Goal: Download file/media: Download file/media

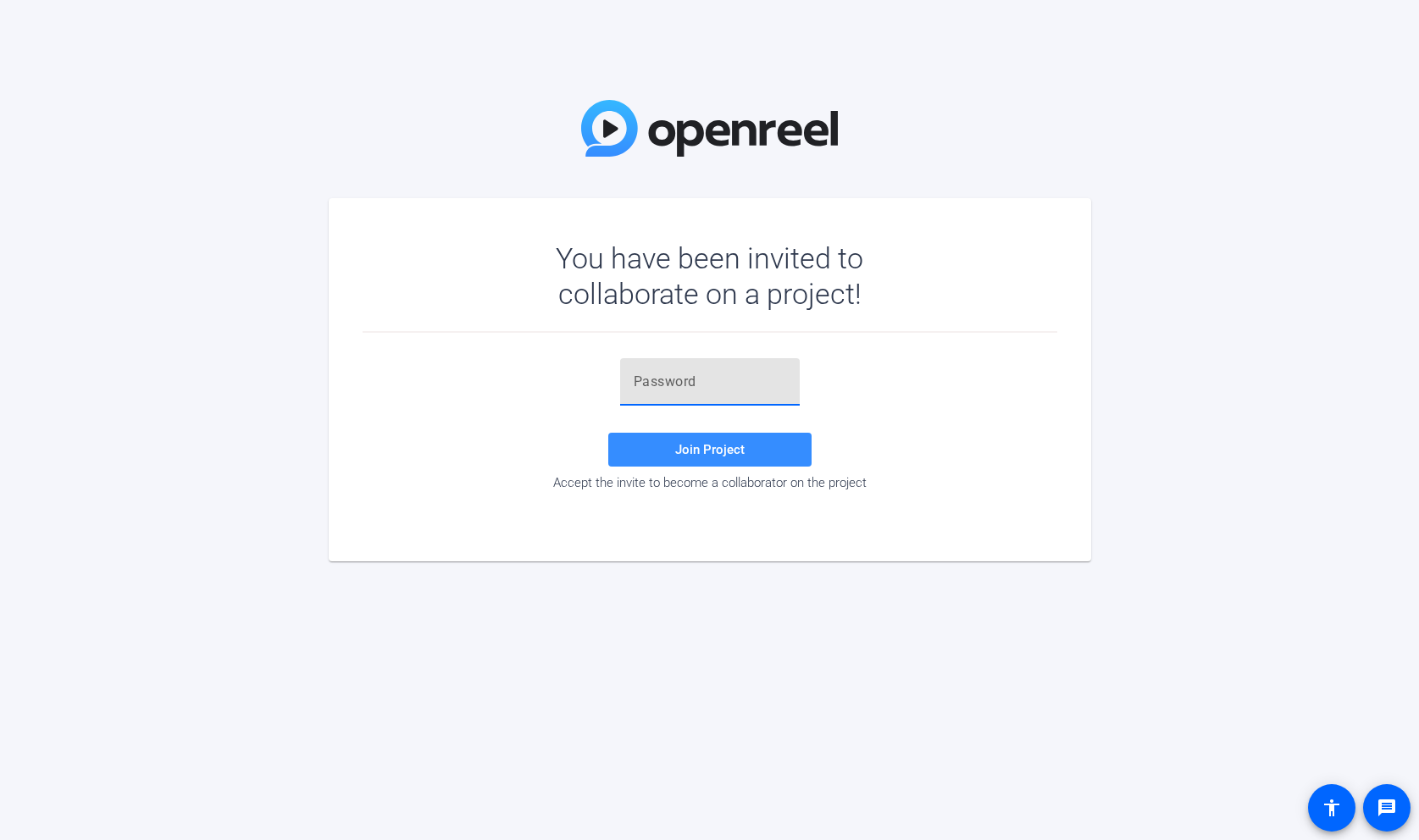
type input "vQ$2xk"
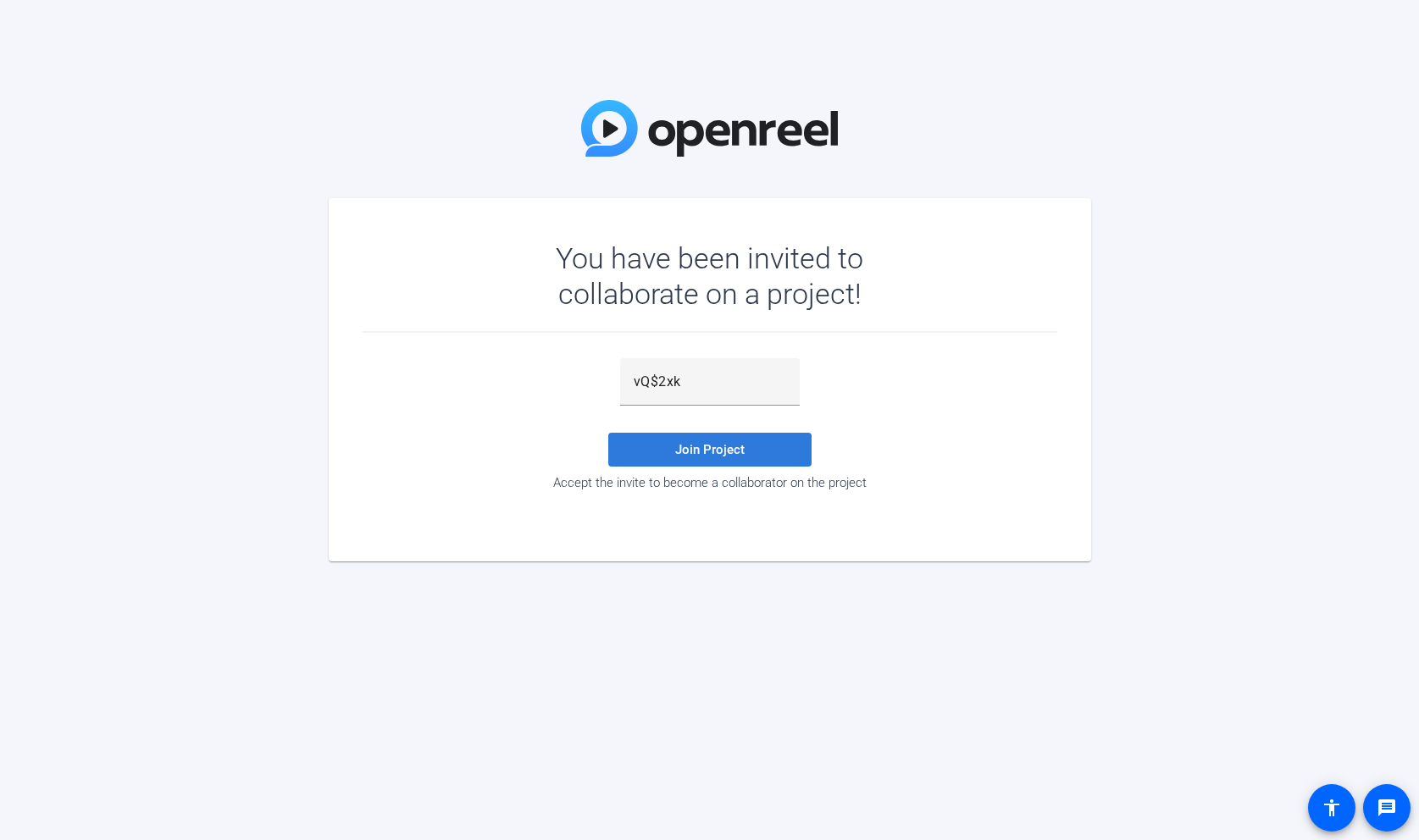
click at [703, 444] on span "Join Project" at bounding box center [710, 450] width 69 height 15
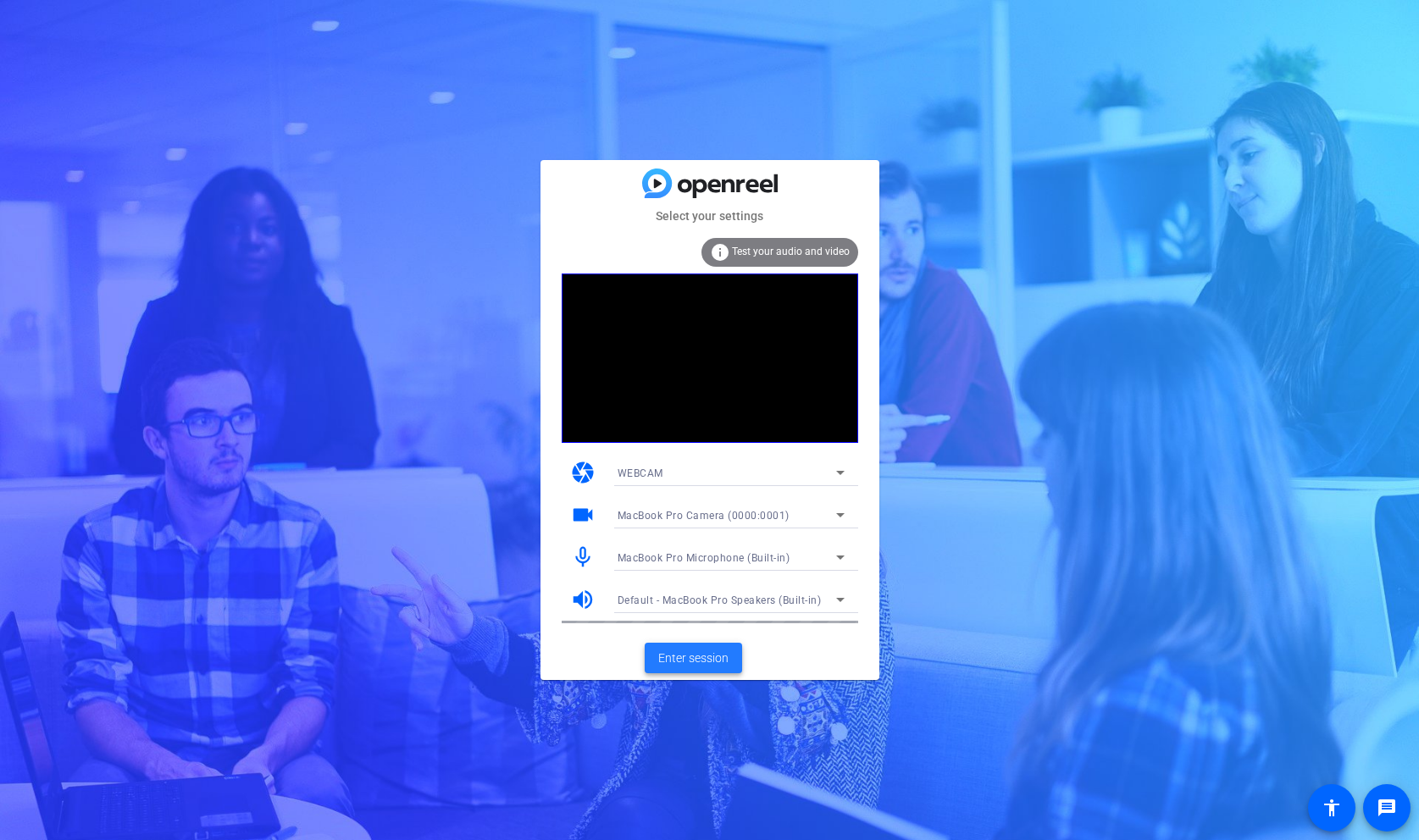
click at [699, 659] on span "Enter session" at bounding box center [693, 659] width 70 height 18
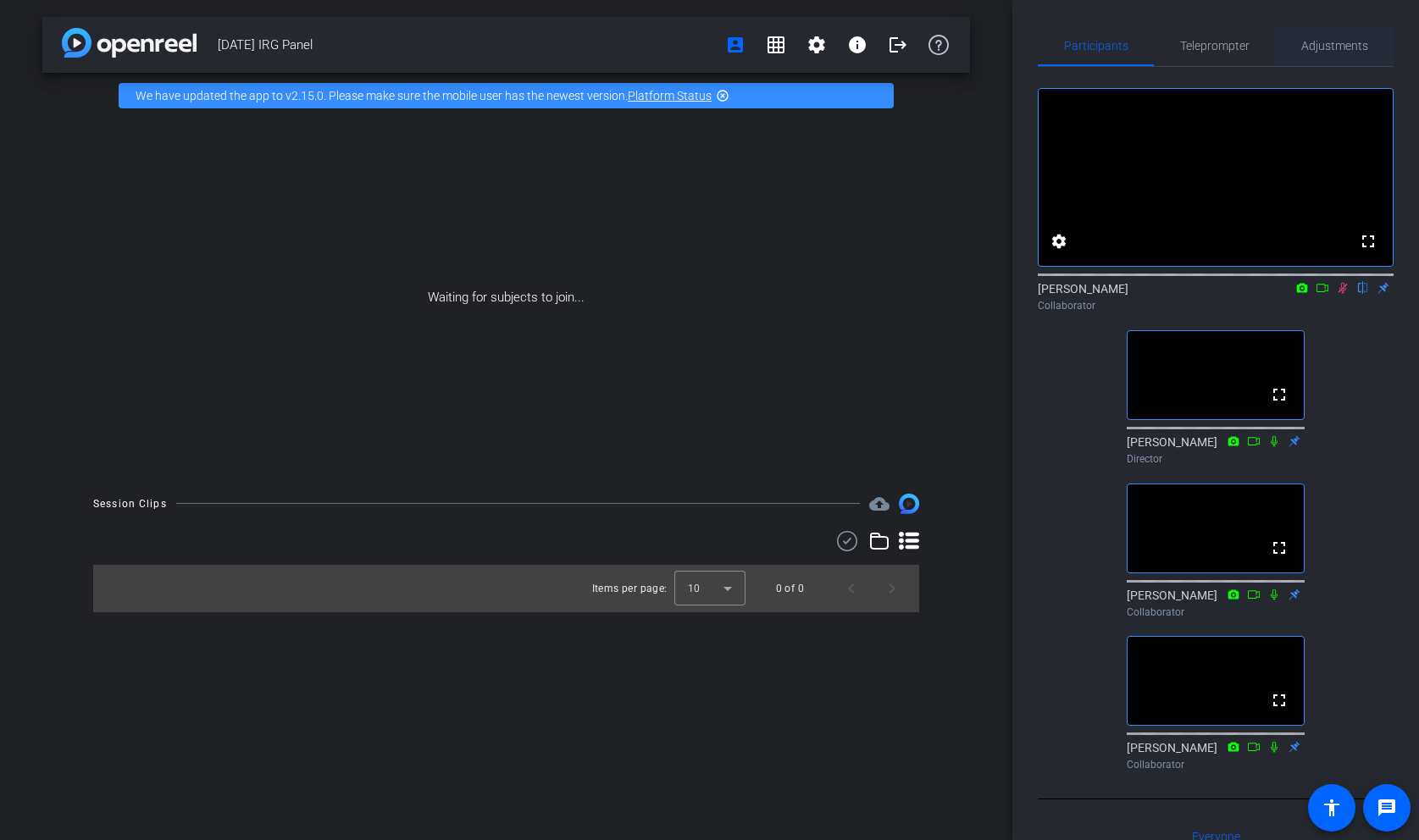
click at [1305, 37] on span "Adjustments" at bounding box center [1335, 45] width 67 height 40
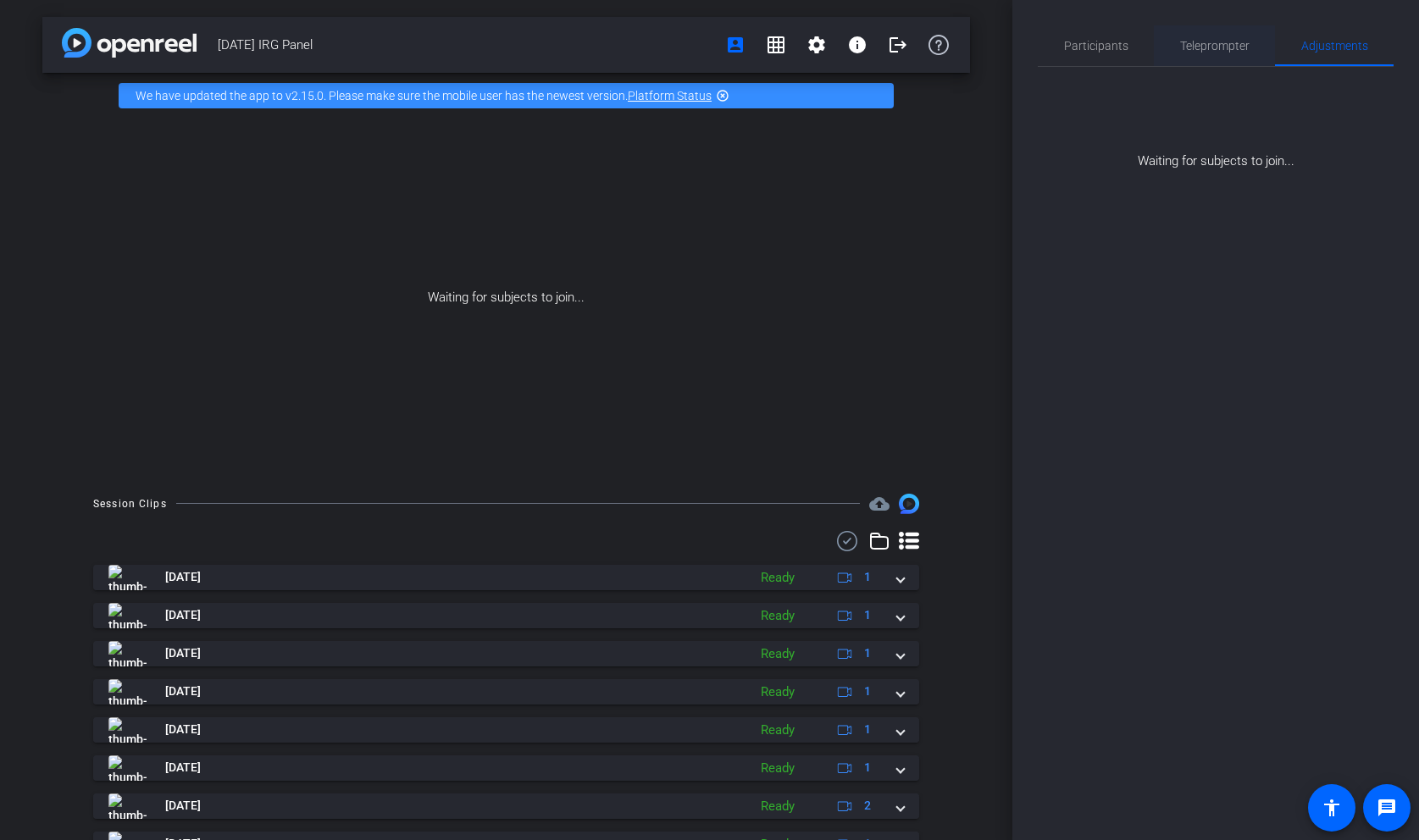
click at [1247, 50] on span "Teleprompter" at bounding box center [1214, 46] width 69 height 12
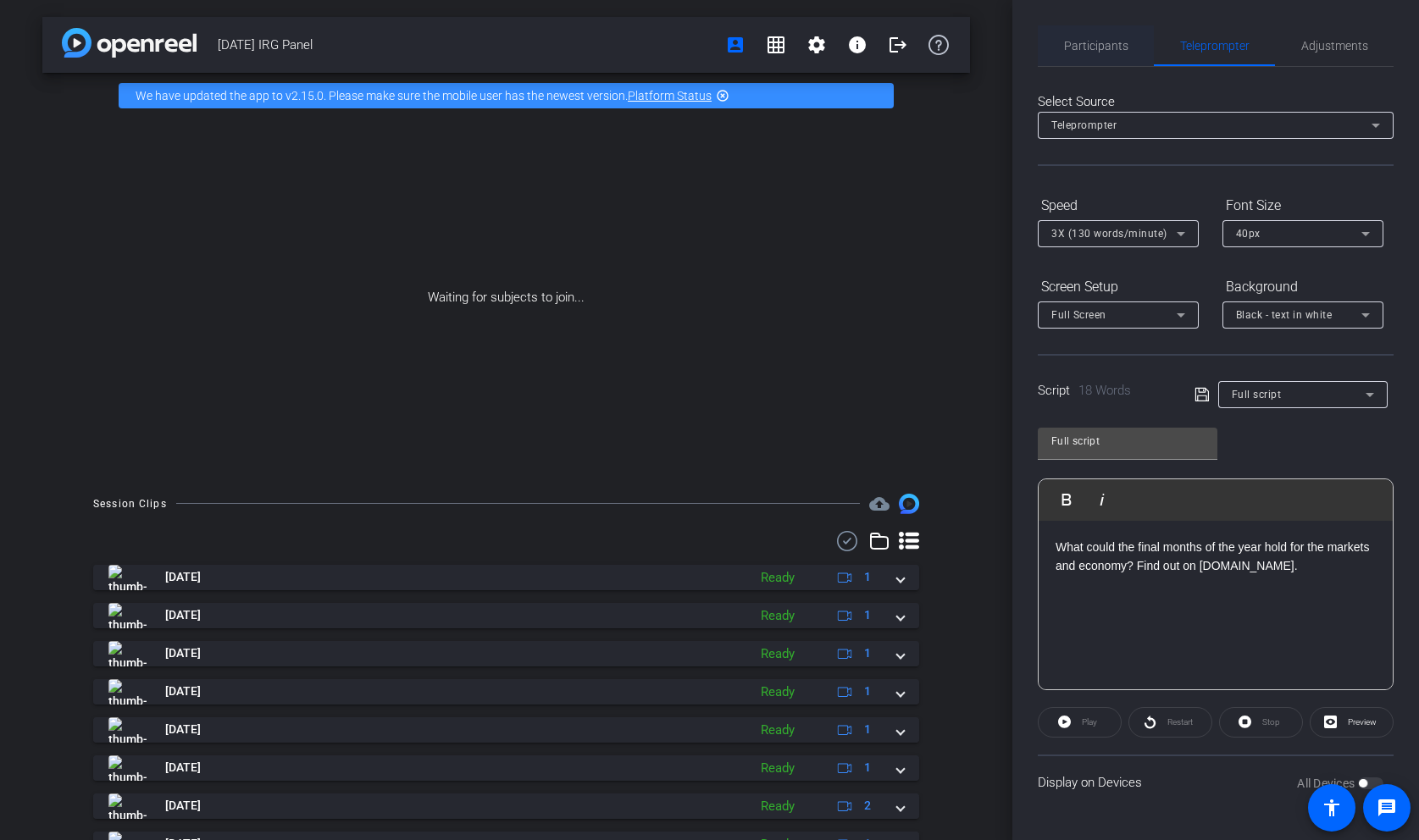
click at [1101, 52] on span "Participants" at bounding box center [1095, 45] width 65 height 40
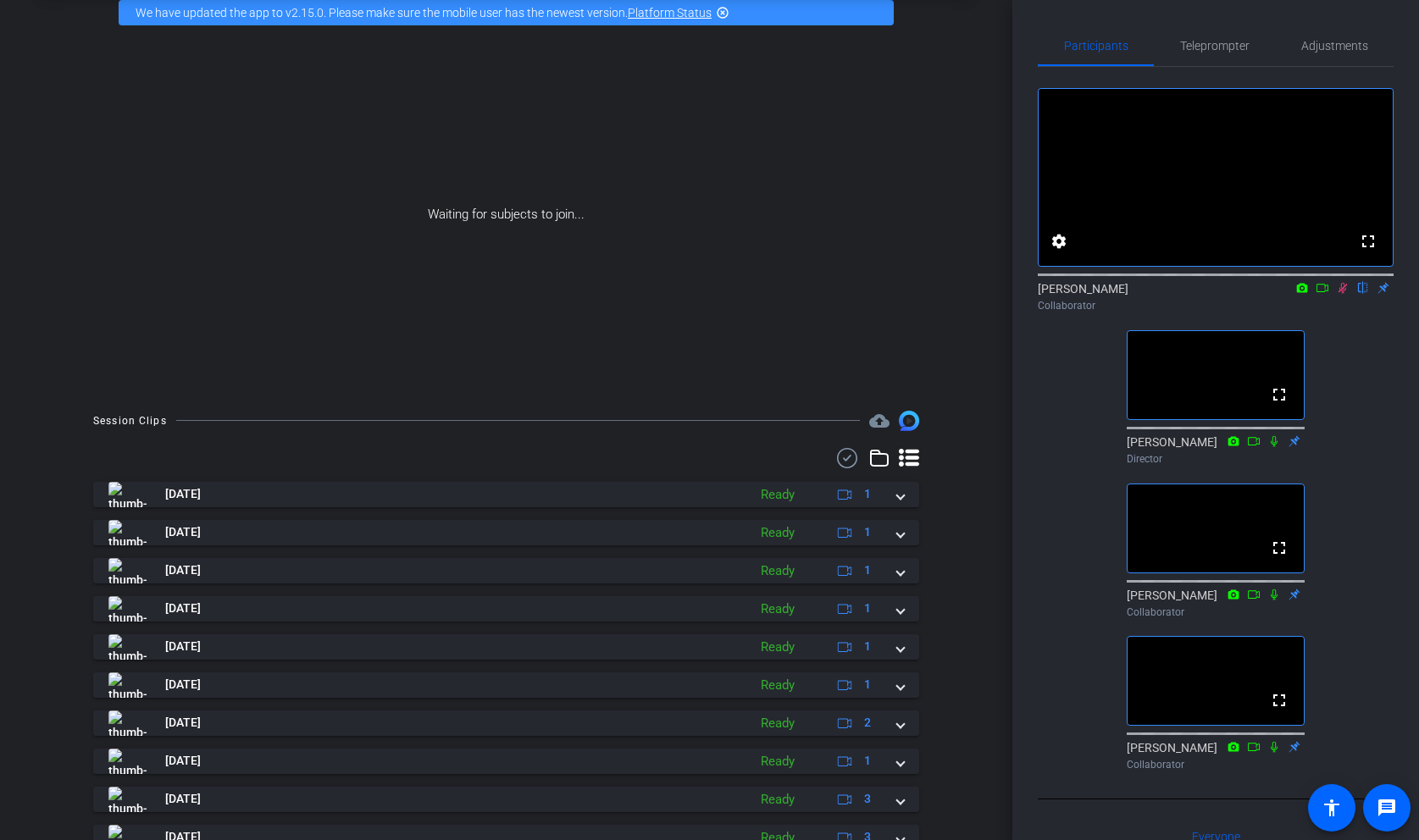
scroll to position [153, 0]
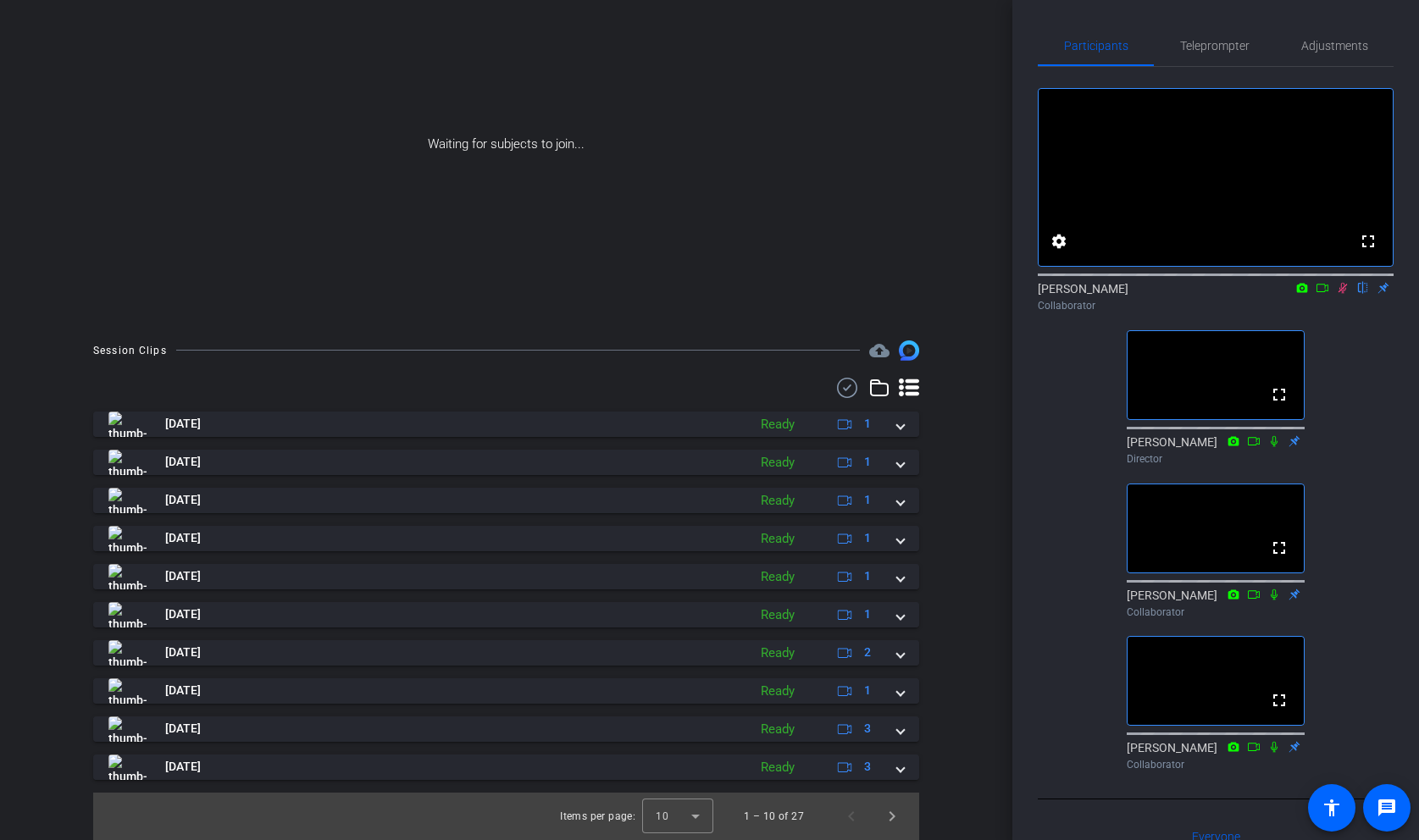
click at [909, 396] on icon at bounding box center [909, 387] width 21 height 18
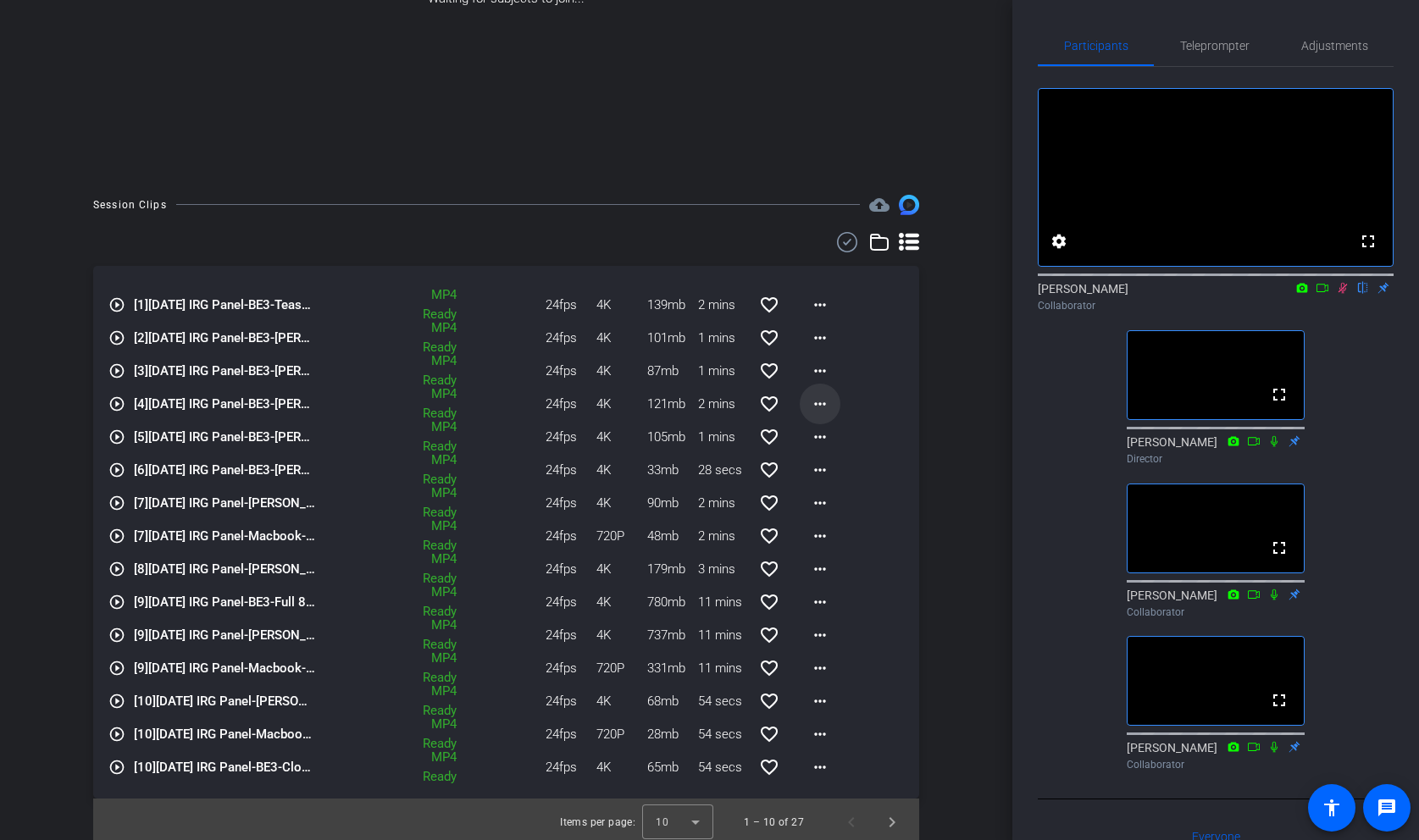
scroll to position [305, 0]
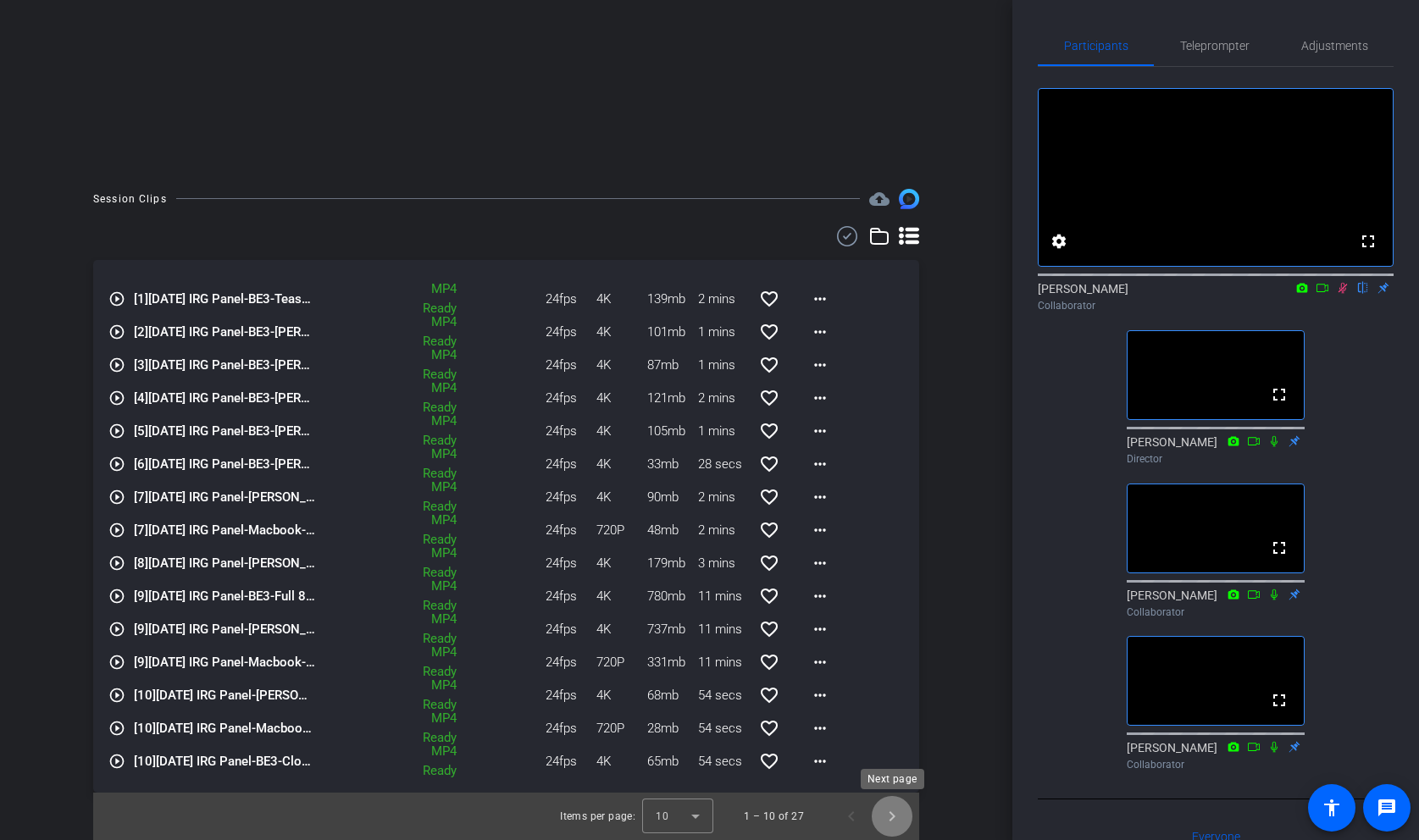
click at [895, 818] on span "Next page" at bounding box center [891, 816] width 40 height 40
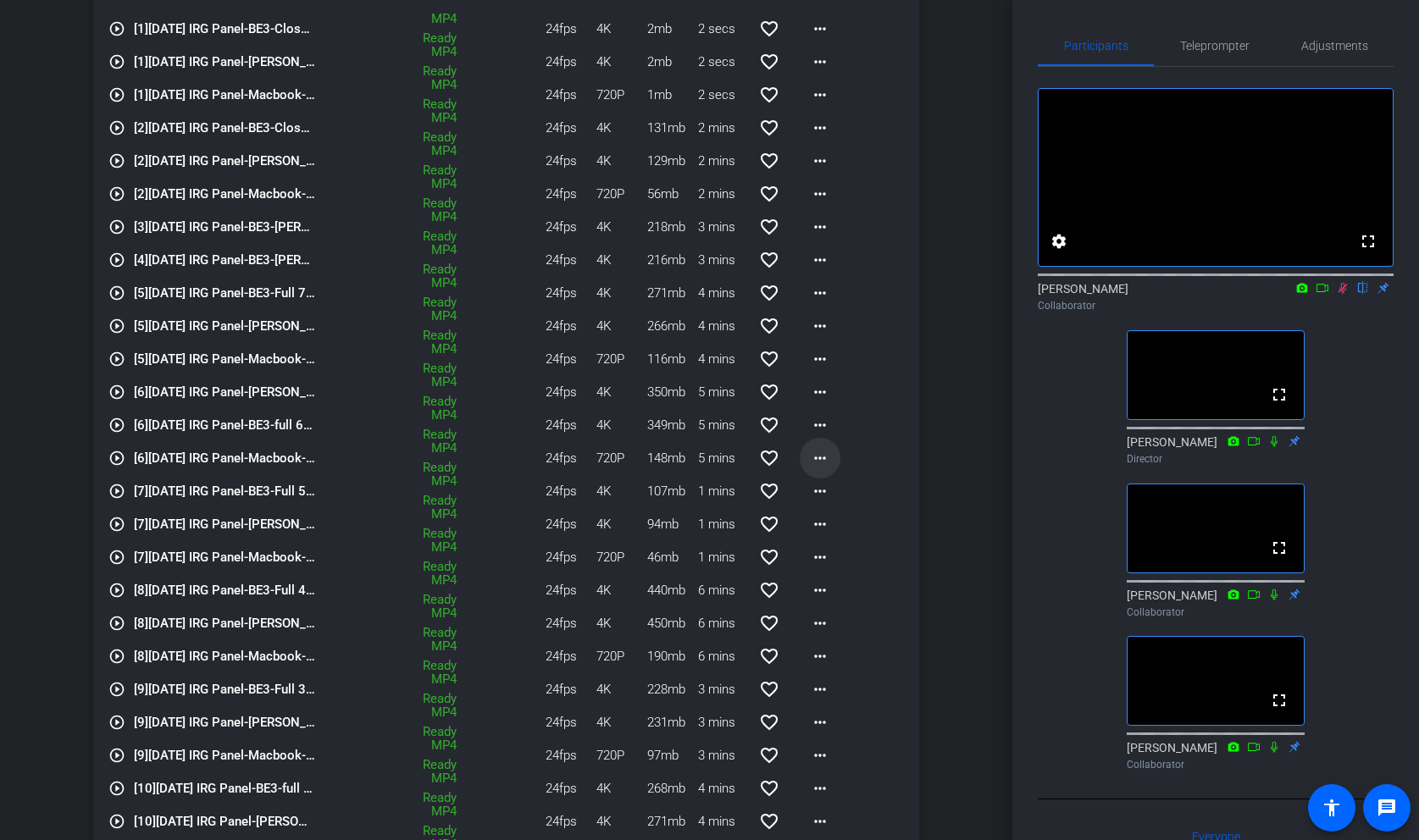
scroll to position [668, 0]
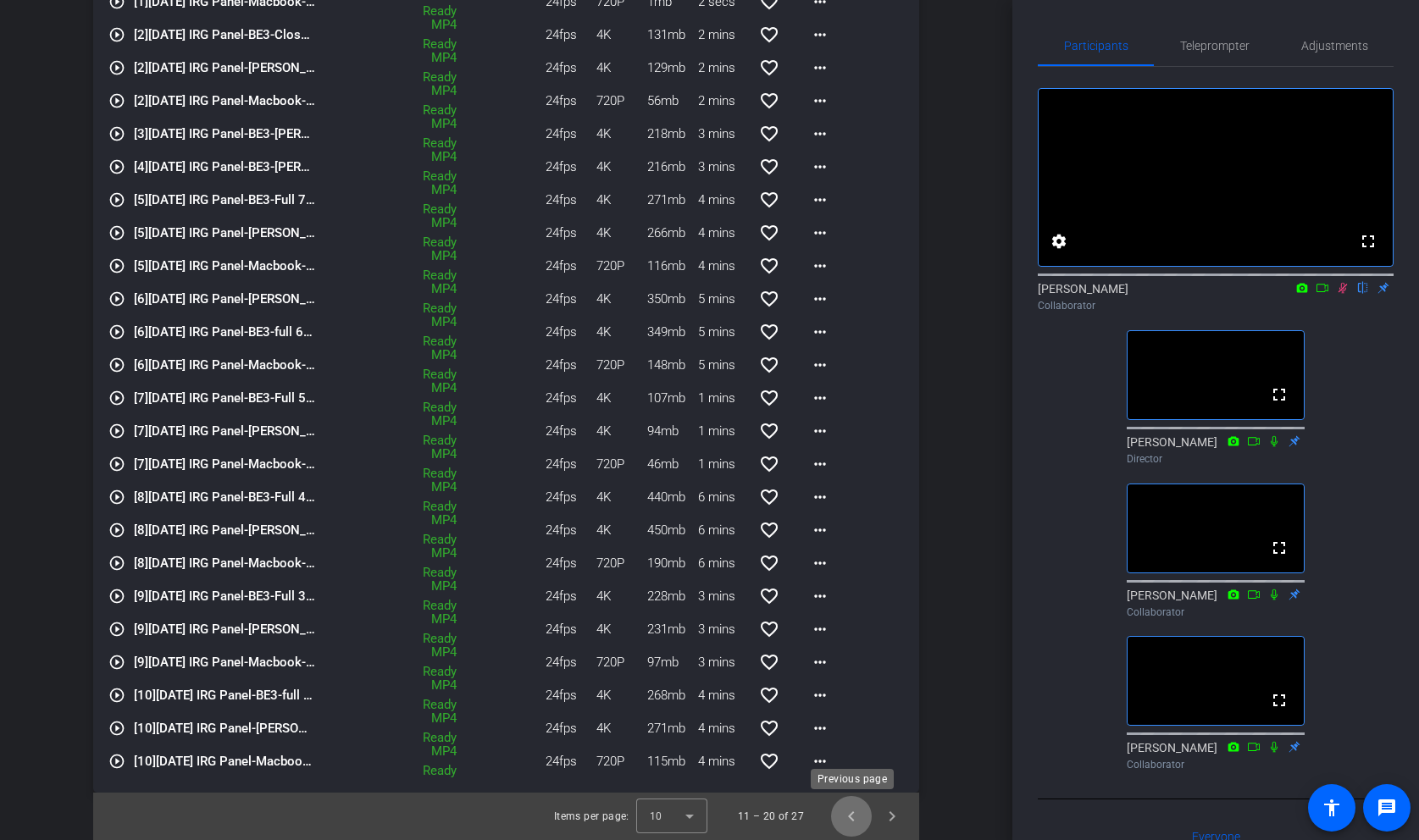
click at [858, 819] on span "Previous page" at bounding box center [850, 816] width 40 height 40
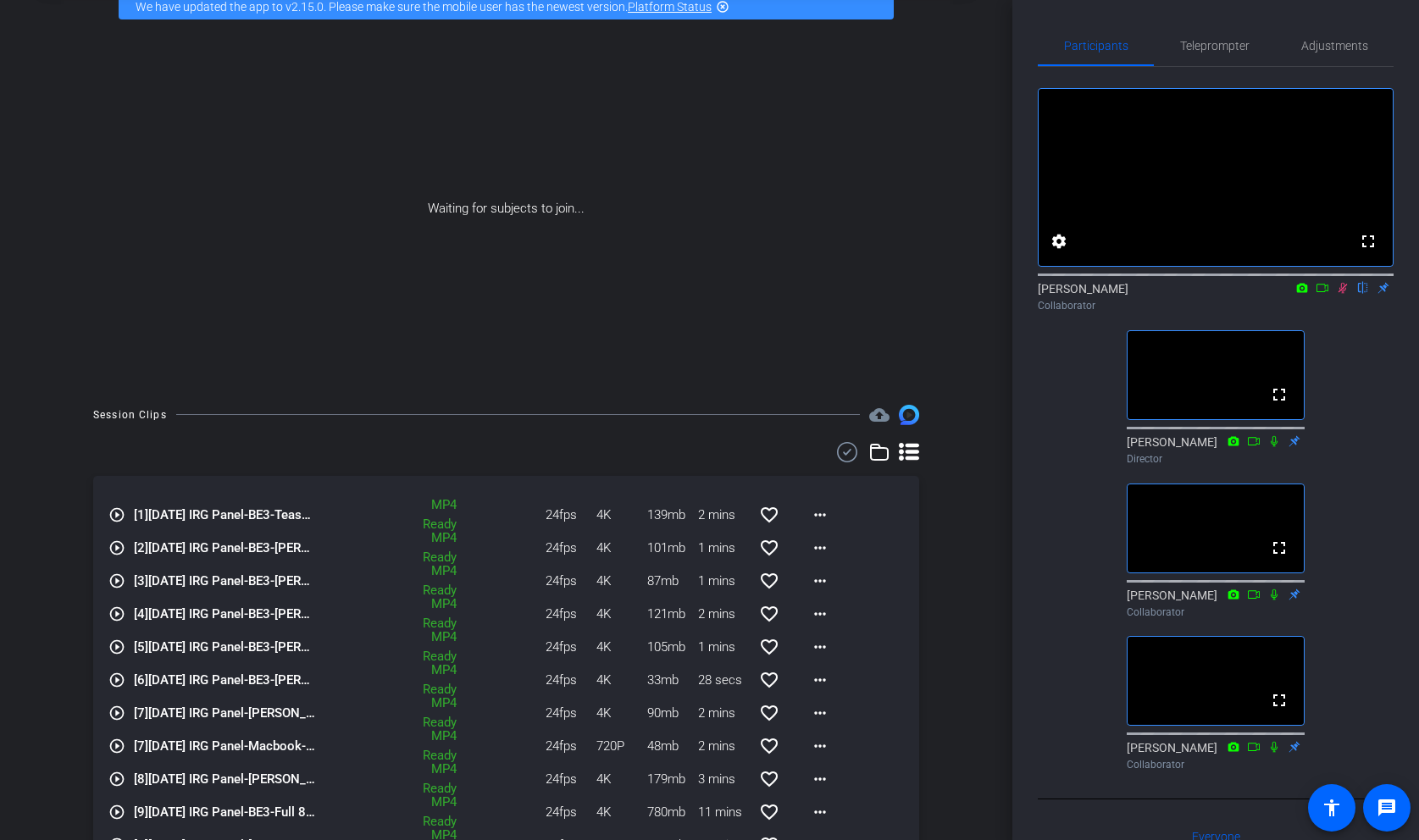
scroll to position [135, 0]
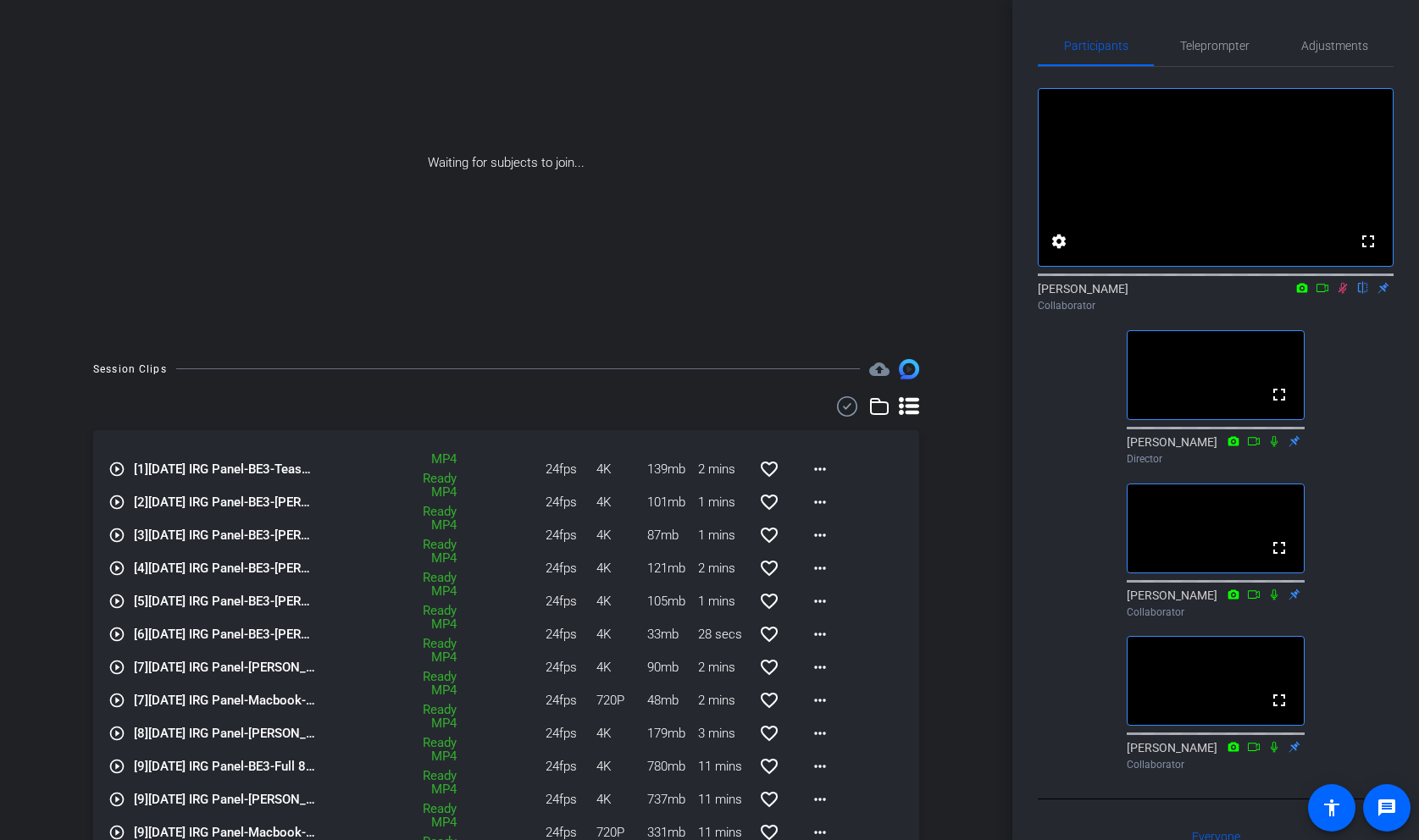
click at [907, 407] on icon at bounding box center [909, 406] width 21 height 18
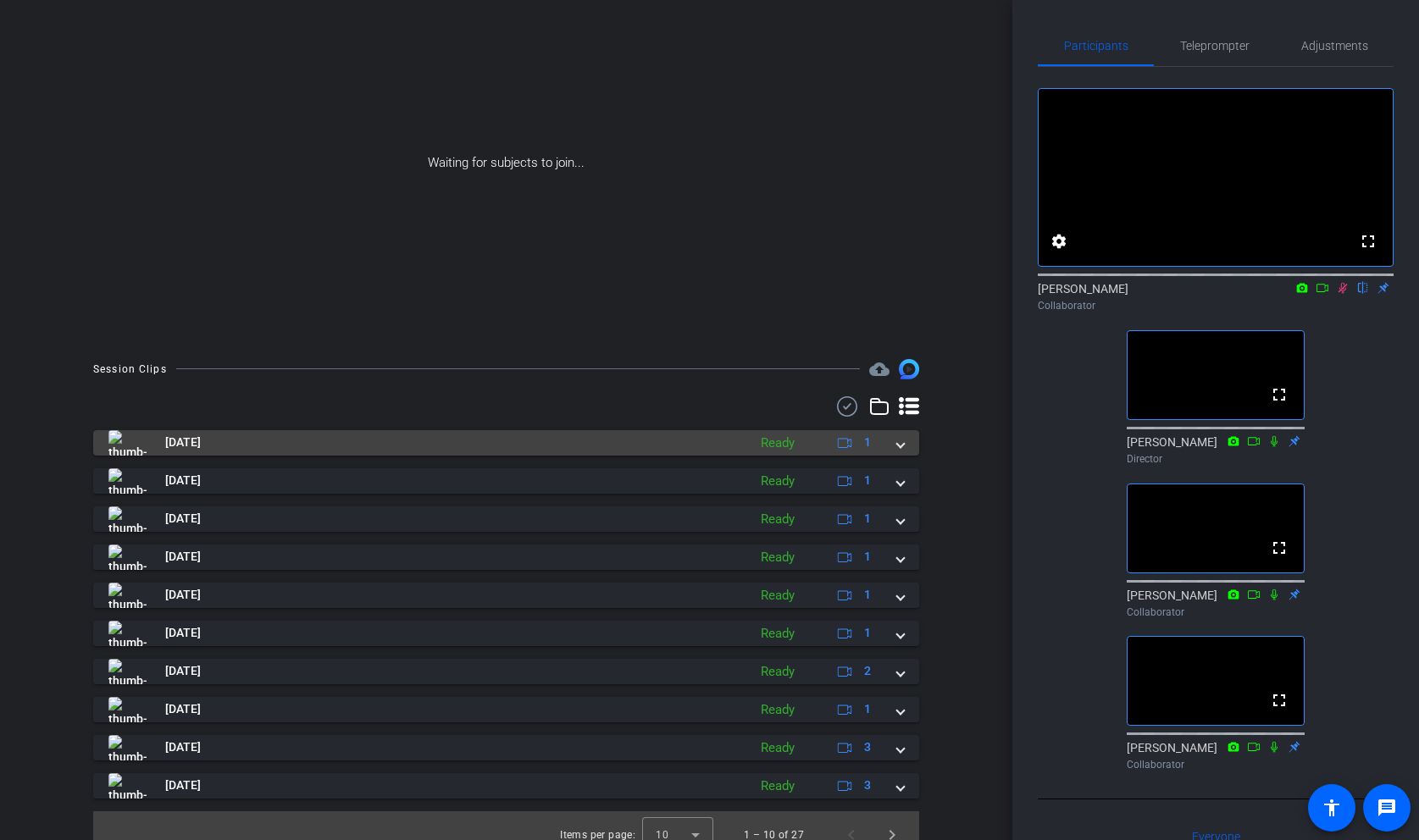
scroll to position [153, 0]
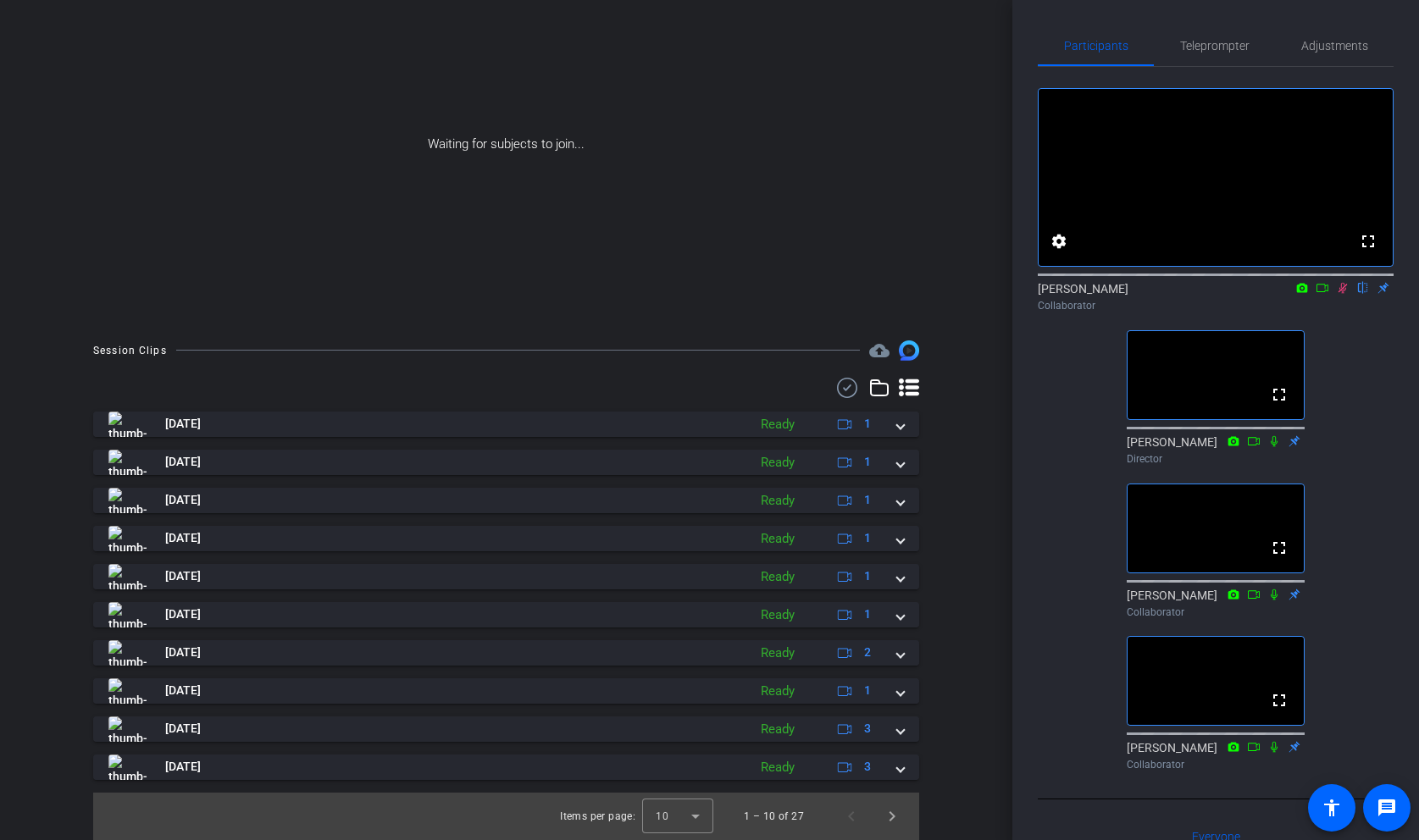
click at [902, 394] on icon at bounding box center [909, 387] width 21 height 18
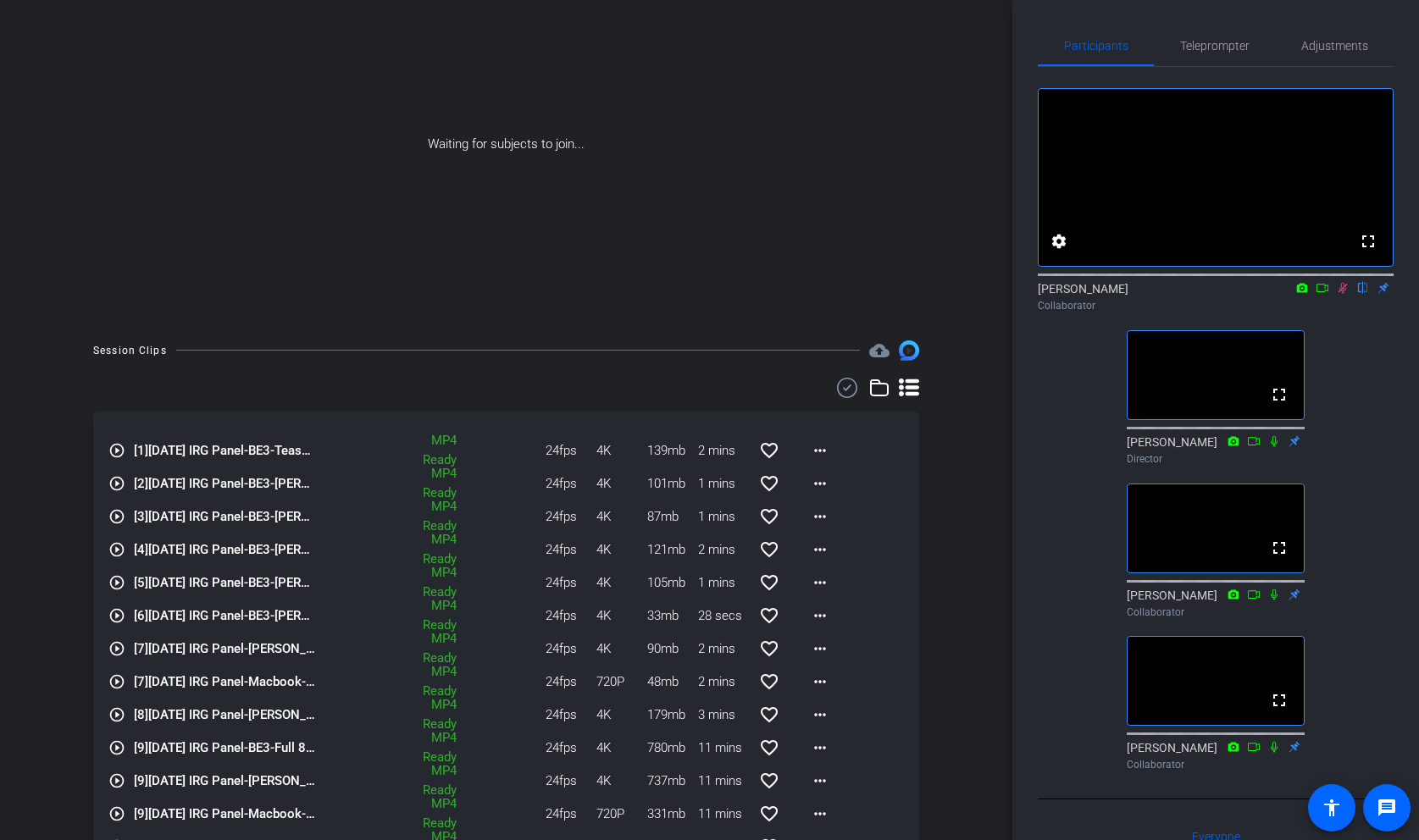
click at [902, 394] on icon at bounding box center [909, 387] width 21 height 18
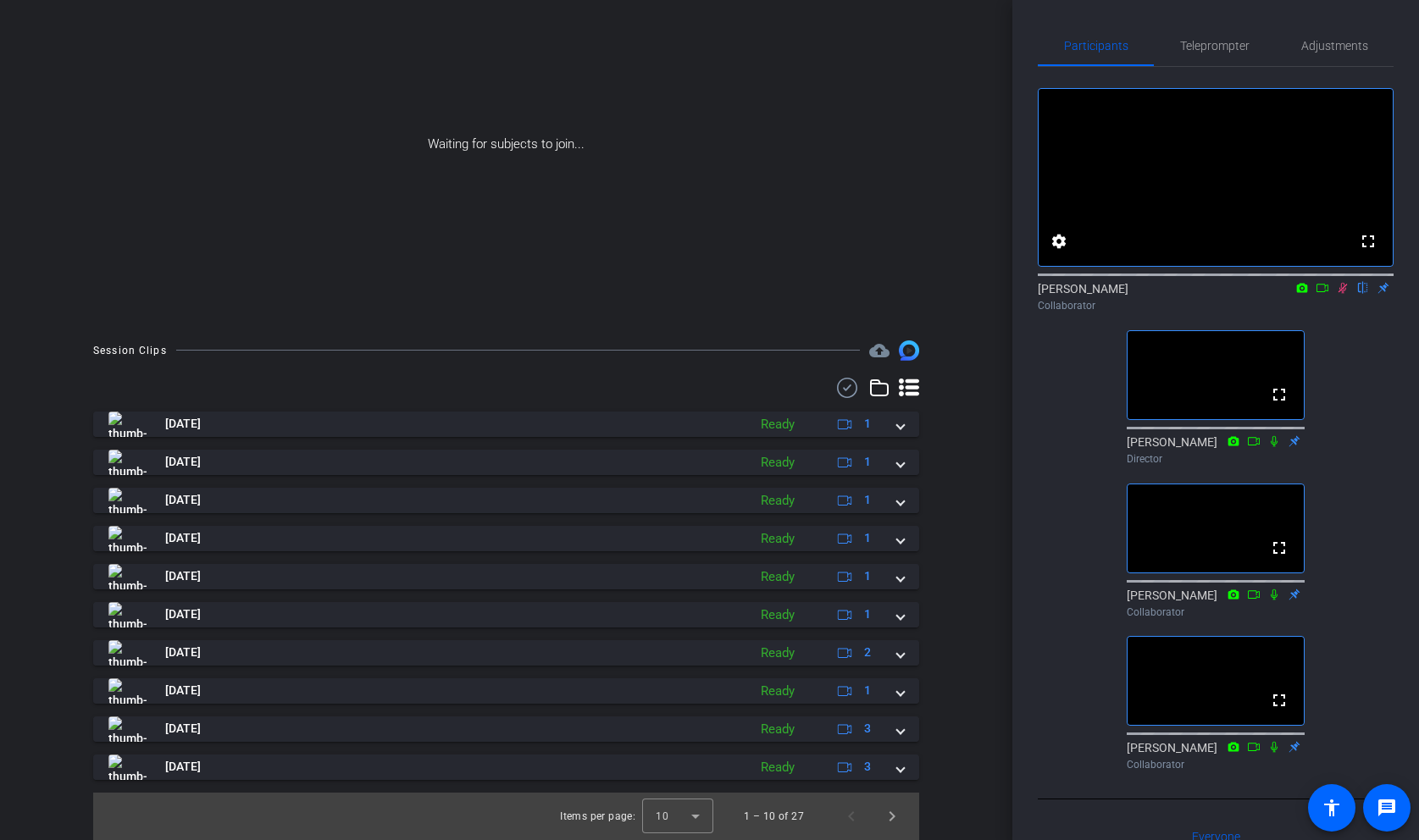
click at [902, 394] on icon at bounding box center [909, 387] width 21 height 18
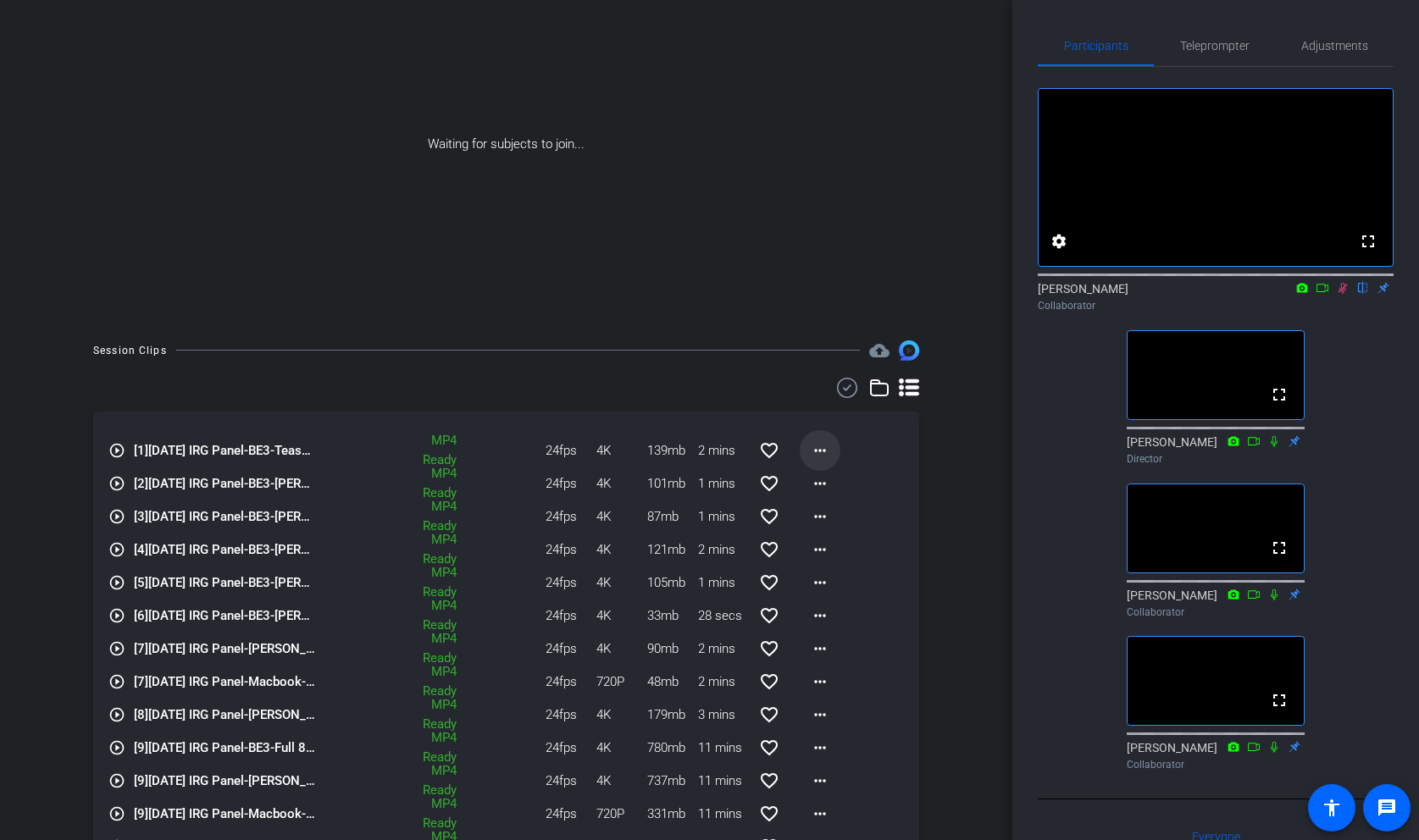
click at [816, 442] on mat-icon "more_horiz" at bounding box center [820, 451] width 21 height 21
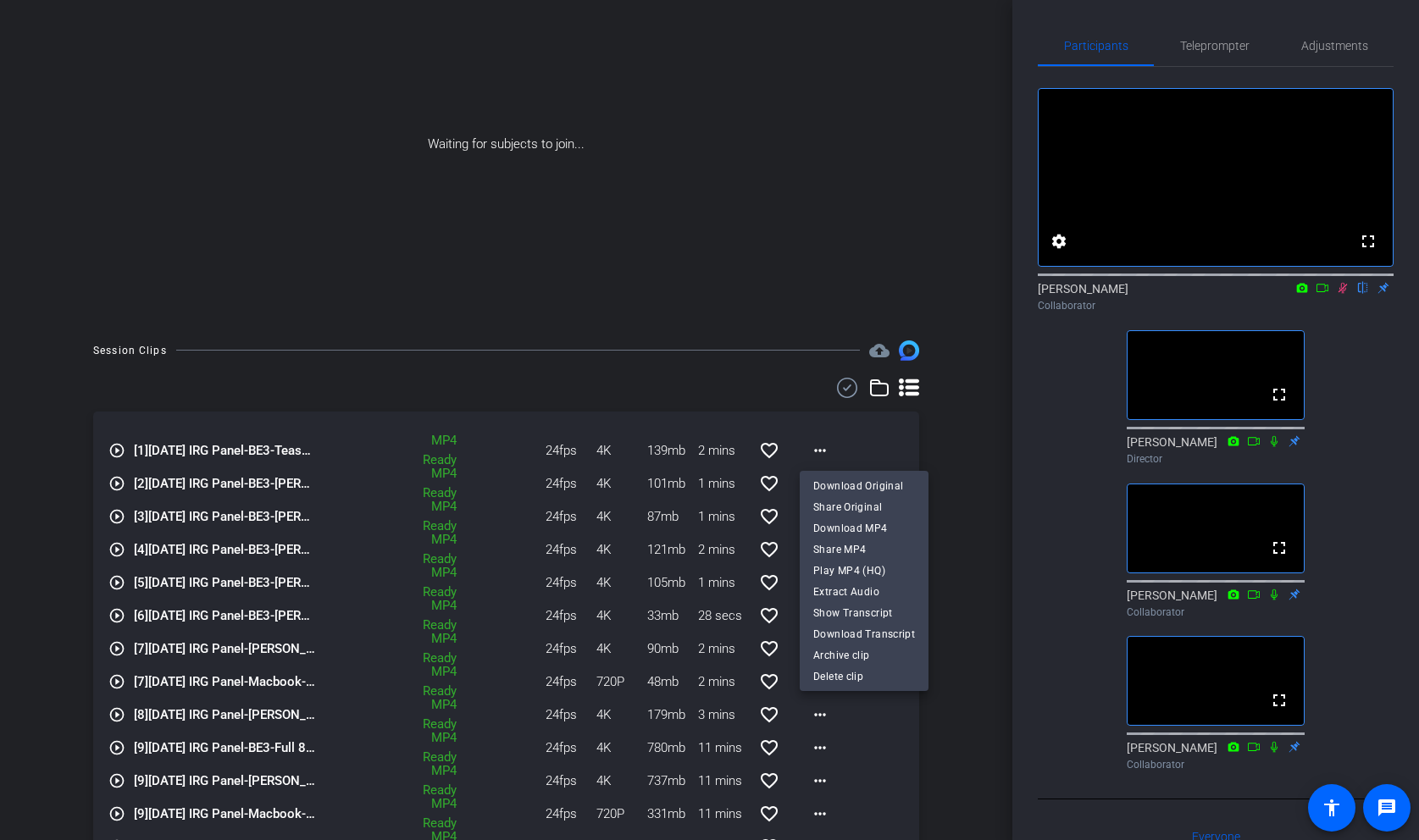
click at [946, 462] on div at bounding box center [709, 420] width 1419 height 840
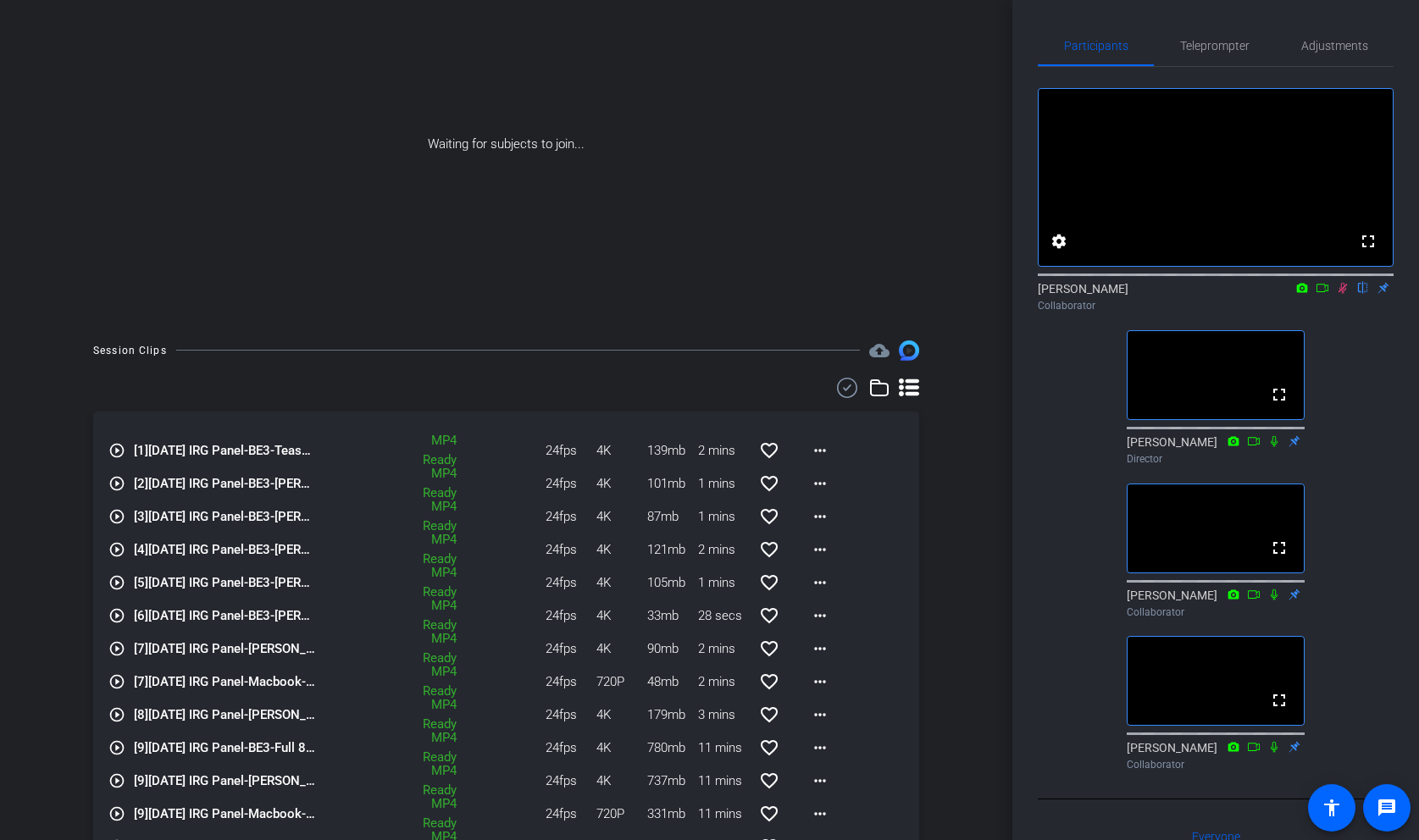
click at [880, 353] on mat-icon "cloud_upload" at bounding box center [879, 351] width 21 height 21
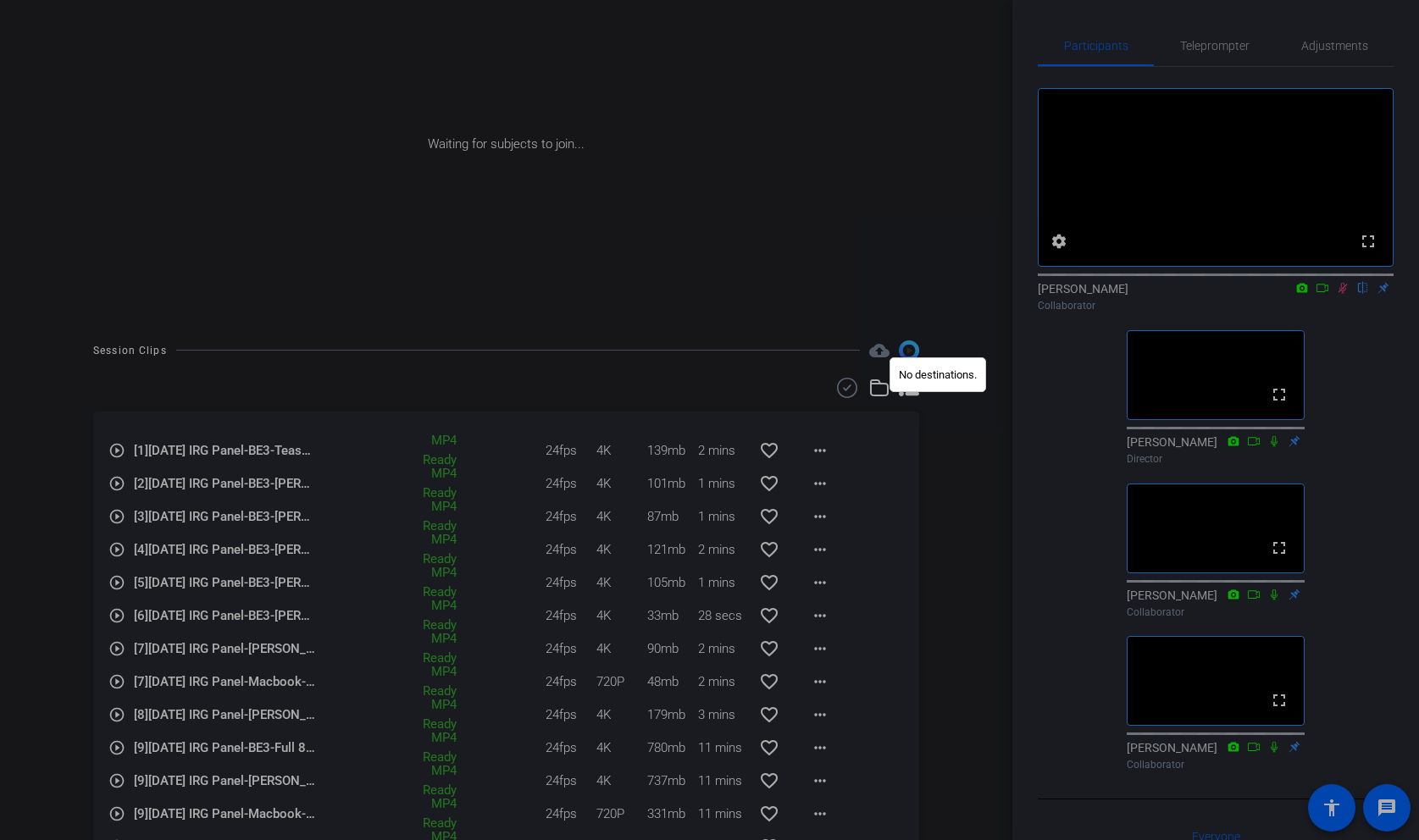
click at [871, 310] on div at bounding box center [709, 420] width 1419 height 840
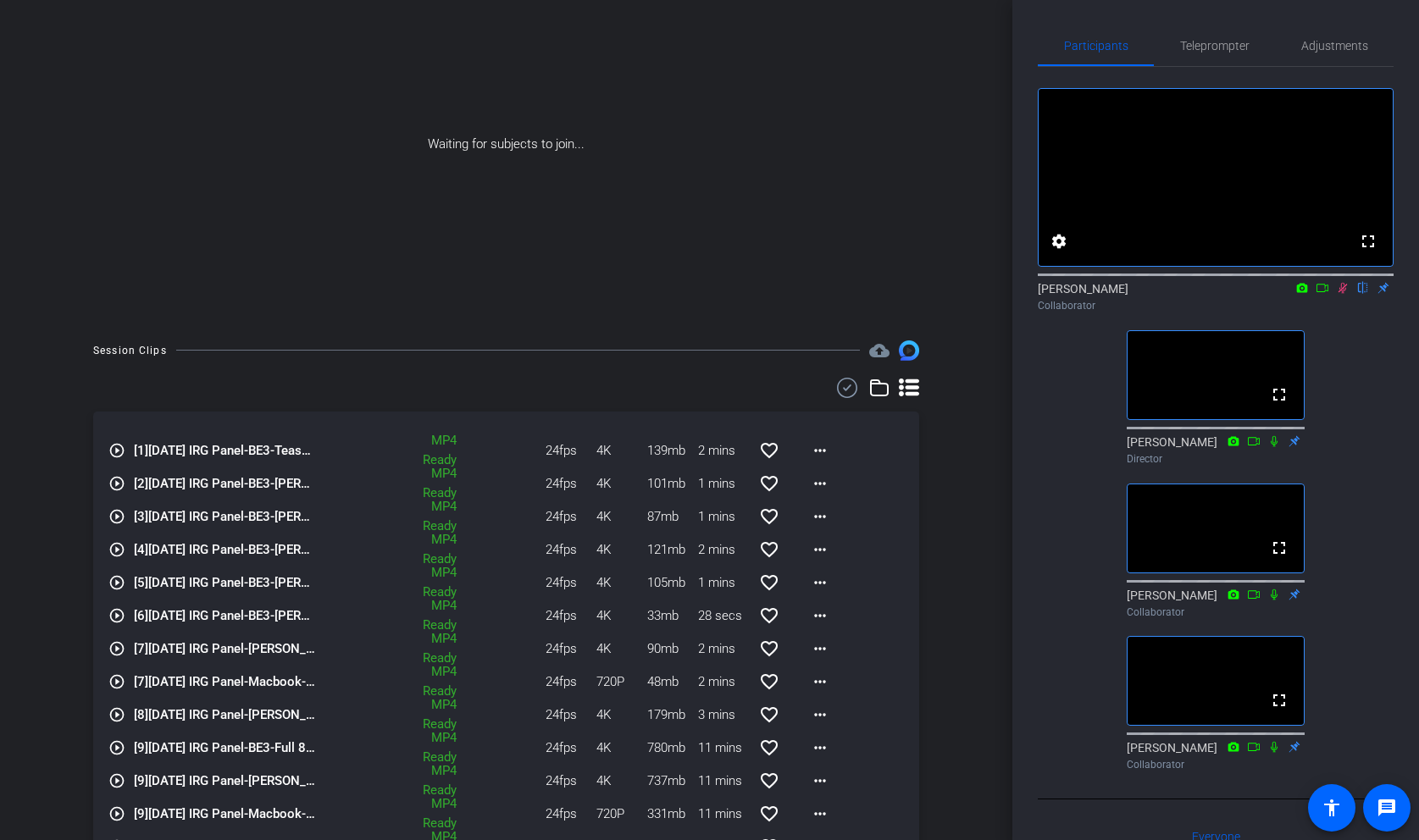
click at [905, 350] on img at bounding box center [909, 351] width 21 height 21
click at [887, 395] on icon at bounding box center [879, 388] width 17 height 15
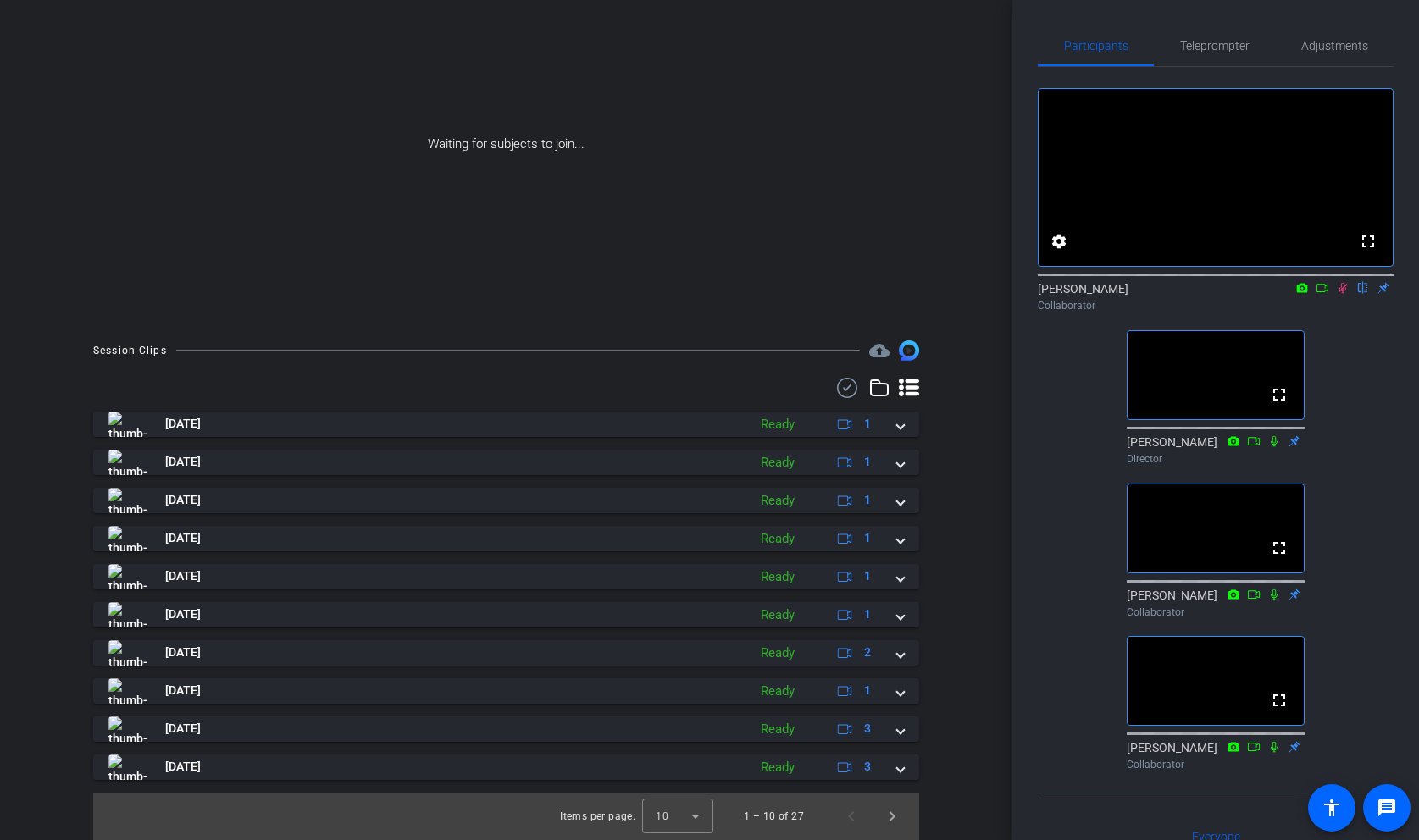
click at [917, 394] on icon at bounding box center [909, 387] width 21 height 18
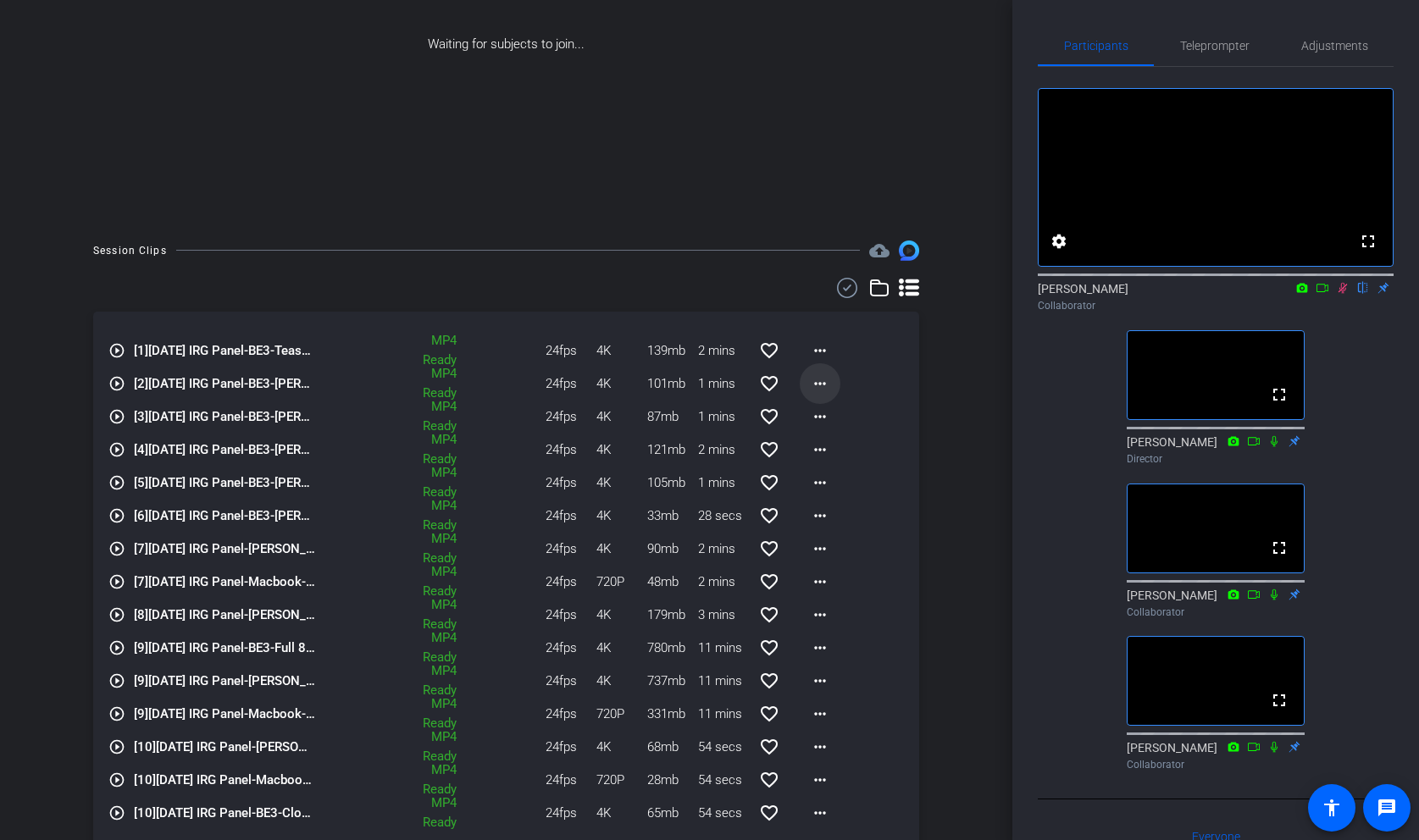
scroll to position [305, 0]
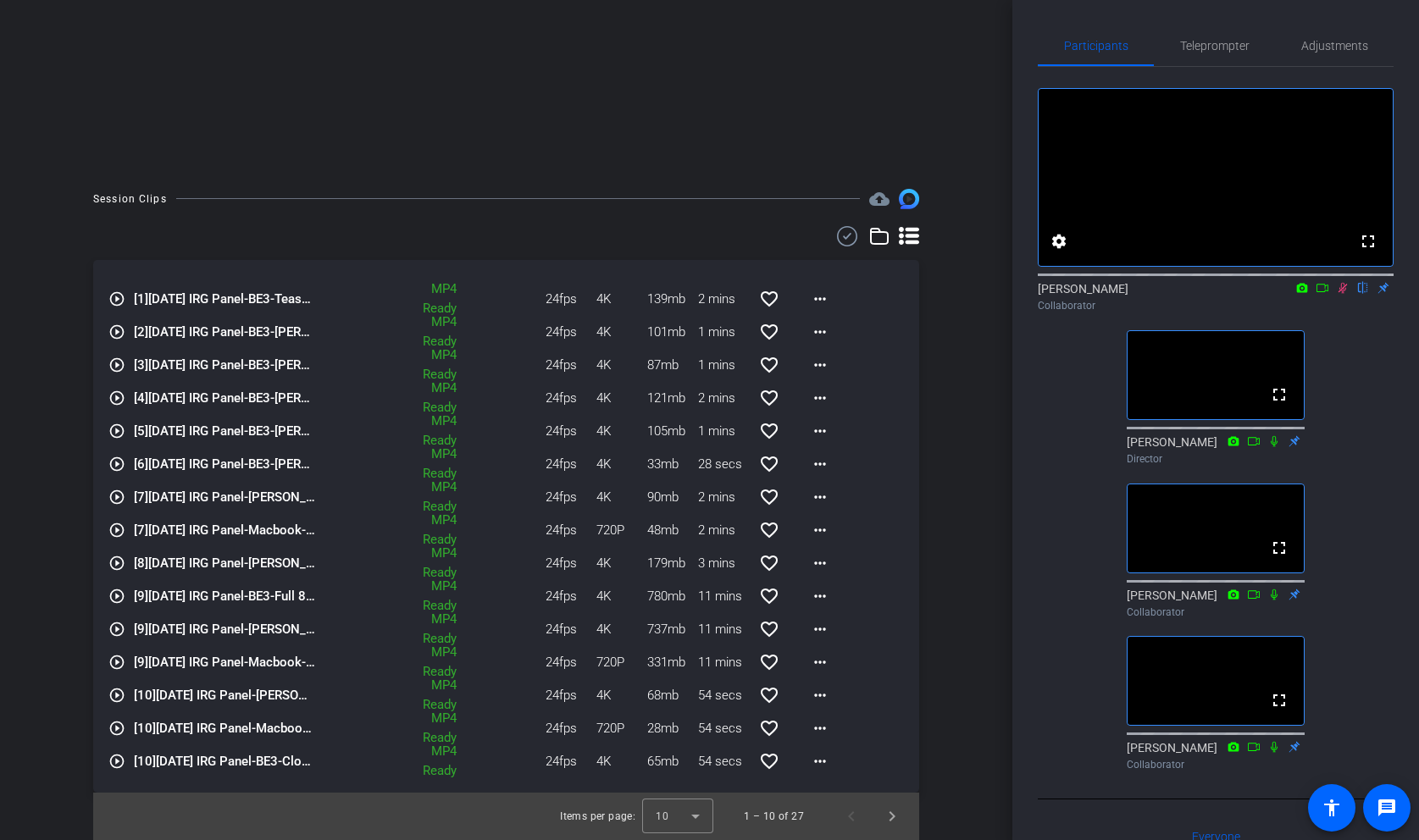
click at [906, 241] on icon at bounding box center [909, 236] width 21 height 18
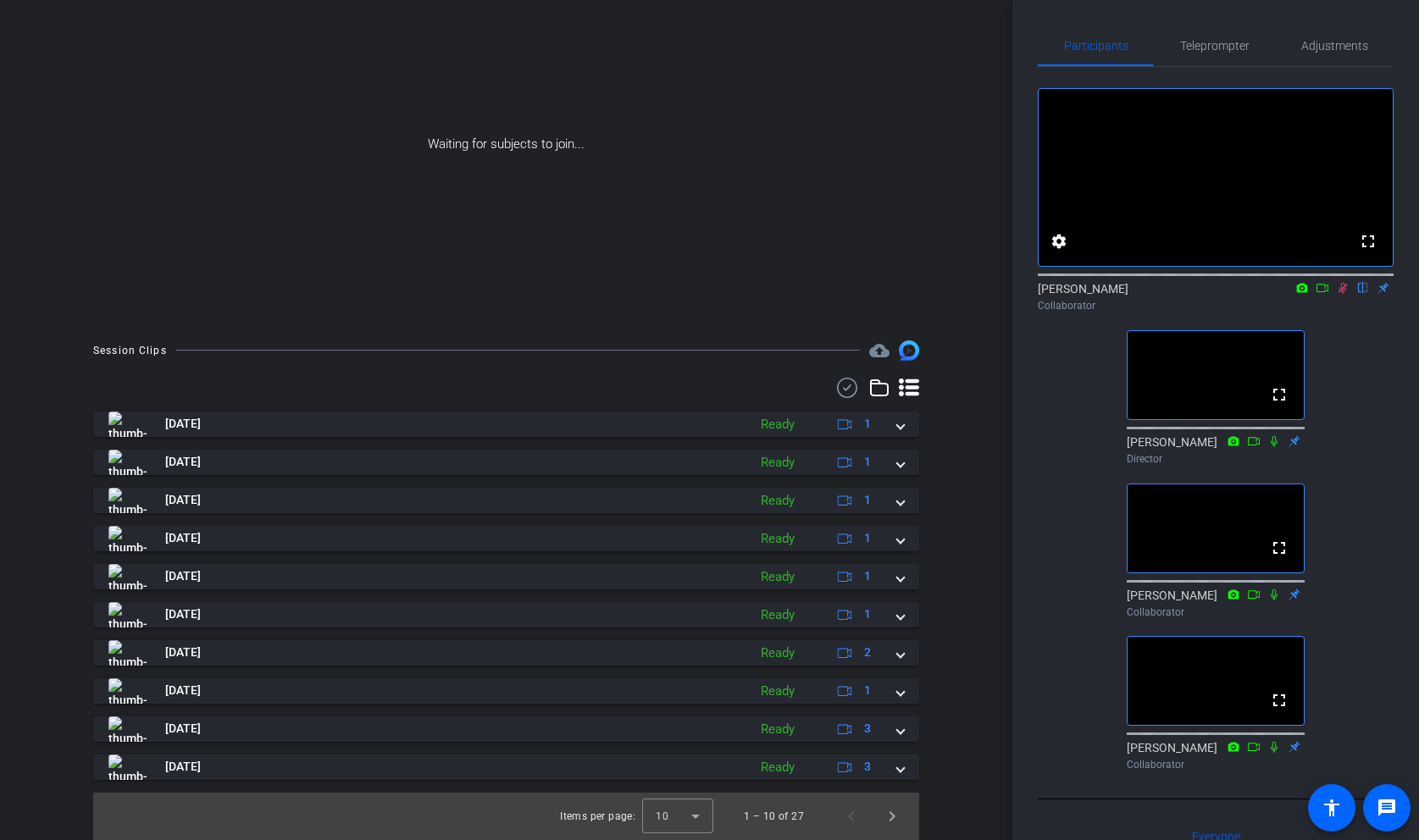
scroll to position [153, 0]
click at [845, 394] on icon at bounding box center [847, 388] width 25 height 21
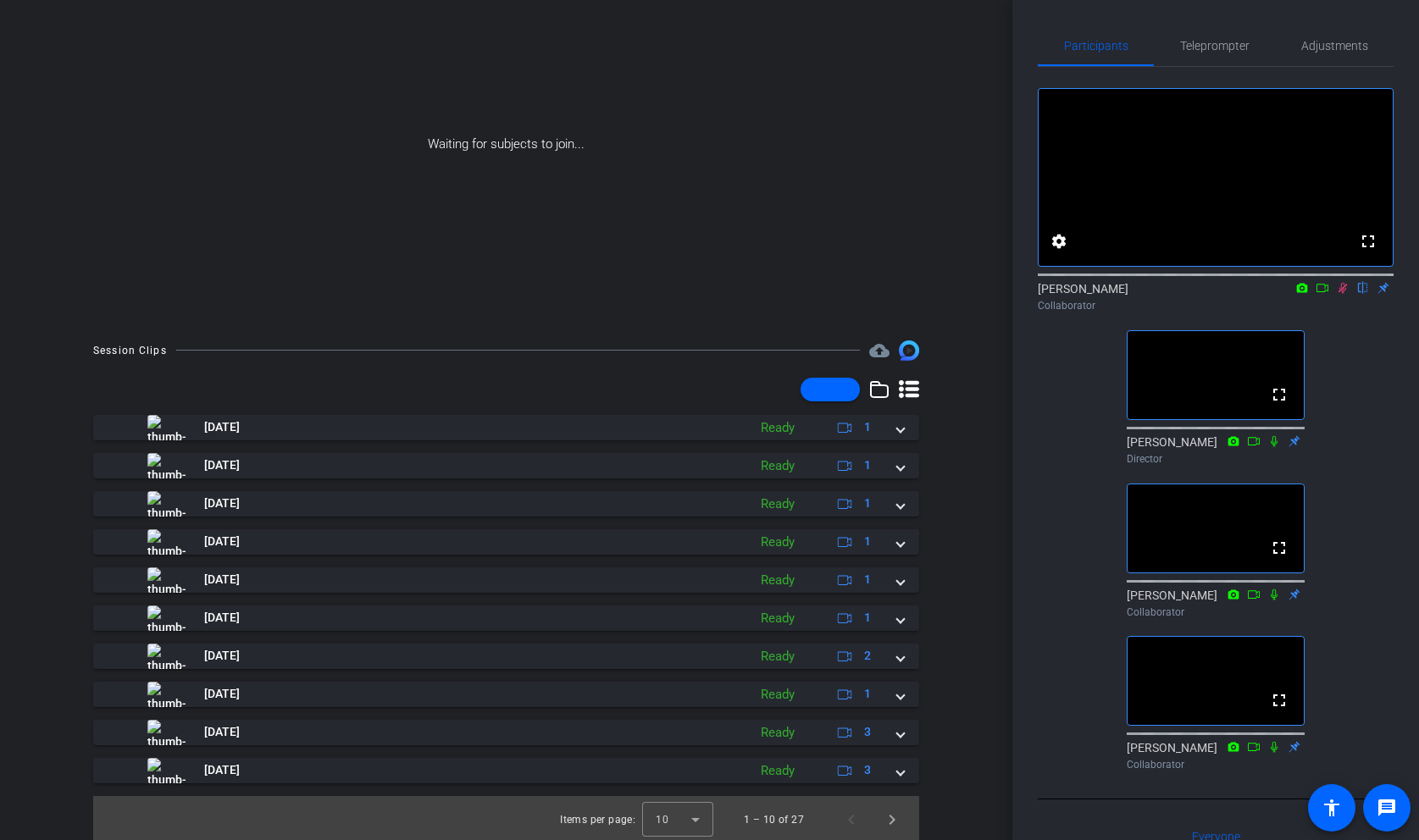
scroll to position [157, 0]
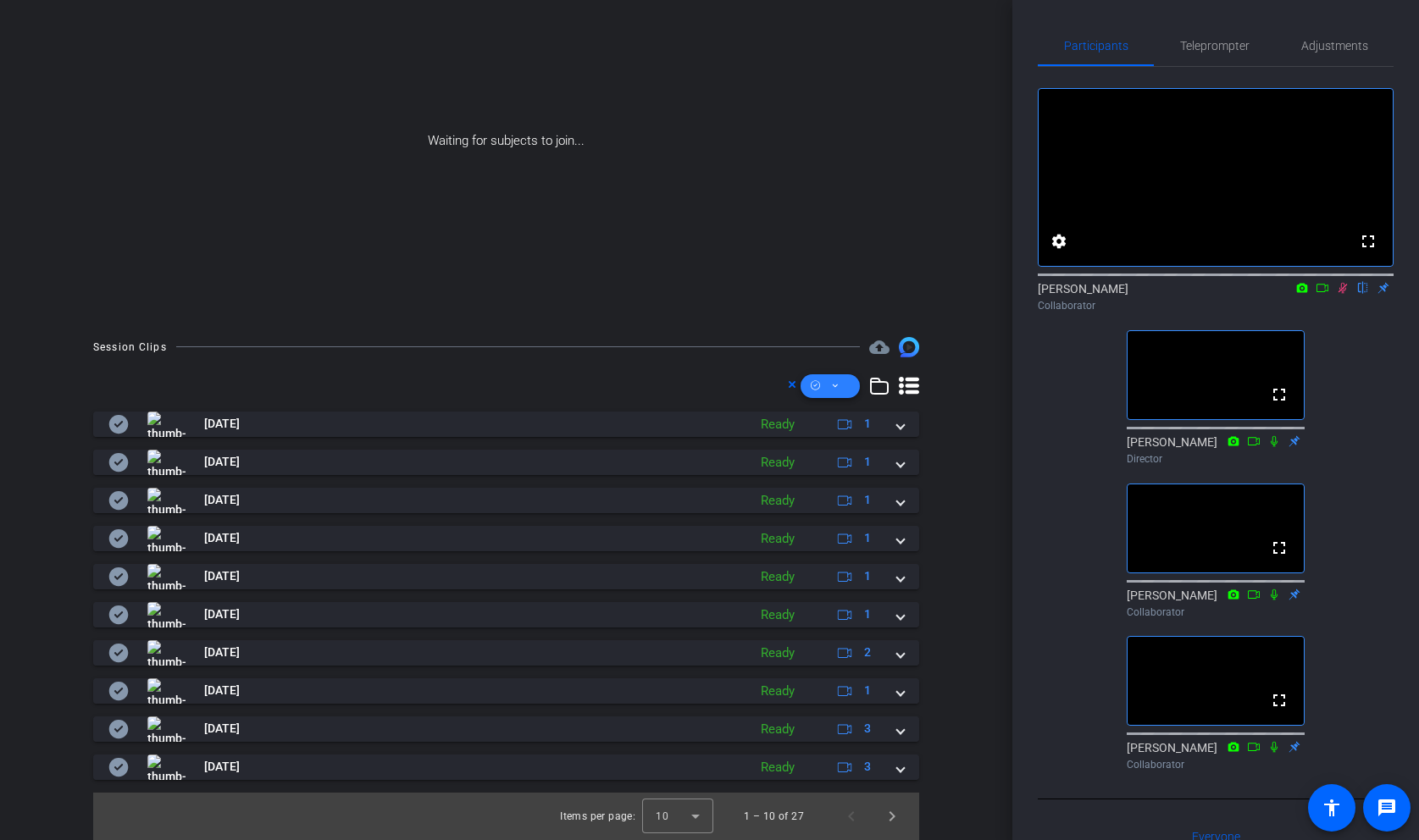
click at [825, 387] on span at bounding box center [830, 385] width 59 height 40
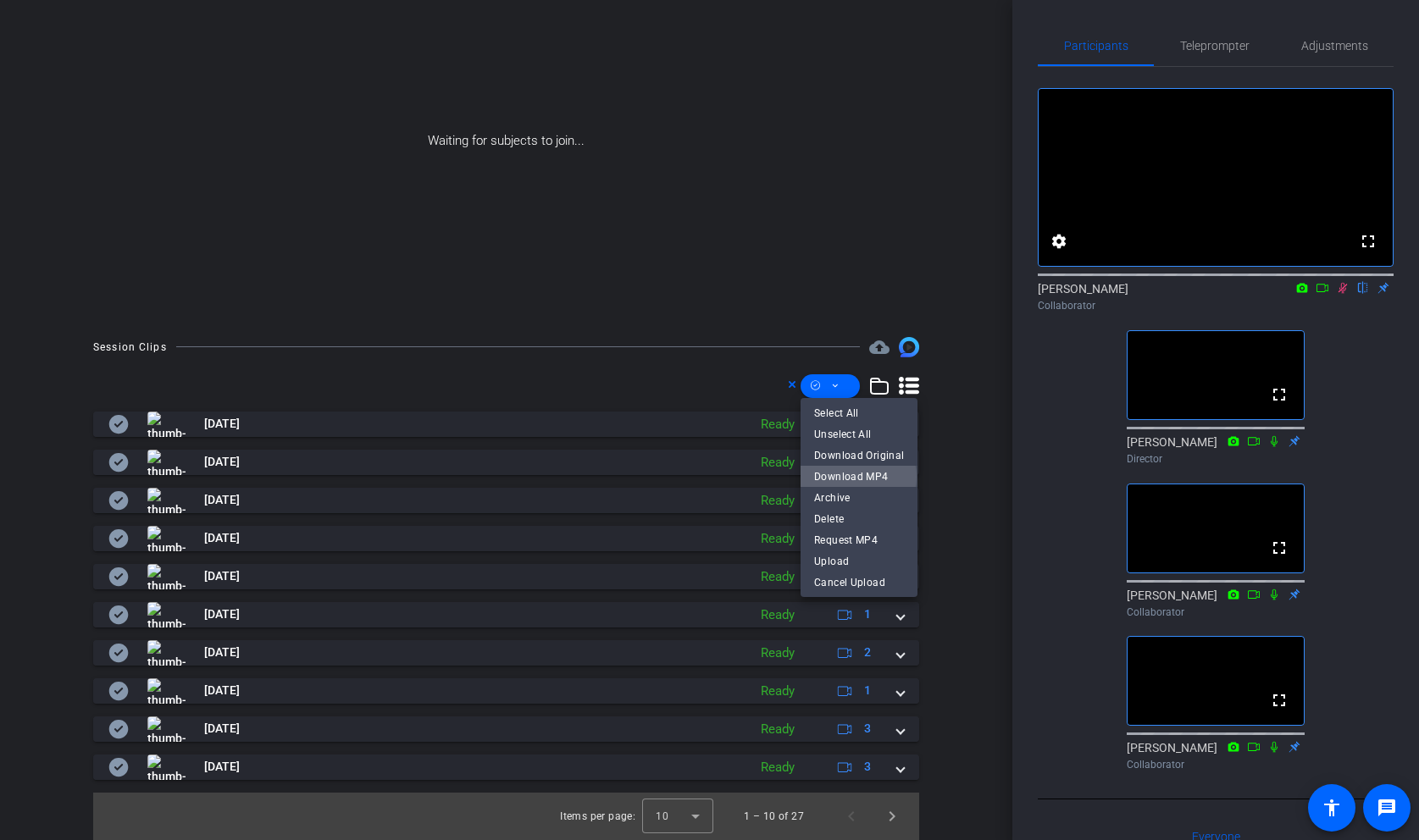
click at [854, 477] on span "Download MP4" at bounding box center [859, 477] width 90 height 21
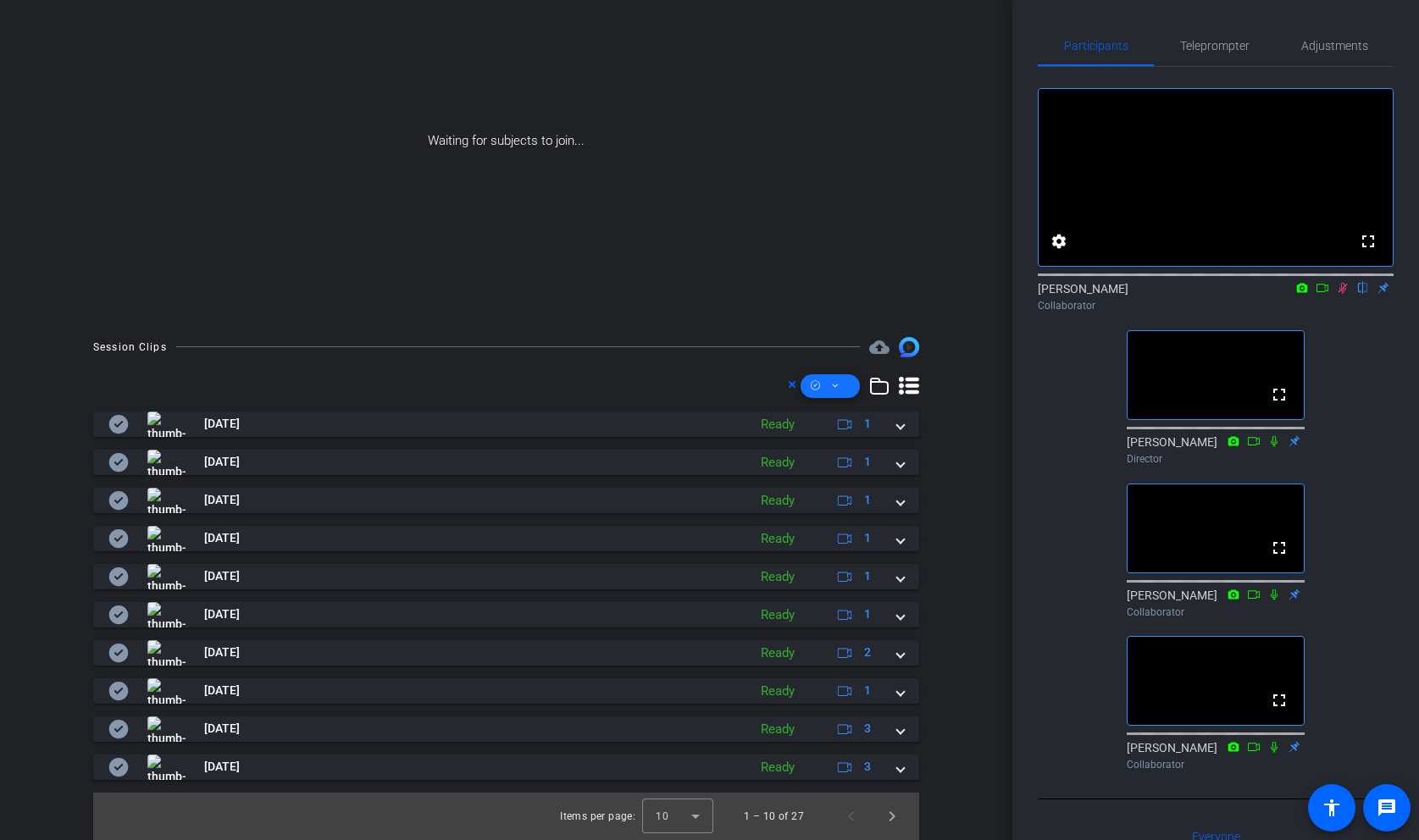
click at [845, 384] on span at bounding box center [830, 385] width 59 height 40
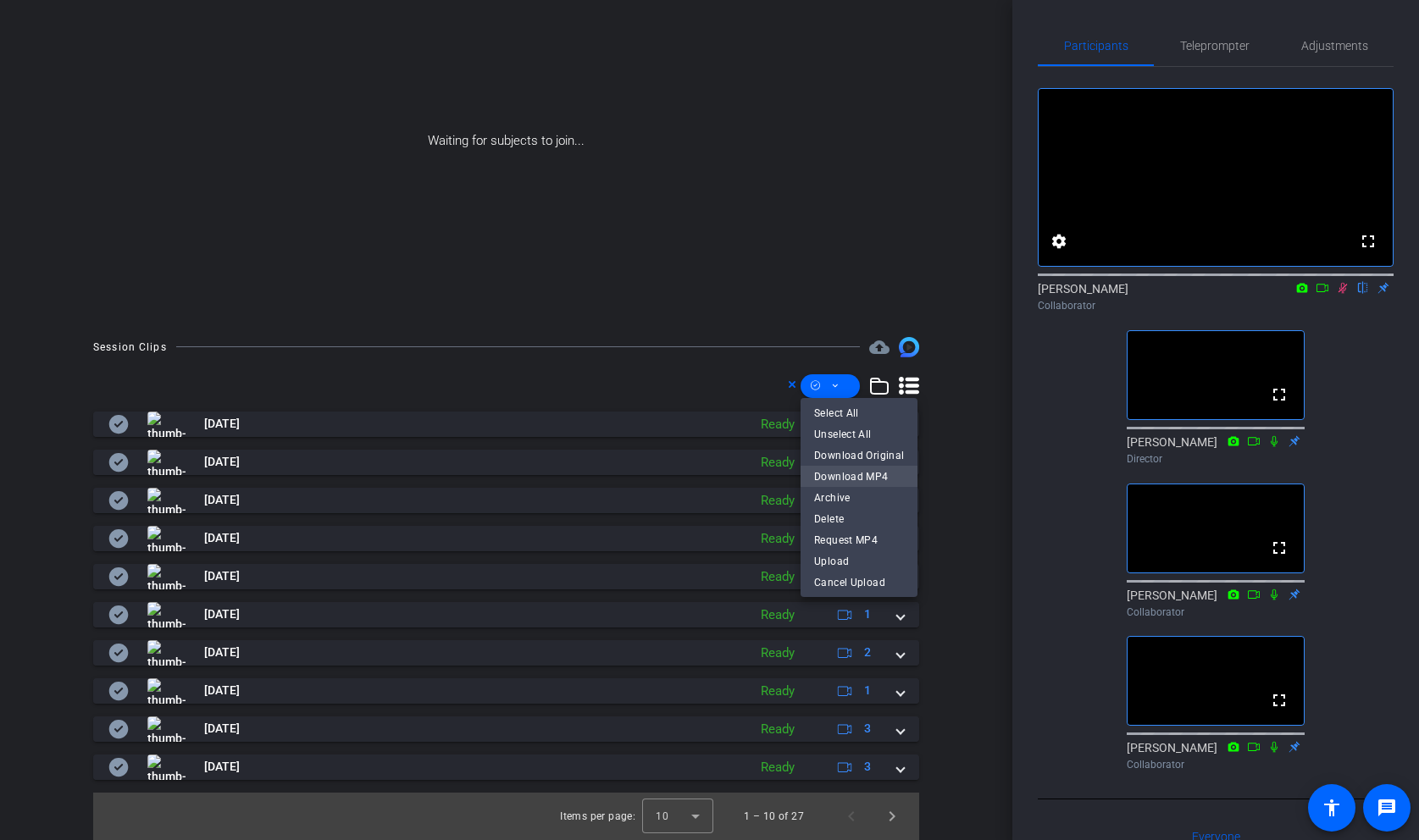
click at [841, 478] on span "Download MP4" at bounding box center [859, 477] width 90 height 21
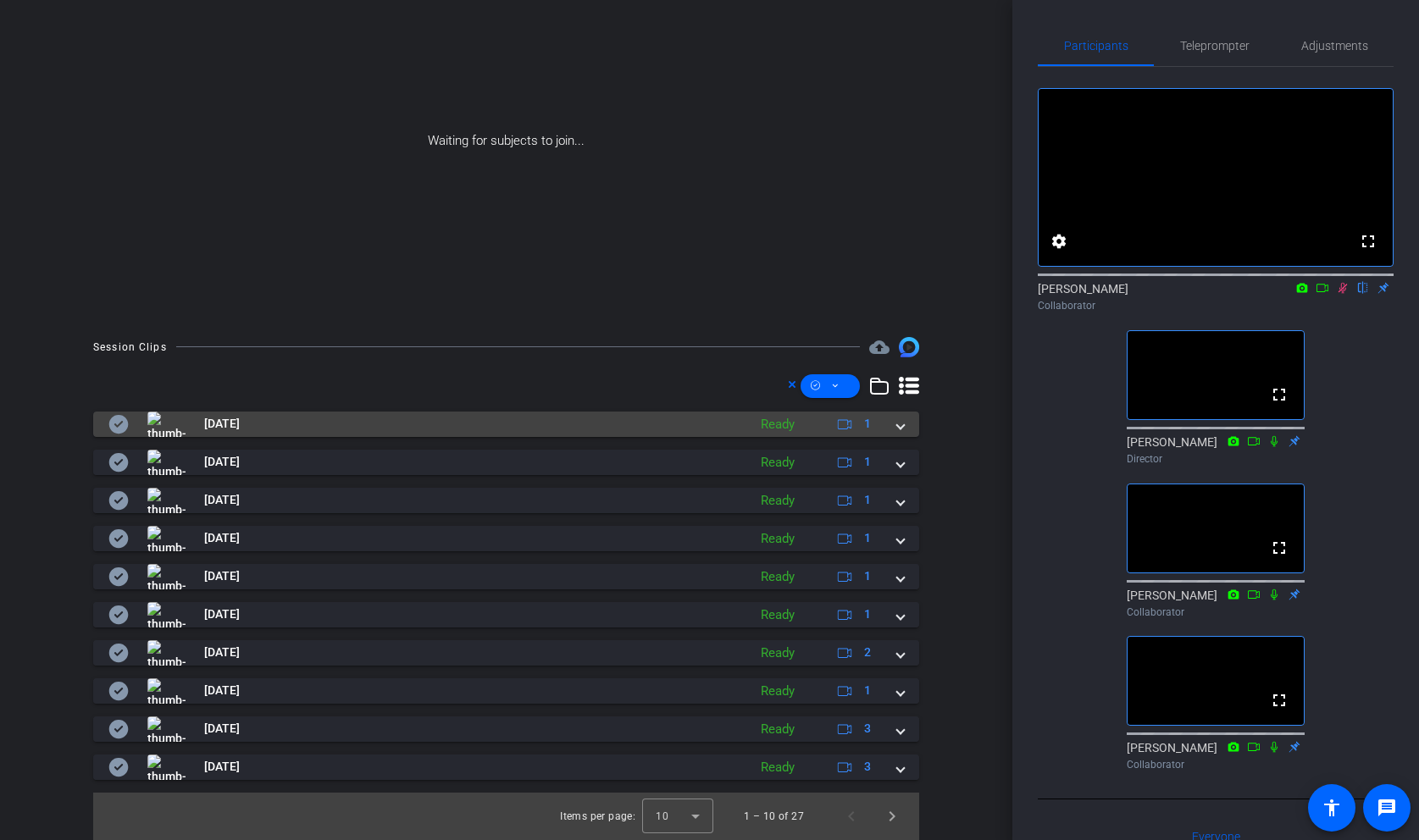
click at [103, 416] on mat-expansion-panel-header "[DATE] Ready 1" at bounding box center [506, 424] width 826 height 25
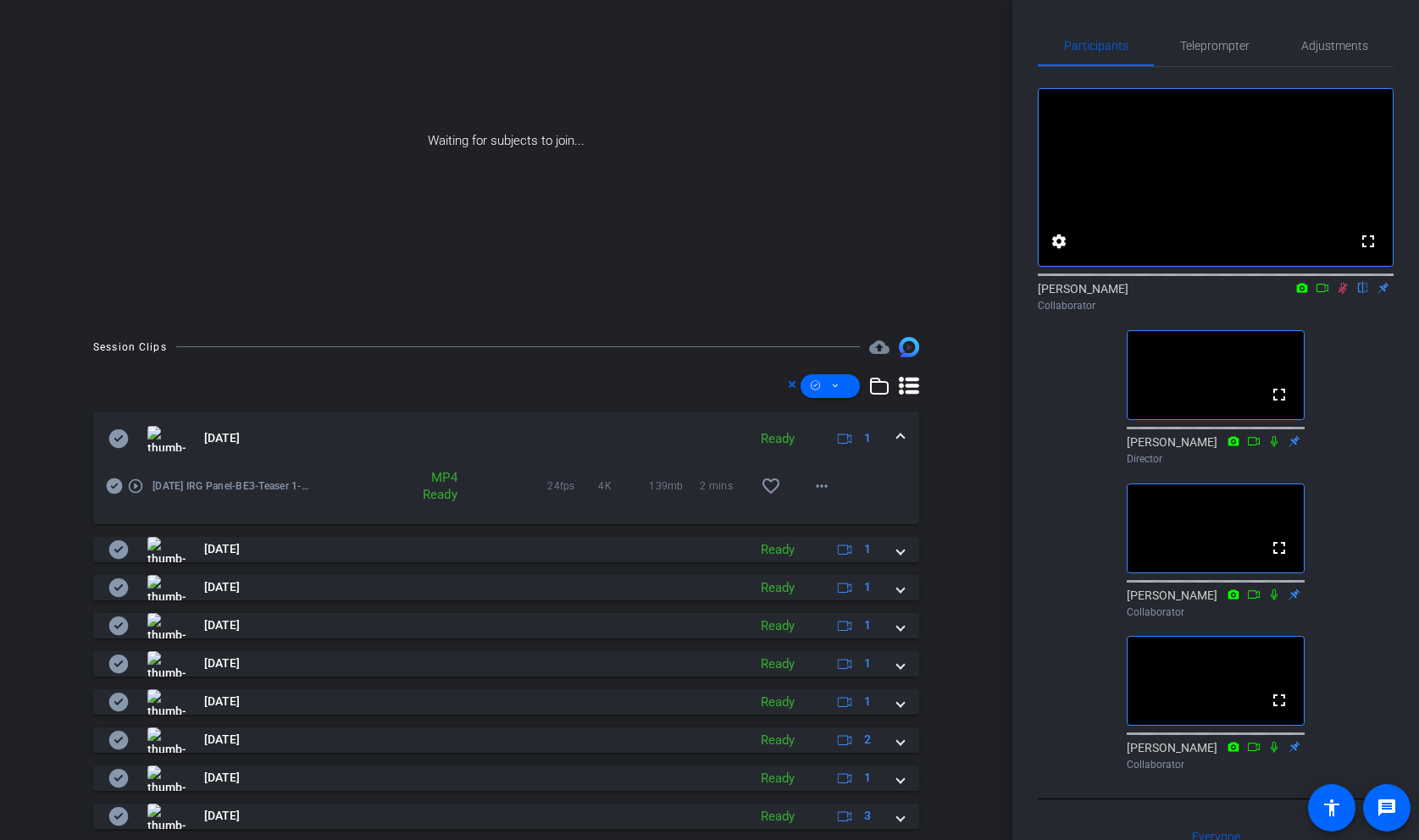
click at [122, 439] on icon at bounding box center [119, 439] width 20 height 19
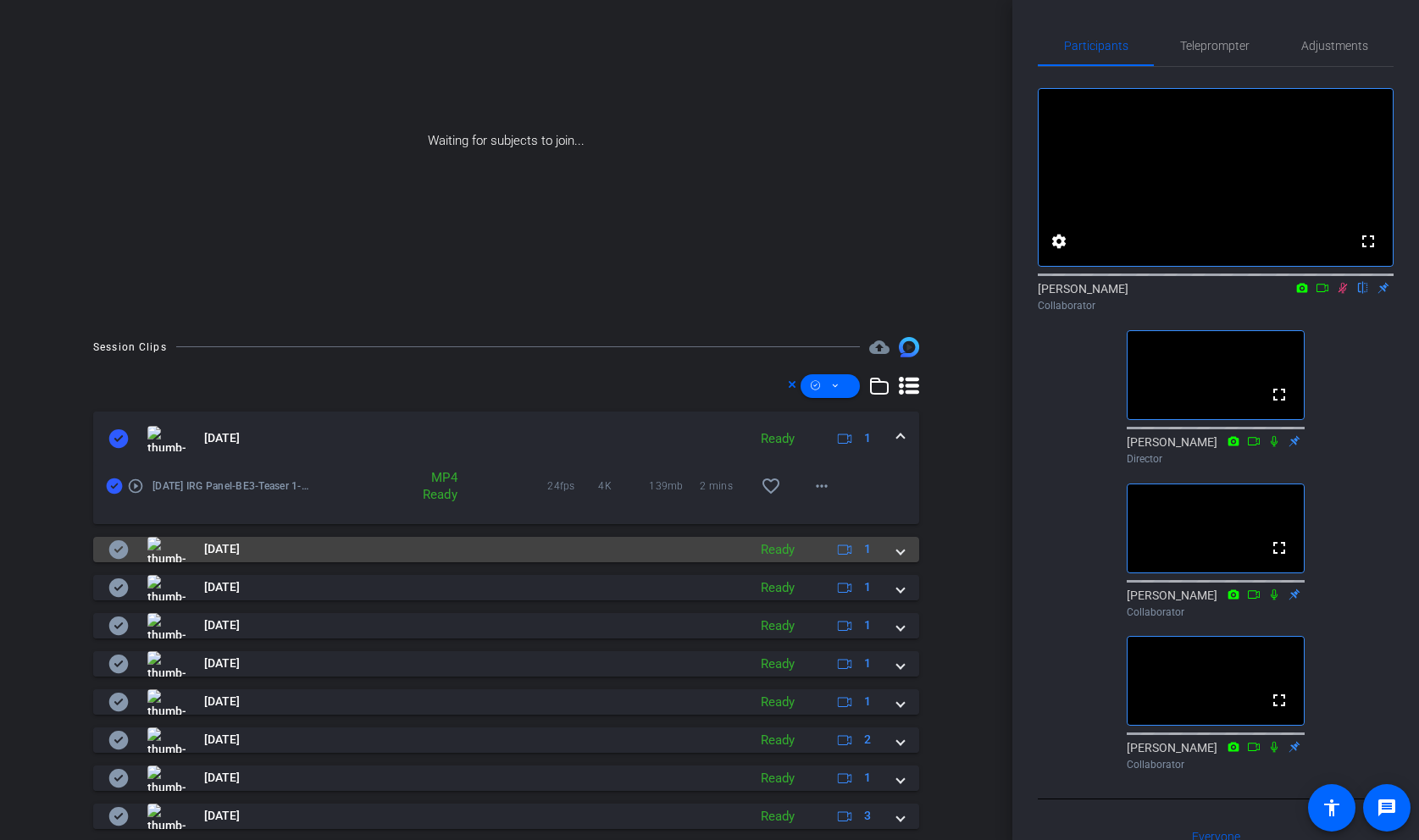
click at [125, 546] on icon at bounding box center [119, 550] width 20 height 19
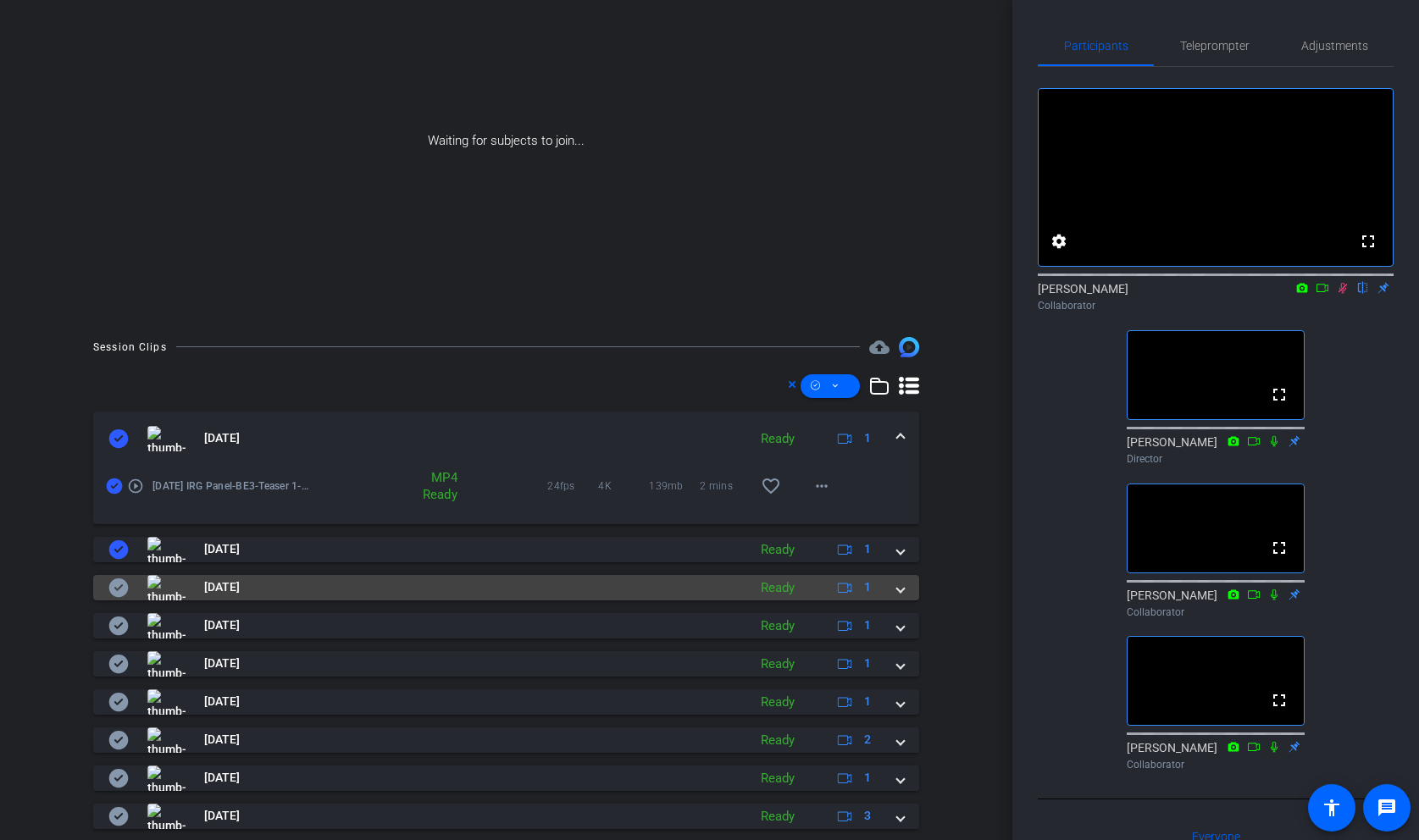
scroll to position [174, 0]
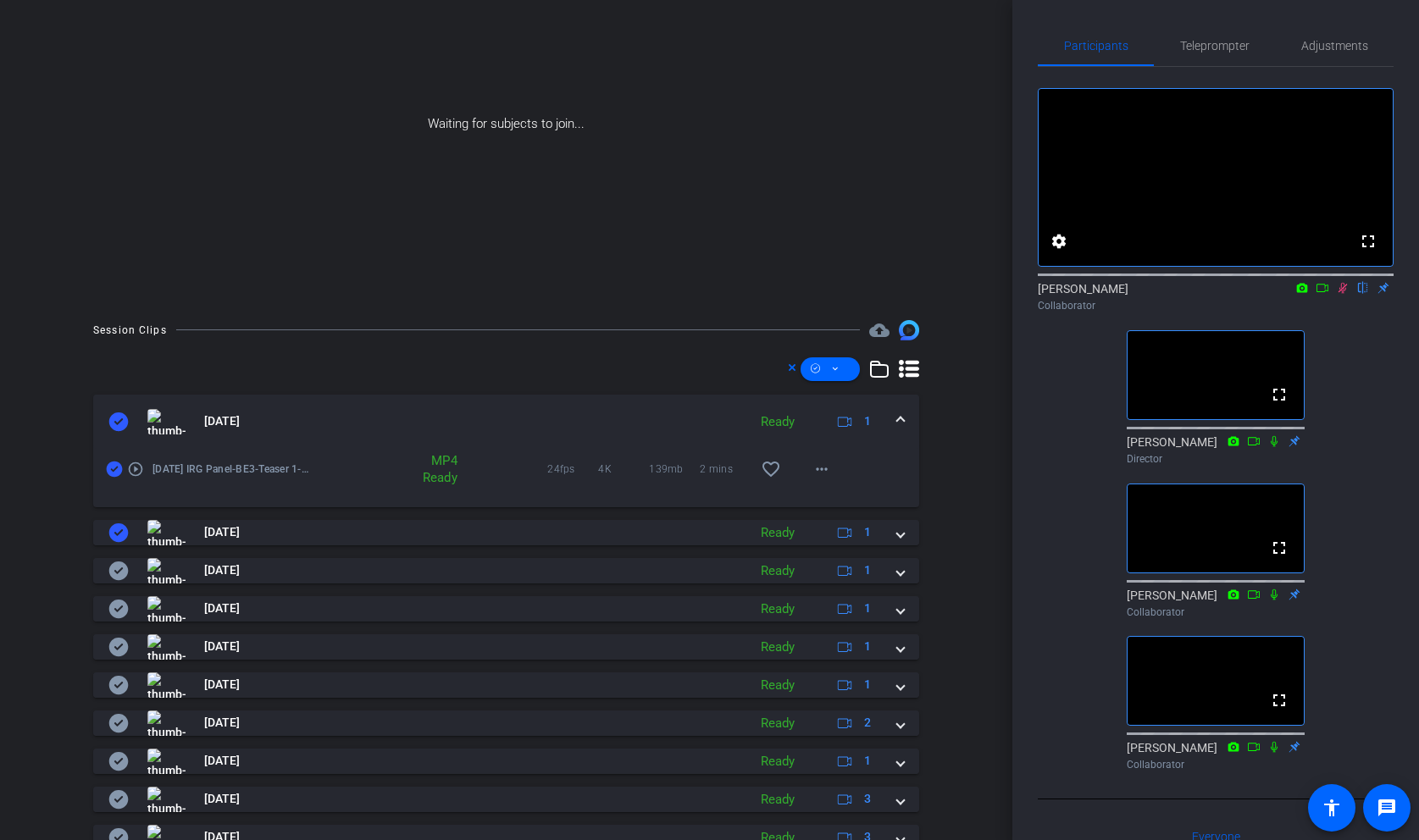
click at [124, 584] on div "[DATE] Ready 1 play_circle_outline [DATE] IRG Panel-BE3-Teaser 1-2025-10-07-16-…" at bounding box center [506, 622] width 826 height 456
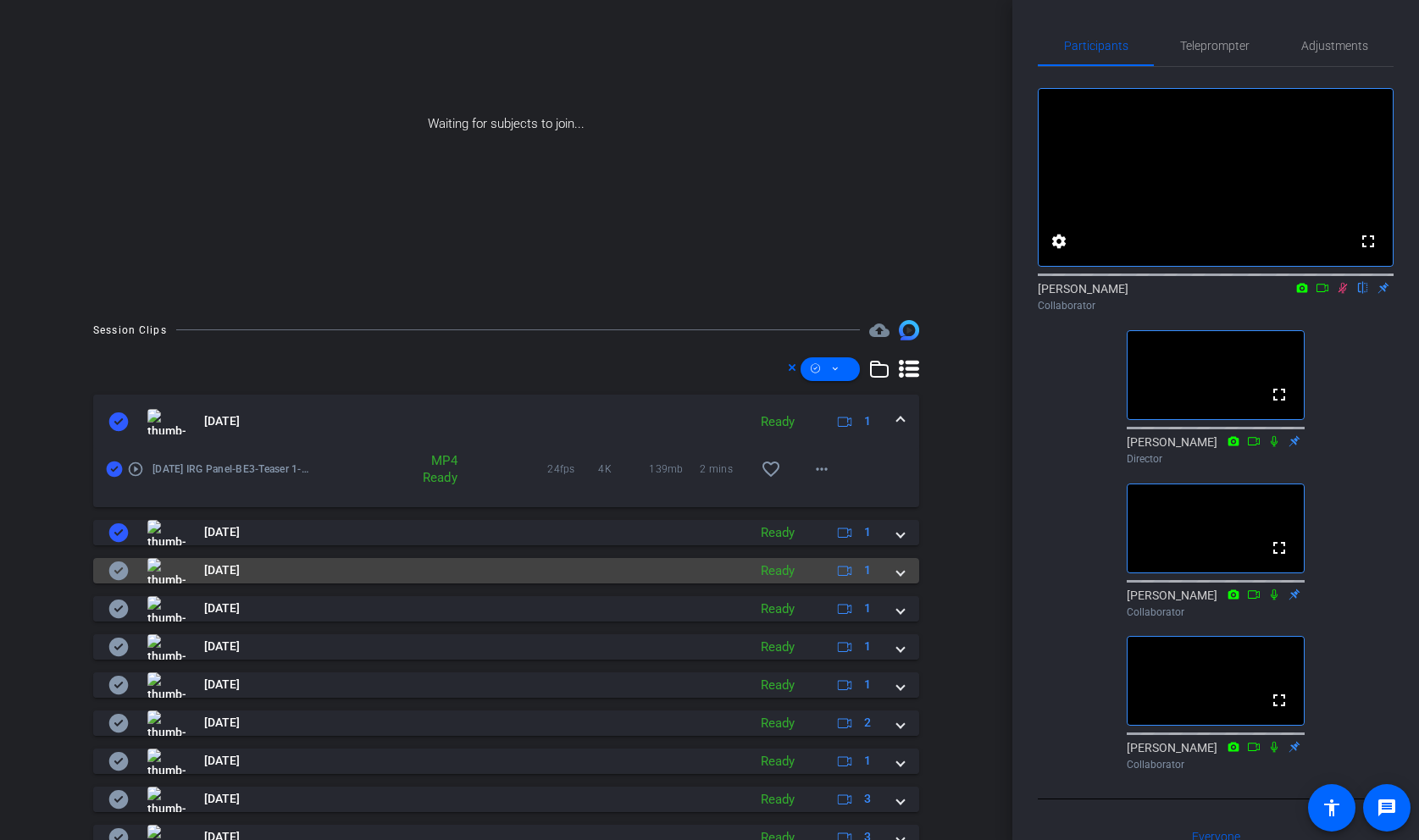
click at [121, 575] on icon at bounding box center [119, 571] width 20 height 19
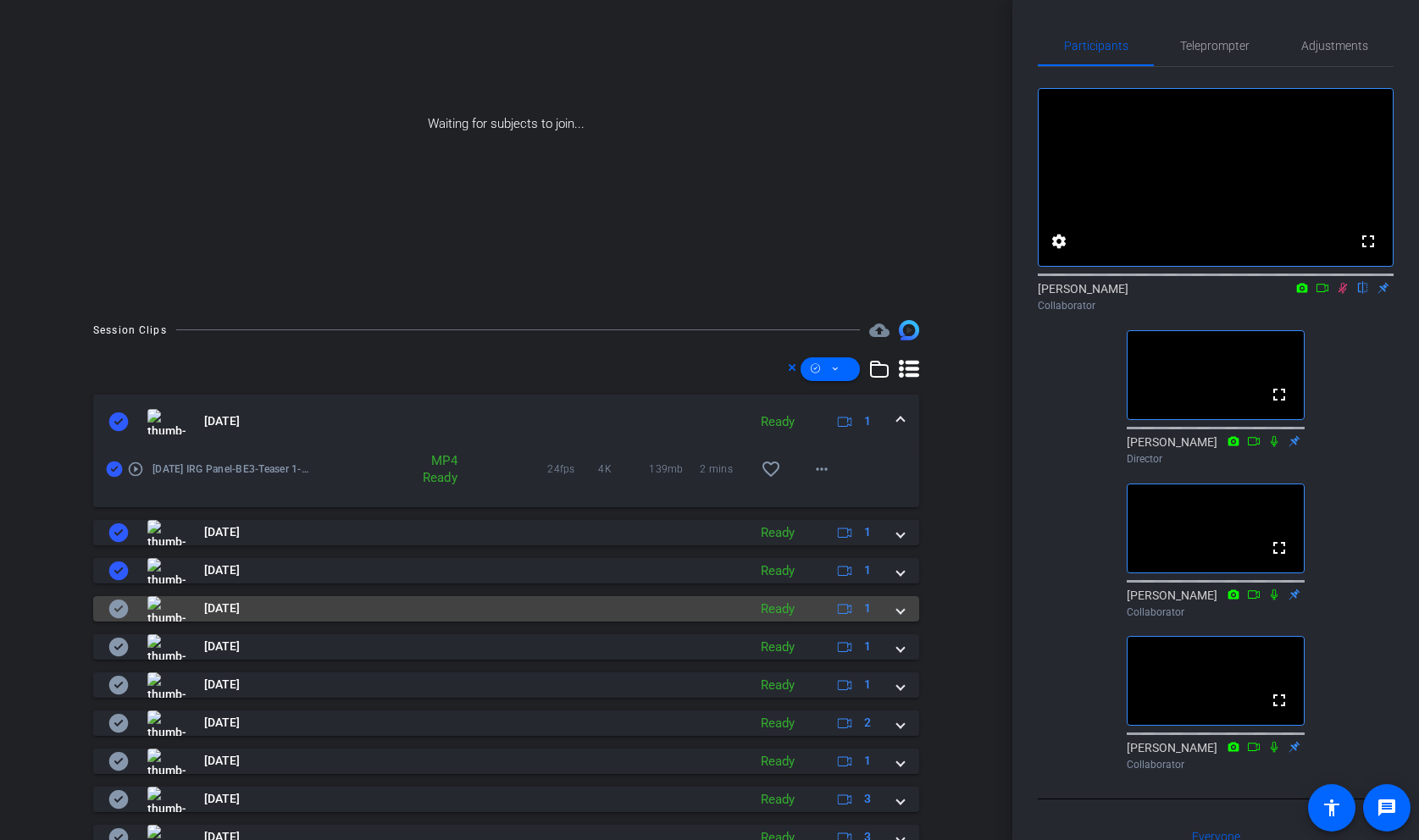
click at [121, 606] on icon at bounding box center [119, 609] width 21 height 21
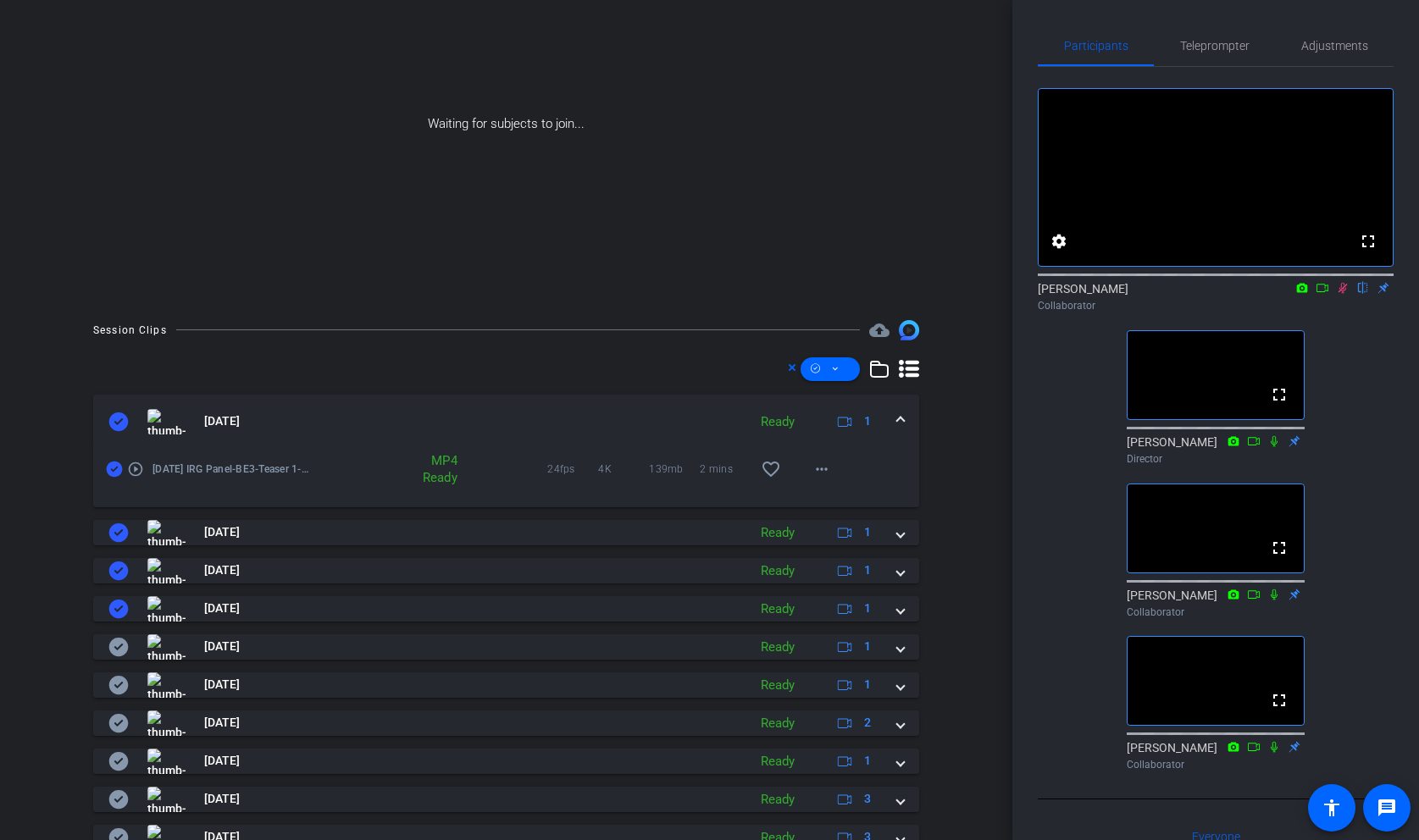
click at [121, 629] on div "[DATE] Ready 1 play_circle_outline [DATE] IRG Panel-BE3-Teaser 1-2025-10-07-16-…" at bounding box center [506, 622] width 826 height 456
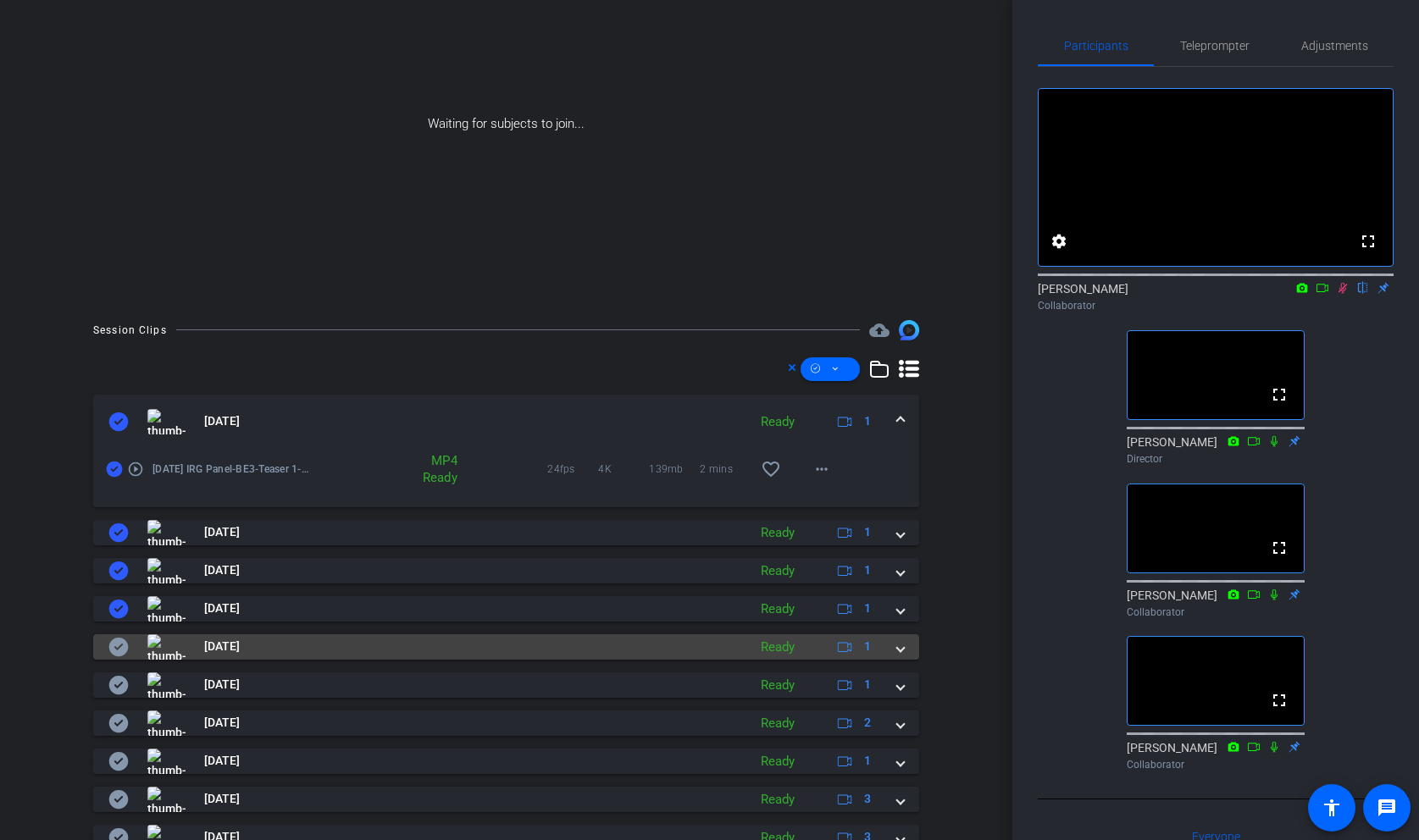
click at [118, 649] on icon at bounding box center [119, 647] width 21 height 21
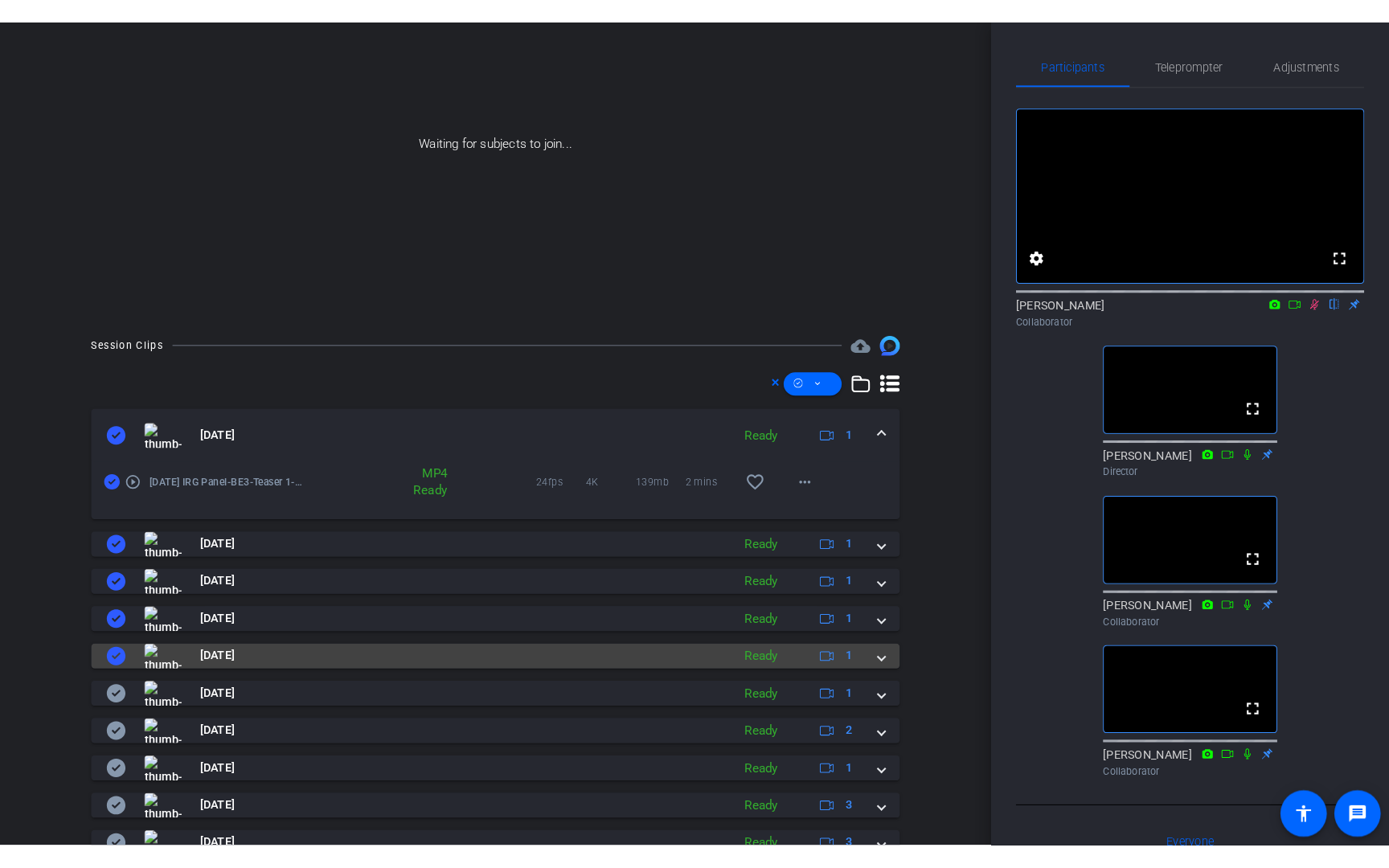
scroll to position [232, 0]
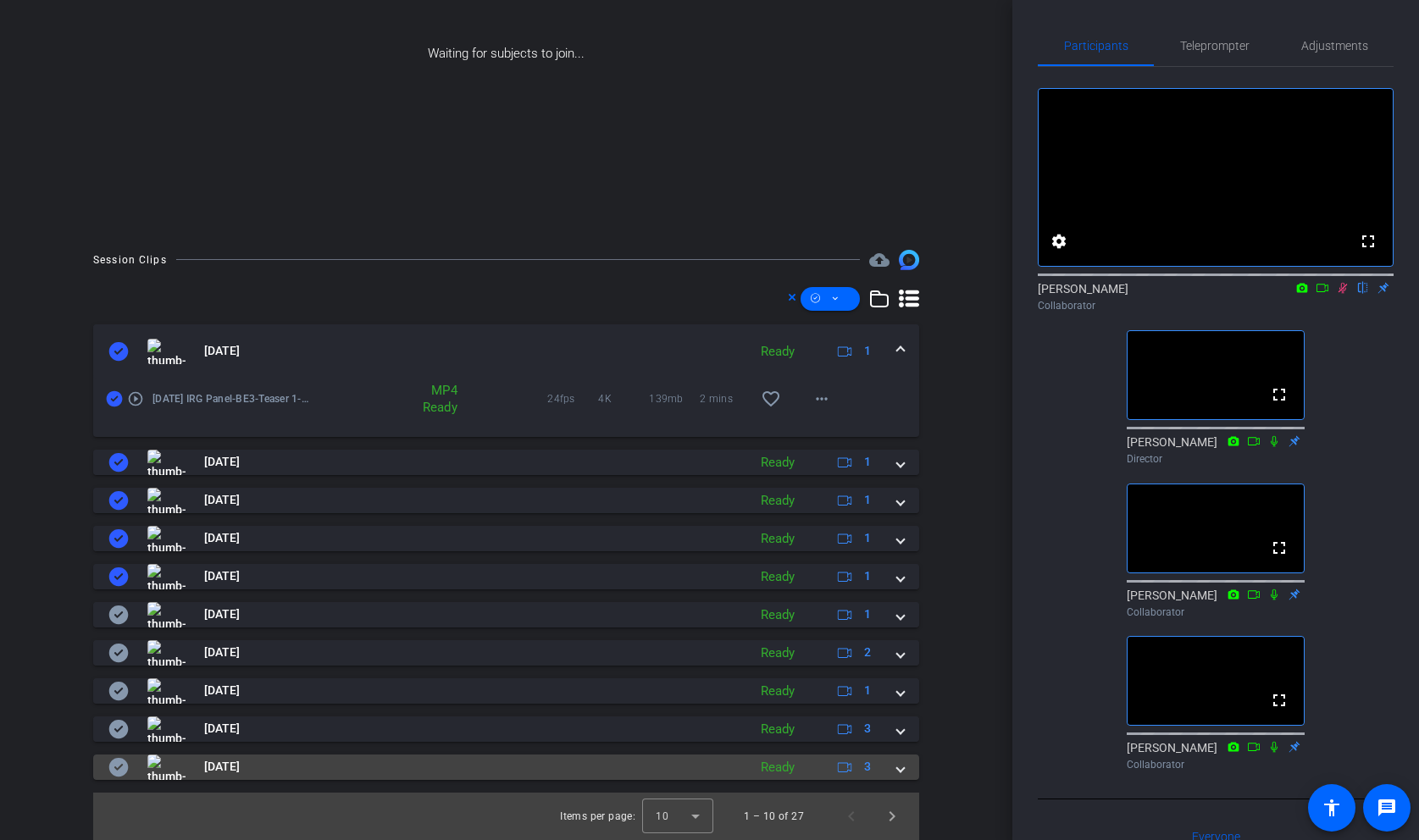
click at [116, 762] on icon at bounding box center [119, 767] width 20 height 19
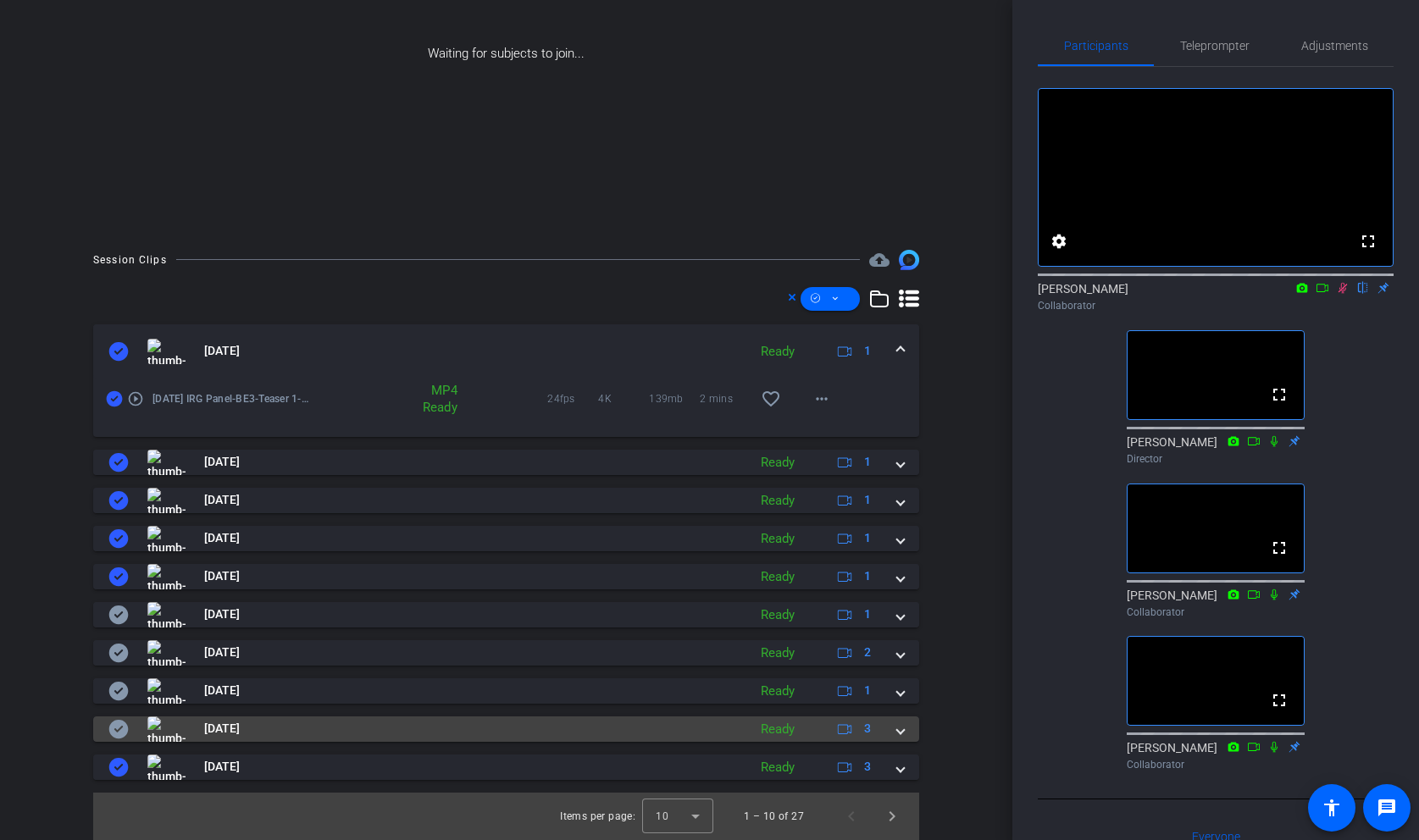
click at [119, 733] on icon at bounding box center [119, 730] width 20 height 19
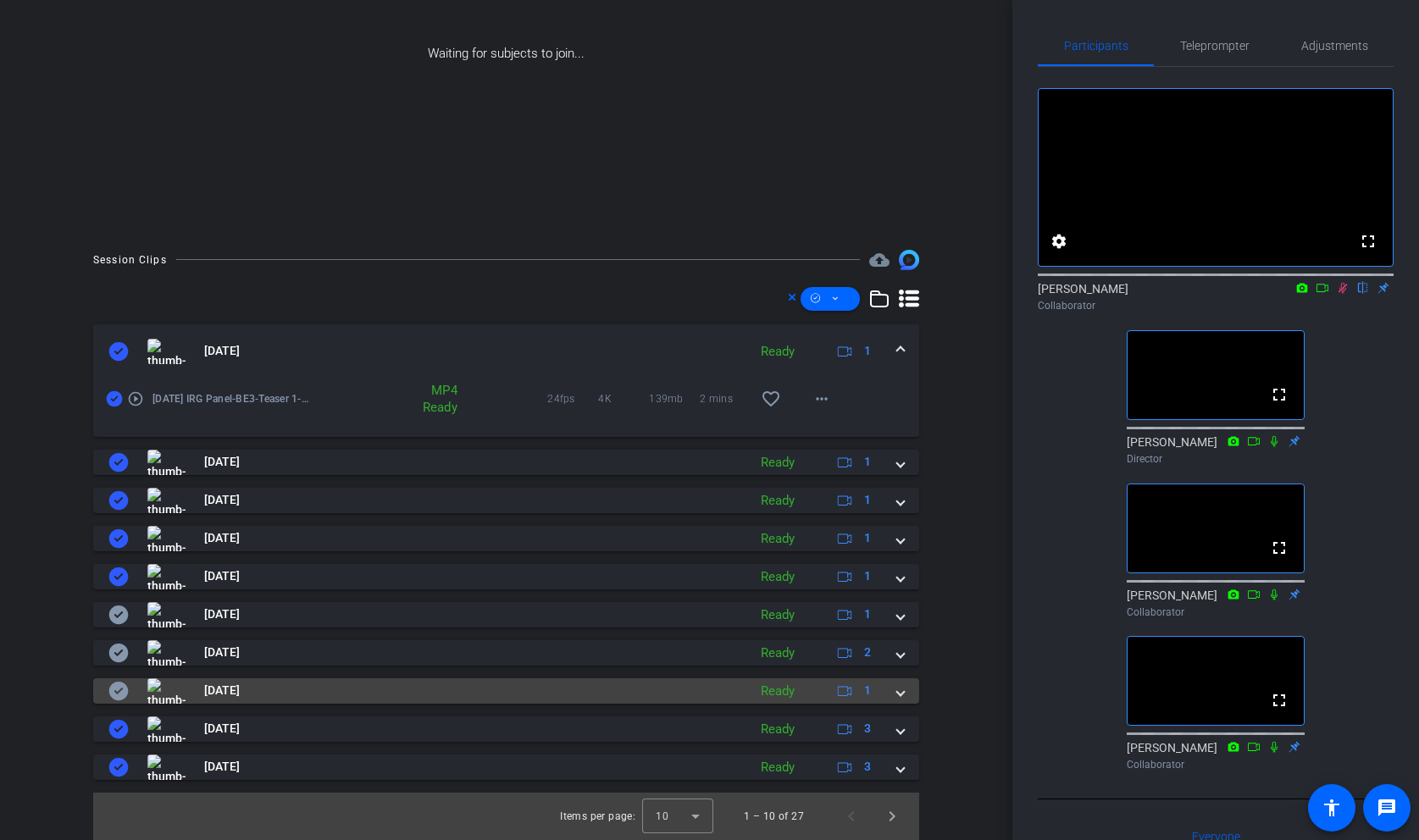
click at [119, 689] on icon at bounding box center [119, 691] width 20 height 19
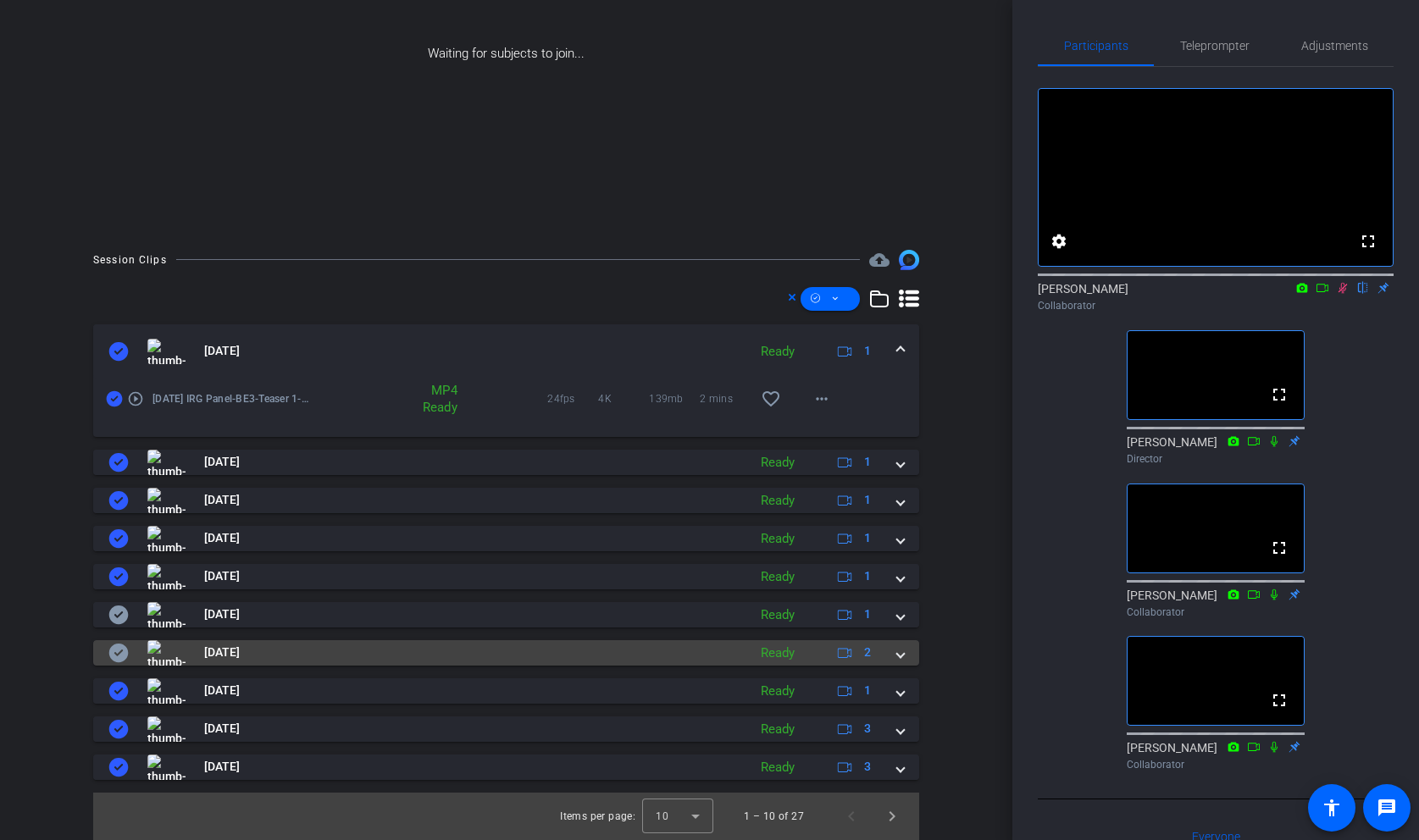
click at [121, 659] on icon at bounding box center [119, 653] width 20 height 19
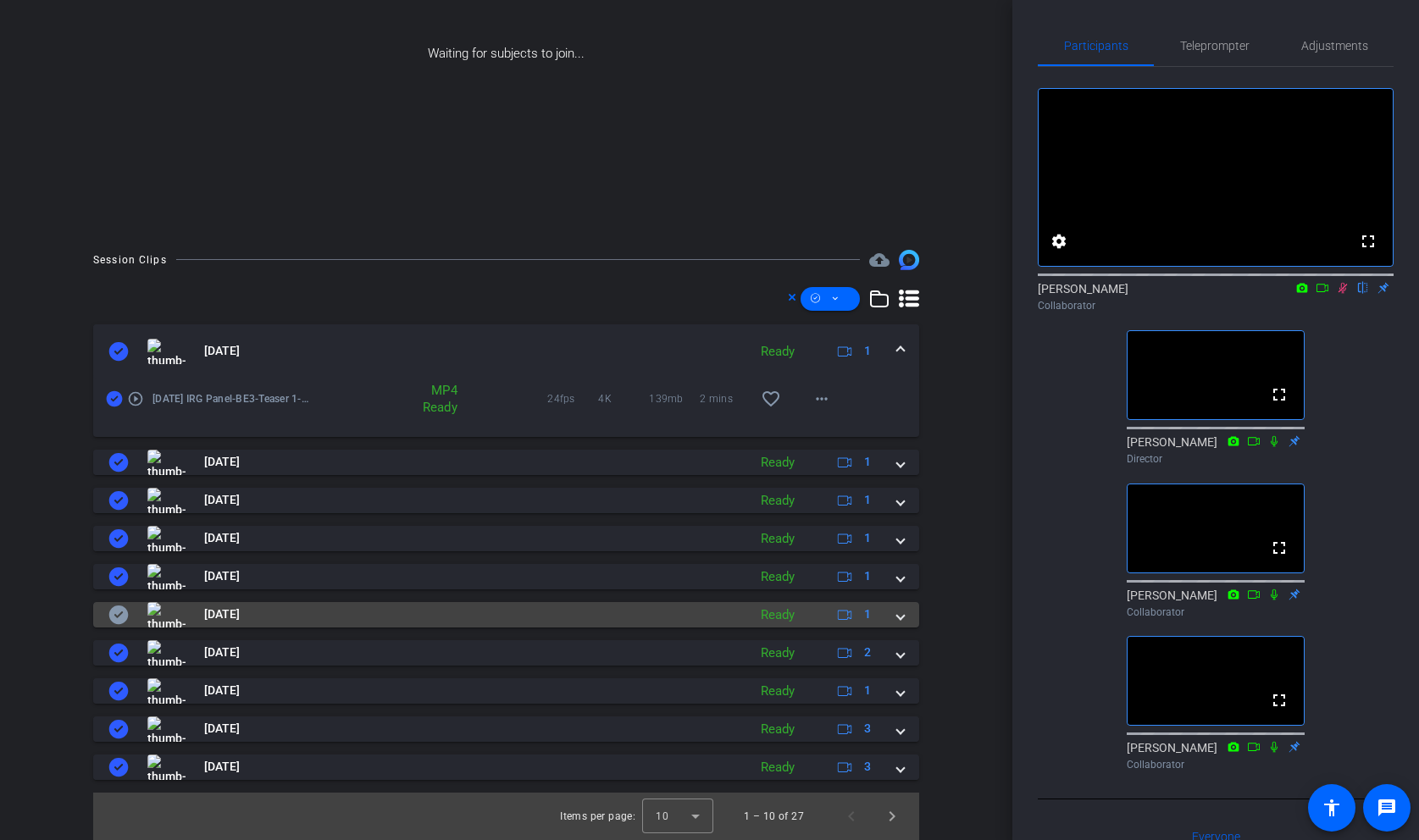
click at [119, 614] on icon at bounding box center [119, 615] width 20 height 19
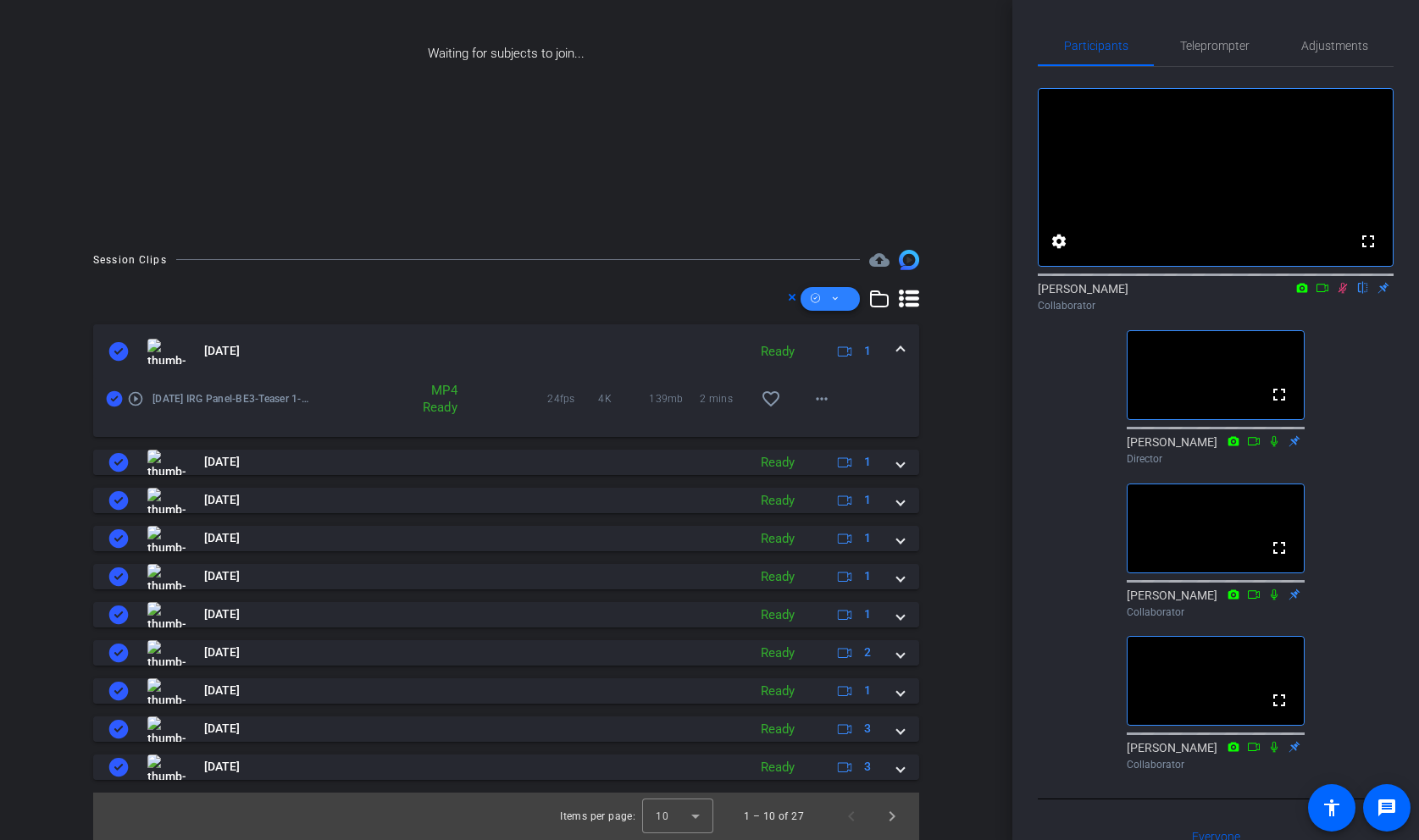
click at [846, 295] on span at bounding box center [830, 298] width 59 height 40
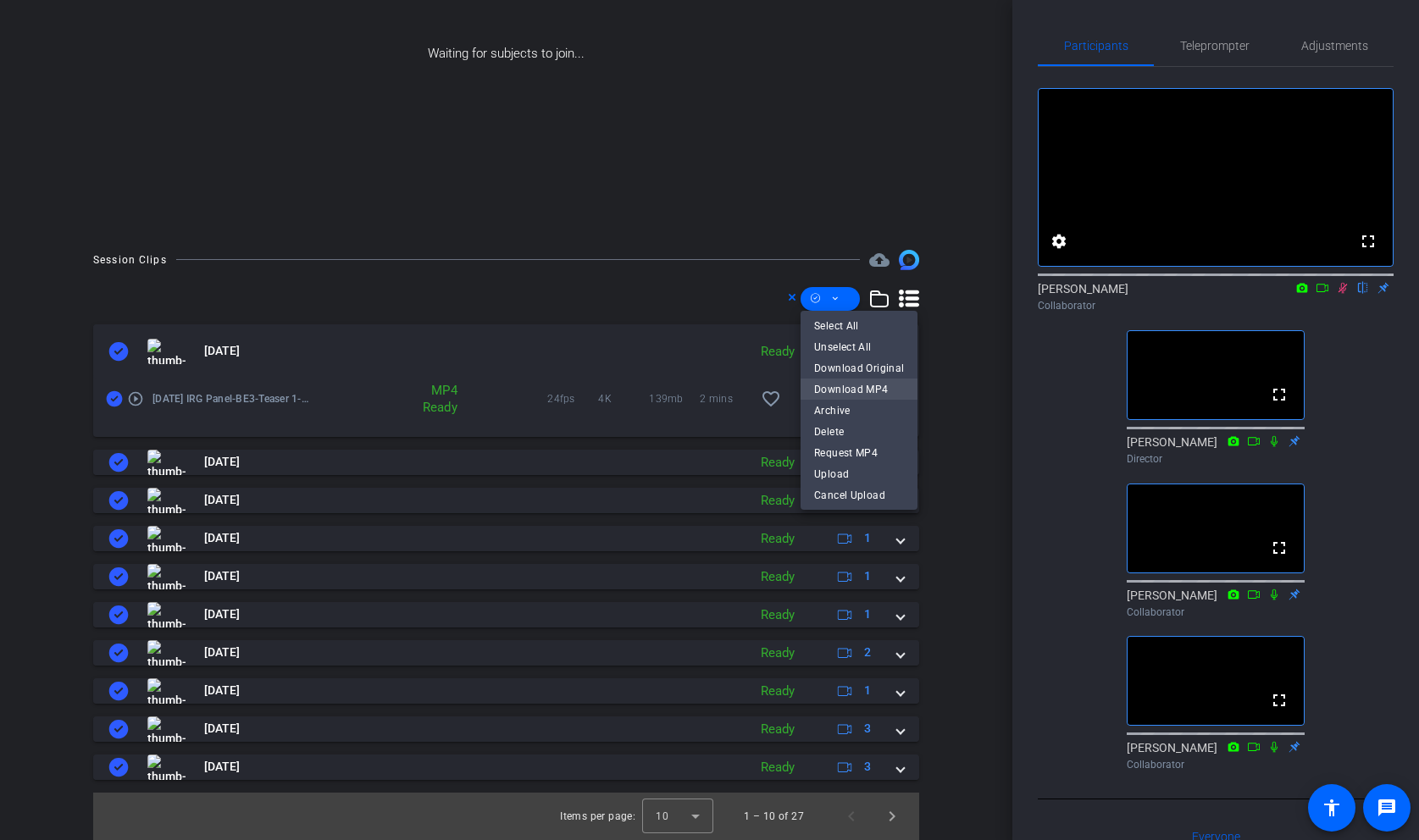
click at [862, 385] on span "Download MP4" at bounding box center [859, 390] width 90 height 21
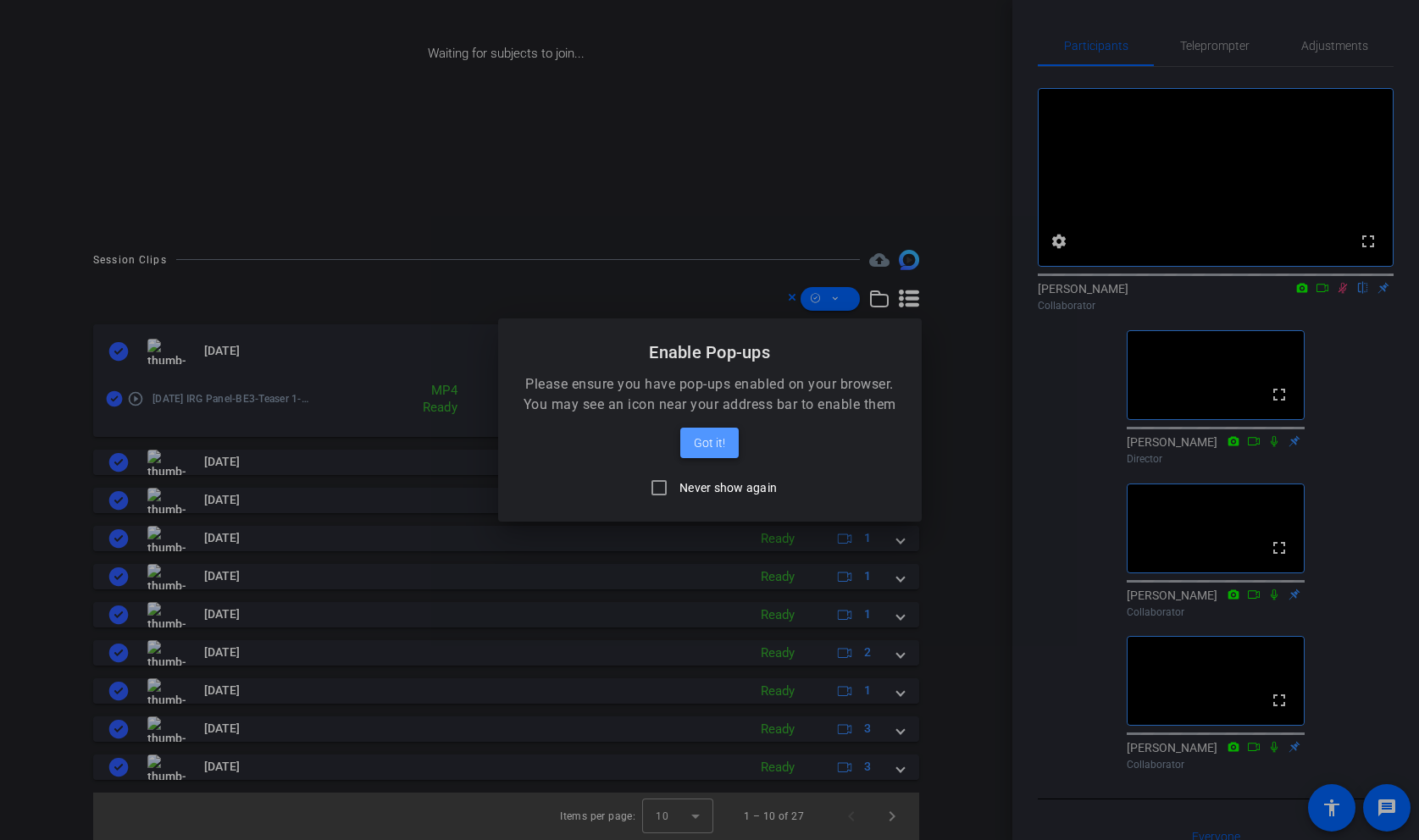
click at [719, 443] on span "Got it!" at bounding box center [710, 443] width 32 height 21
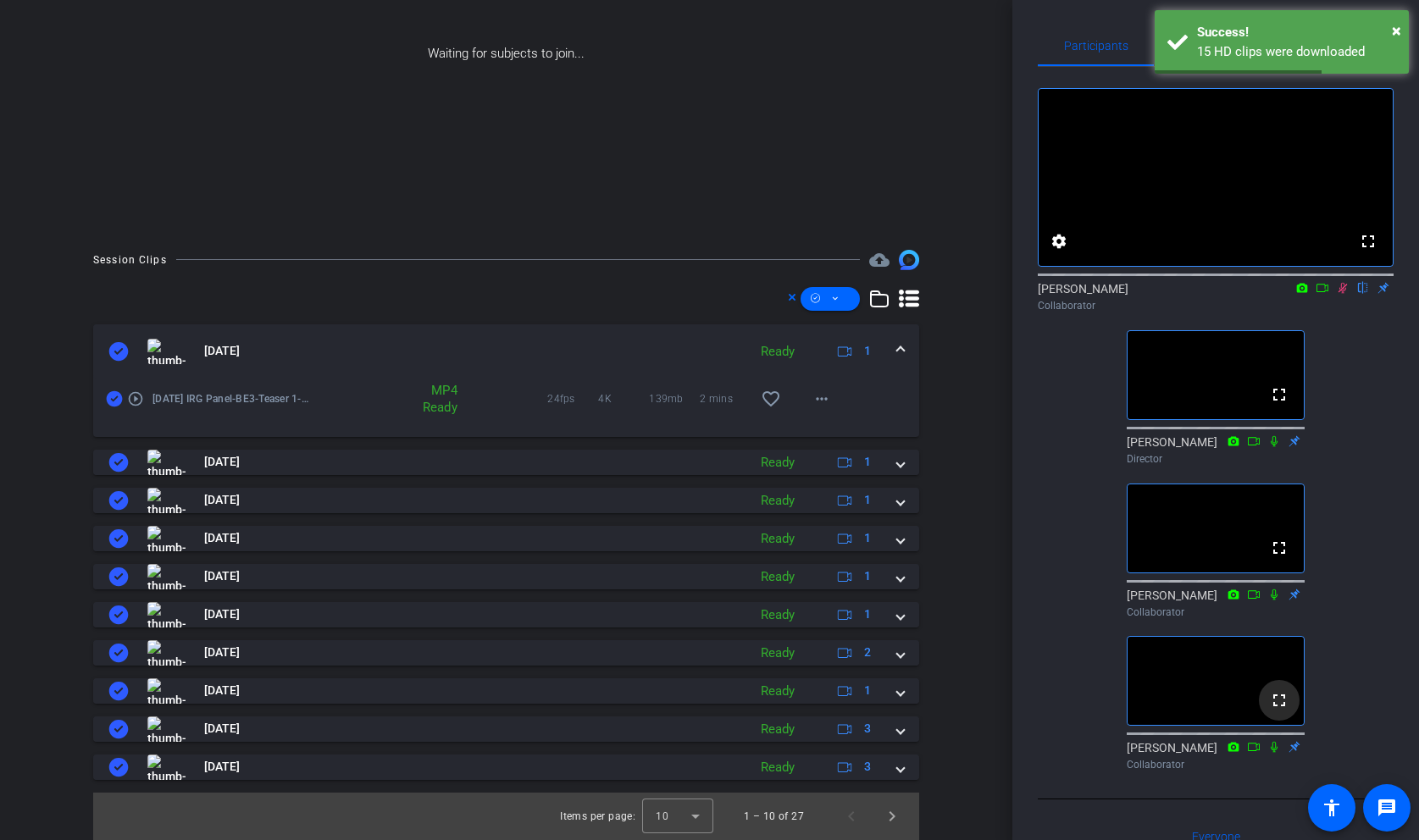
click at [1282, 711] on mat-icon "fullscreen" at bounding box center [1280, 701] width 21 height 21
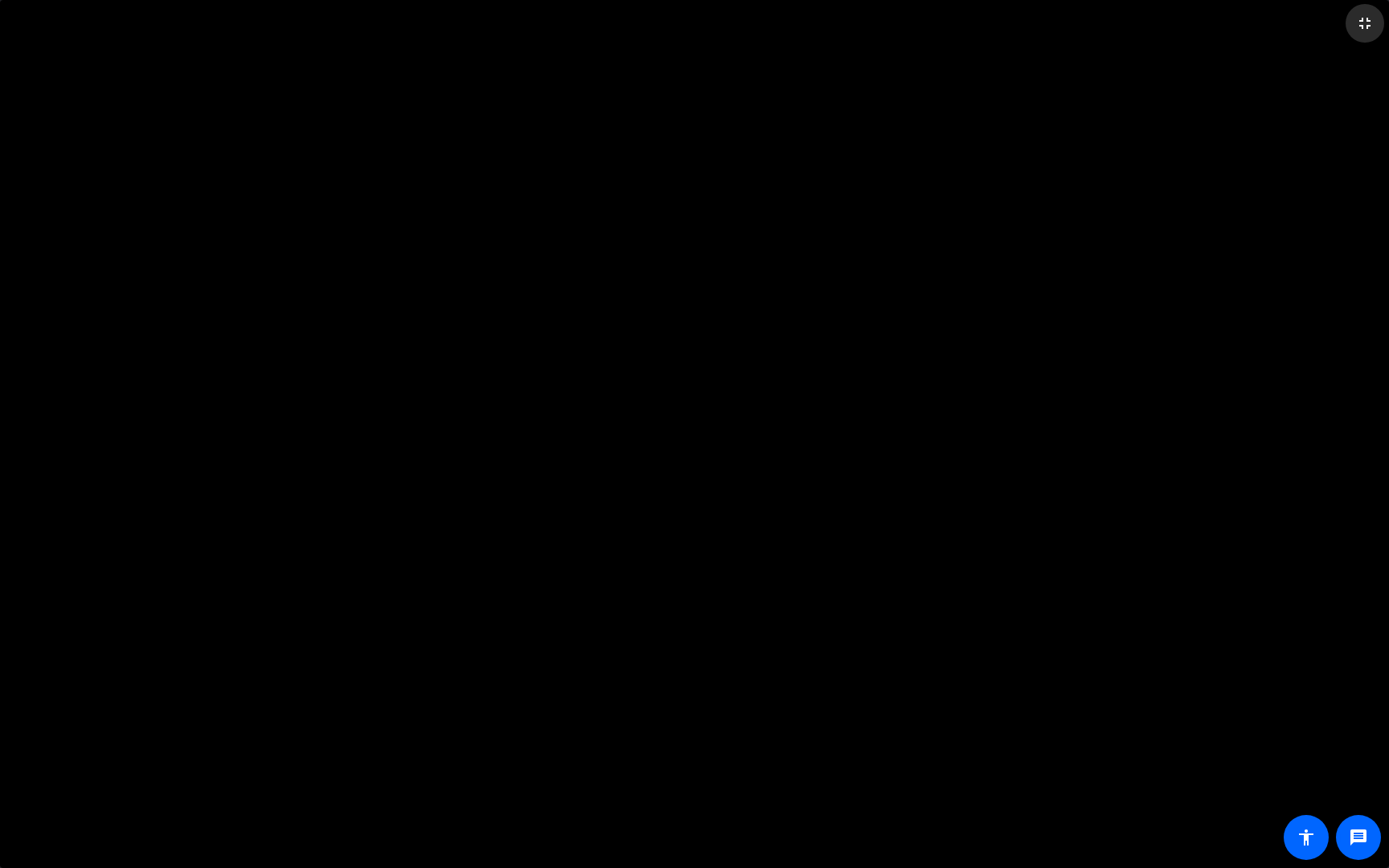
click at [1346, 18] on mat-icon "fullscreen_exit" at bounding box center [1365, 23] width 20 height 20
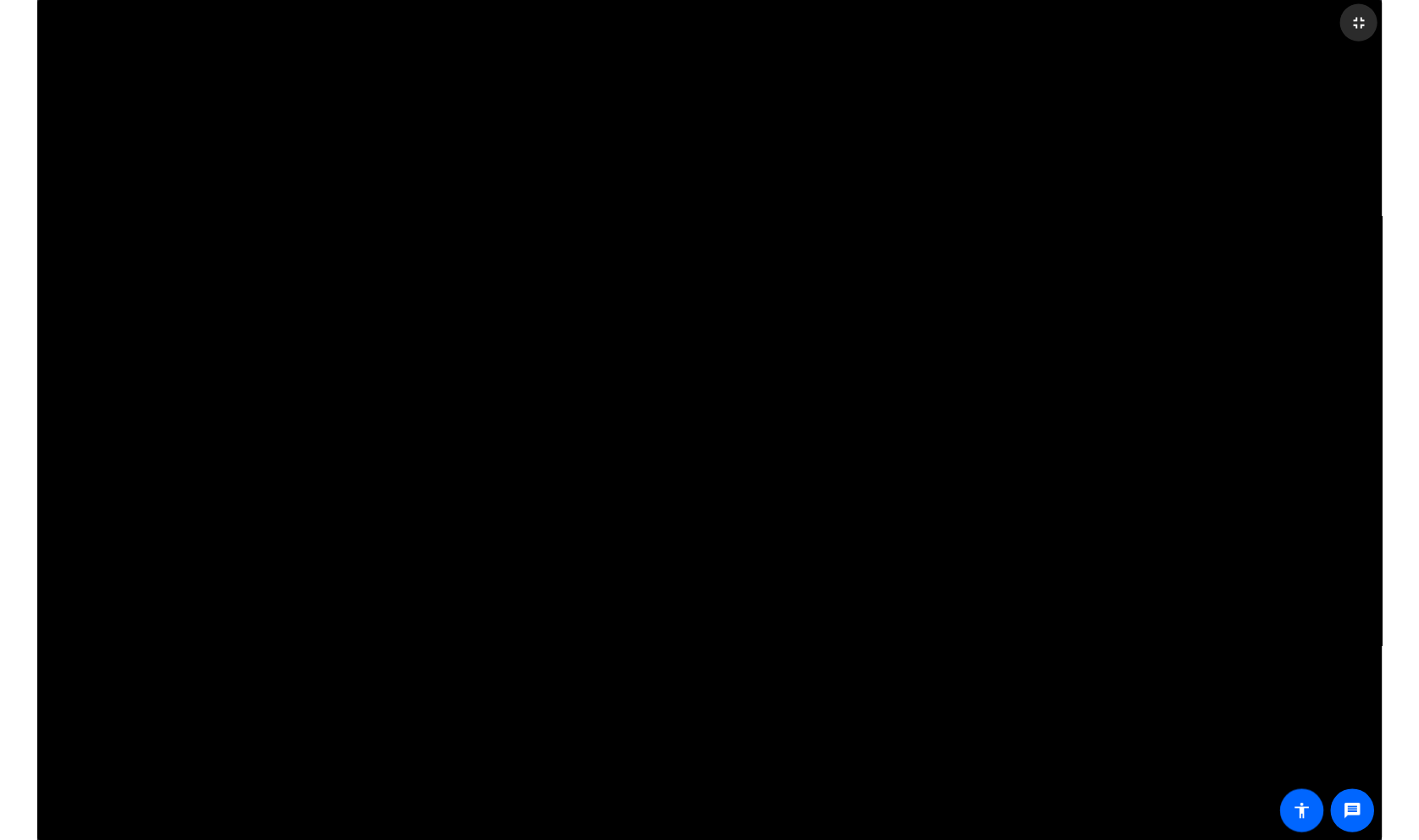
scroll to position [244, 0]
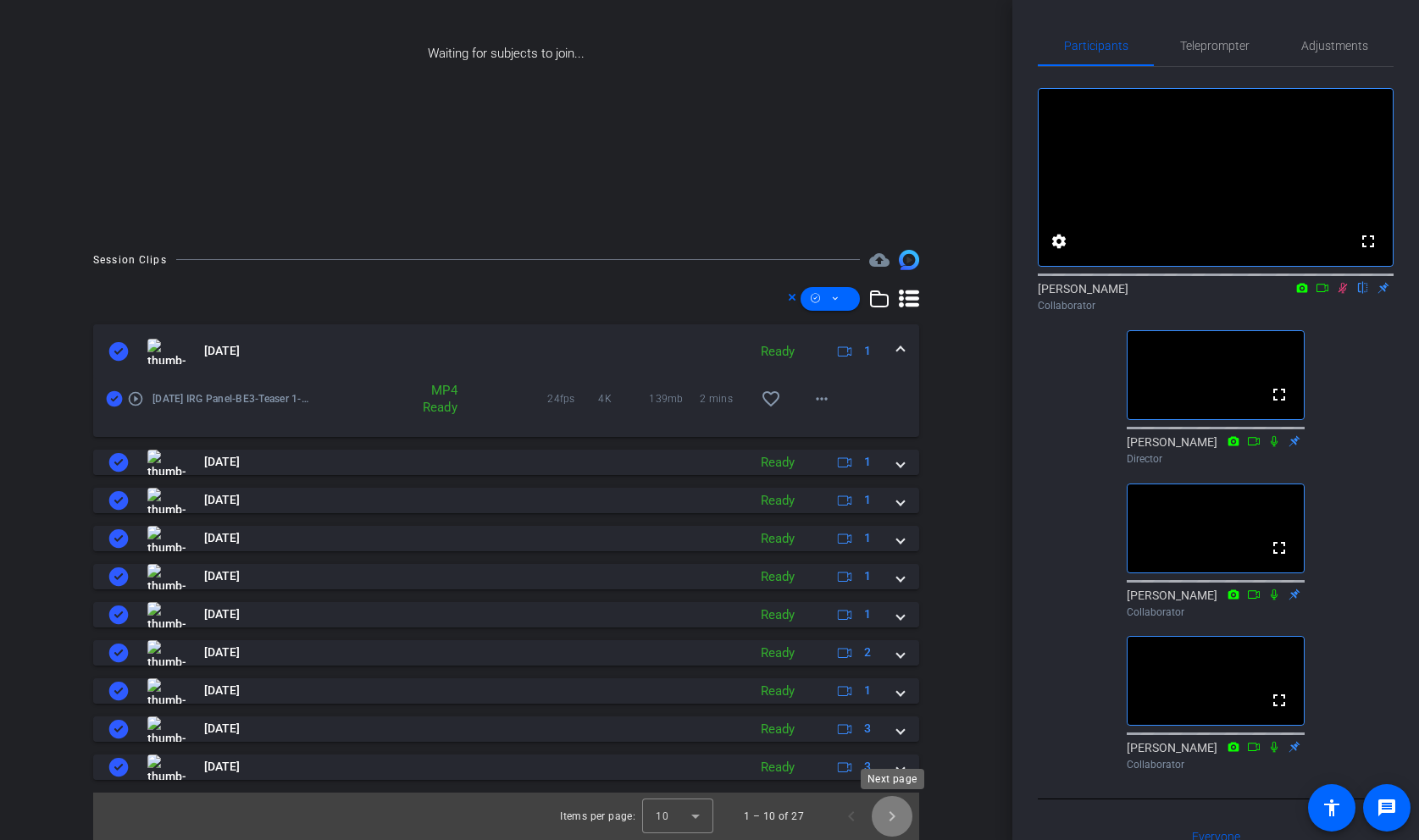
click at [897, 813] on span "Next page" at bounding box center [891, 816] width 40 height 40
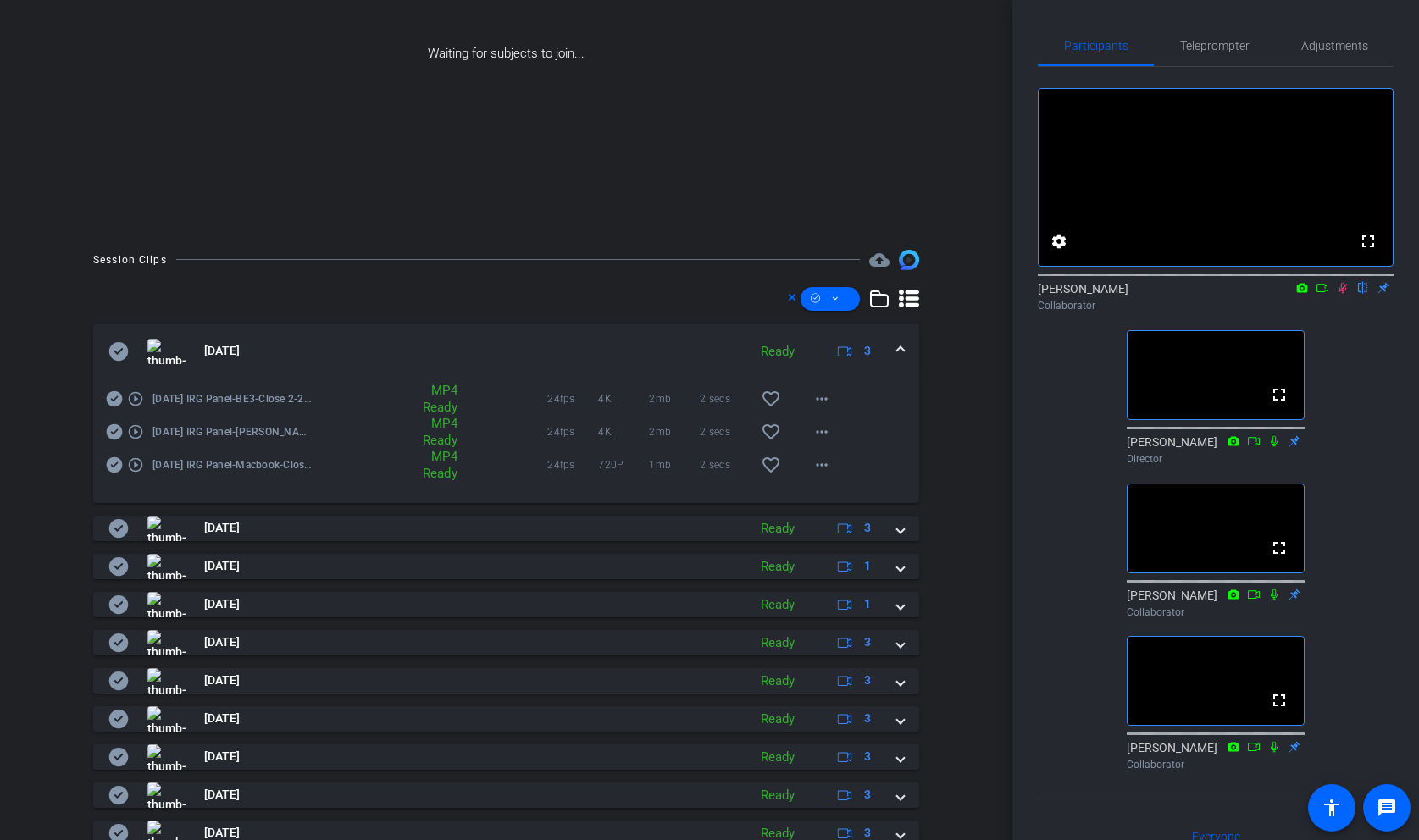
click at [120, 344] on icon at bounding box center [119, 352] width 20 height 19
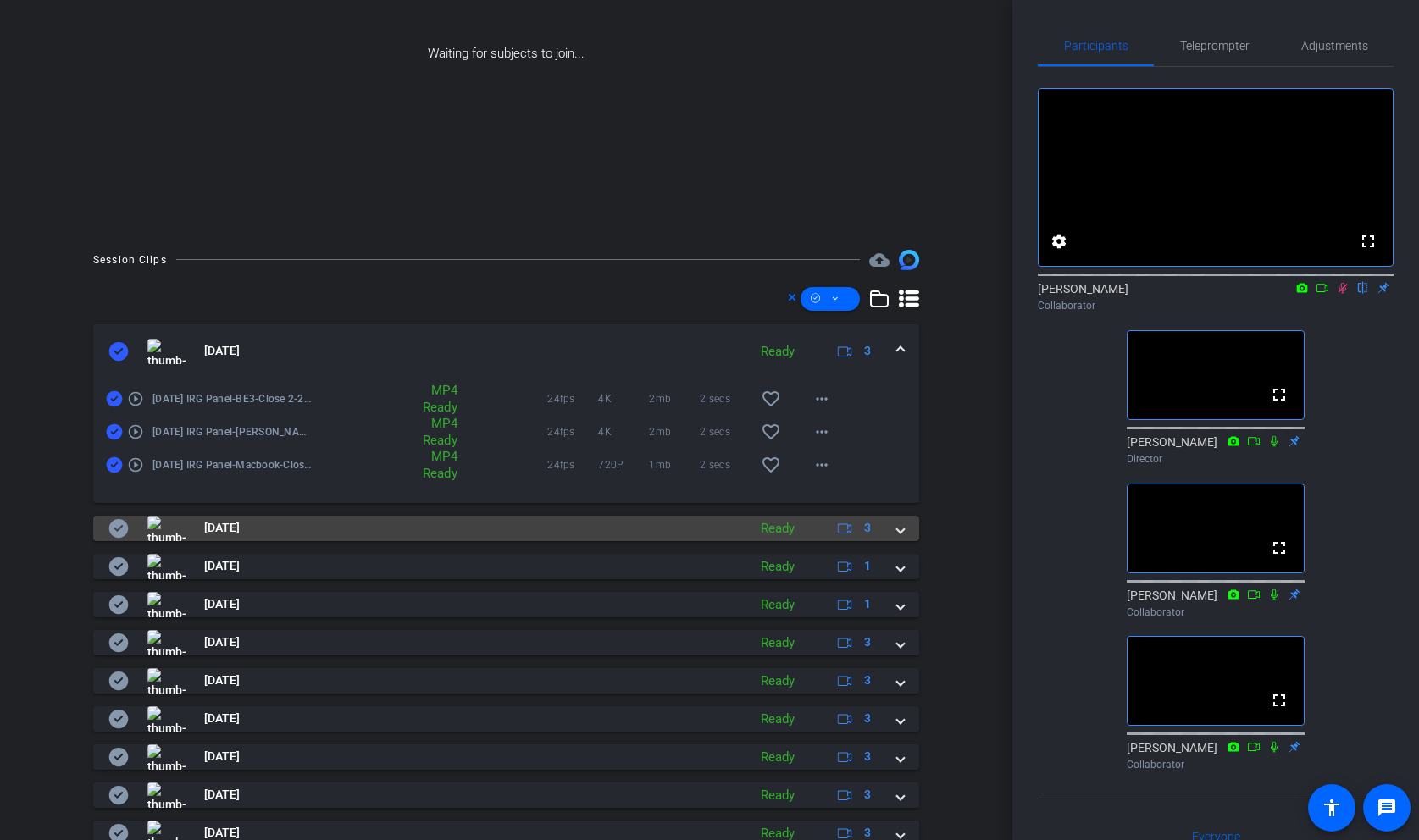
click at [112, 527] on icon at bounding box center [119, 529] width 20 height 19
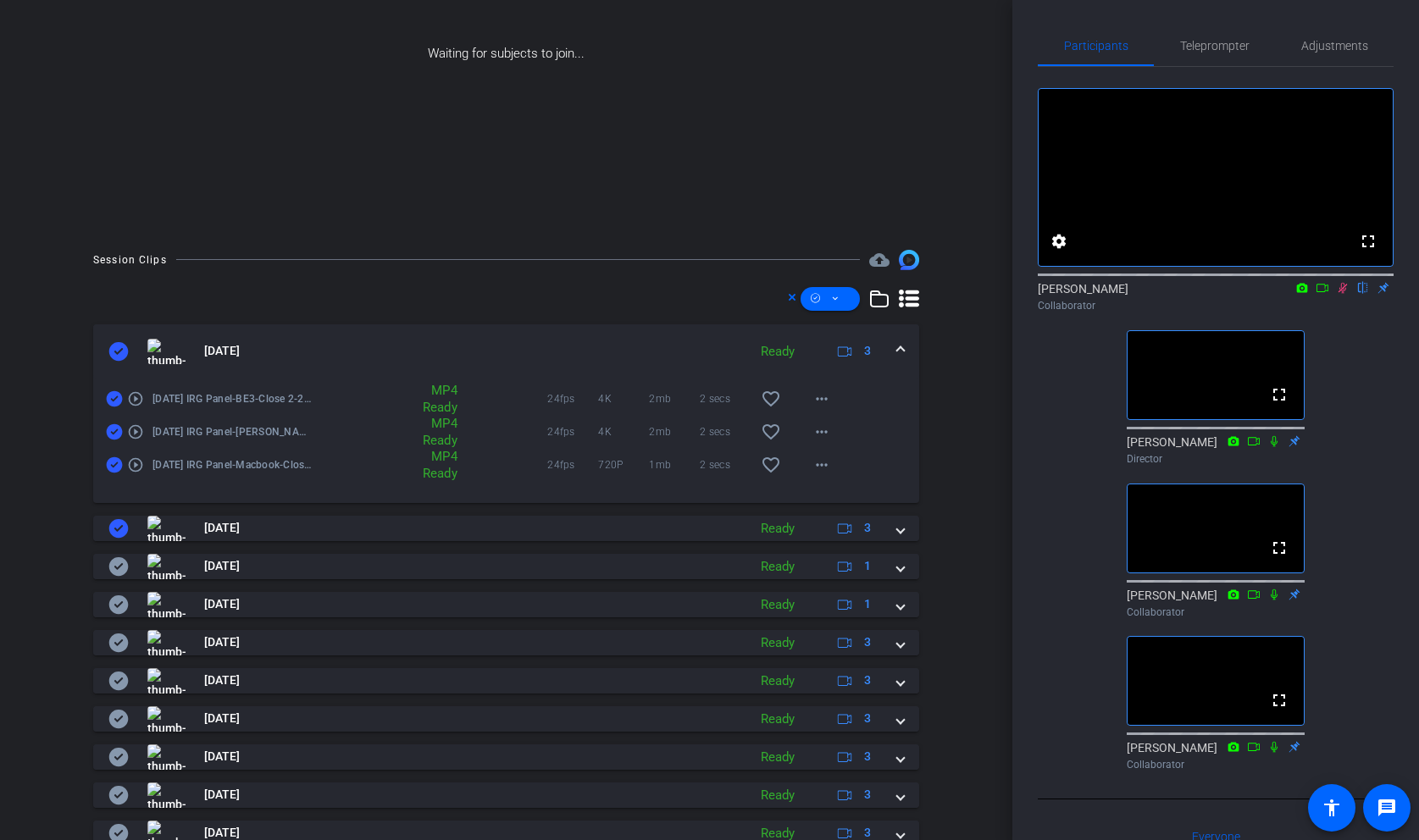
click at [112, 581] on div "[DATE] Ready 3 play_circle_outline [DATE] IRG Panel-BE3-Close 2-2025-10-07-15-2…" at bounding box center [506, 586] width 826 height 522
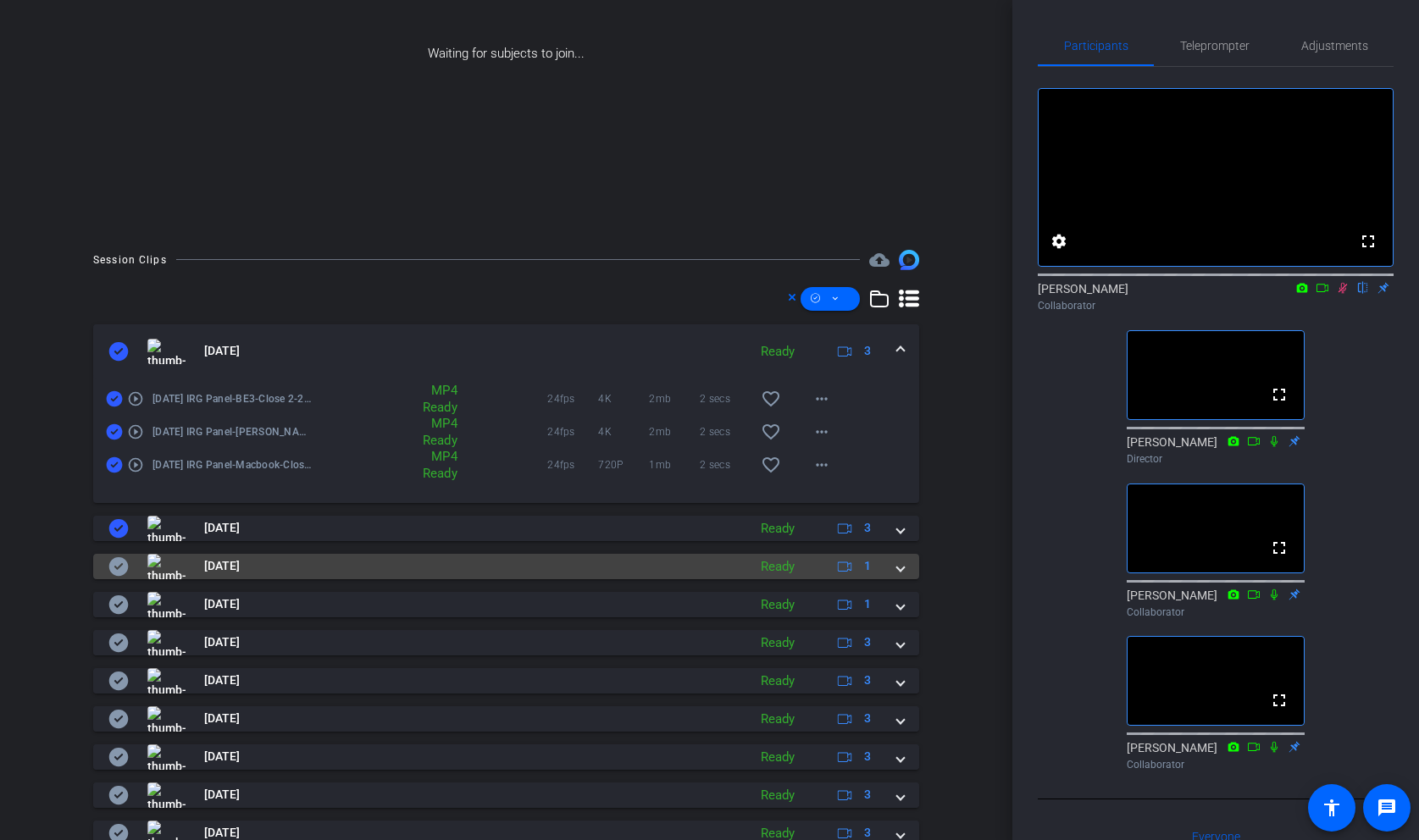
click at [117, 568] on icon at bounding box center [119, 567] width 21 height 21
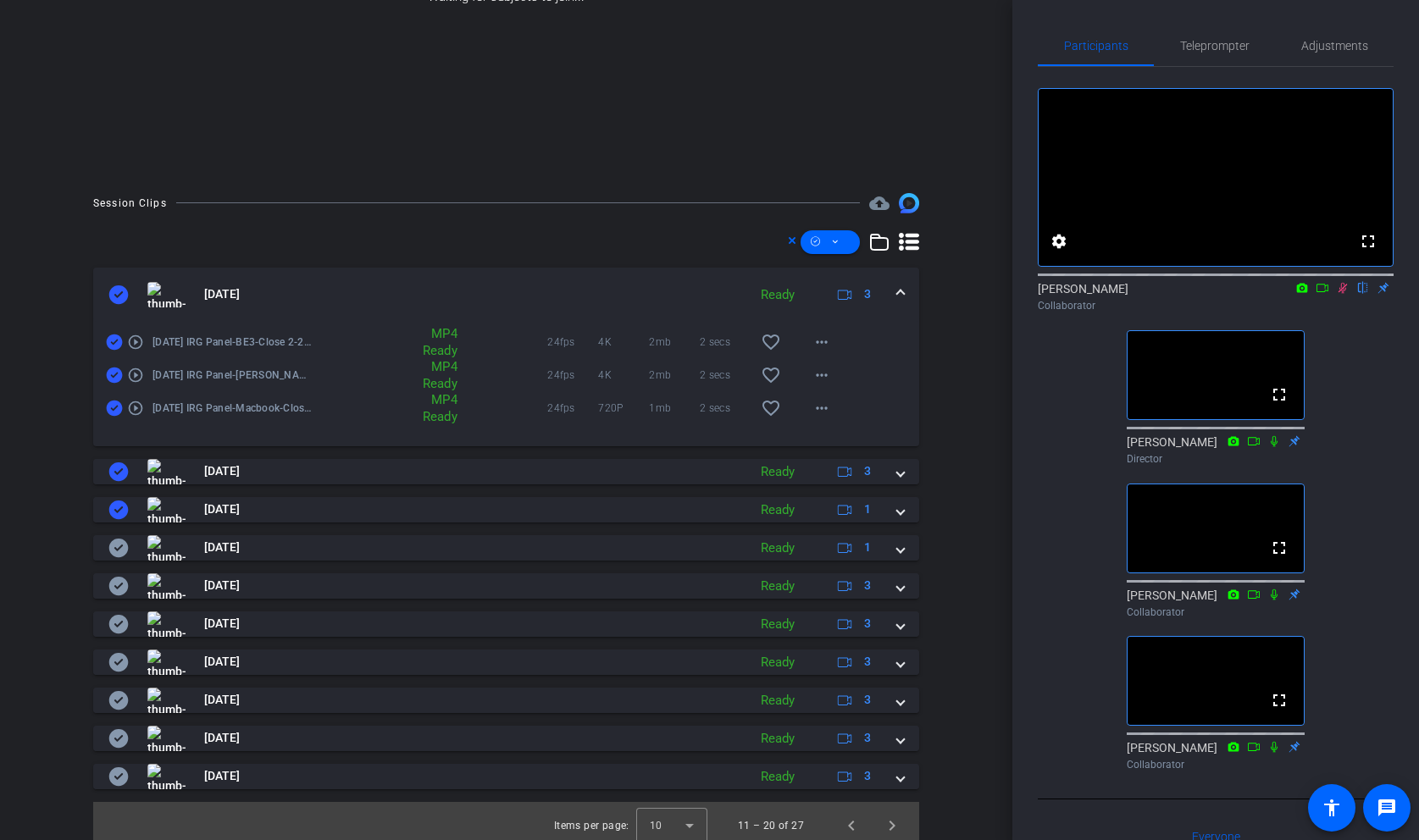
scroll to position [306, 0]
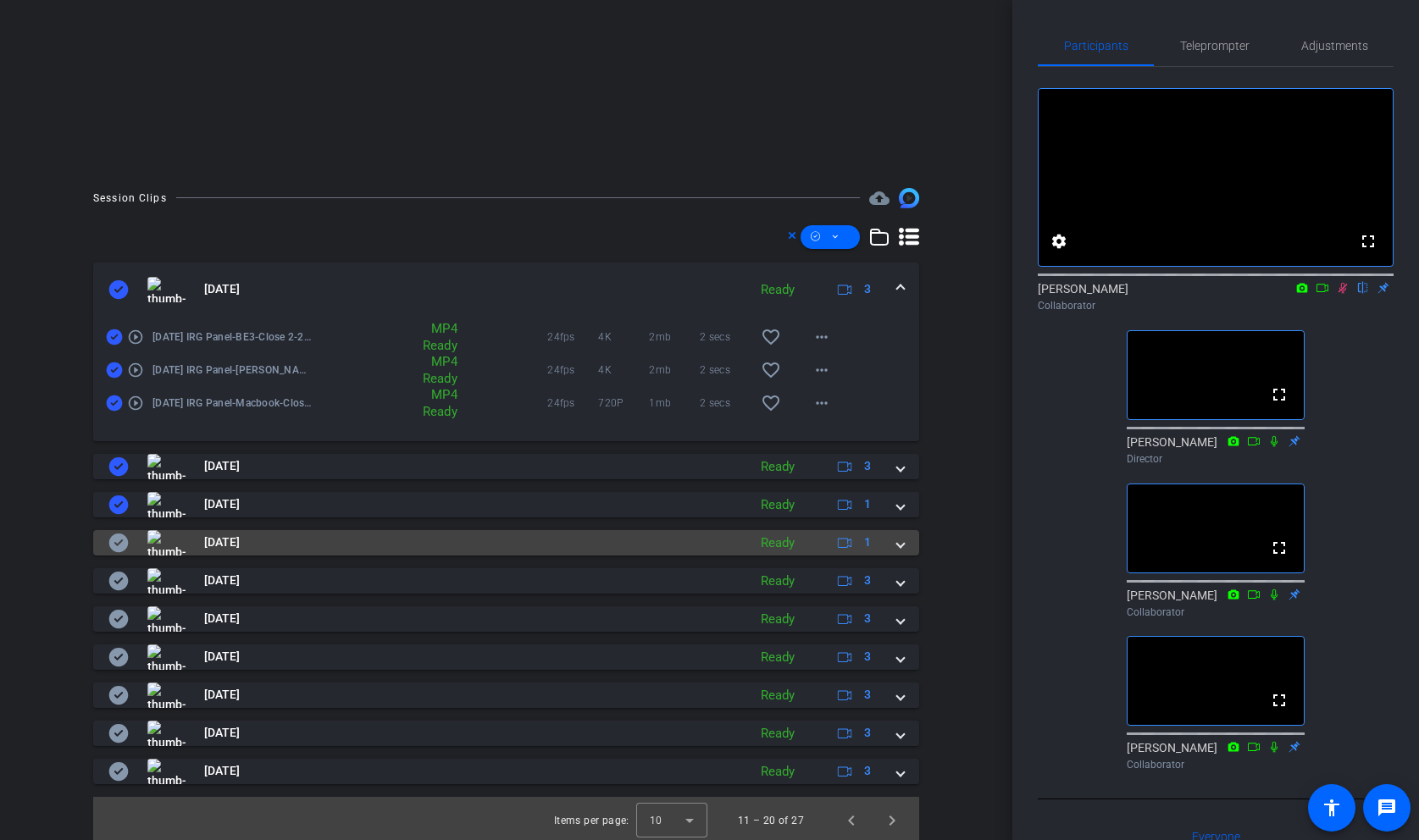
click at [118, 533] on icon at bounding box center [119, 543] width 21 height 21
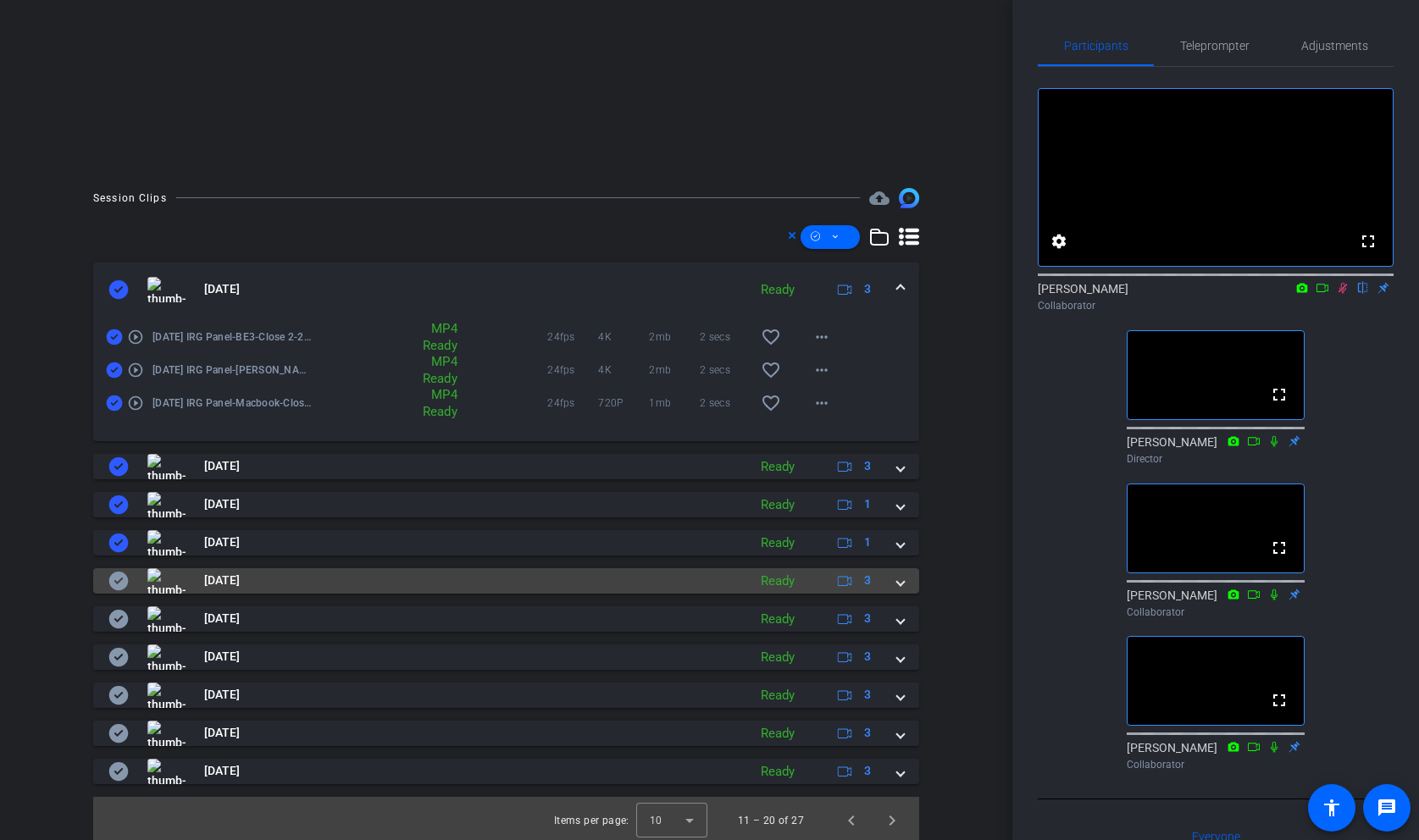
click at [118, 576] on icon at bounding box center [119, 581] width 20 height 19
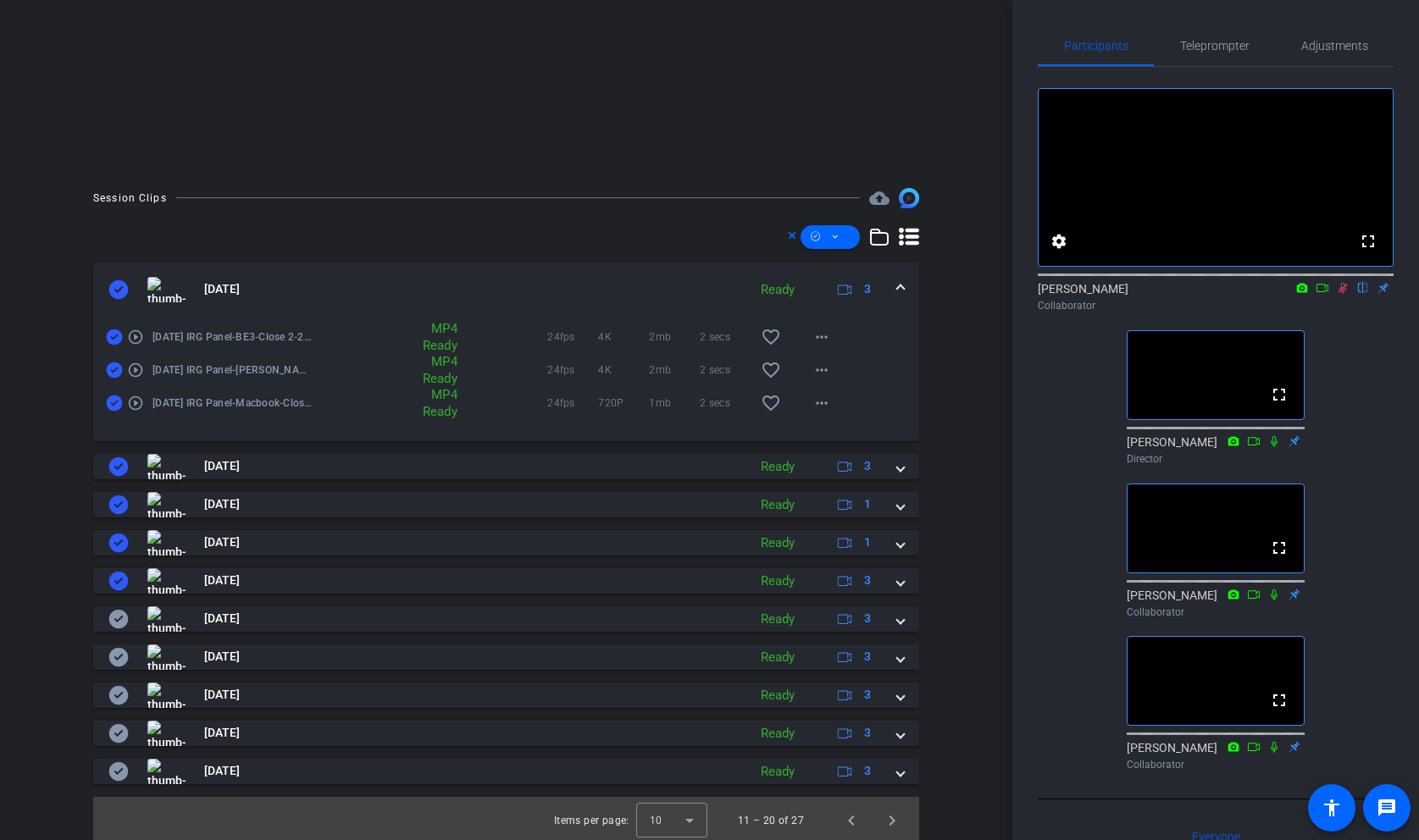
click at [119, 632] on div "[DATE] Ready 3 play_circle_outline [DATE] IRG Panel-BE3-Close 2-2025-10-07-15-2…" at bounding box center [506, 524] width 826 height 522
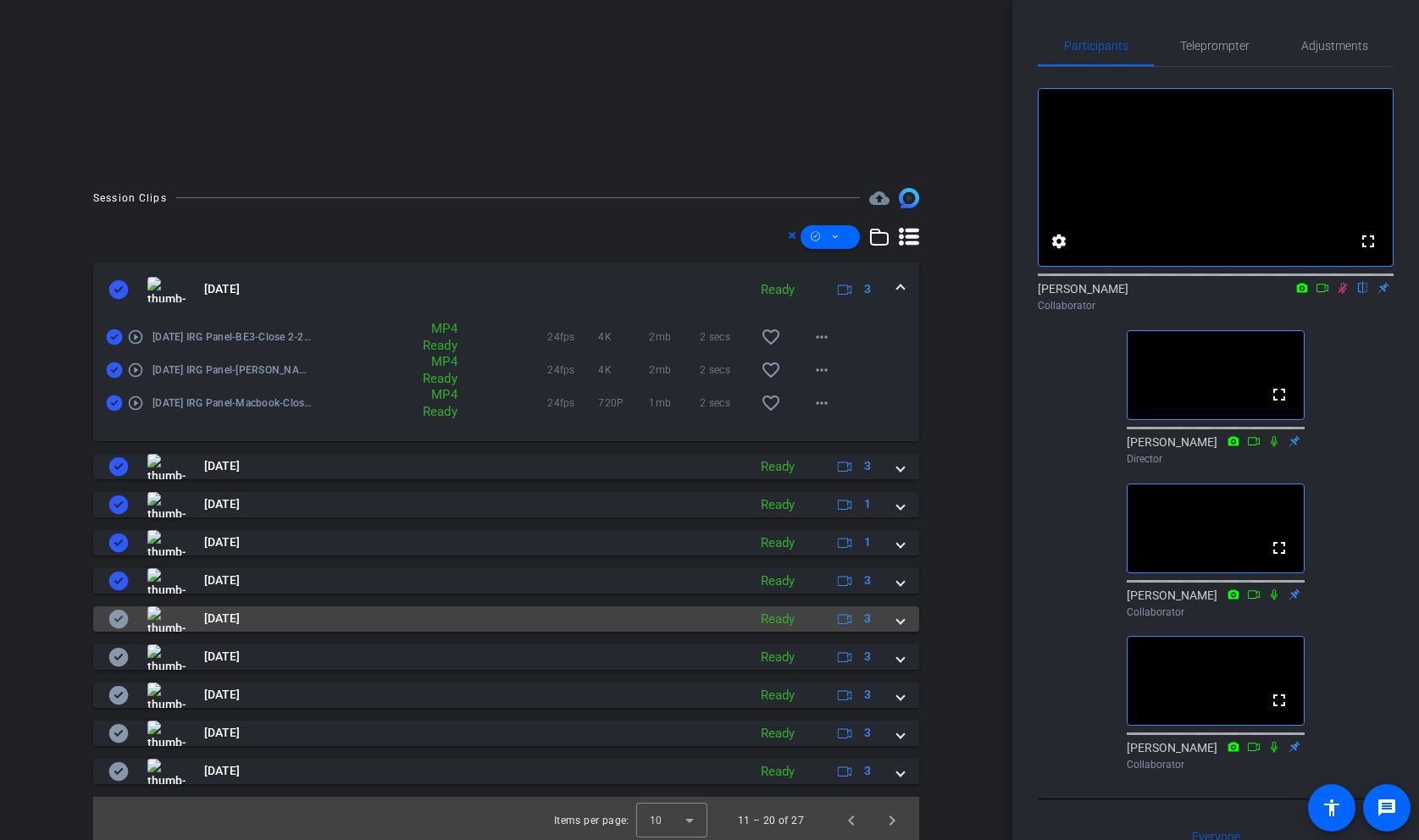
click at [119, 621] on icon at bounding box center [119, 619] width 20 height 19
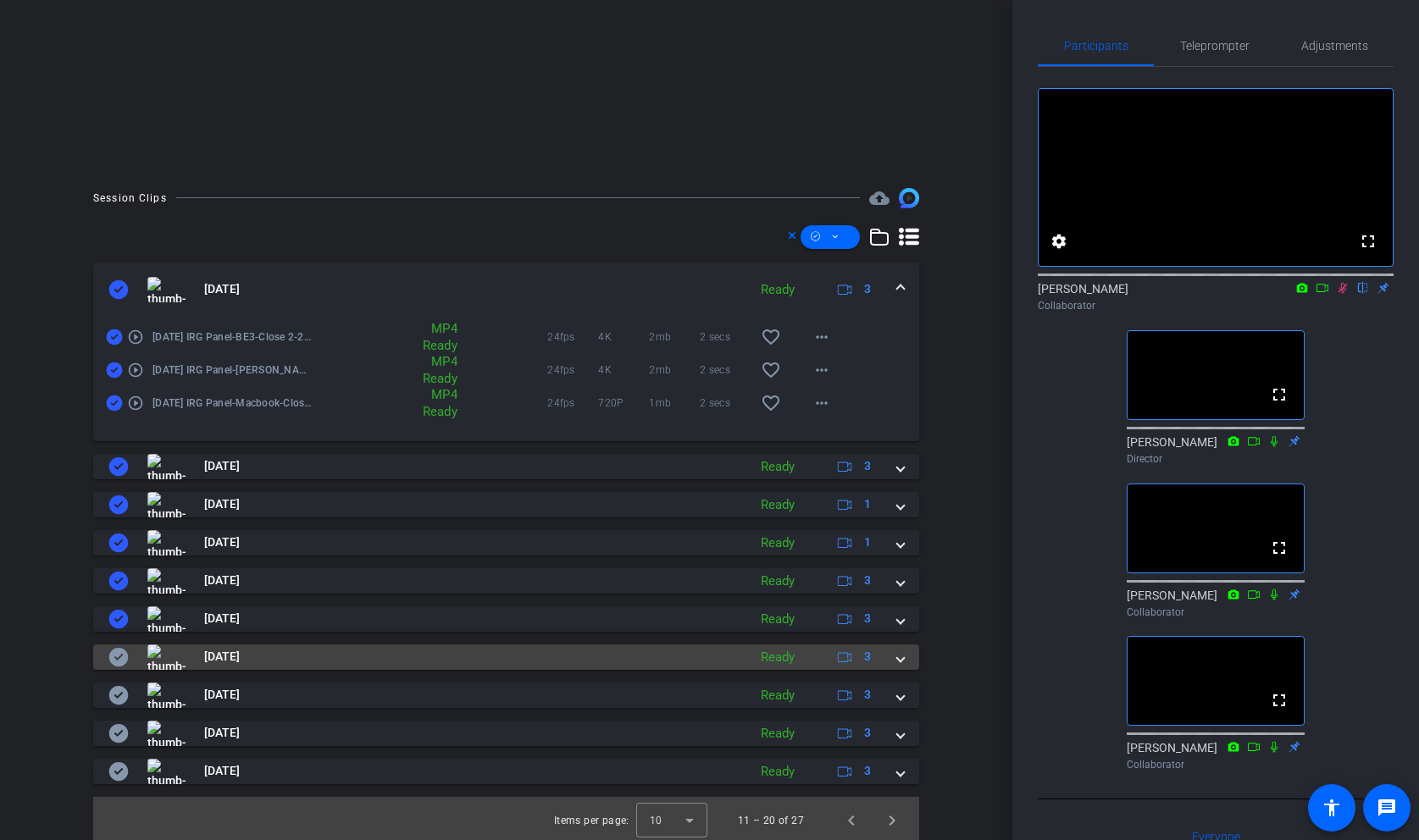
click at [119, 658] on icon at bounding box center [119, 658] width 21 height 21
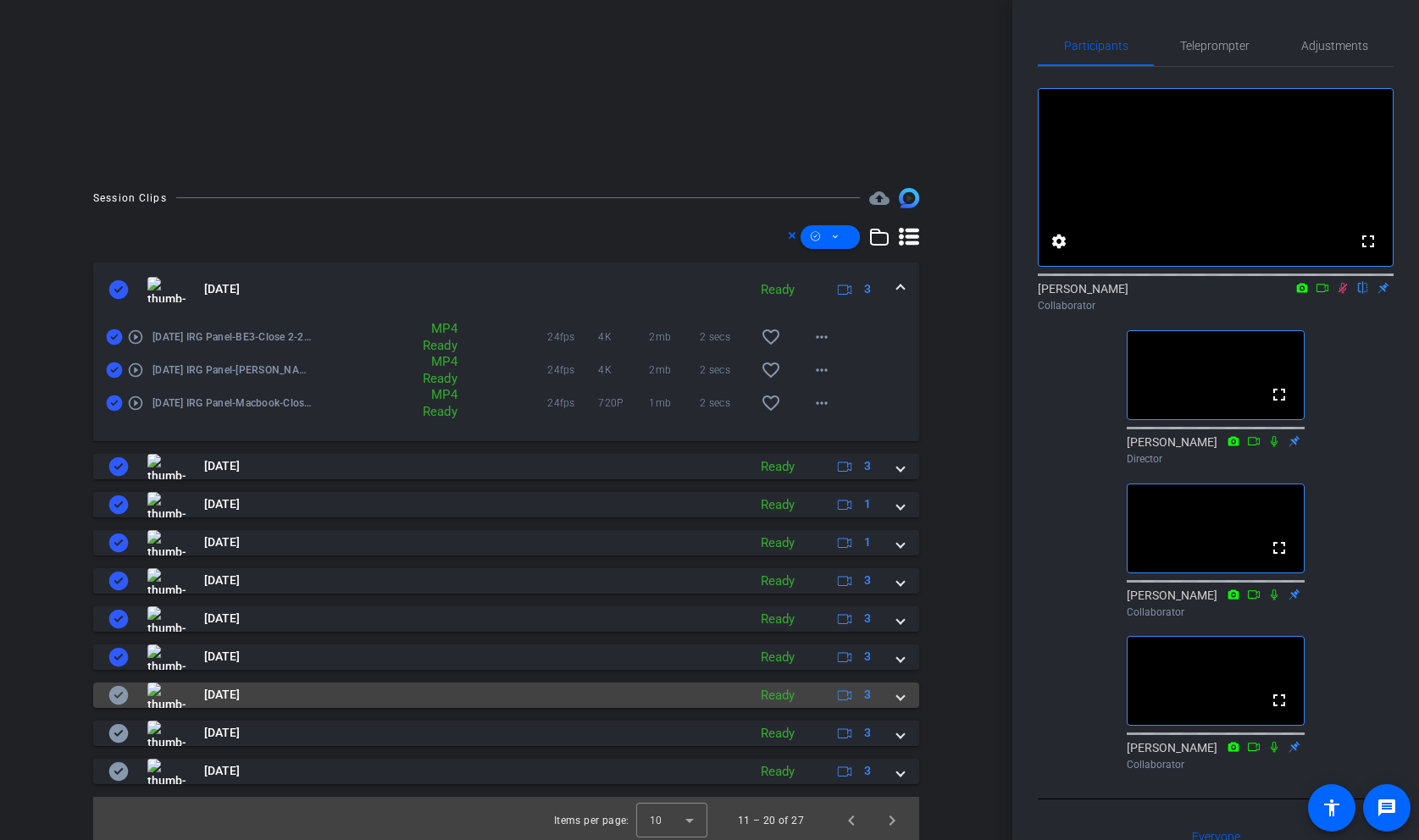
click at [119, 683] on mat-panel-title "[DATE]" at bounding box center [424, 695] width 630 height 25
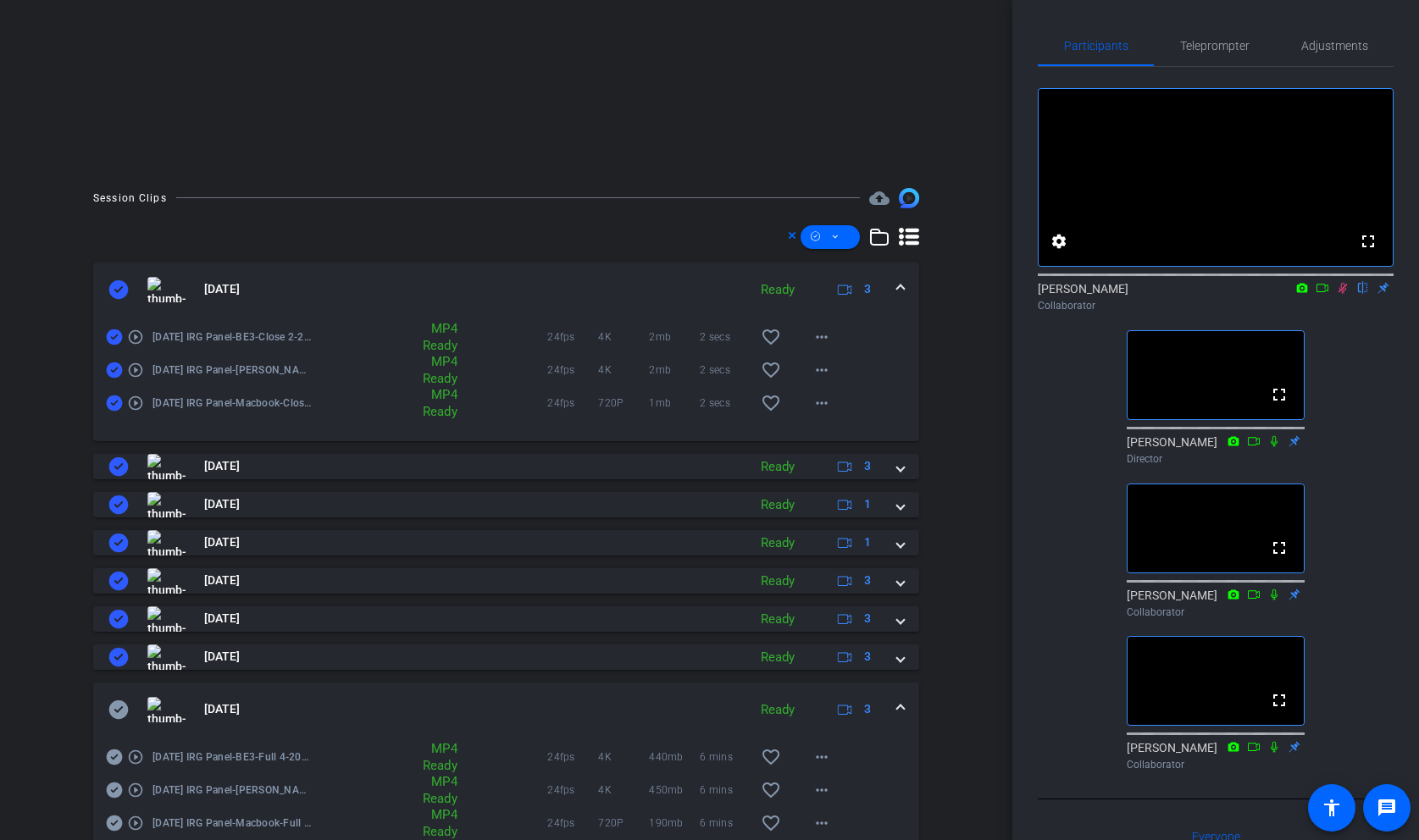
click at [121, 709] on icon at bounding box center [119, 710] width 21 height 21
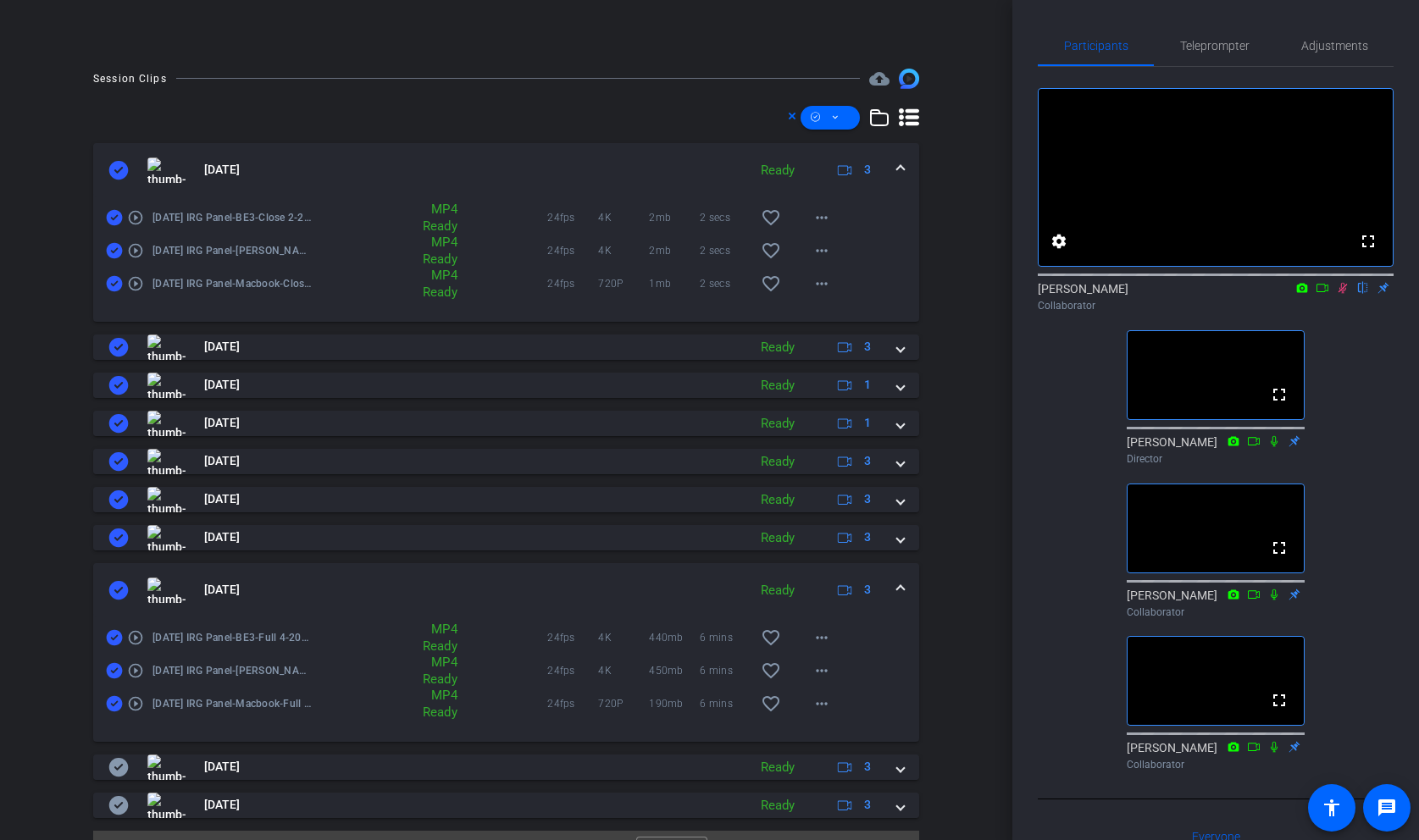
scroll to position [458, 0]
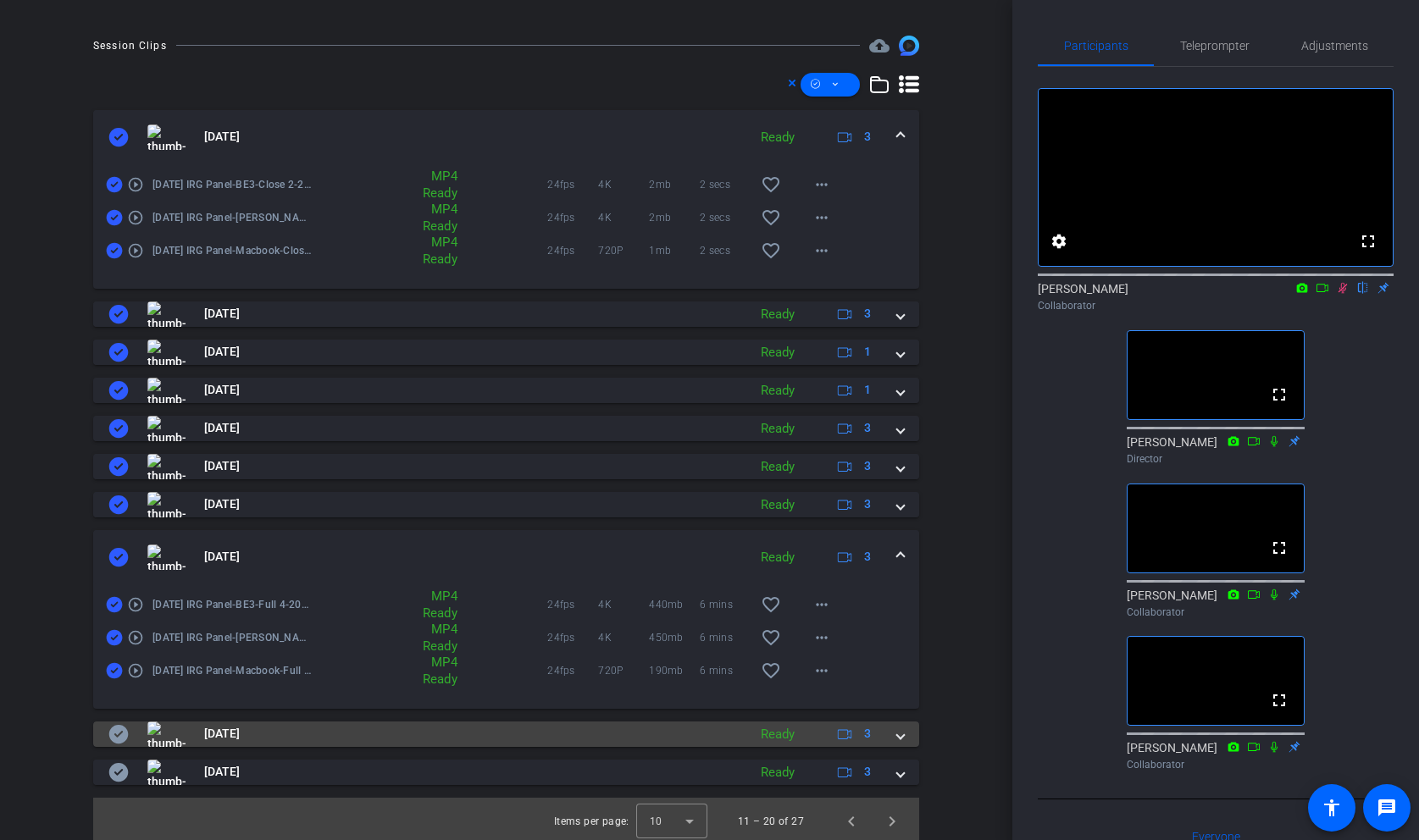
click at [121, 731] on icon at bounding box center [119, 734] width 21 height 21
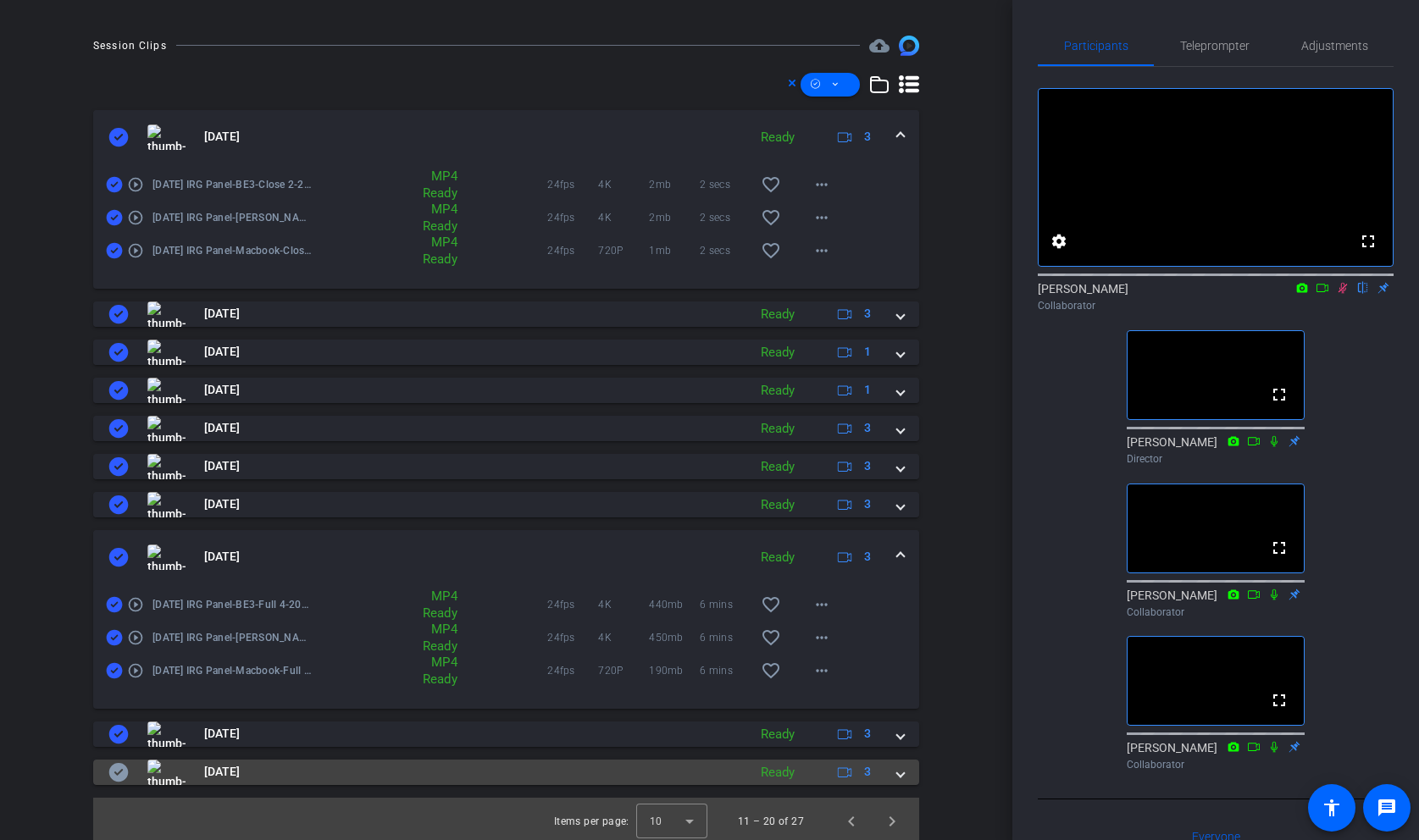
click at [121, 767] on icon at bounding box center [119, 773] width 20 height 19
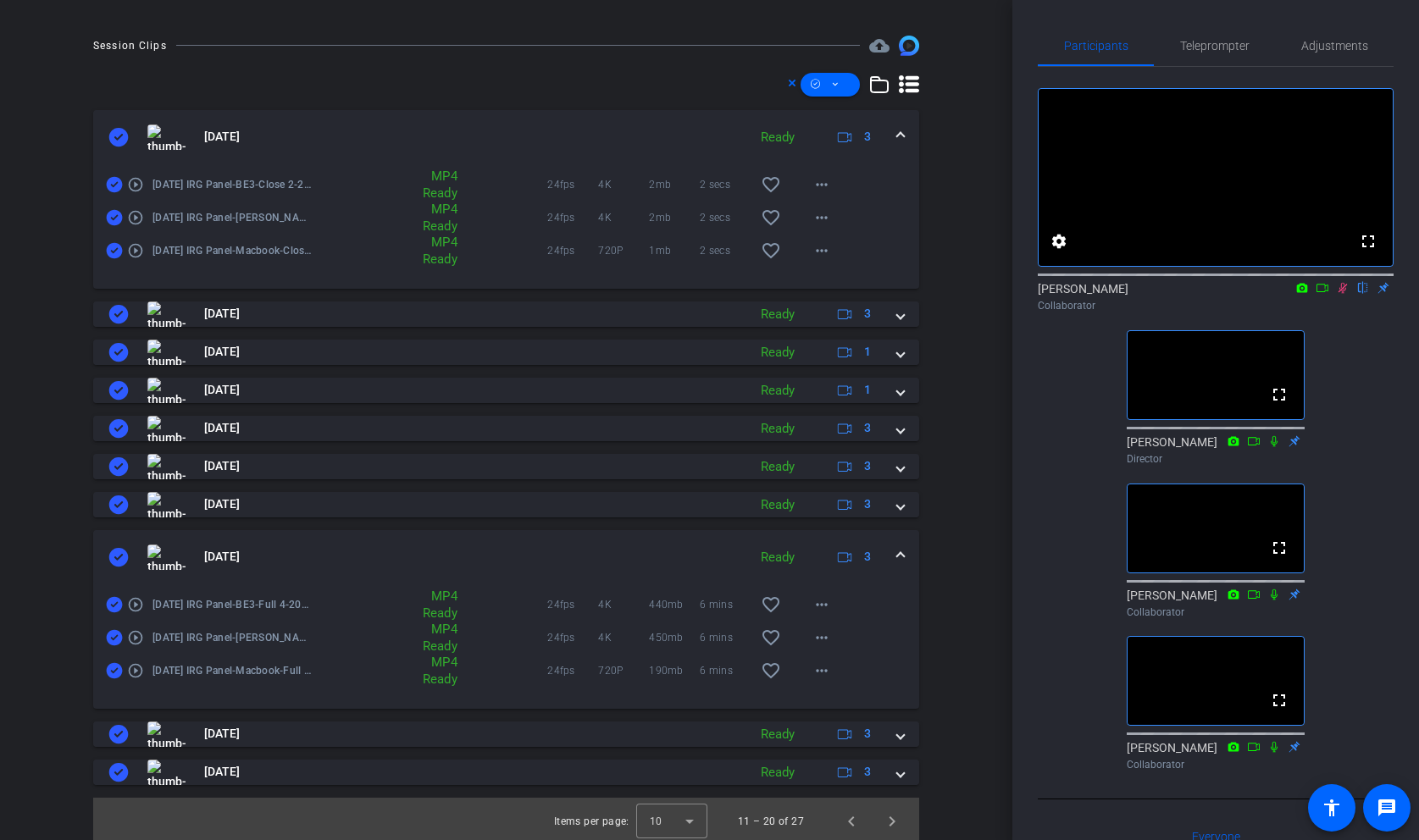
scroll to position [463, 0]
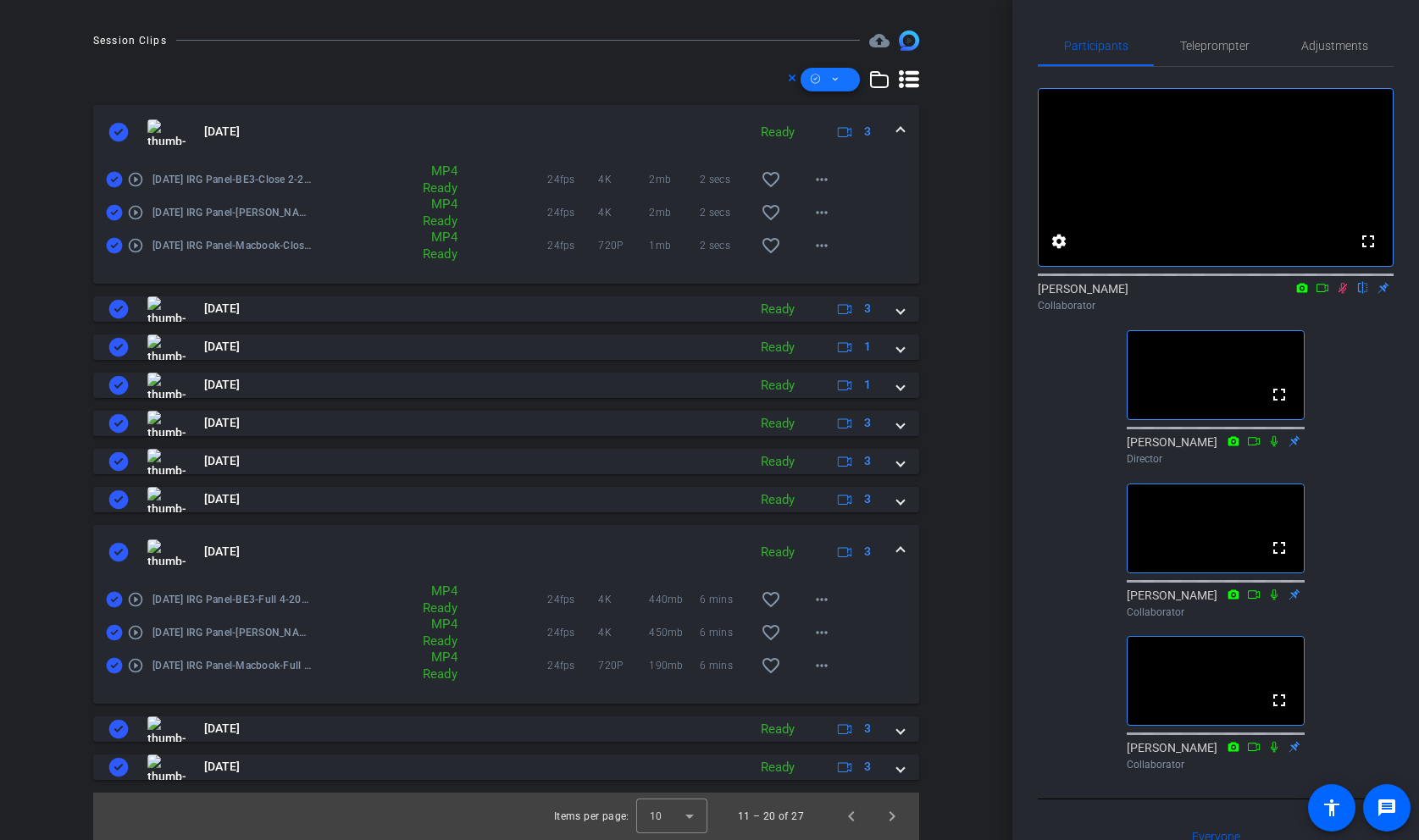
click at [846, 83] on span at bounding box center [830, 79] width 59 height 40
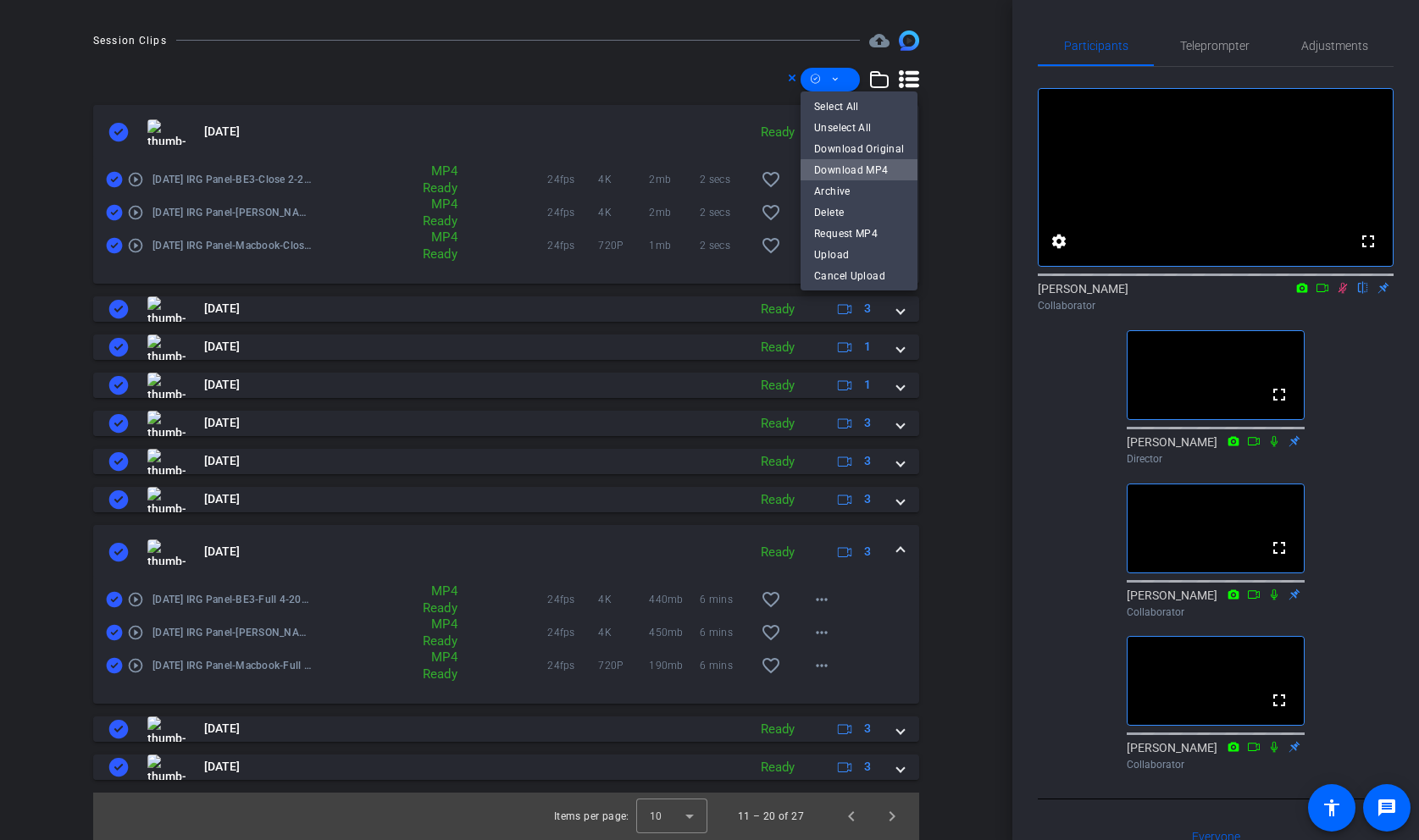
click at [875, 172] on span "Download MP4" at bounding box center [859, 170] width 90 height 21
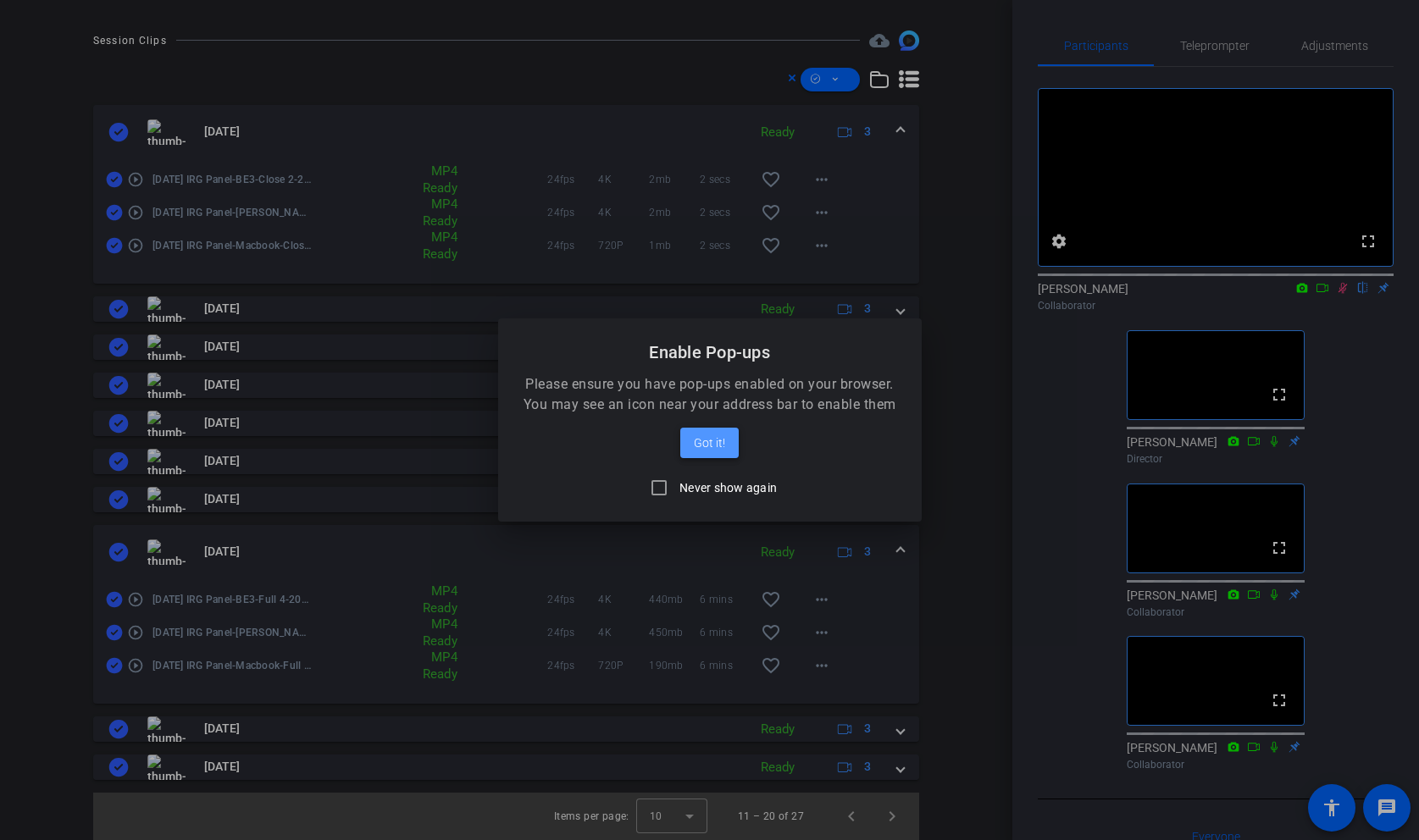
click at [718, 441] on span "Got it!" at bounding box center [710, 443] width 32 height 21
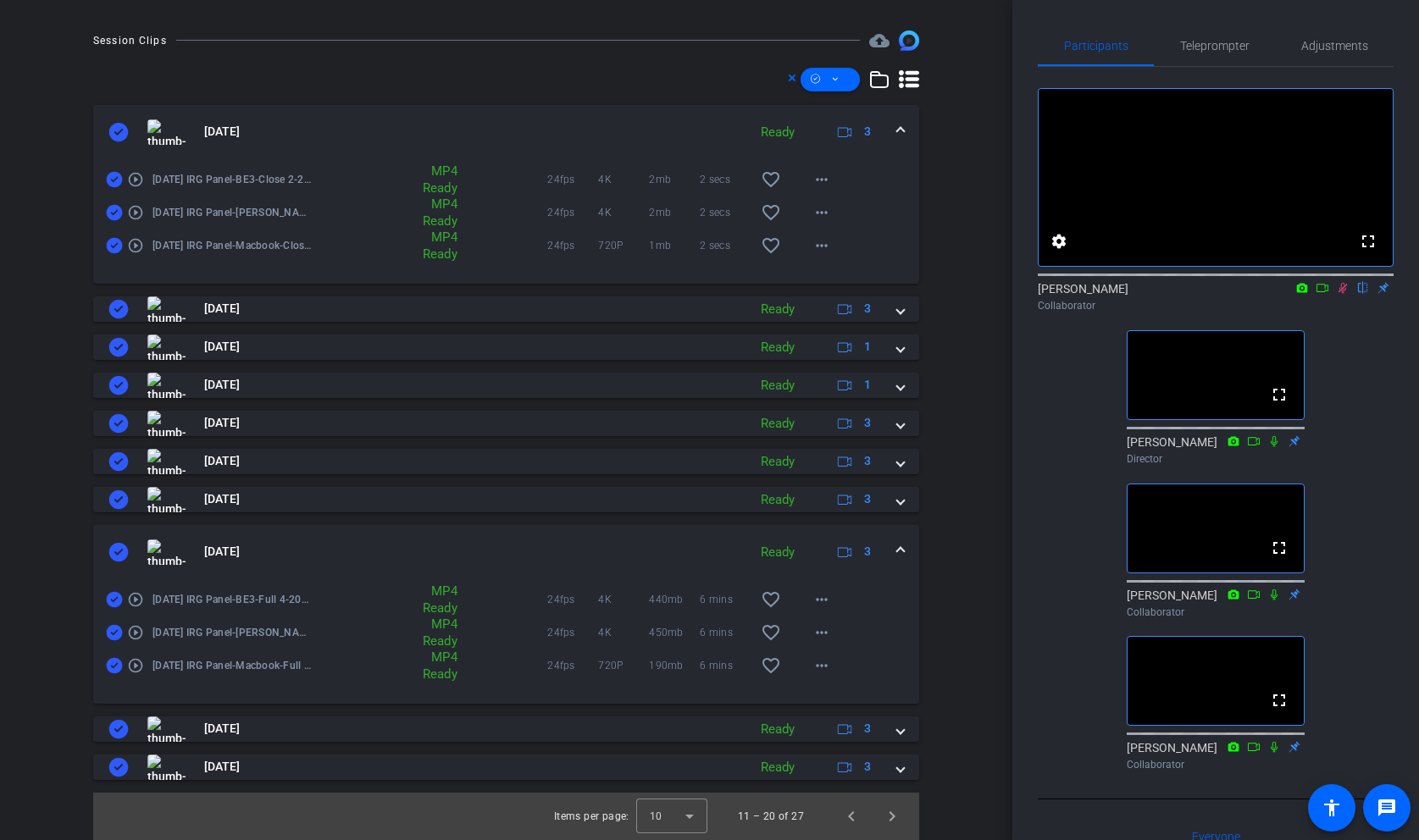
click at [1346, 294] on icon at bounding box center [1342, 288] width 13 height 12
click at [1345, 294] on icon at bounding box center [1342, 288] width 7 height 11
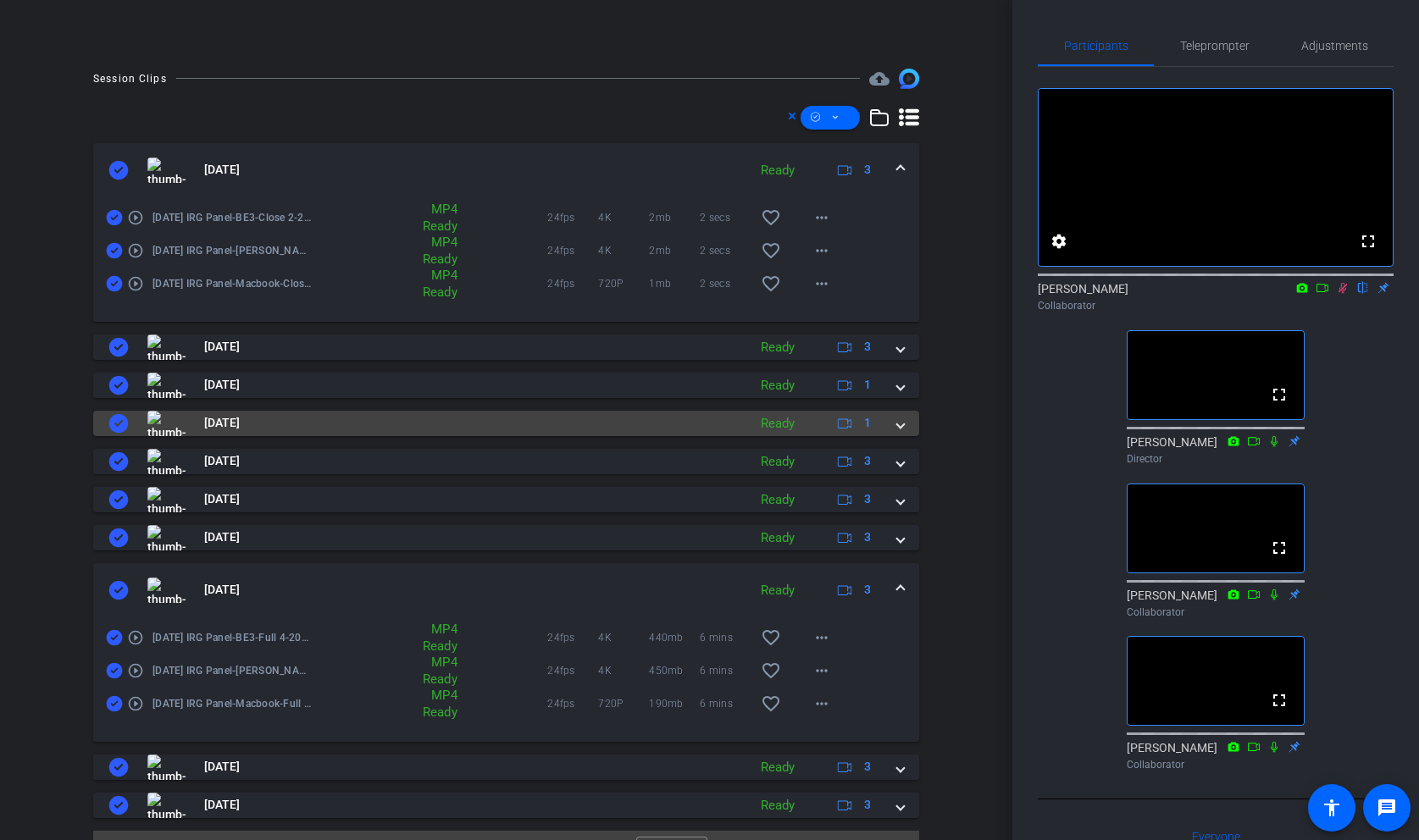
scroll to position [407, 0]
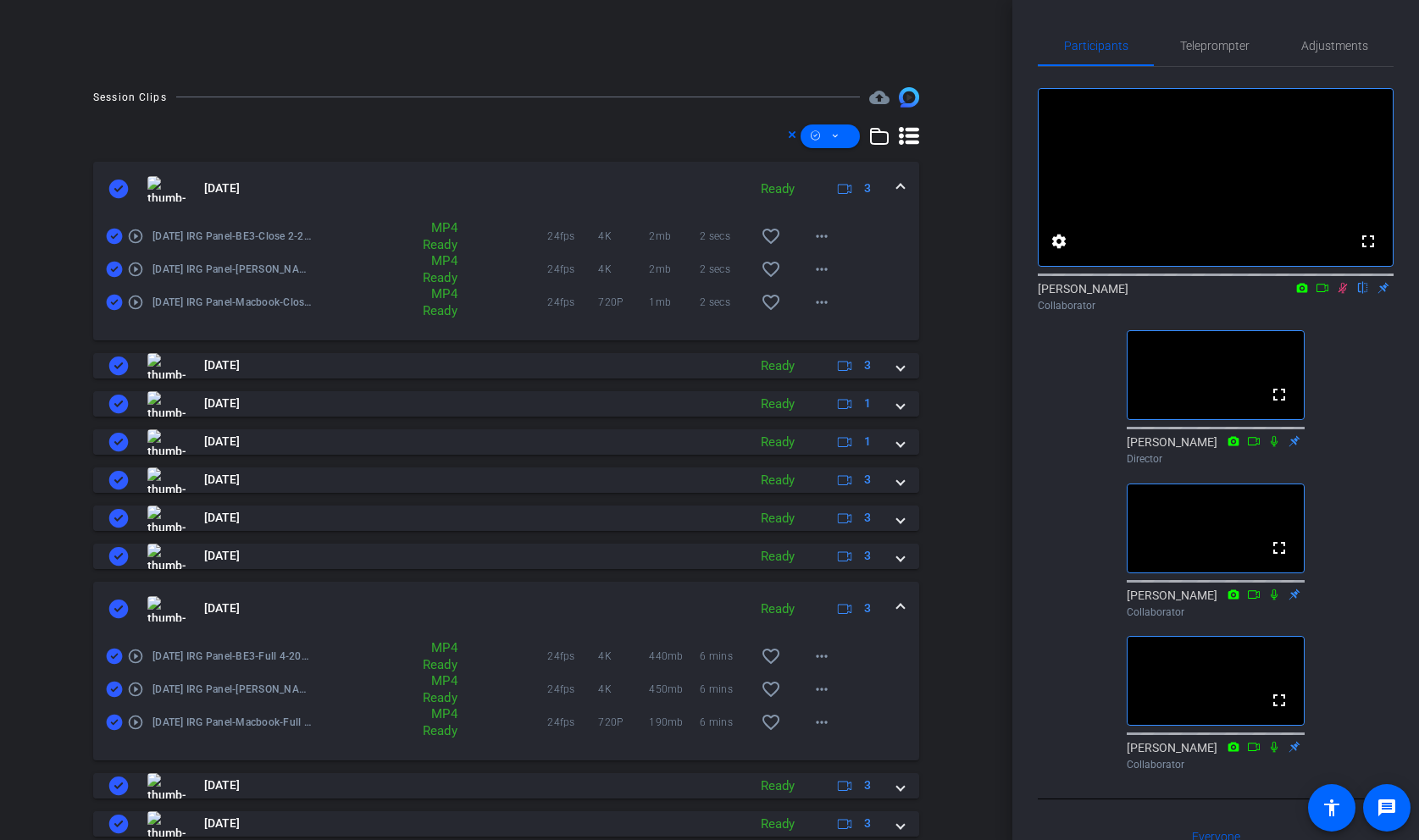
click at [901, 184] on span at bounding box center [900, 188] width 7 height 18
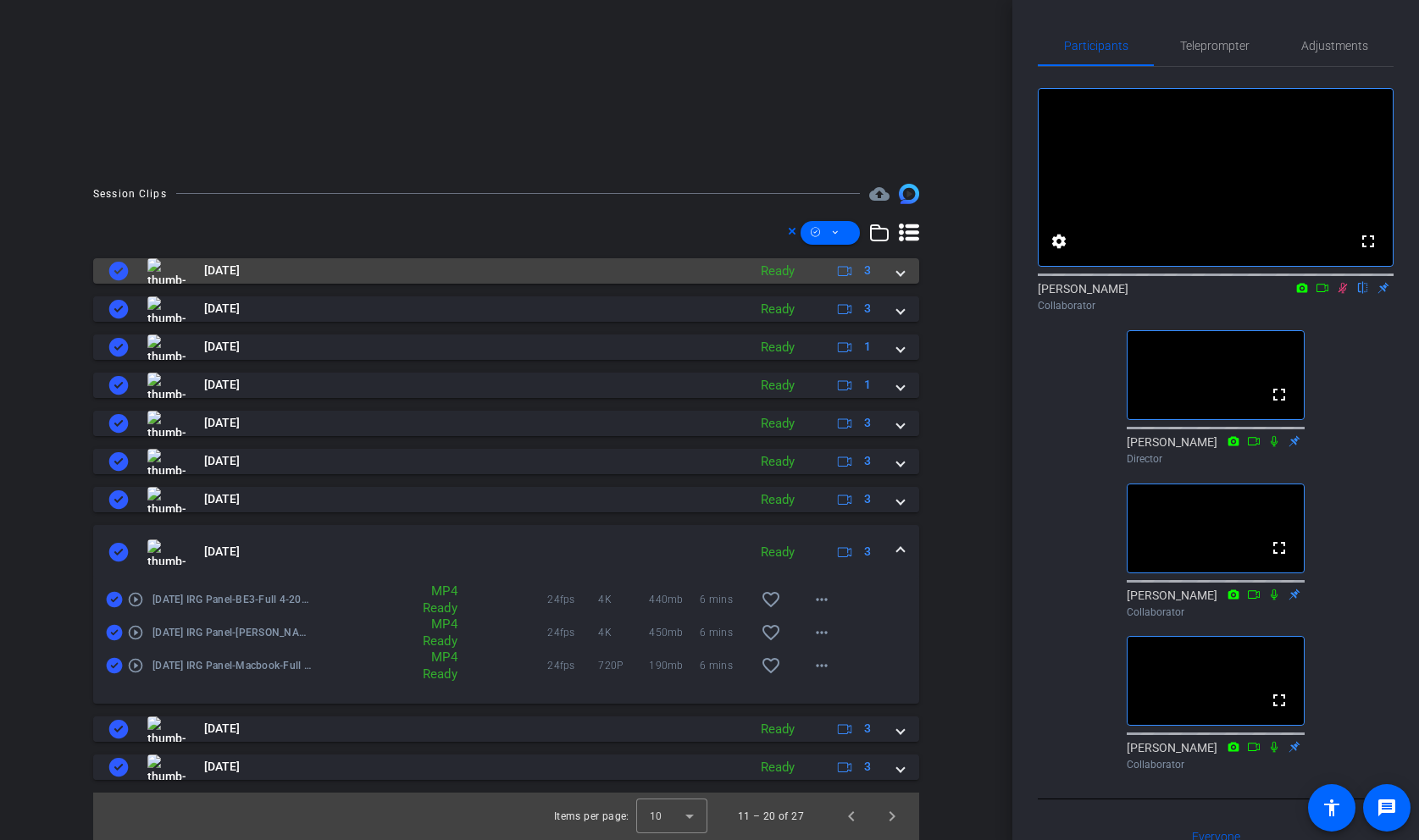
scroll to position [310, 0]
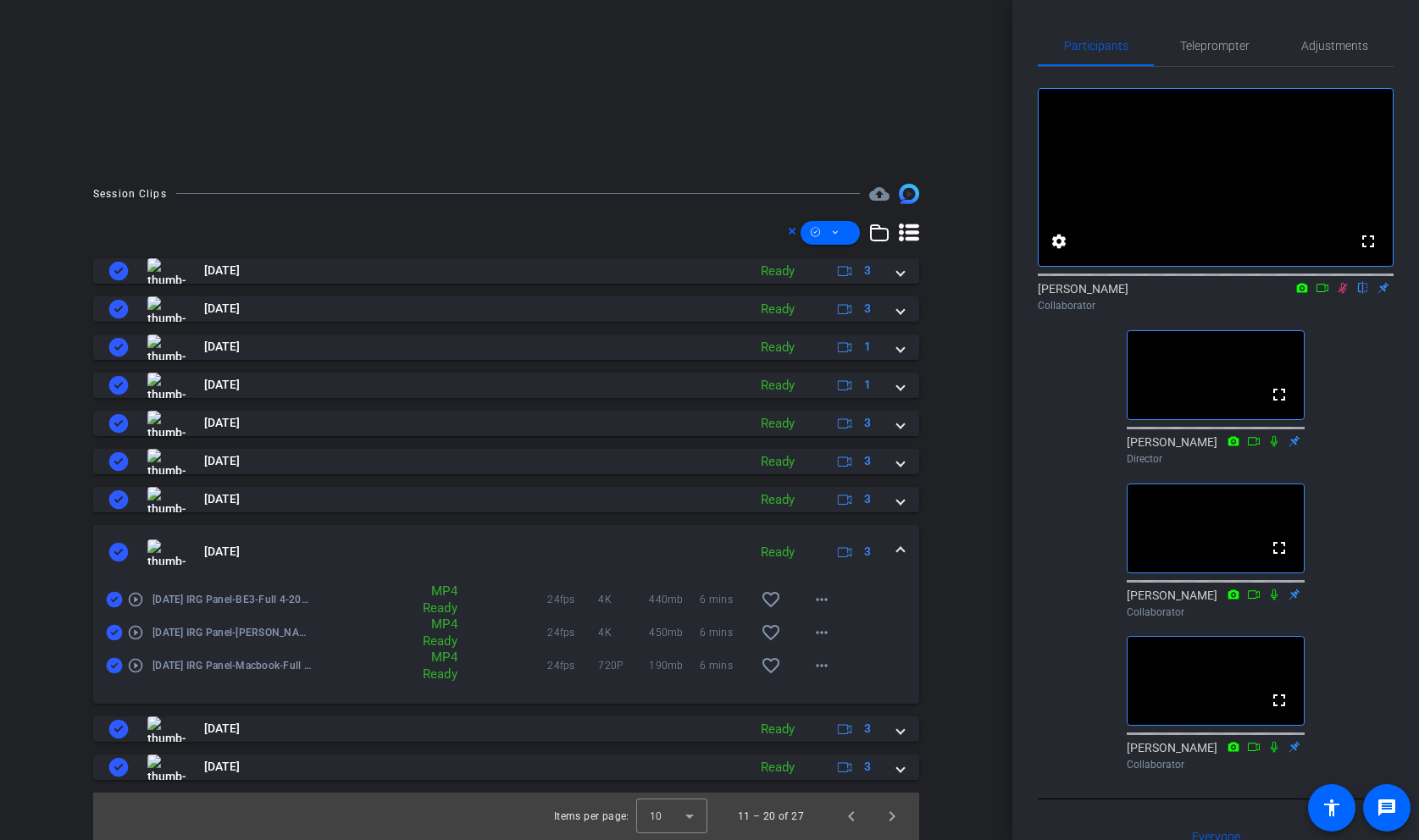
click at [901, 544] on span at bounding box center [900, 551] width 7 height 18
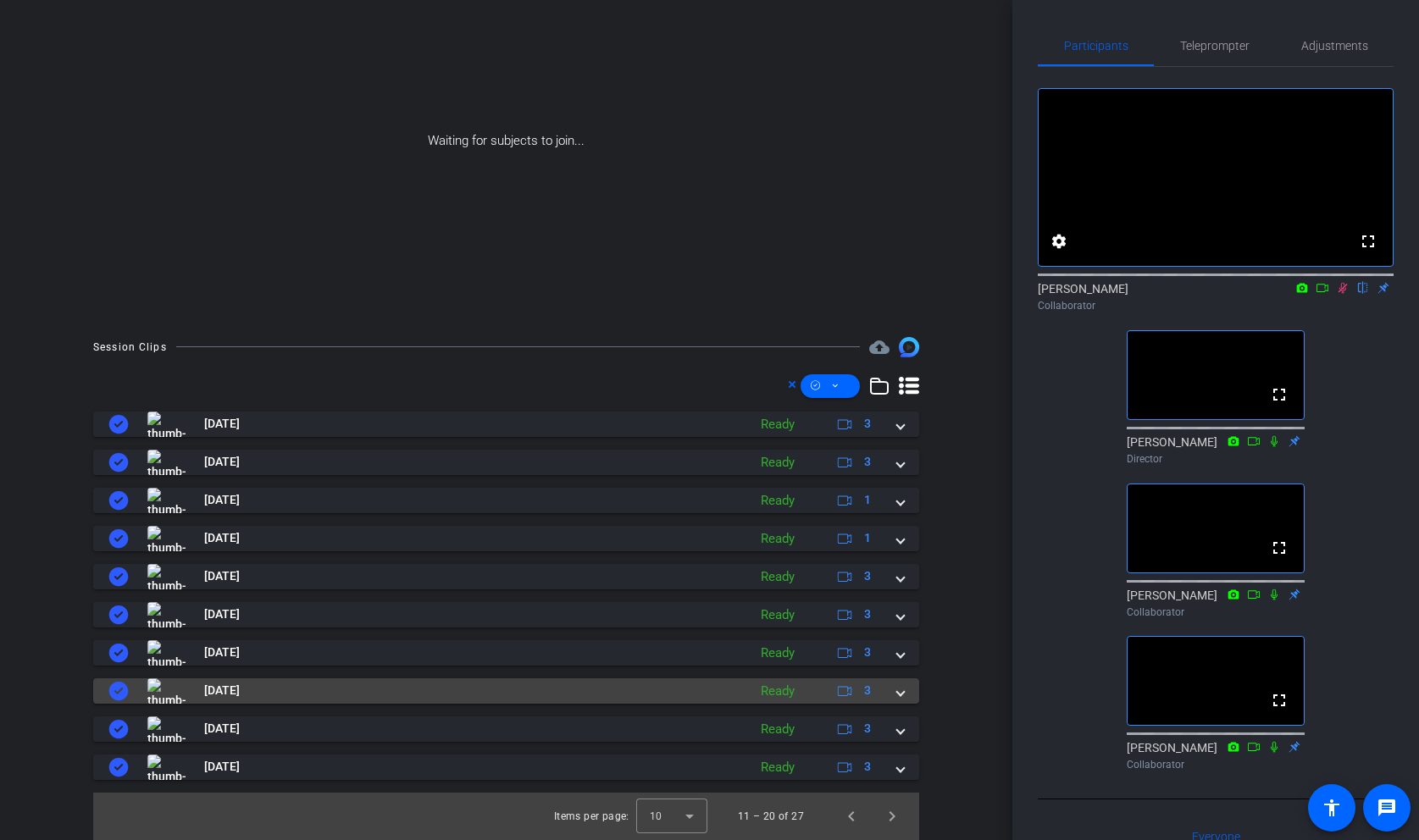
scroll to position [157, 0]
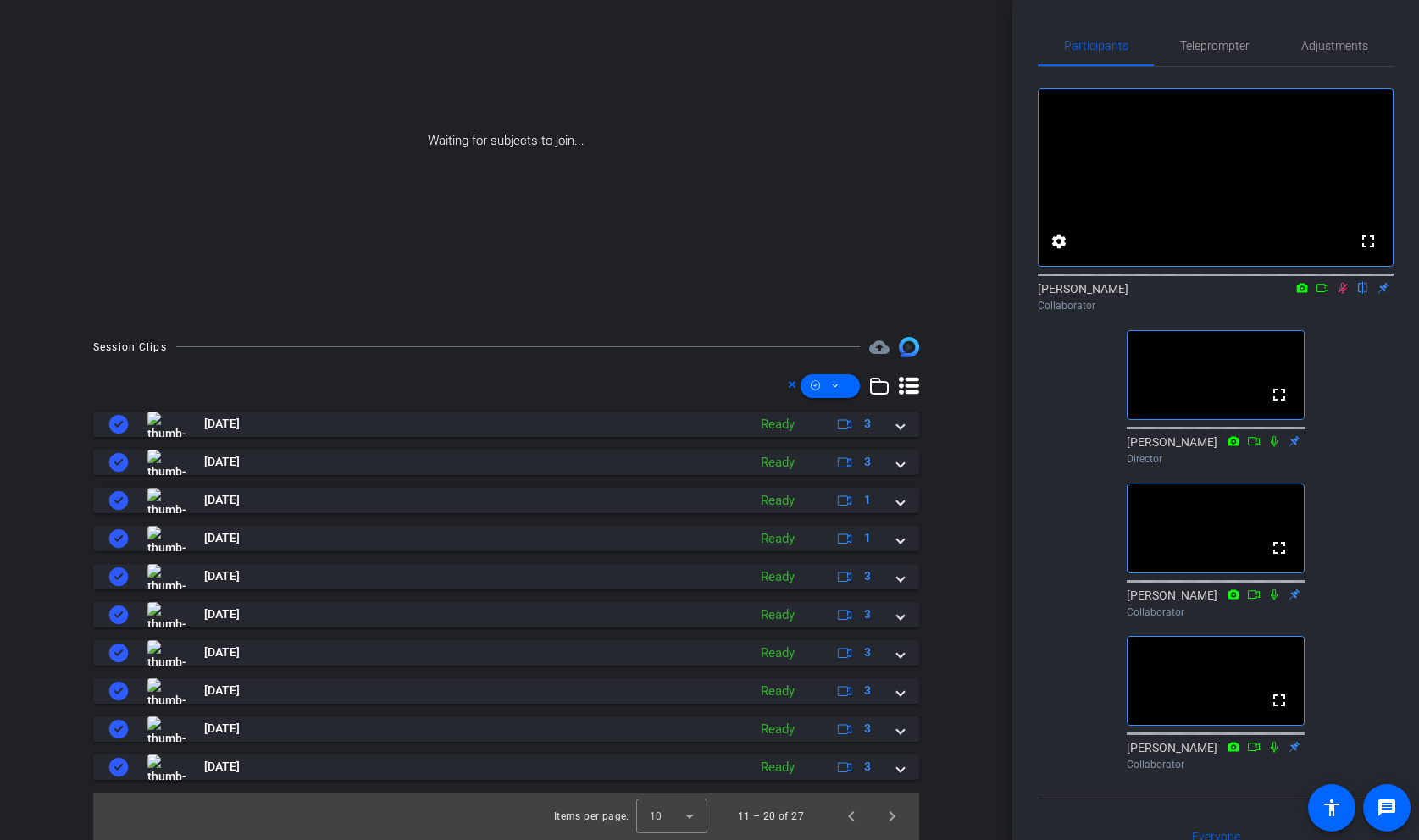
click at [911, 385] on icon at bounding box center [909, 385] width 21 height 18
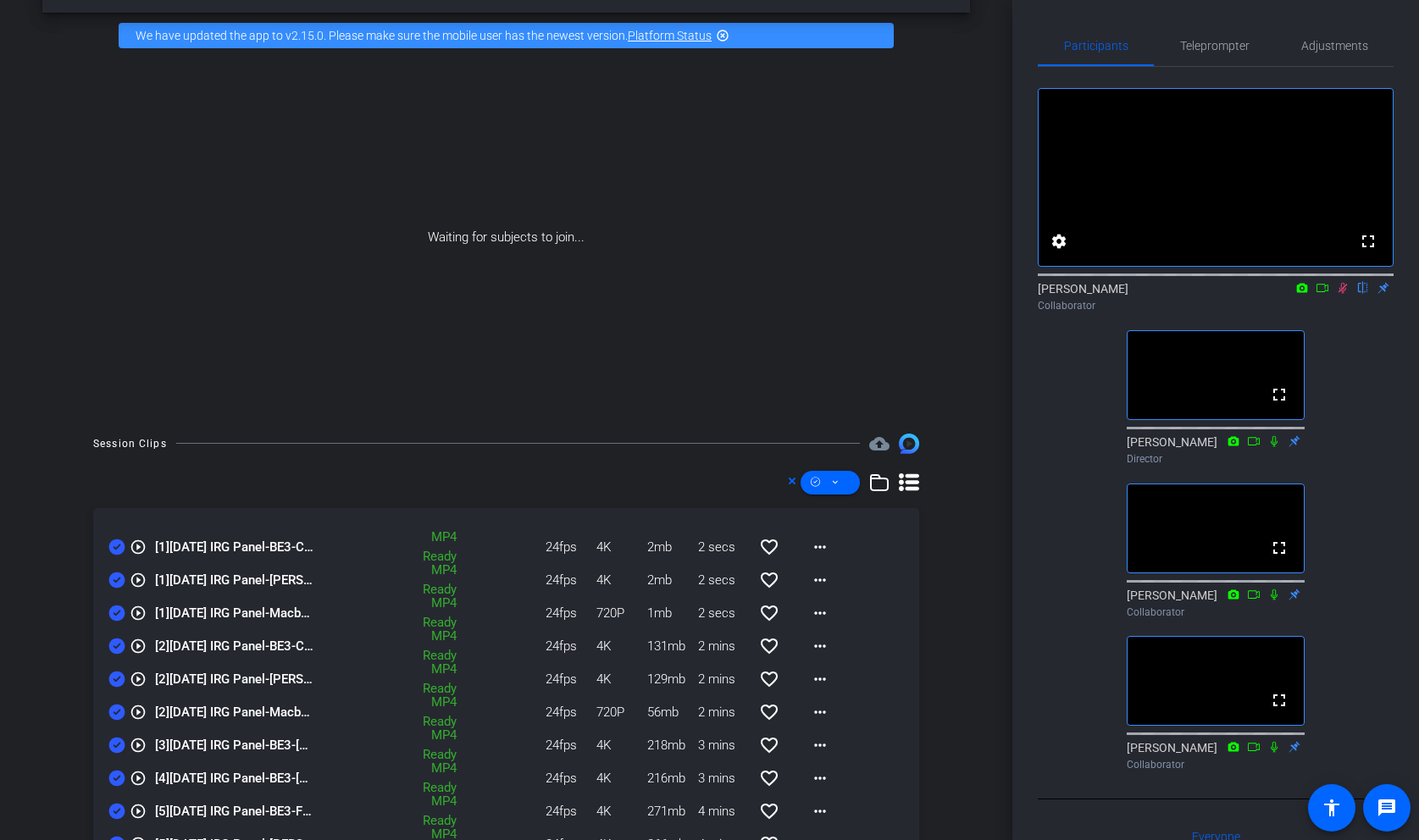
scroll to position [0, 0]
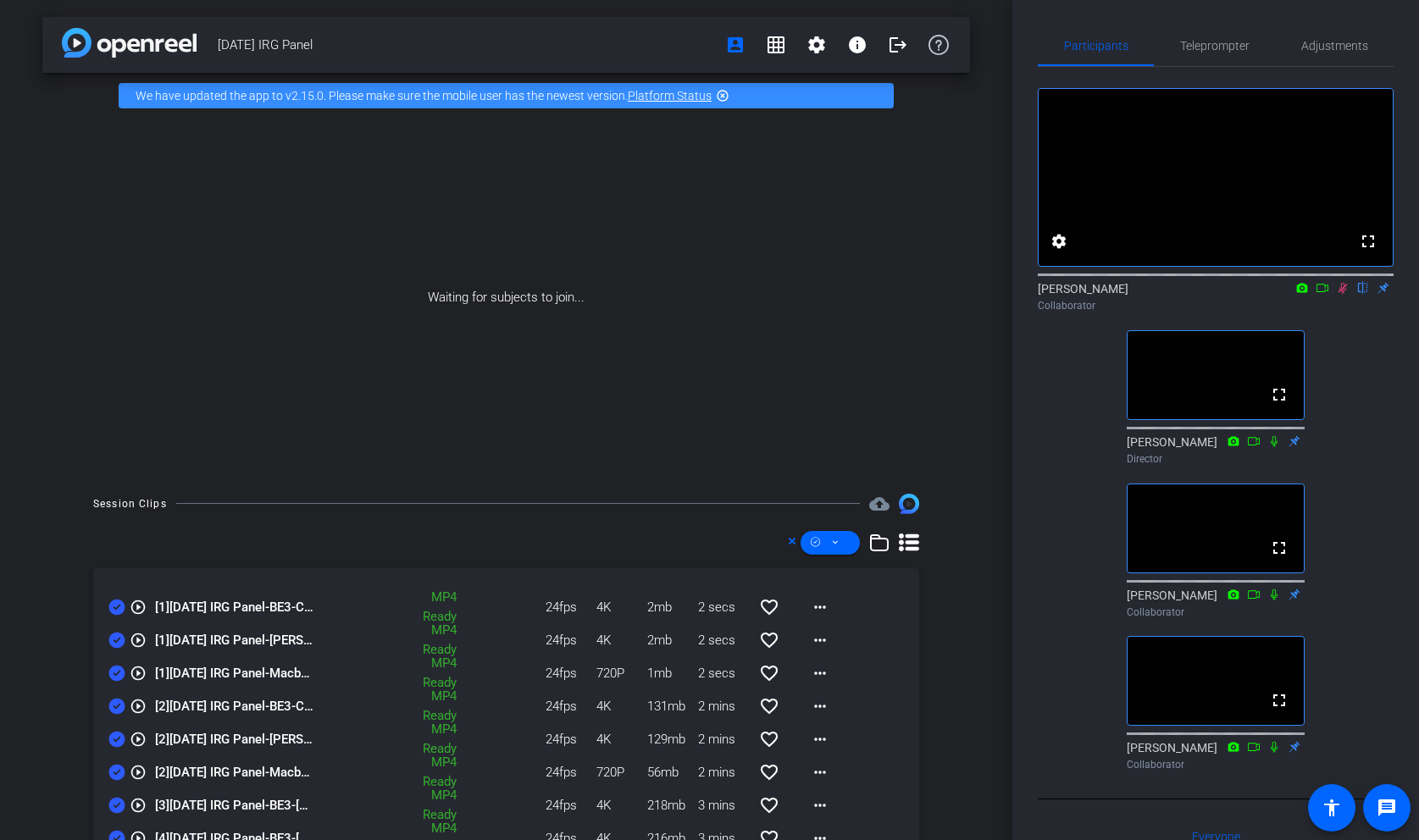
click at [916, 541] on icon at bounding box center [909, 543] width 21 height 21
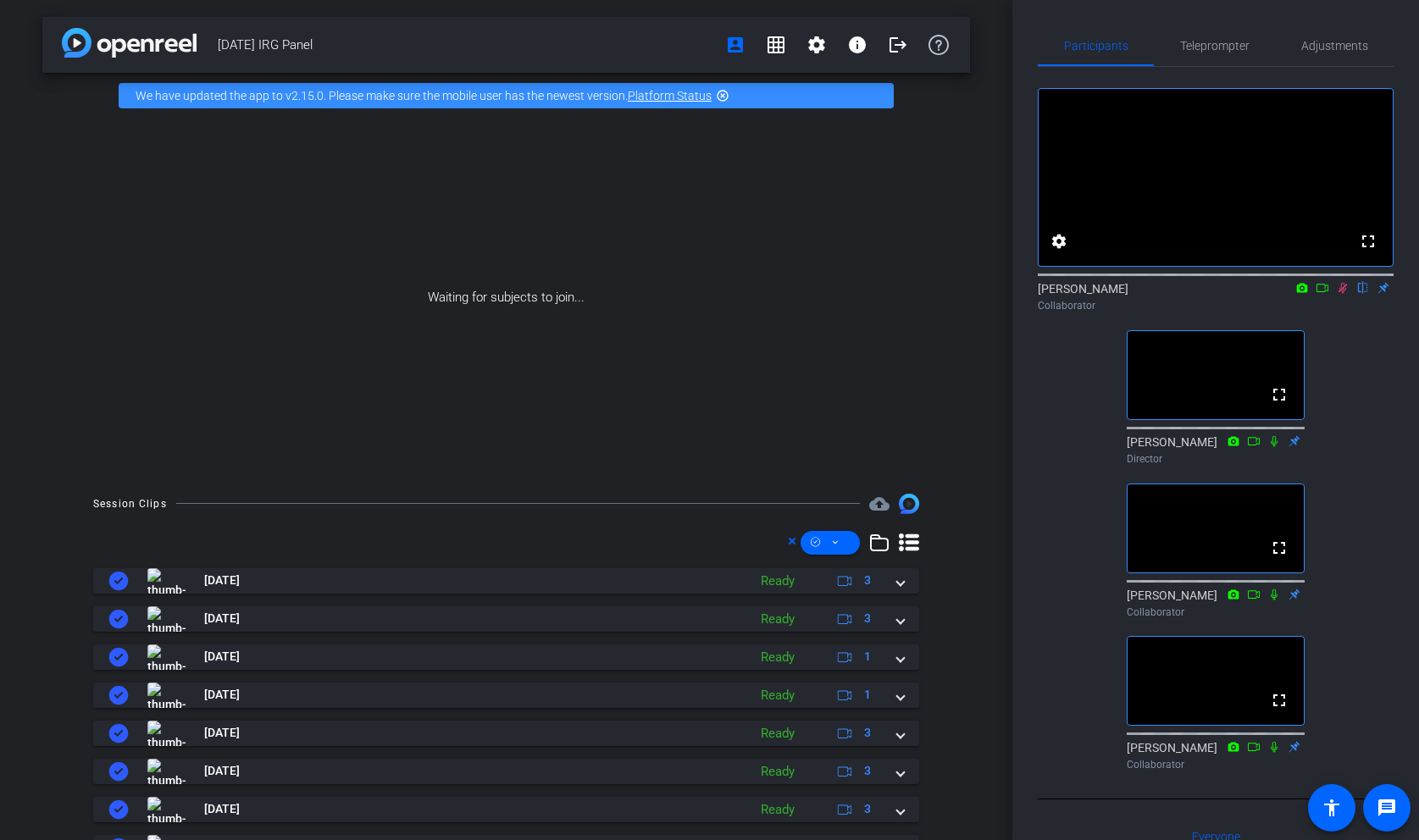
click at [916, 541] on icon at bounding box center [909, 543] width 21 height 21
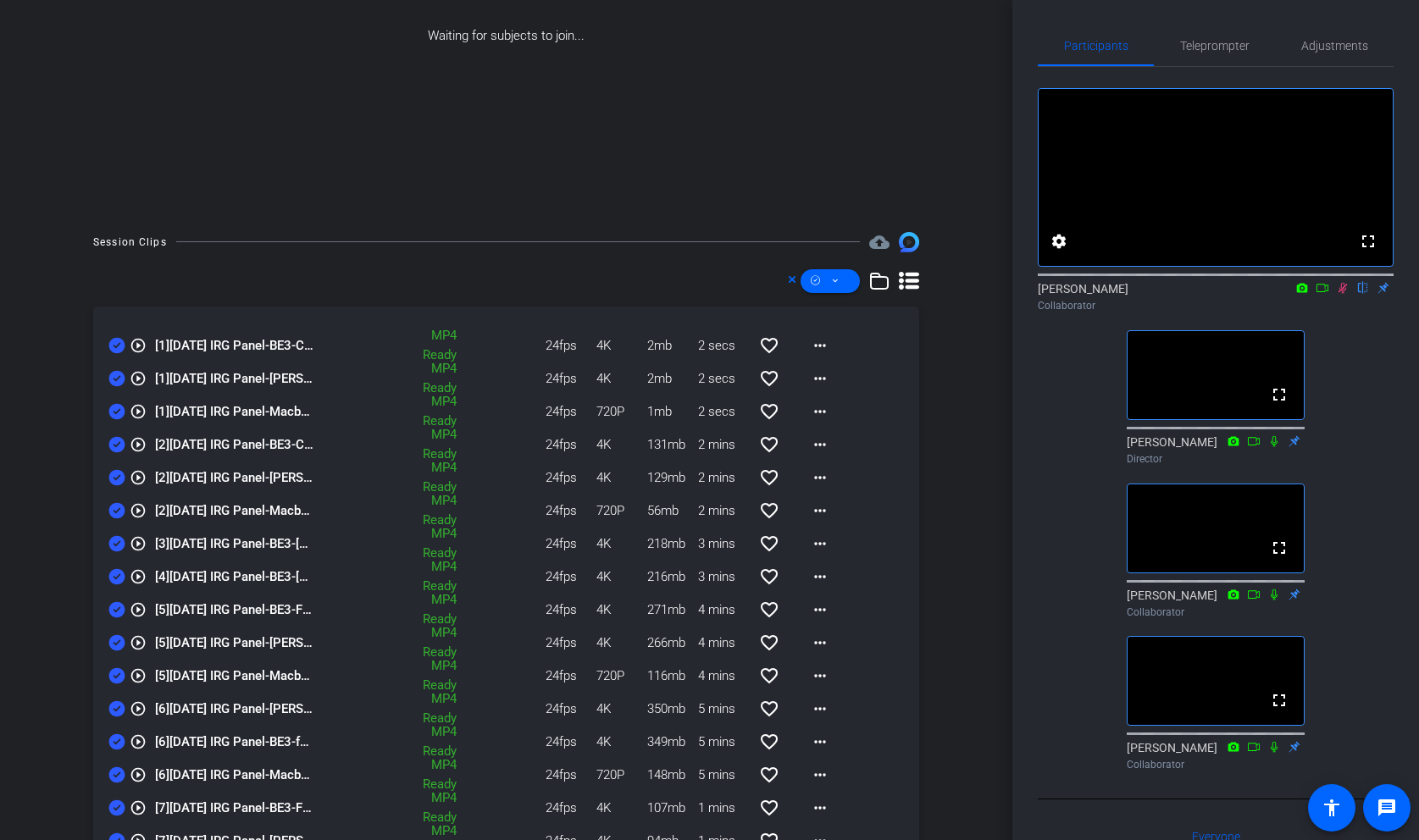
scroll to position [239, 0]
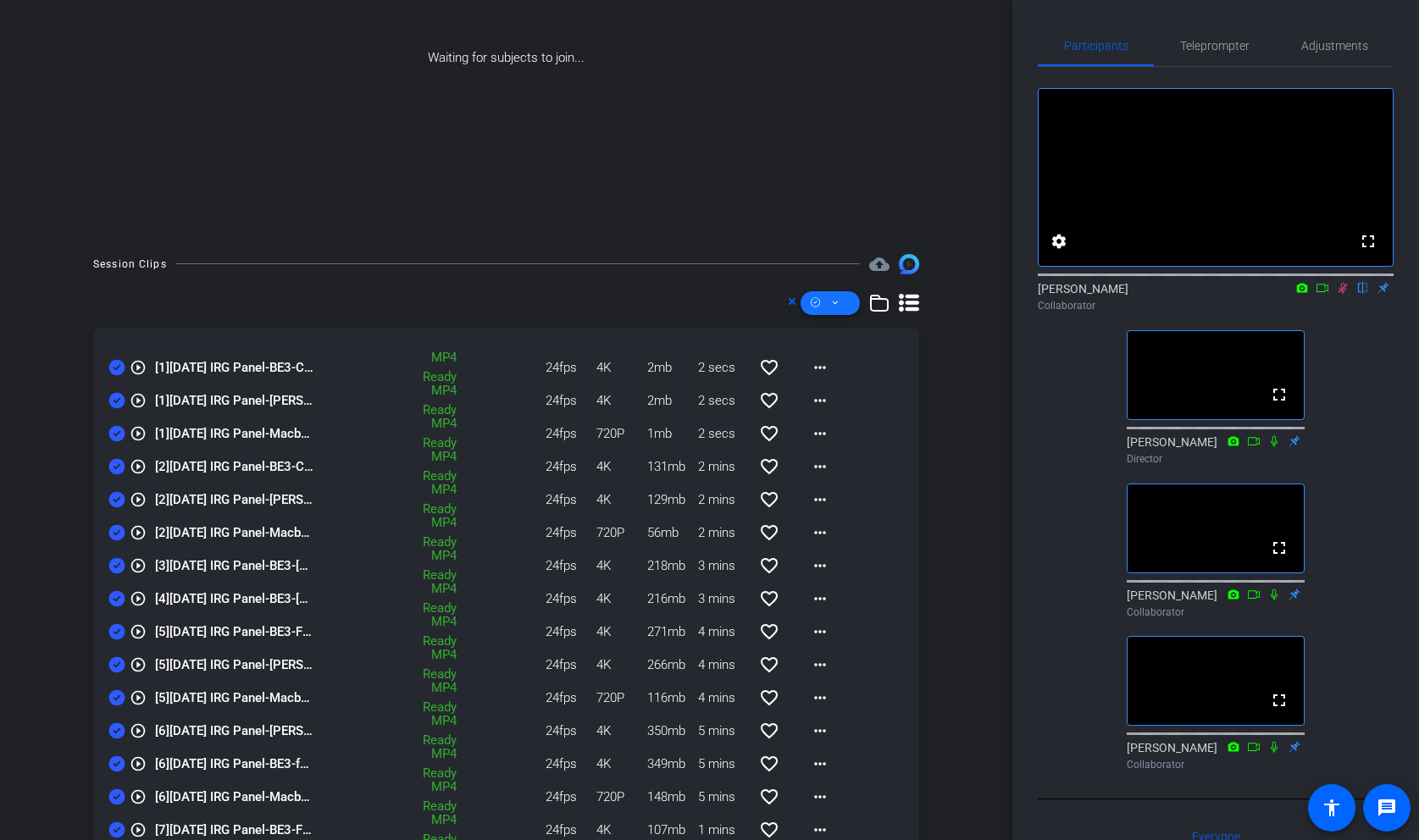
click at [841, 301] on span at bounding box center [830, 302] width 59 height 40
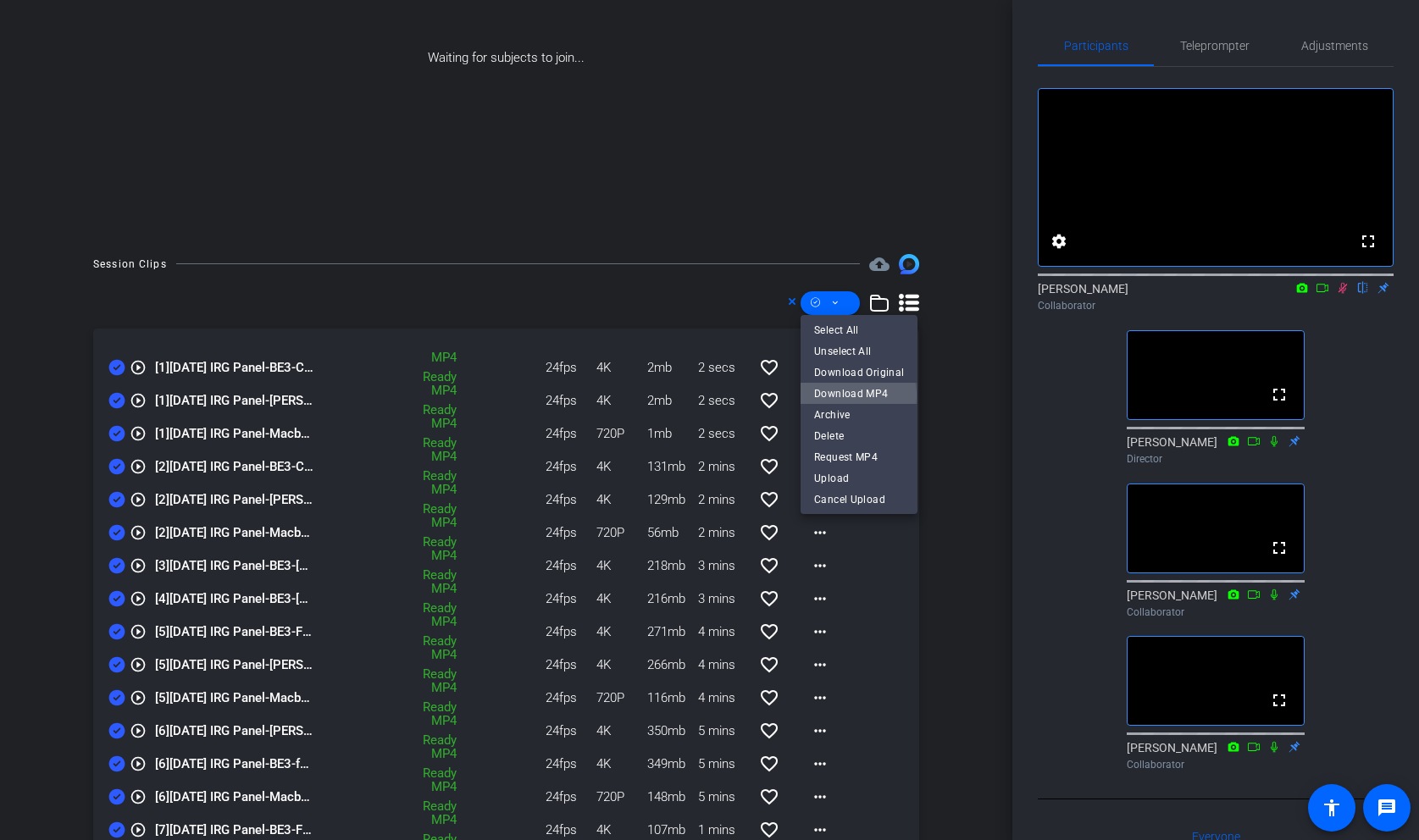
click at [847, 396] on span "Download MP4" at bounding box center [859, 394] width 90 height 21
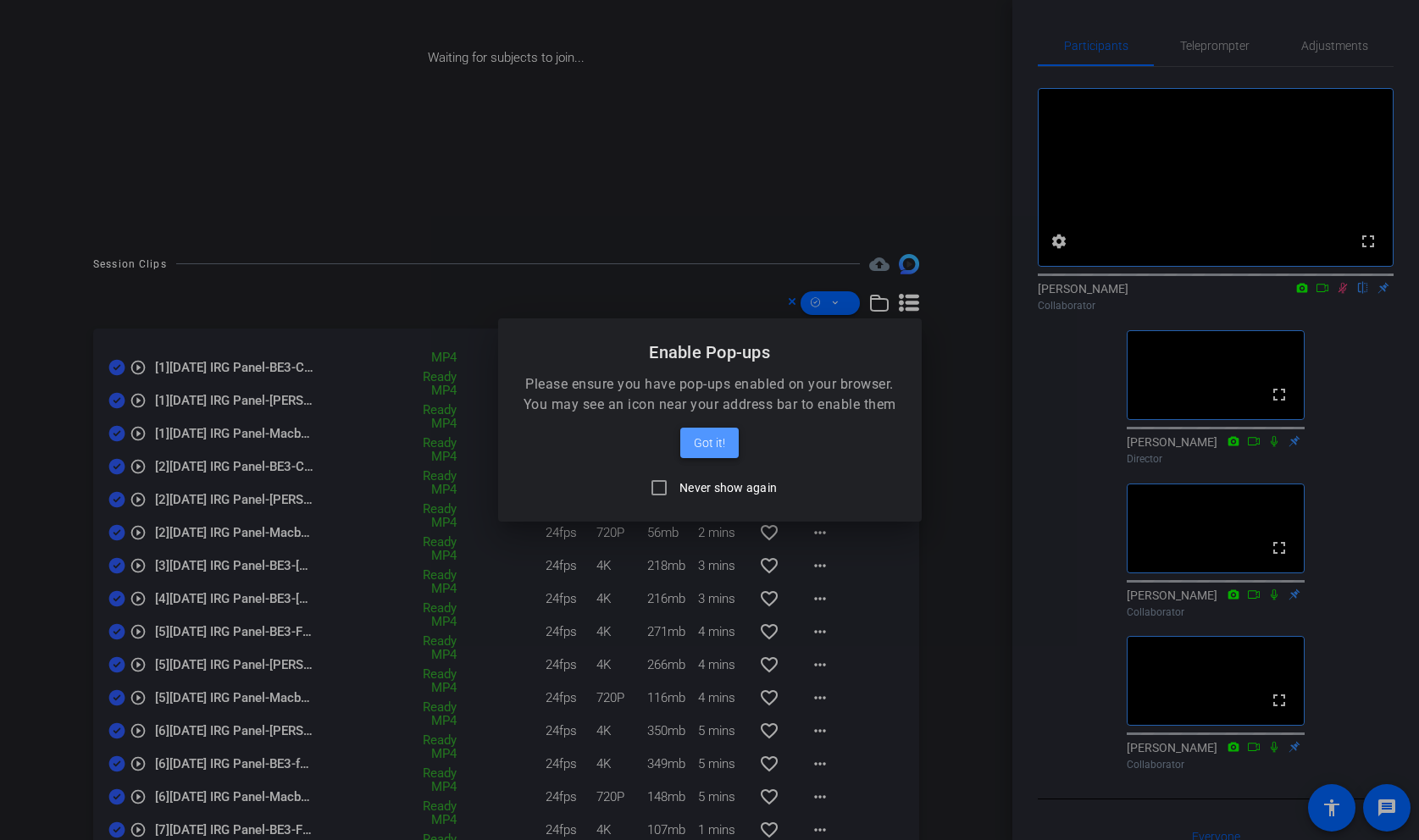
click at [713, 439] on span "Got it!" at bounding box center [710, 443] width 32 height 21
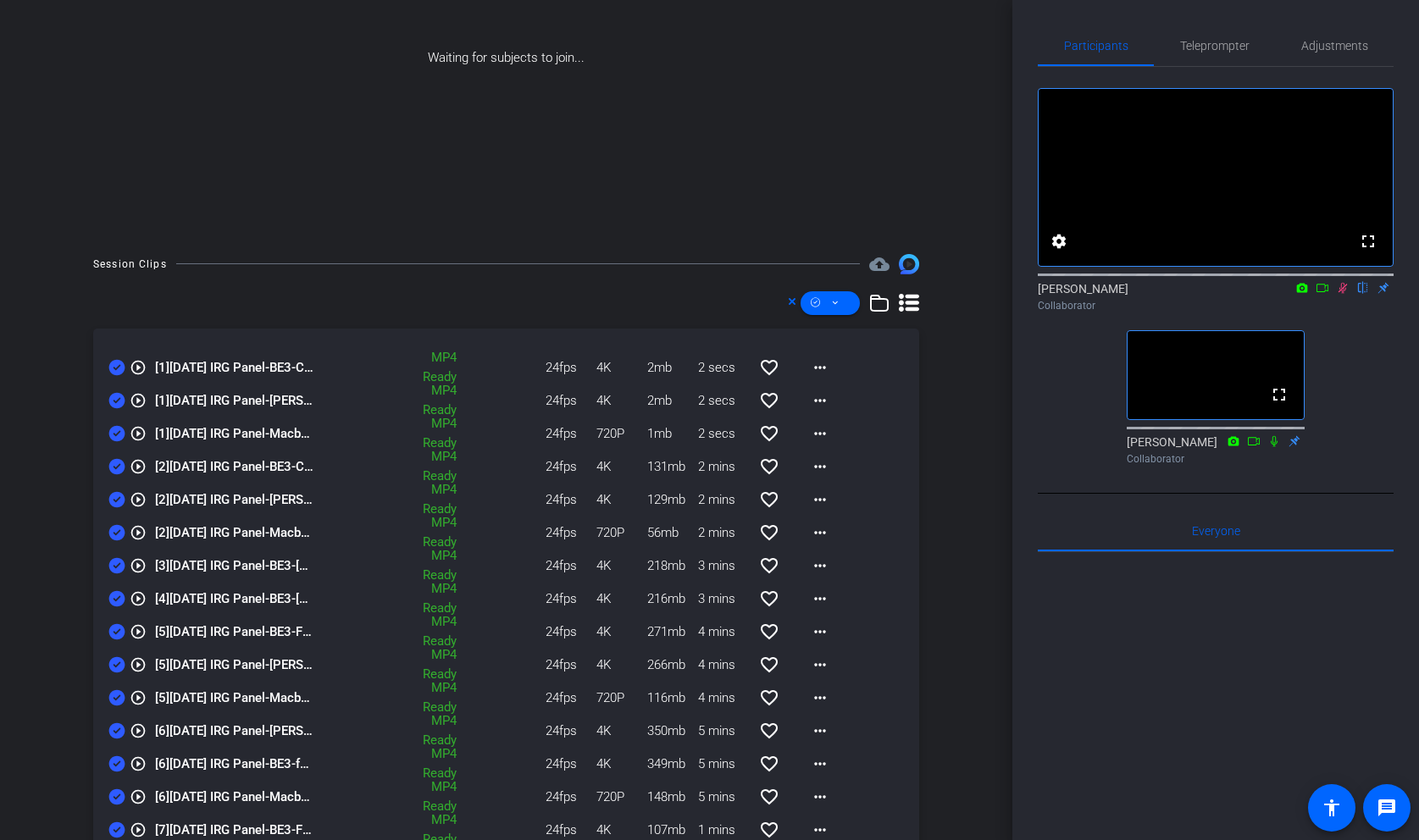
click at [1321, 294] on icon at bounding box center [1322, 288] width 13 height 12
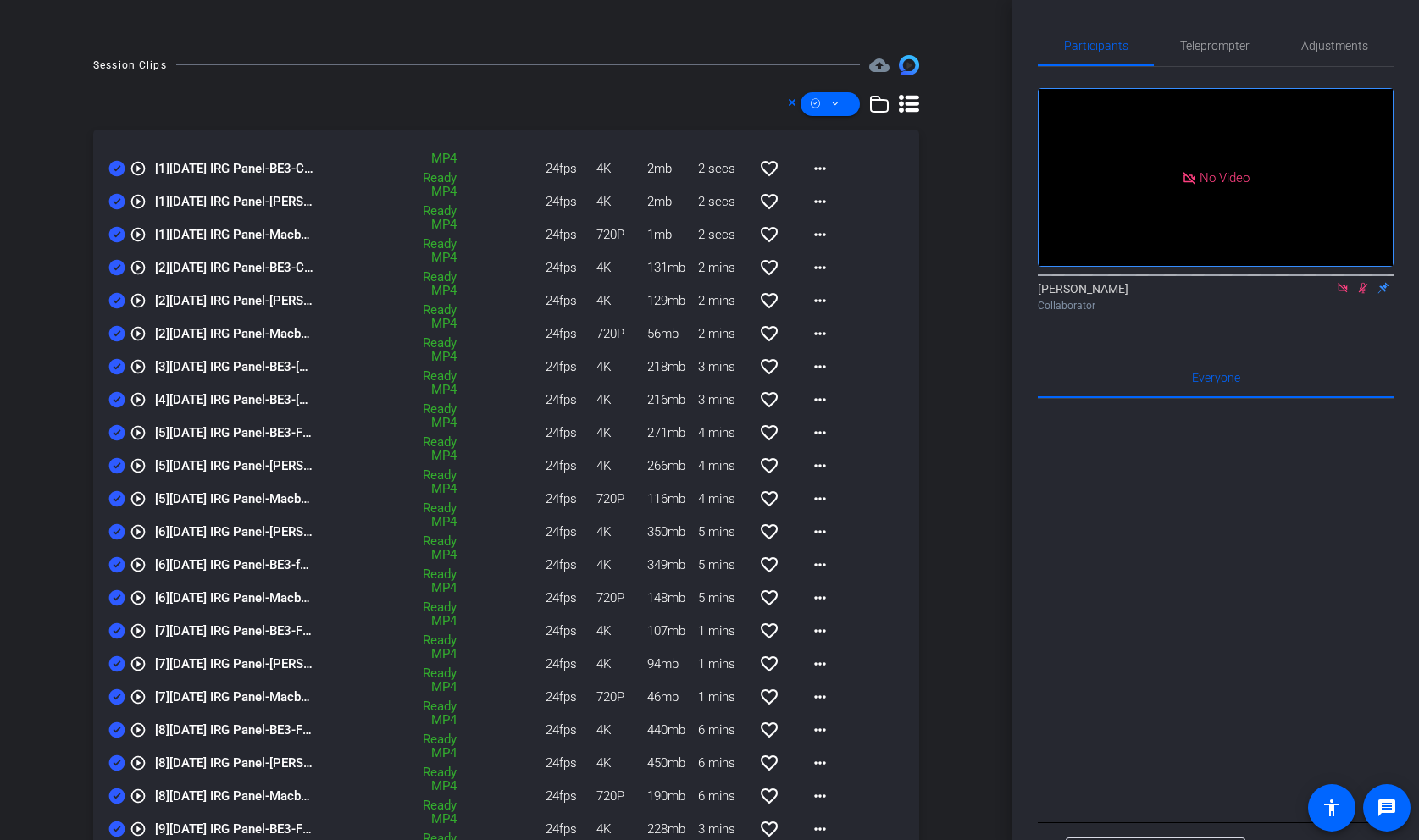
scroll to position [440, 0]
click at [824, 167] on mat-icon "more_horiz" at bounding box center [820, 167] width 21 height 21
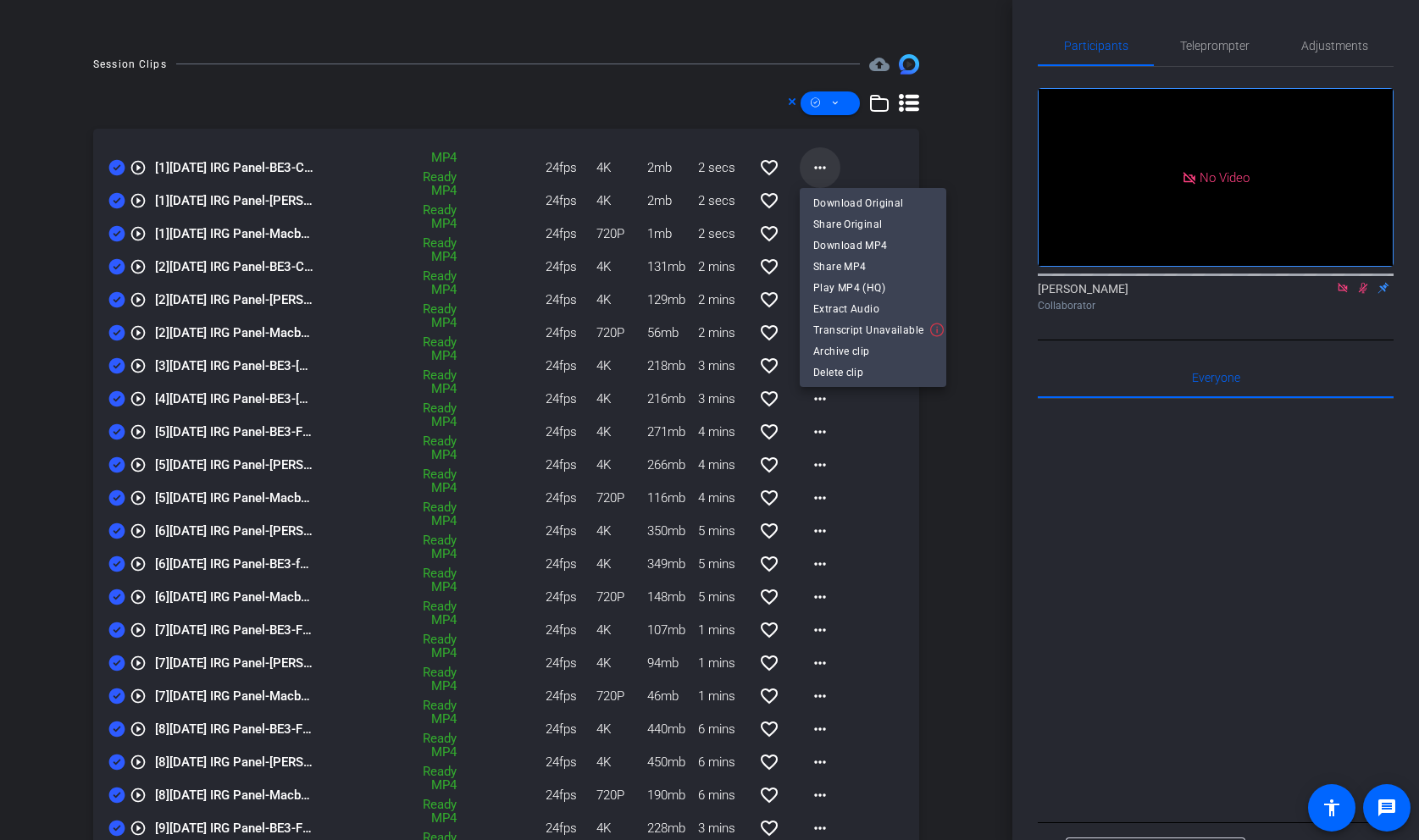
click at [824, 167] on div at bounding box center [709, 420] width 1419 height 840
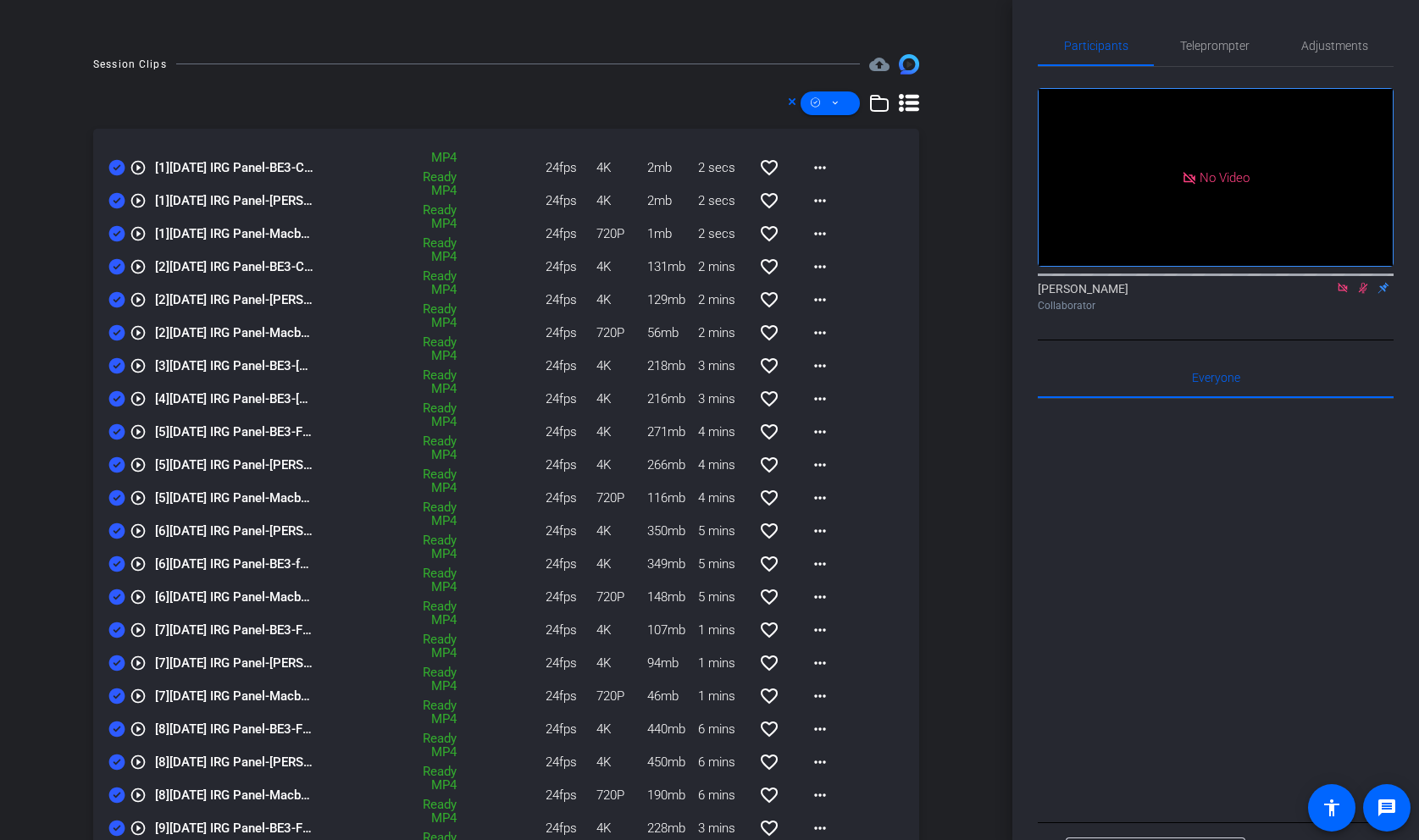
click at [913, 105] on icon at bounding box center [909, 104] width 21 height 21
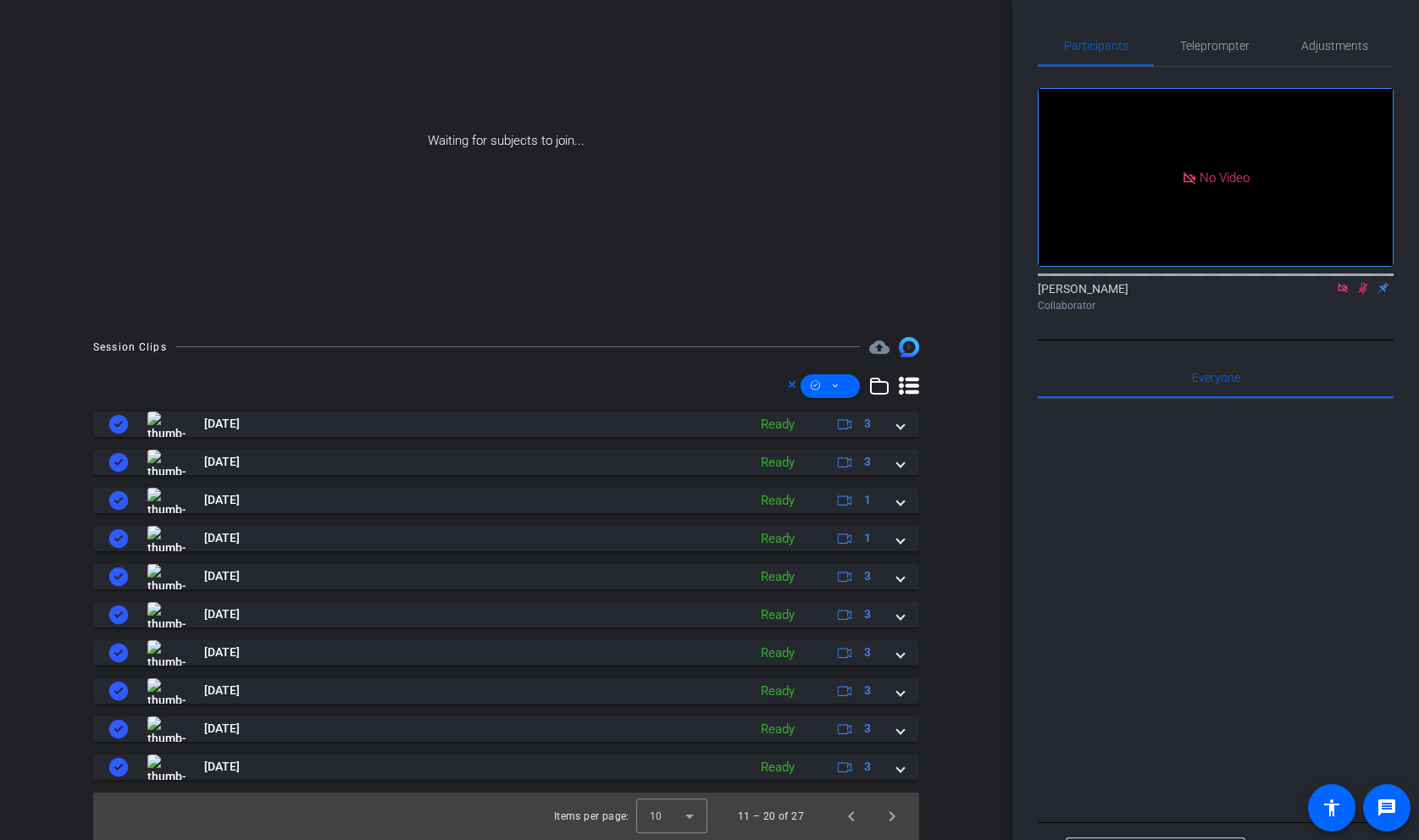
scroll to position [157, 0]
click at [841, 384] on span at bounding box center [830, 385] width 59 height 40
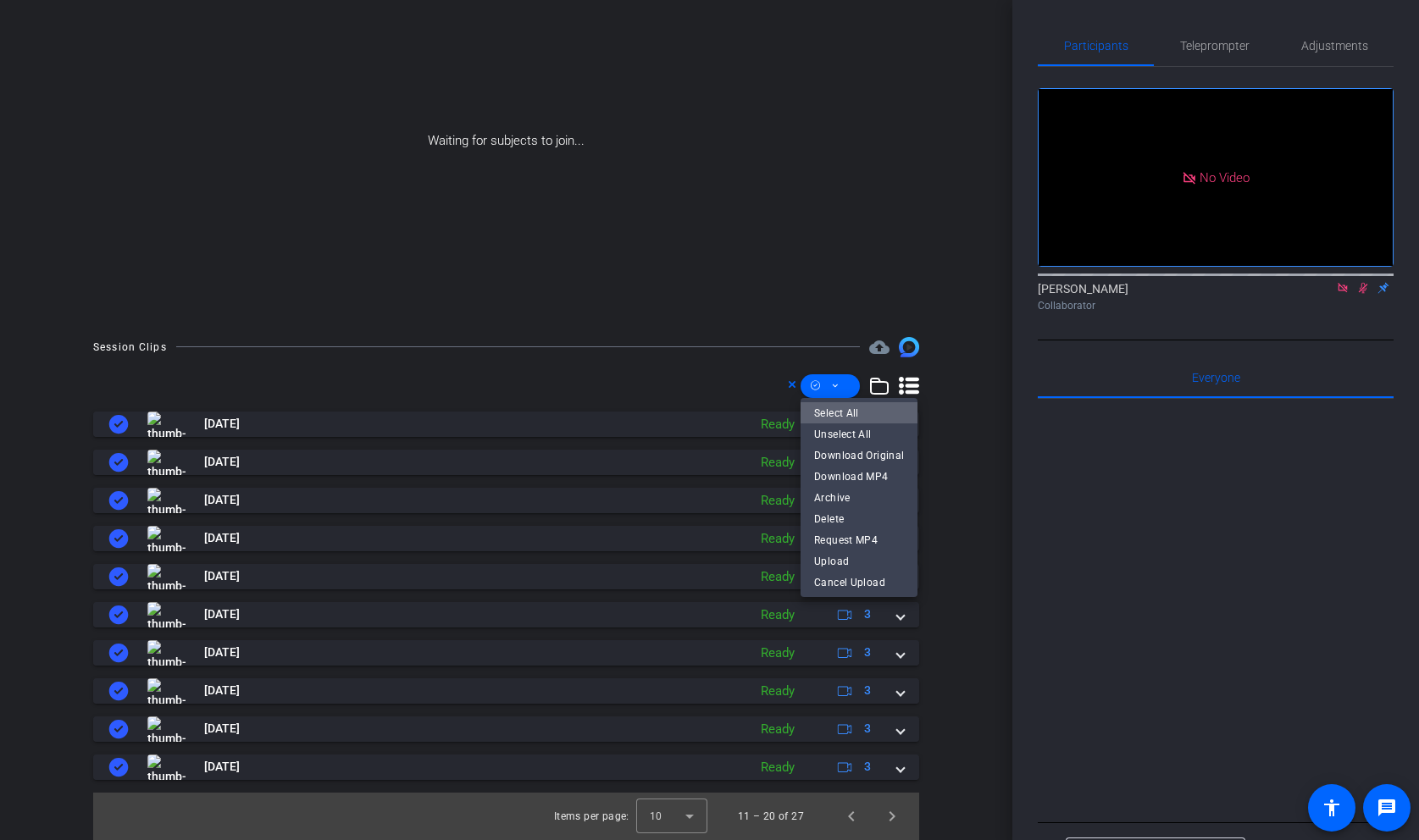
click at [874, 414] on span "Select All" at bounding box center [859, 413] width 90 height 21
click at [831, 434] on span "Unselect All" at bounding box center [859, 435] width 90 height 21
click at [841, 410] on span "Select All" at bounding box center [859, 413] width 90 height 21
click at [855, 480] on span "Download MP4" at bounding box center [859, 477] width 90 height 21
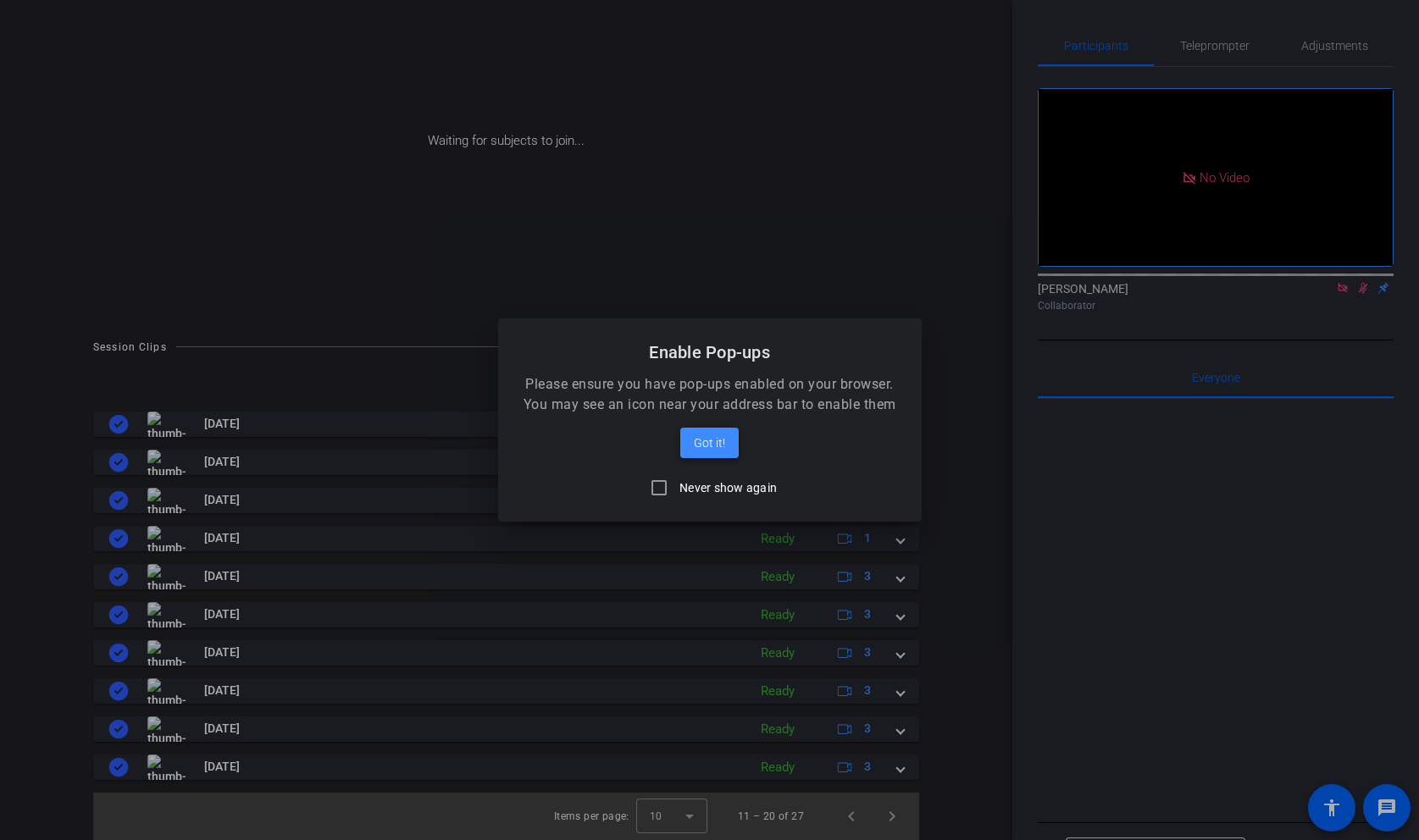
click at [717, 444] on span "Got it!" at bounding box center [710, 443] width 32 height 21
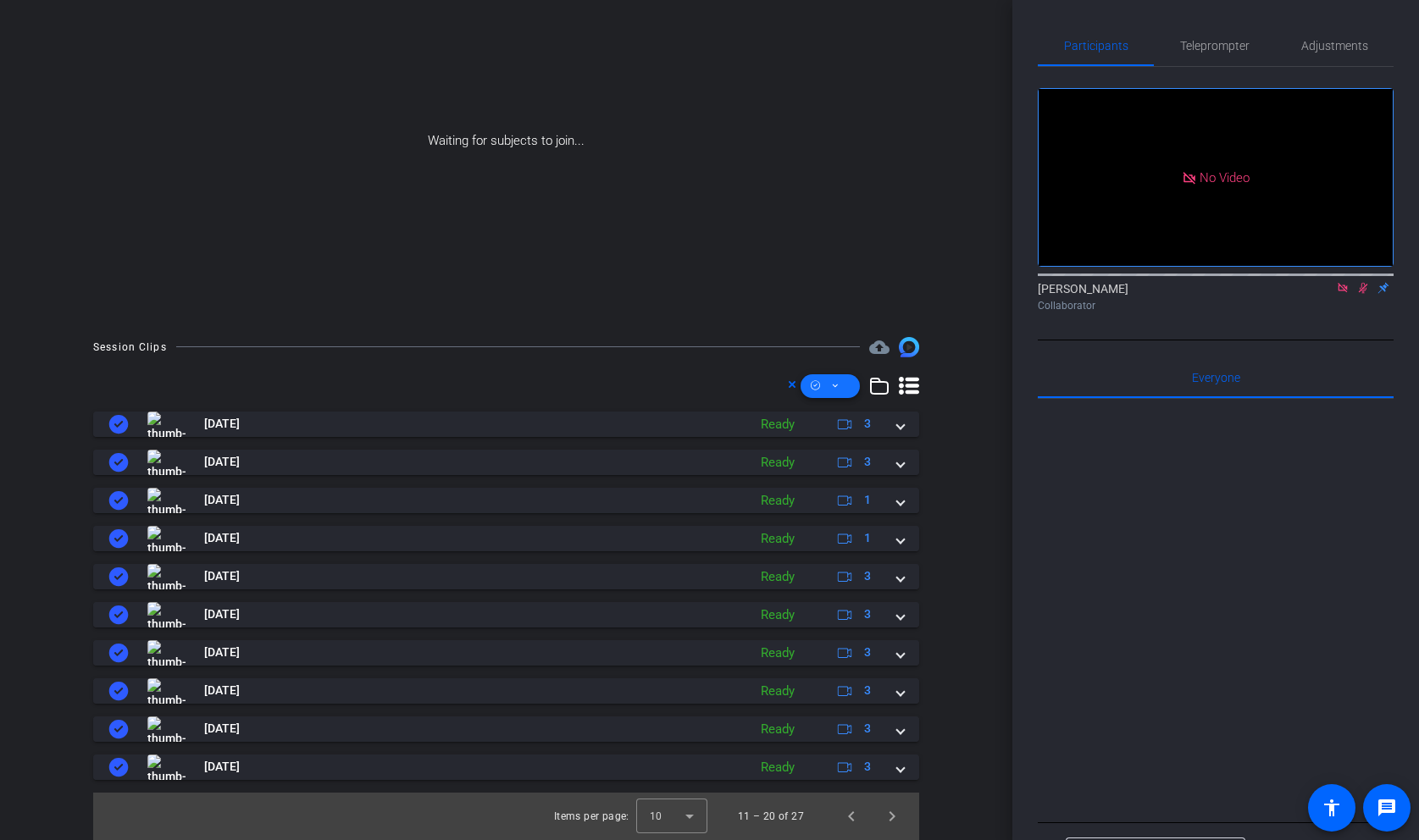
click at [839, 390] on span at bounding box center [830, 385] width 59 height 40
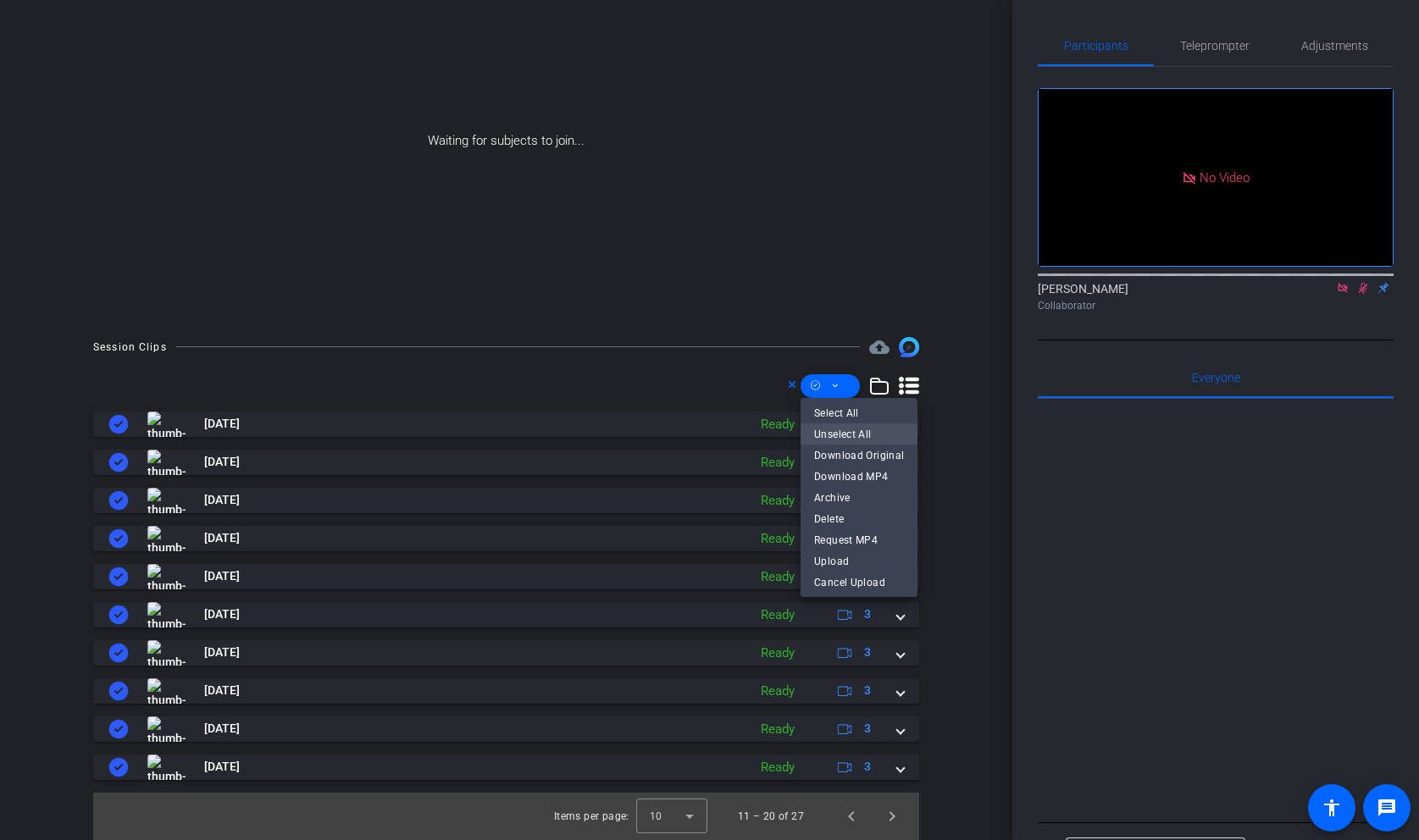
click at [836, 425] on span "Unselect All" at bounding box center [859, 435] width 90 height 21
click at [828, 430] on span "Unselect All" at bounding box center [859, 435] width 90 height 21
click at [901, 820] on div at bounding box center [709, 420] width 1419 height 840
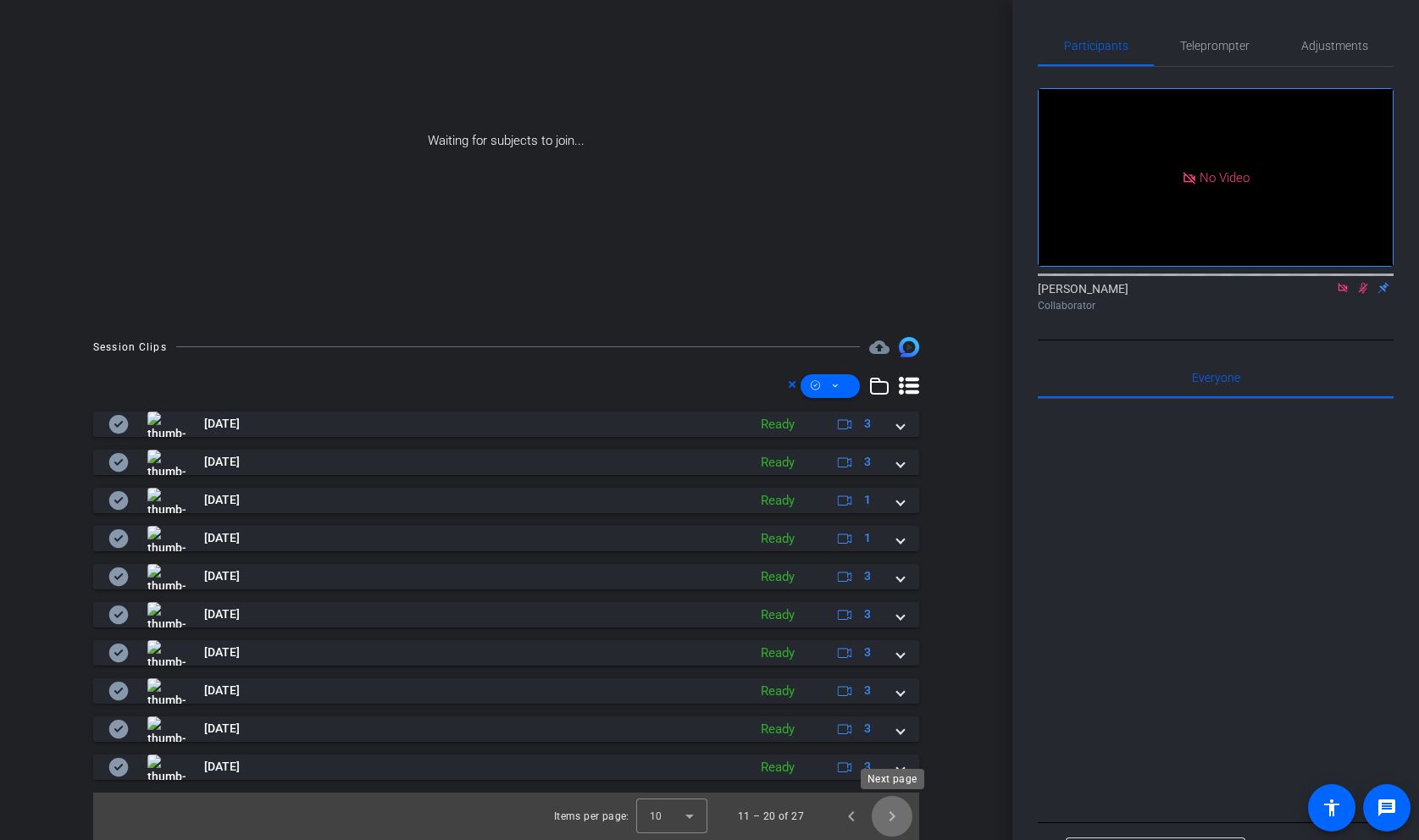
click at [887, 814] on span "Next page" at bounding box center [891, 816] width 40 height 40
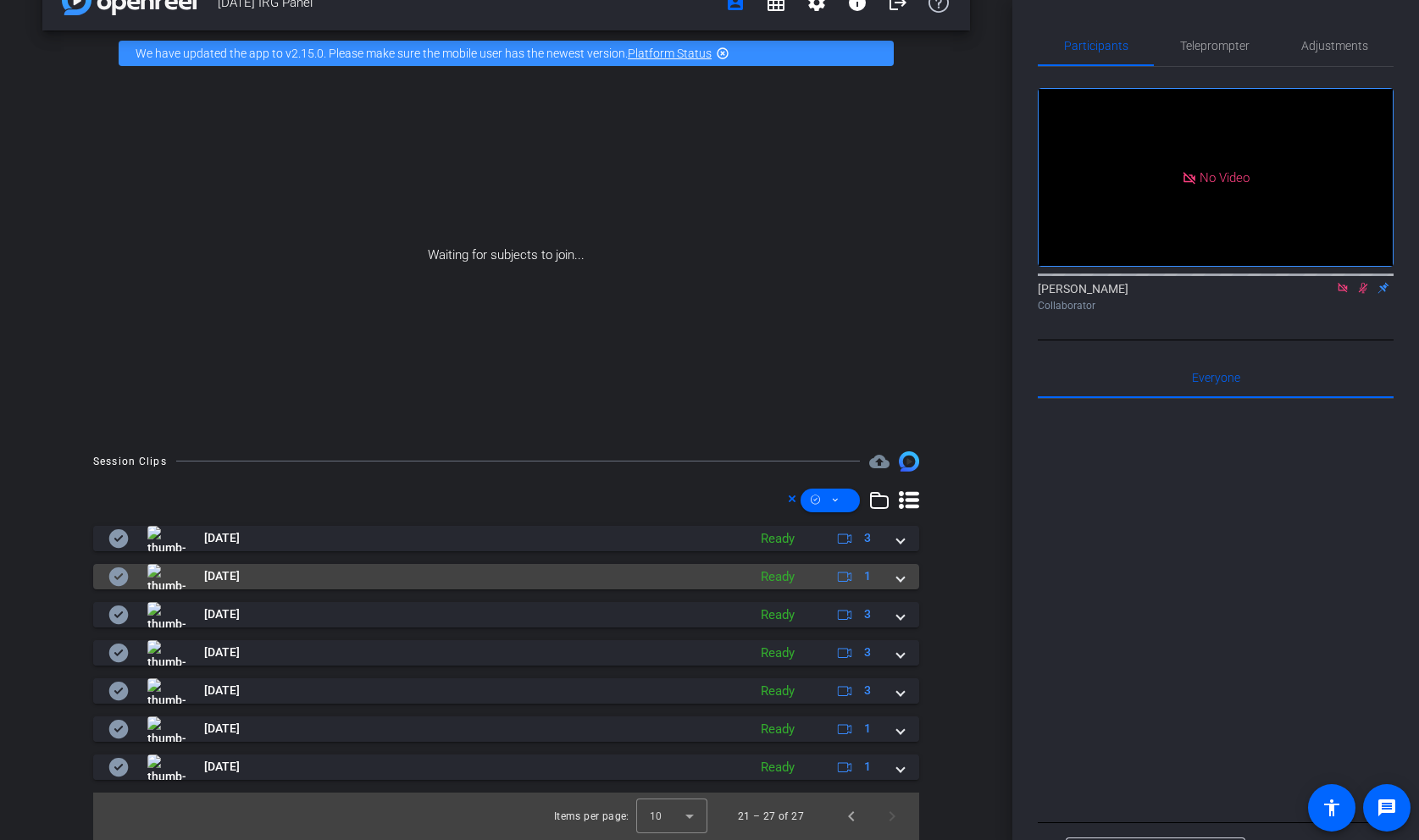
click at [902, 573] on span at bounding box center [900, 576] width 7 height 18
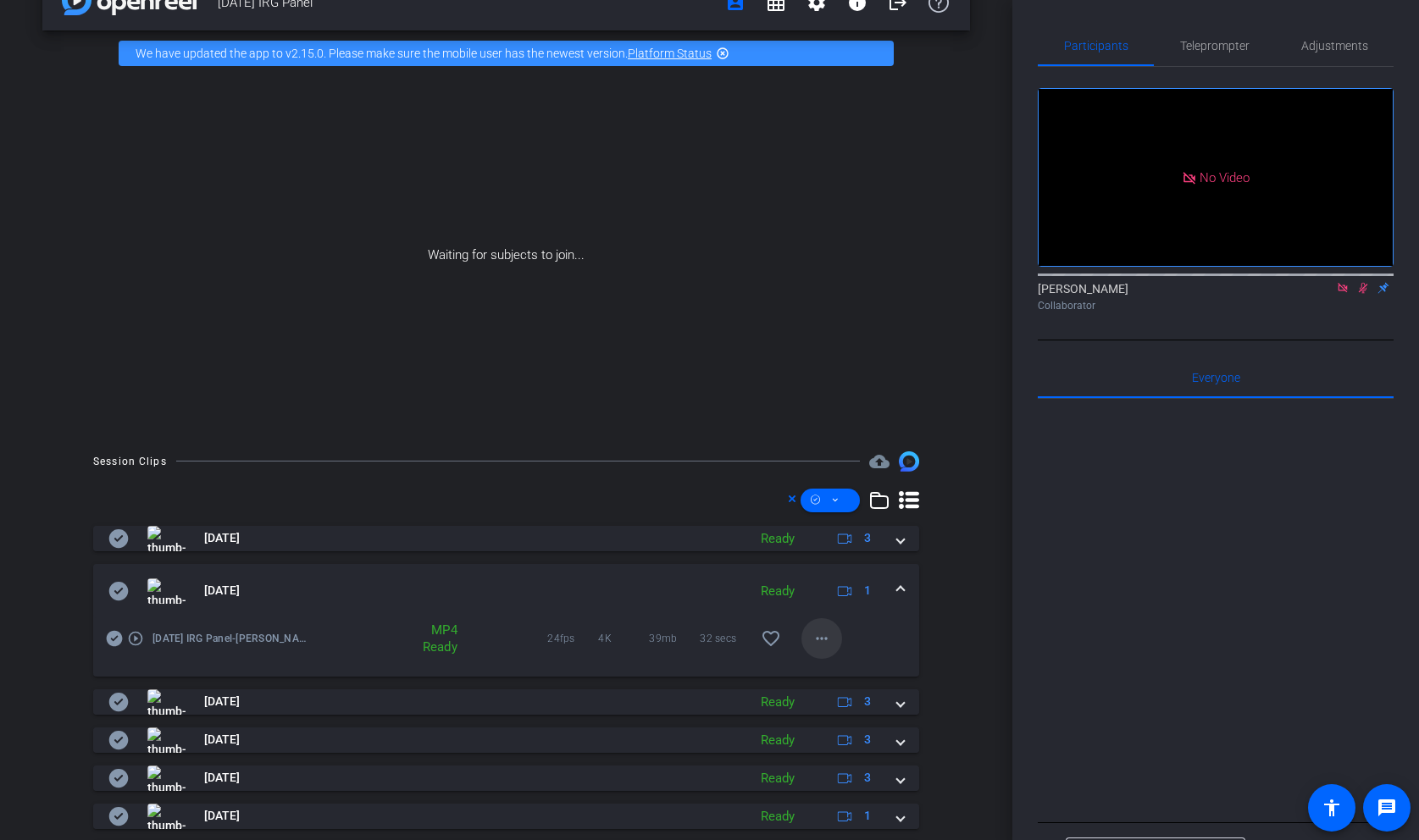
click at [824, 645] on mat-icon "more_horiz" at bounding box center [822, 639] width 21 height 21
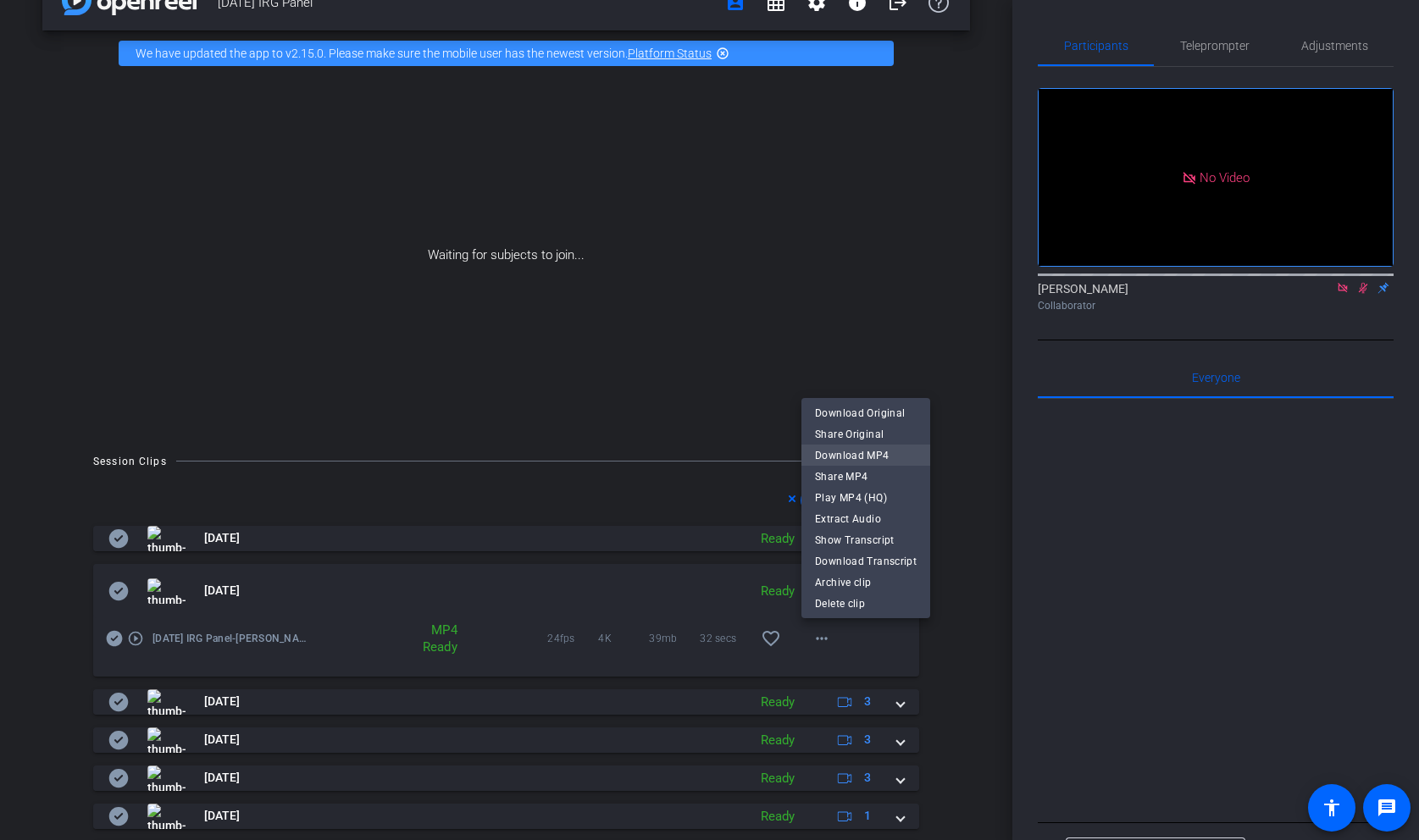
click at [886, 458] on span "Download MP4" at bounding box center [865, 456] width 102 height 21
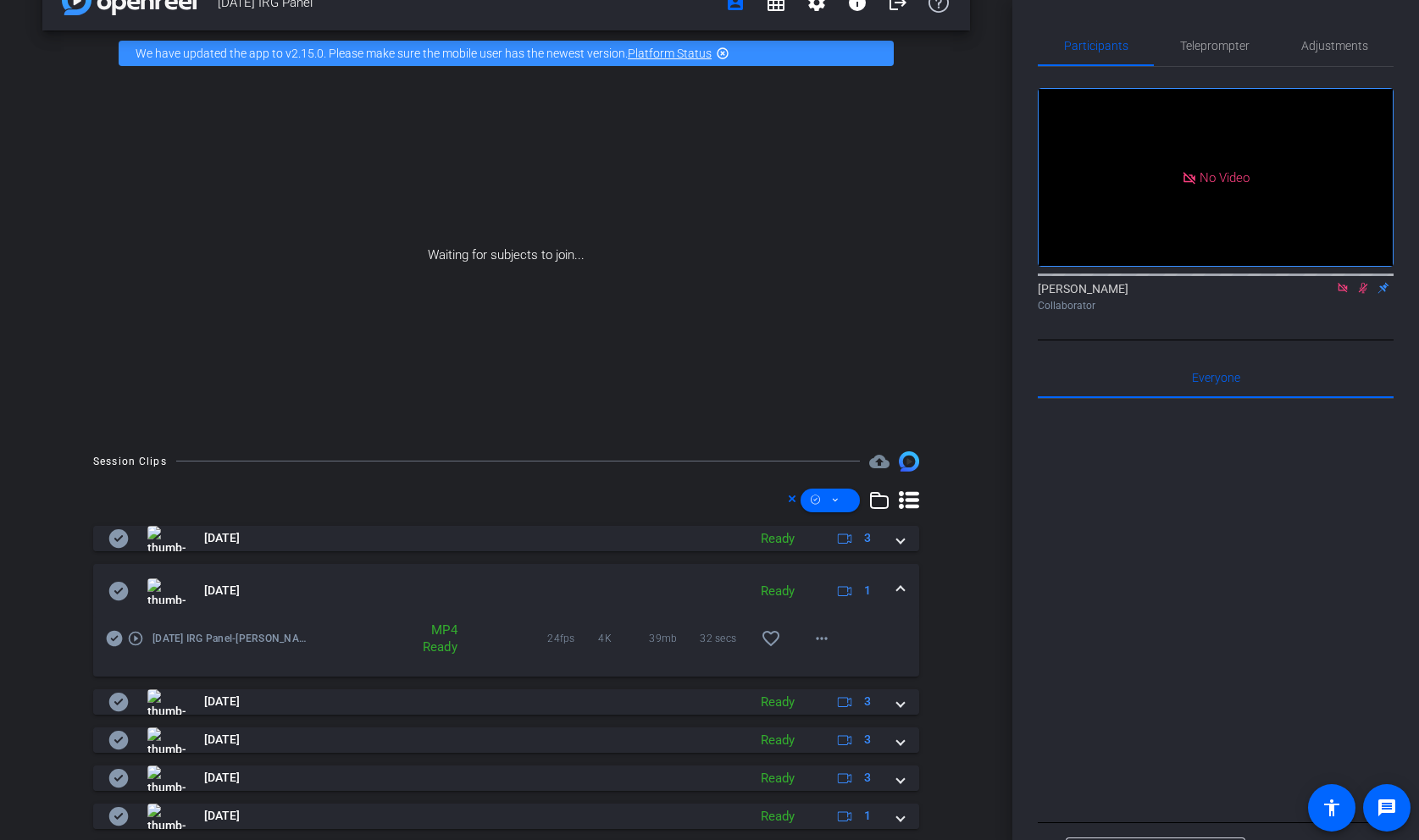
scroll to position [130, 0]
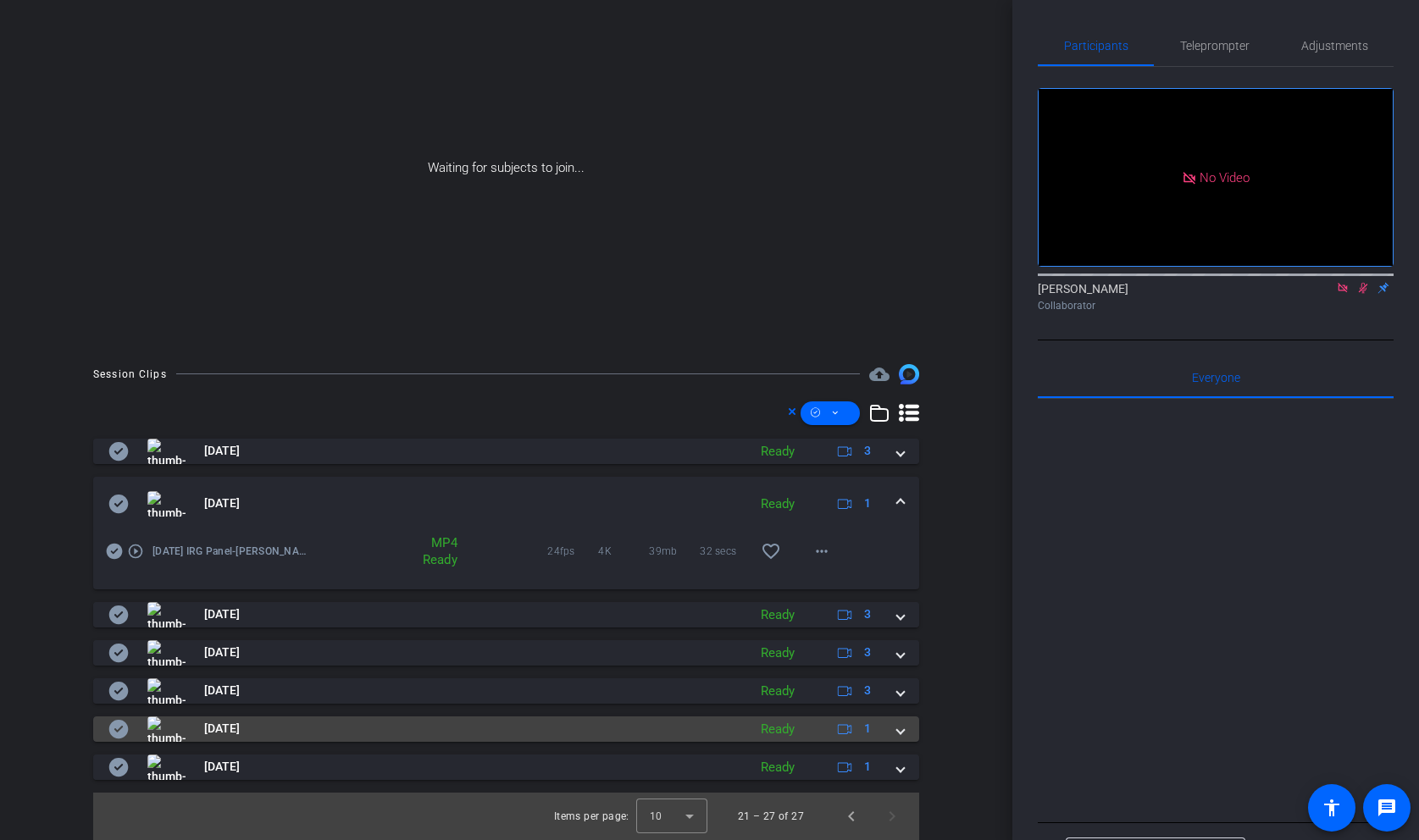
click at [896, 728] on div "[DATE] Ready 1" at bounding box center [502, 729] width 789 height 25
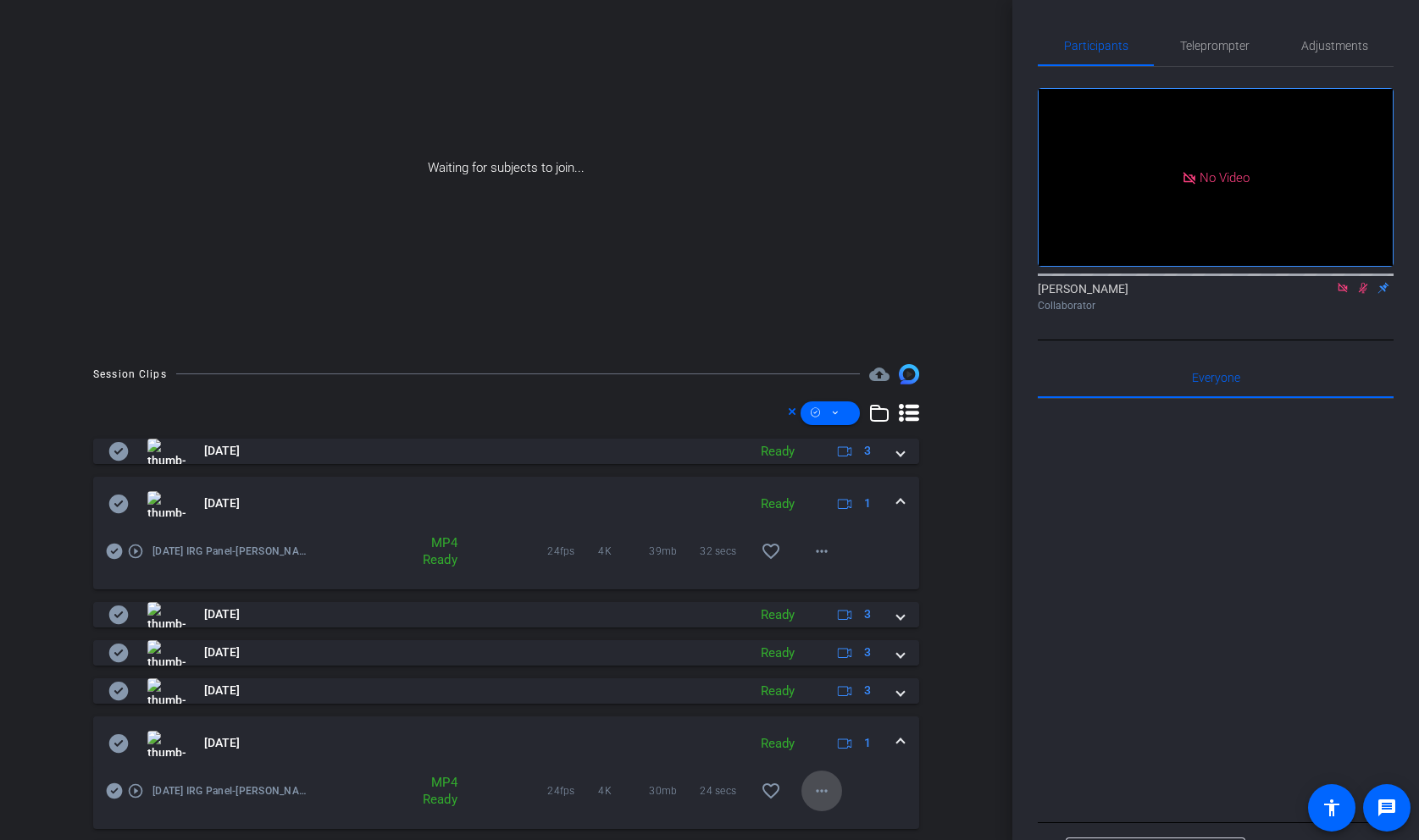
click at [812, 789] on mat-icon "more_horiz" at bounding box center [822, 791] width 21 height 21
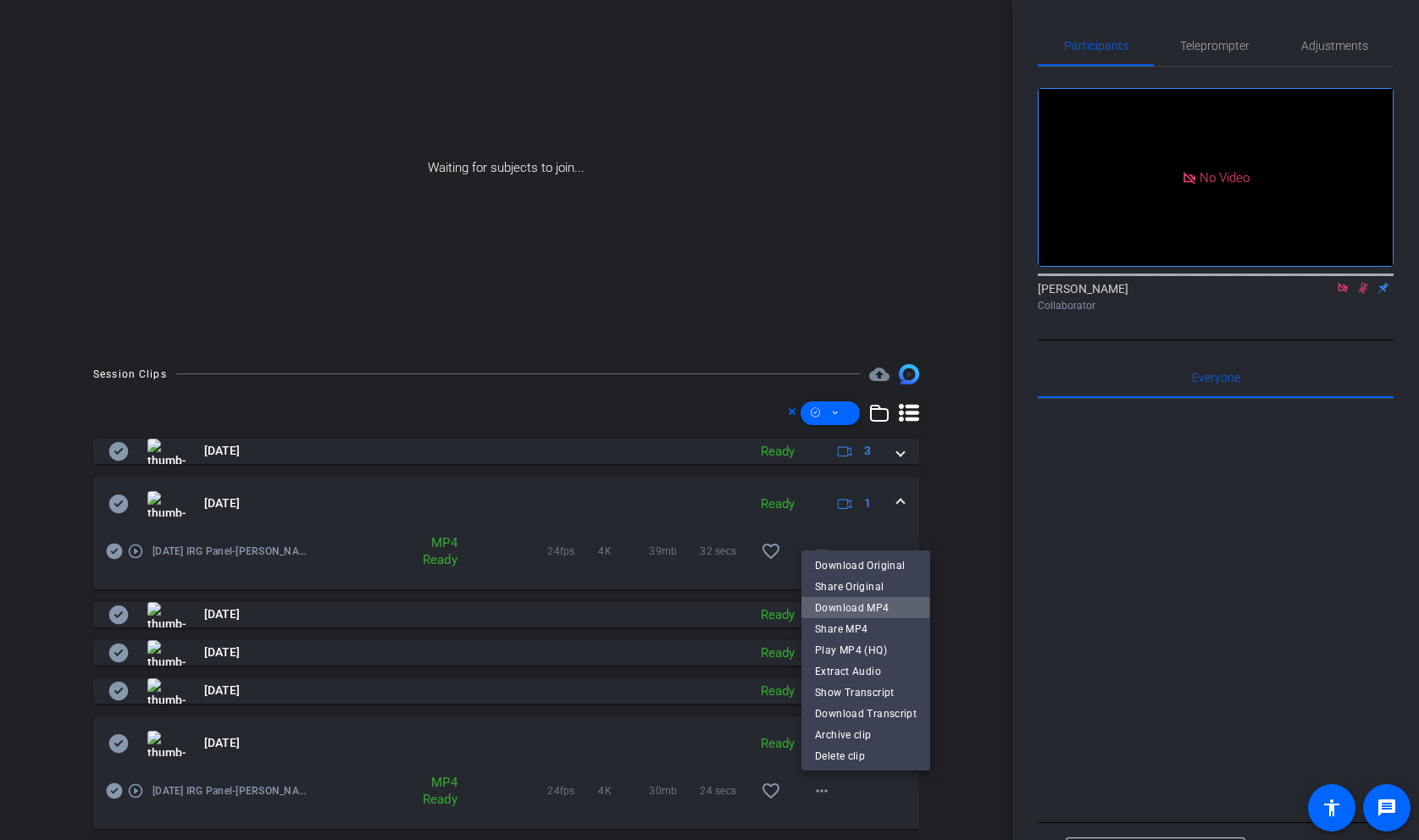
click at [865, 606] on span "Download MP4" at bounding box center [865, 608] width 102 height 21
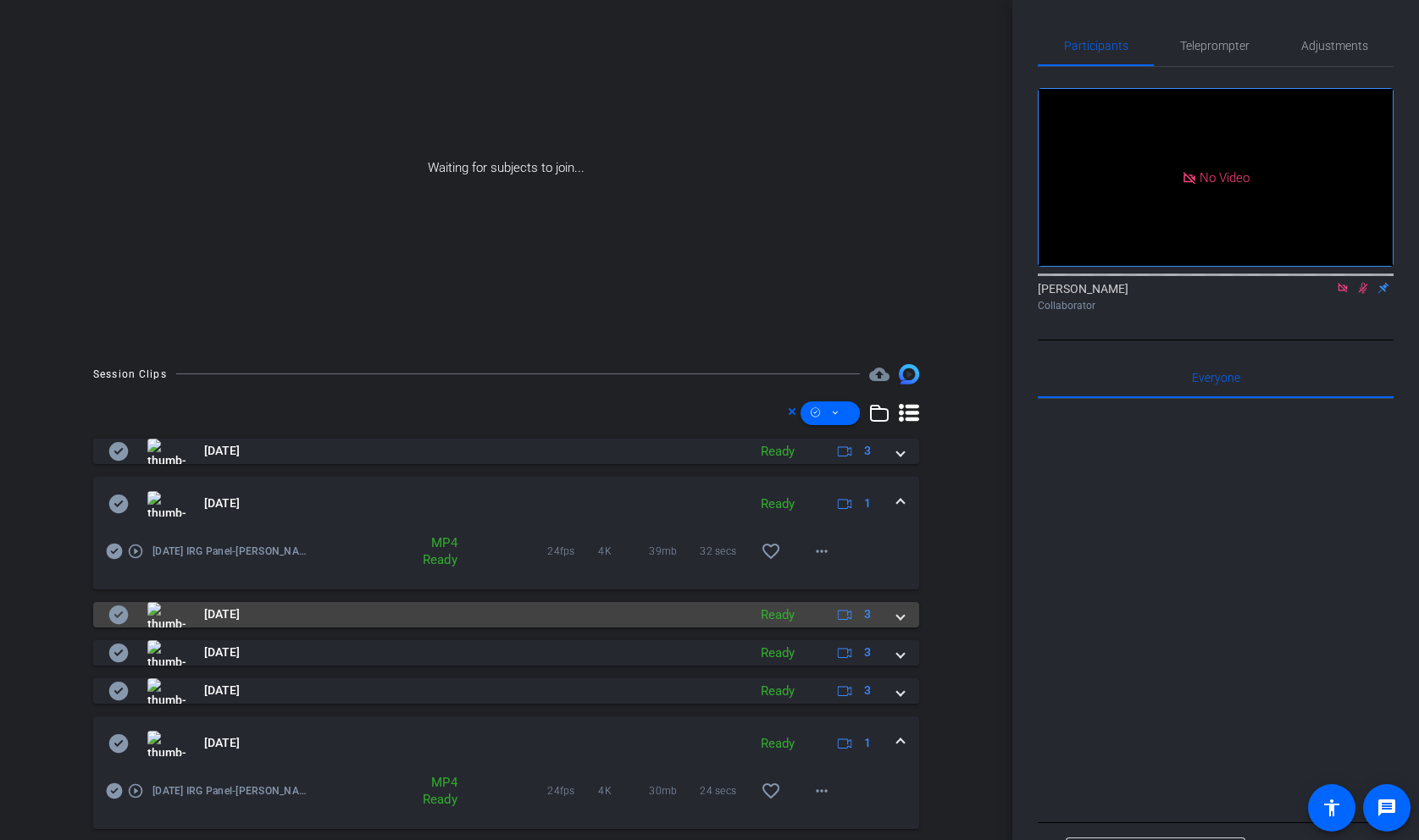
scroll to position [217, 0]
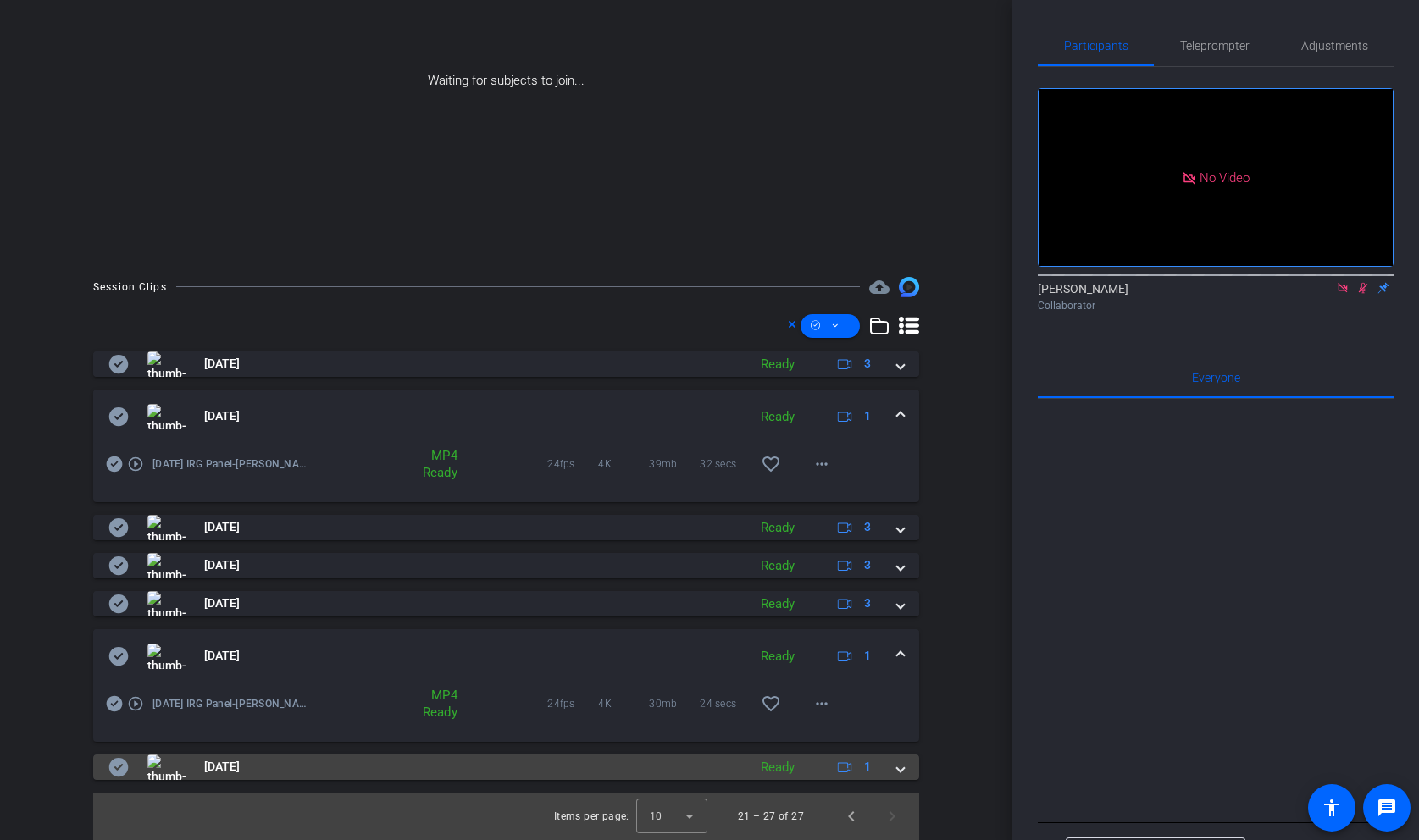
click at [901, 768] on span at bounding box center [900, 766] width 7 height 18
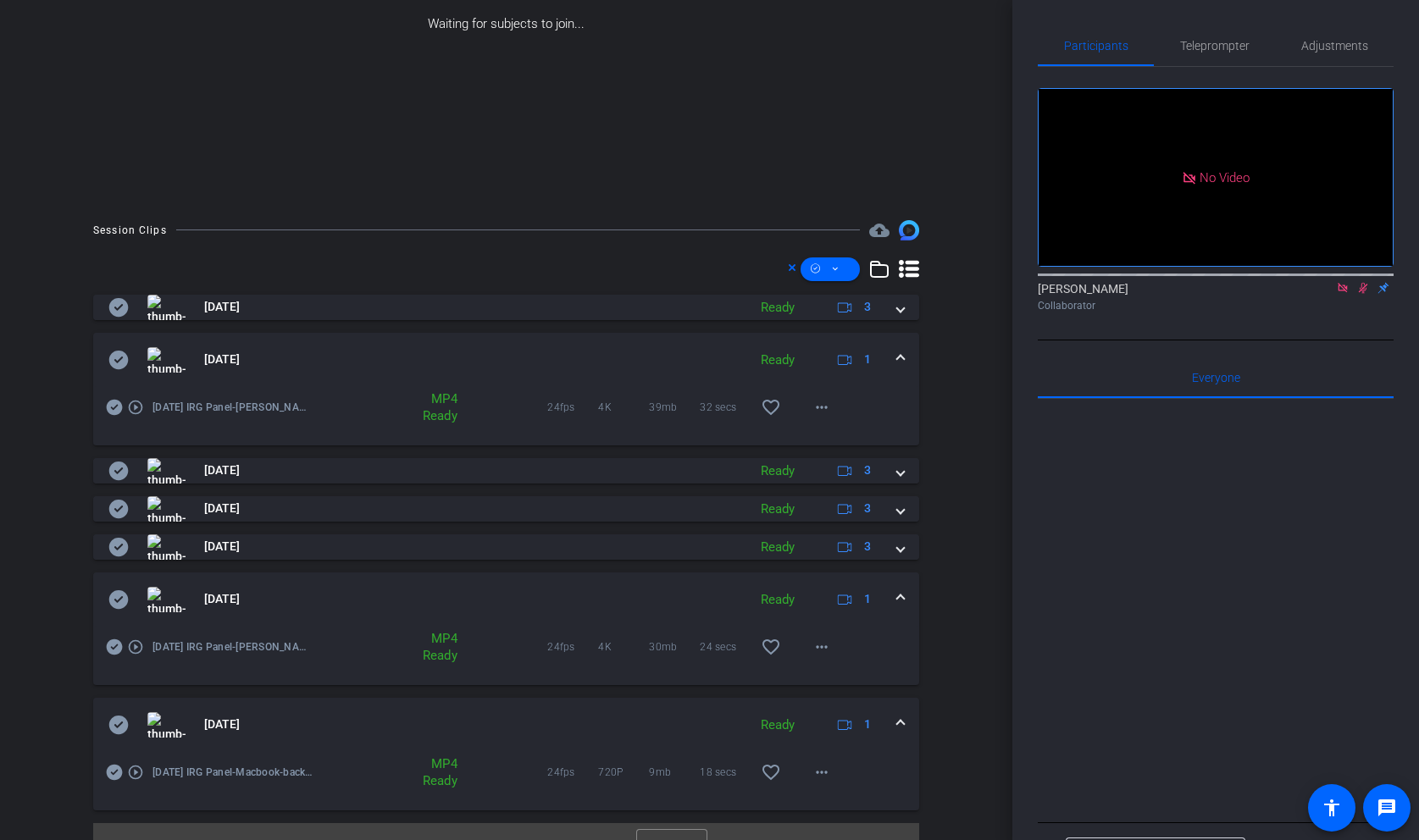
scroll to position [286, 0]
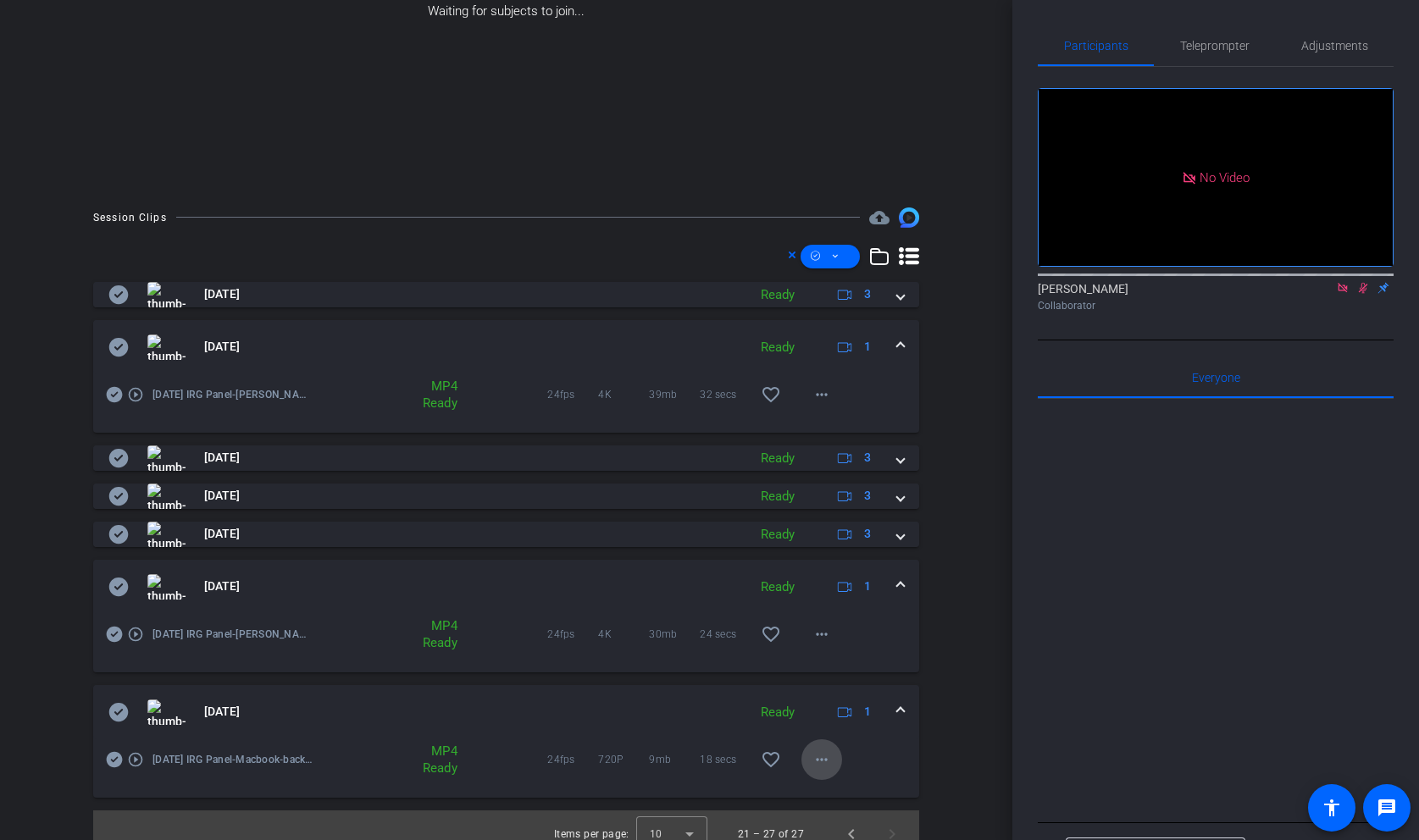
click at [818, 757] on mat-icon "more_horiz" at bounding box center [822, 760] width 21 height 21
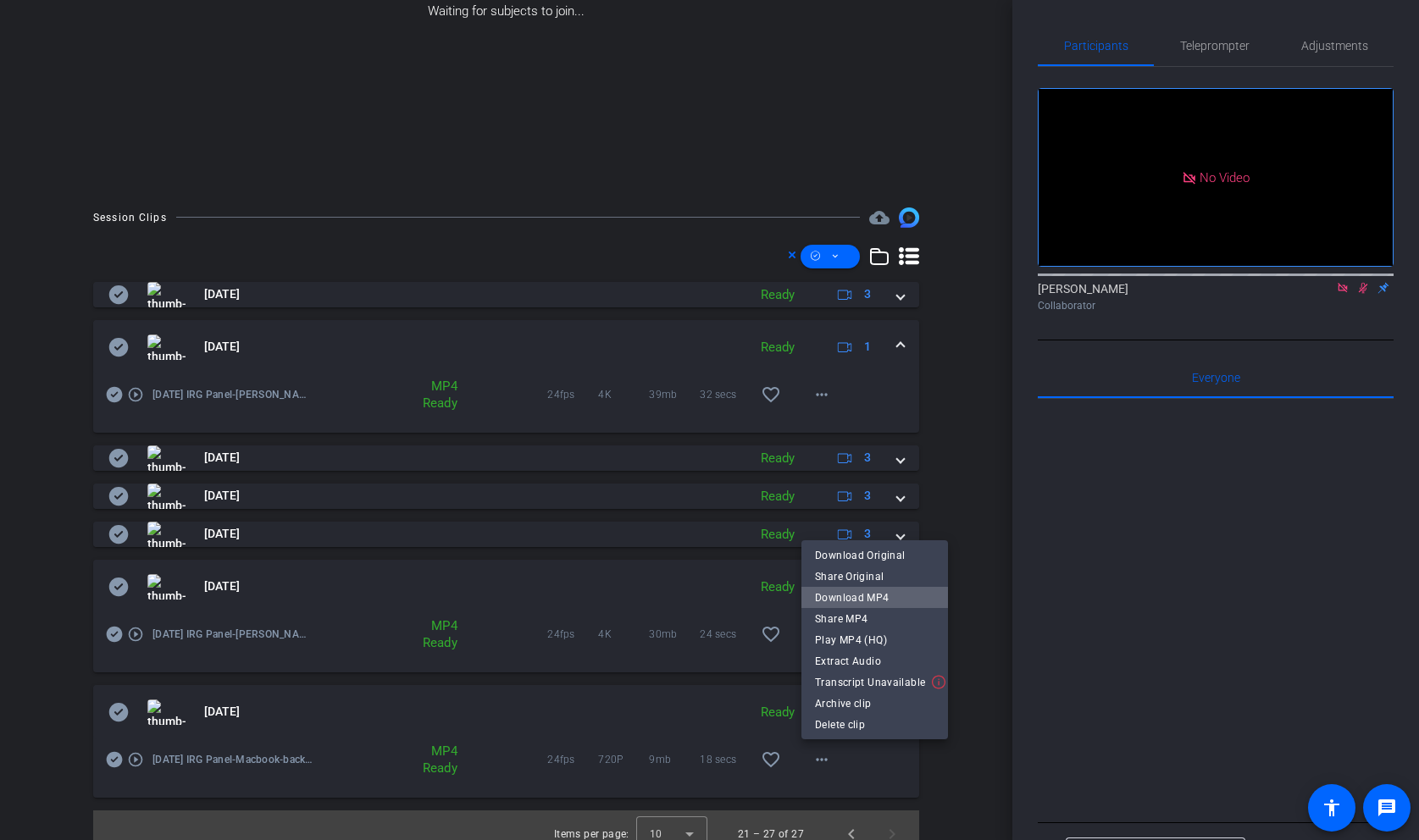
click at [876, 601] on span "Download MP4" at bounding box center [875, 598] width 120 height 21
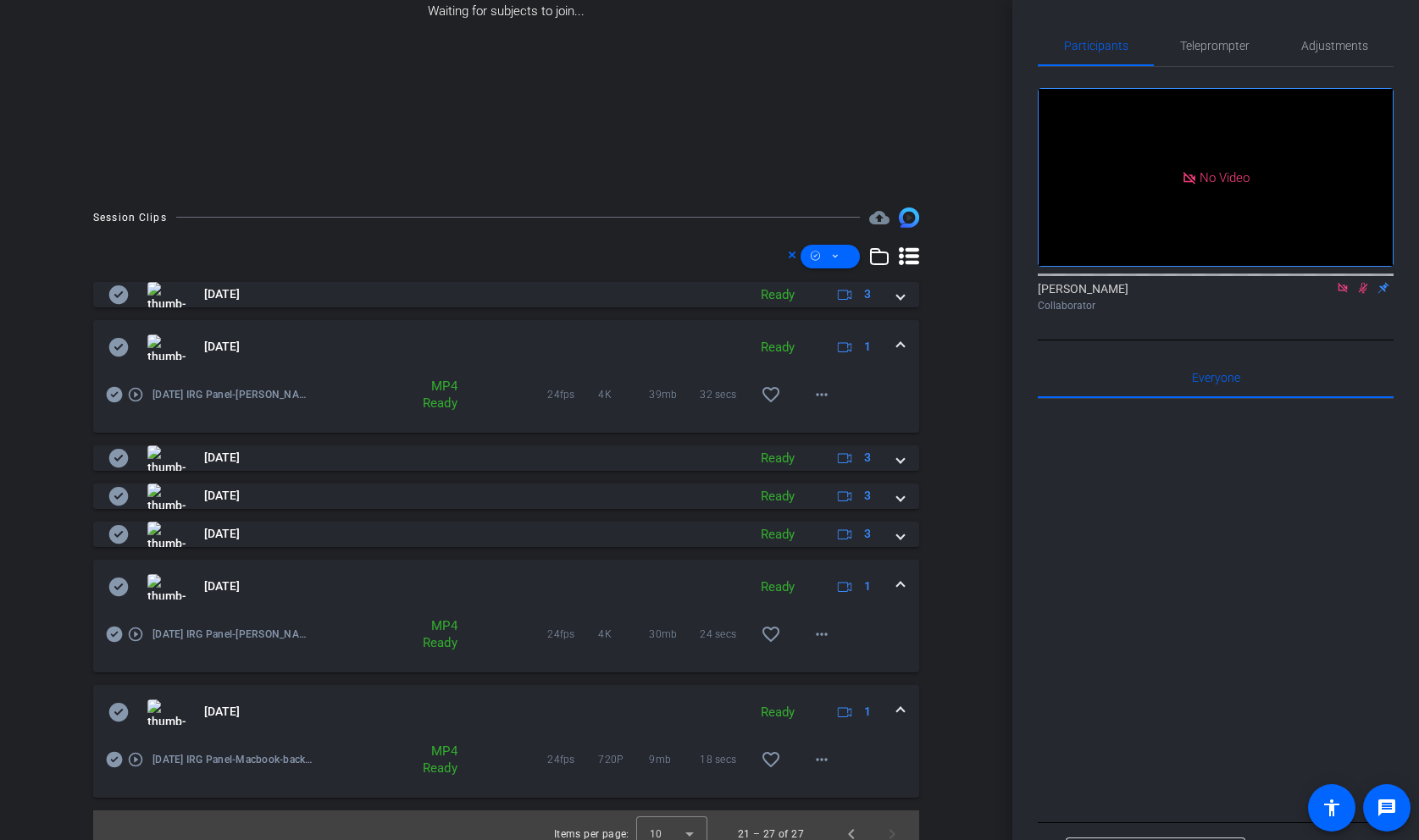
click at [900, 586] on span at bounding box center [900, 587] width 7 height 18
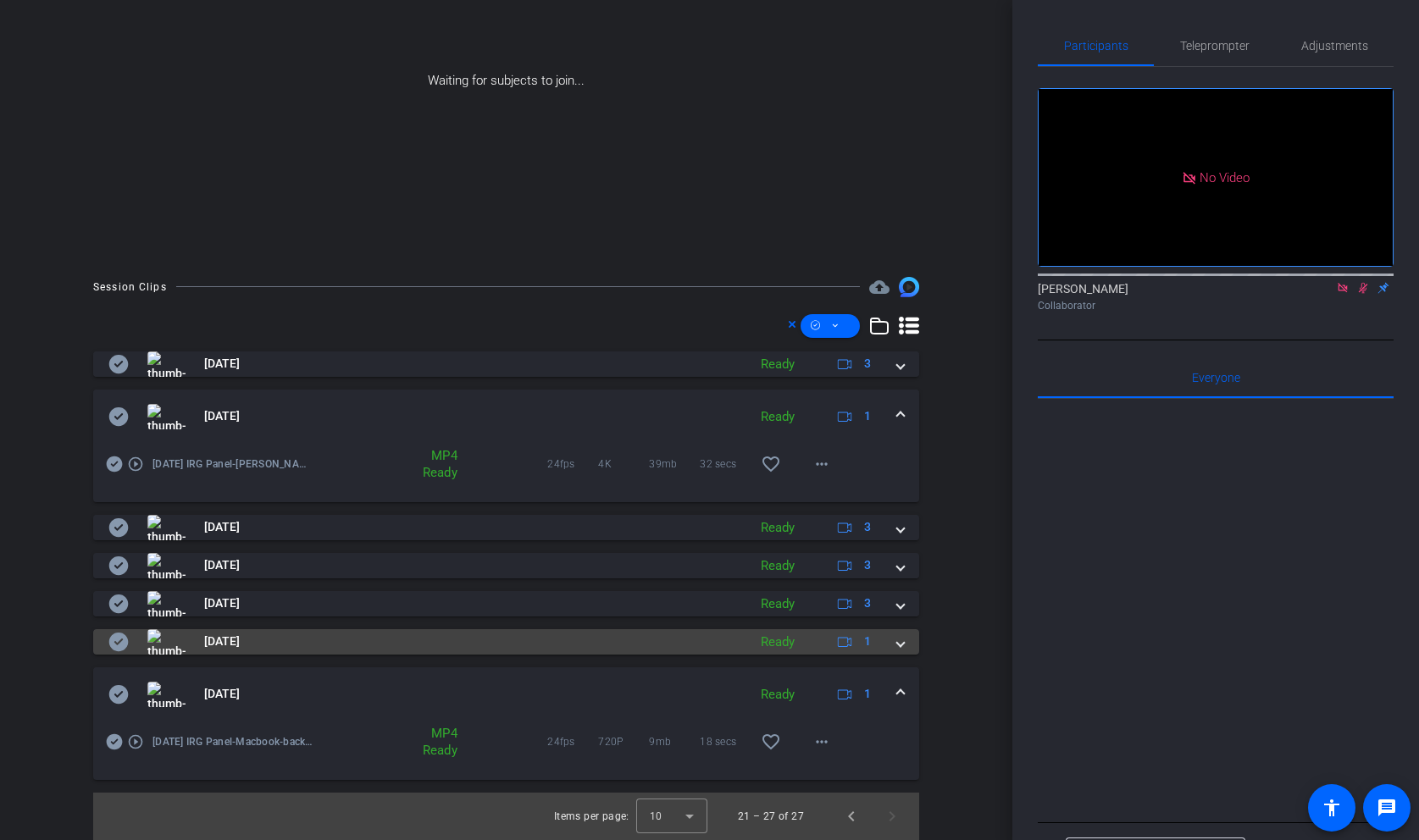
scroll to position [217, 0]
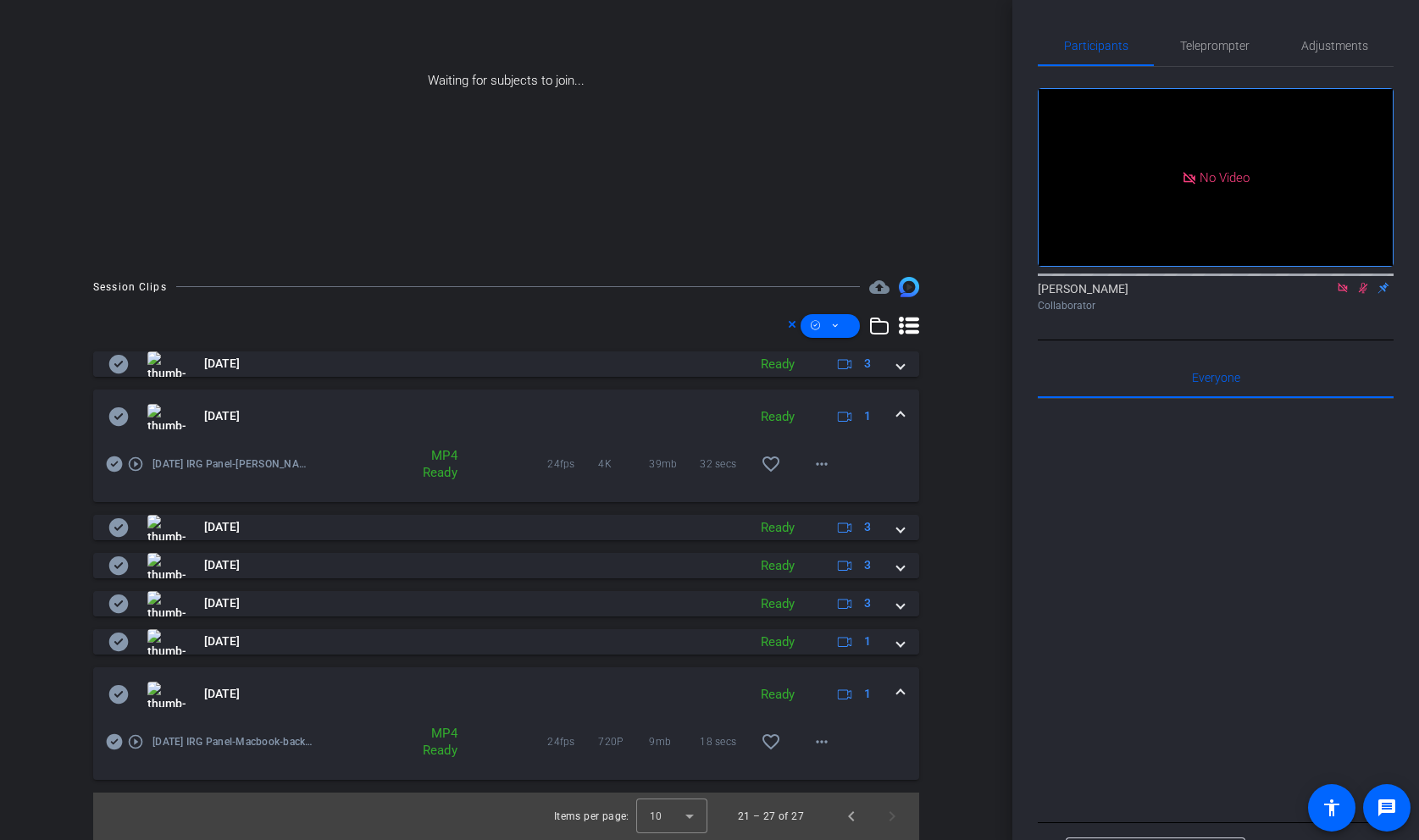
click at [898, 695] on span at bounding box center [900, 694] width 7 height 18
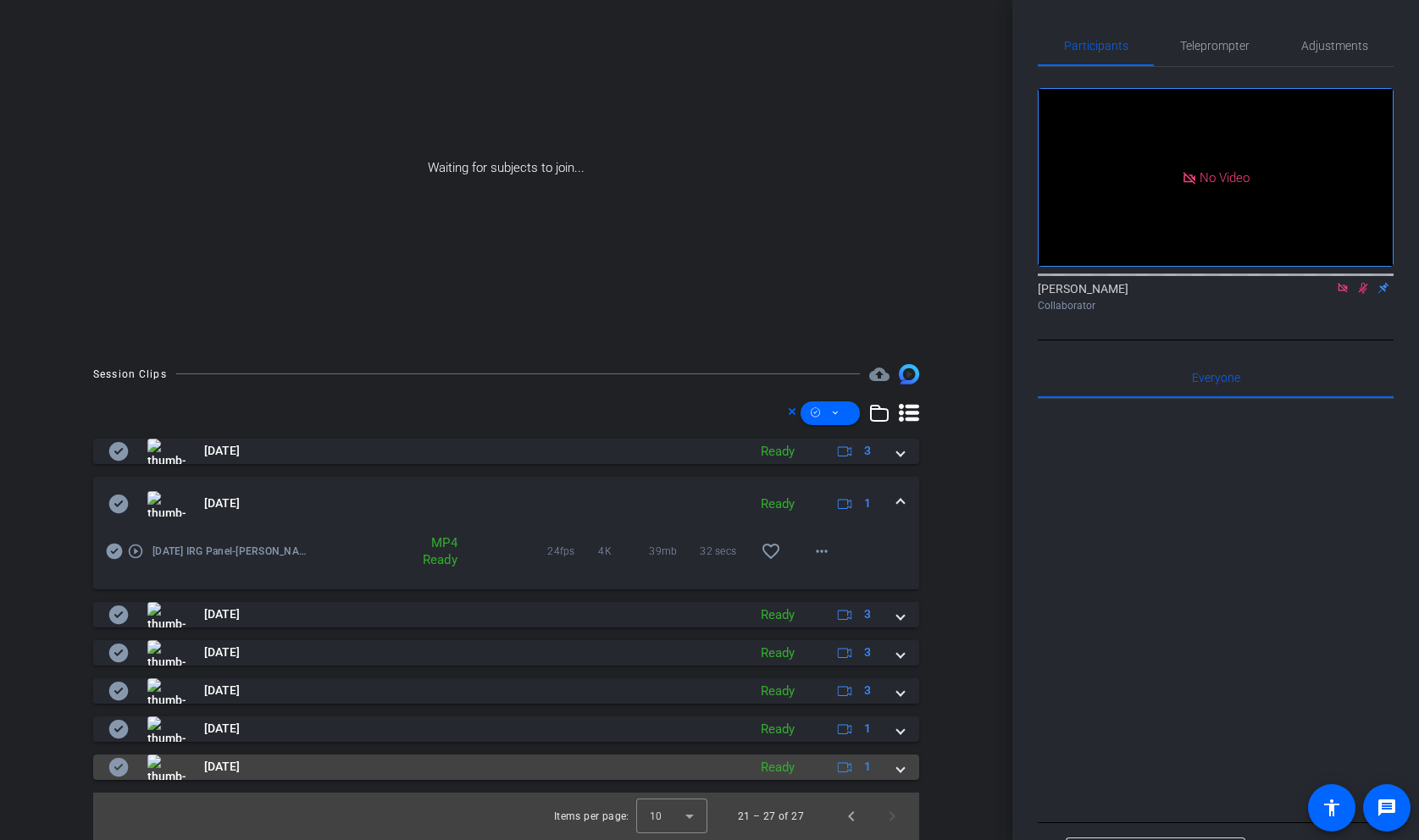
scroll to position [130, 0]
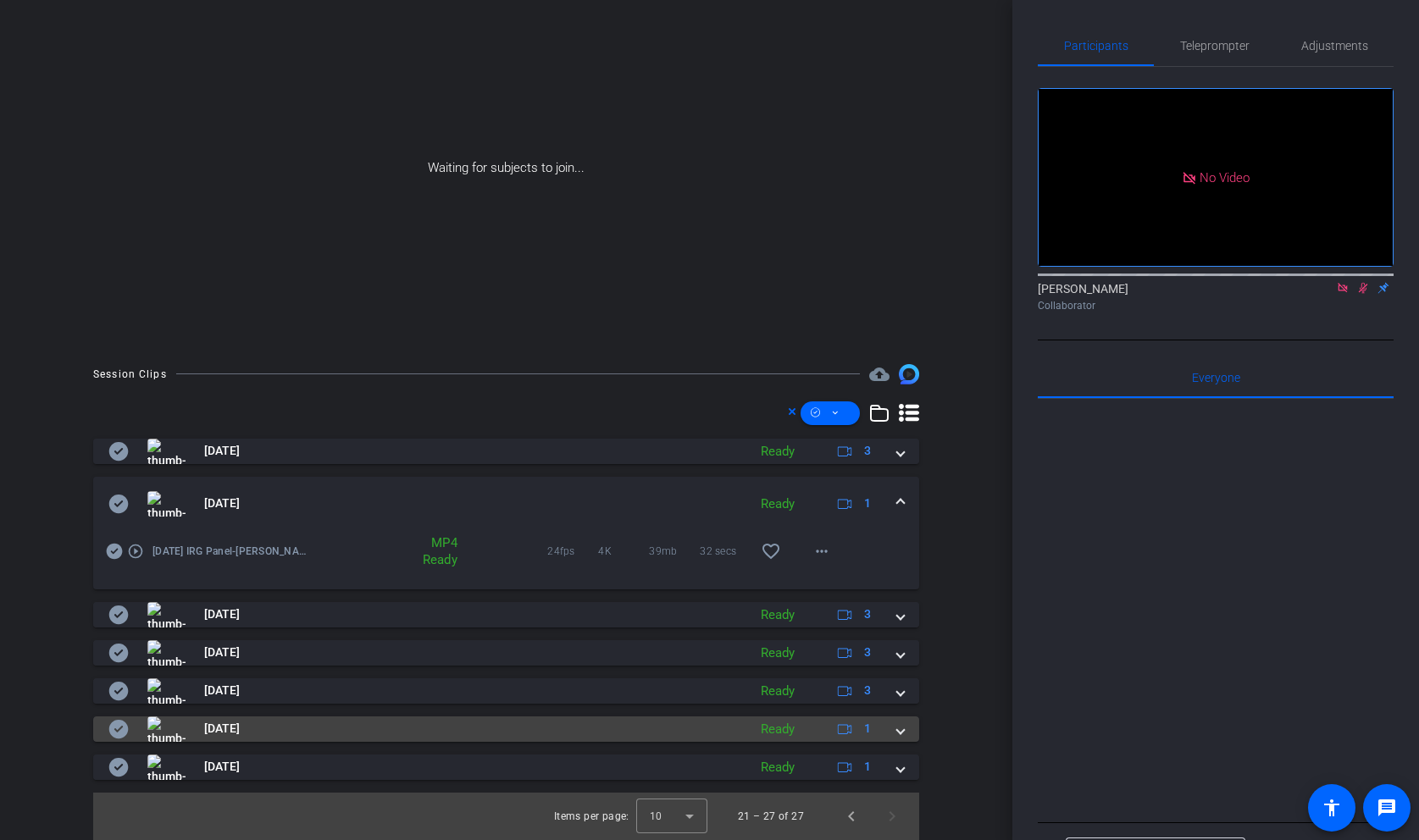
click at [904, 733] on mat-expansion-panel-header "[DATE] Ready 1" at bounding box center [506, 729] width 826 height 25
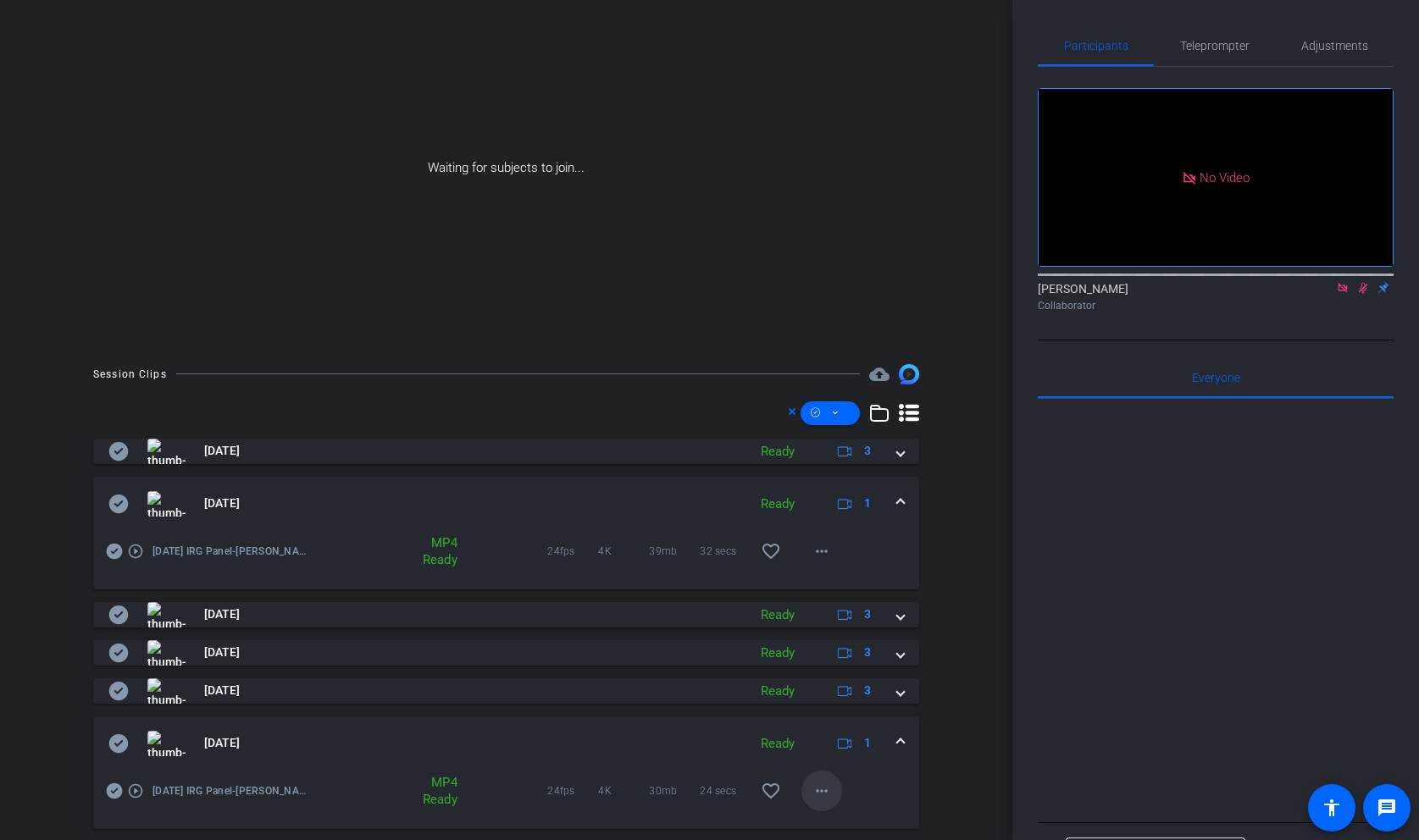
click at [818, 792] on mat-icon "more_horiz" at bounding box center [822, 791] width 21 height 21
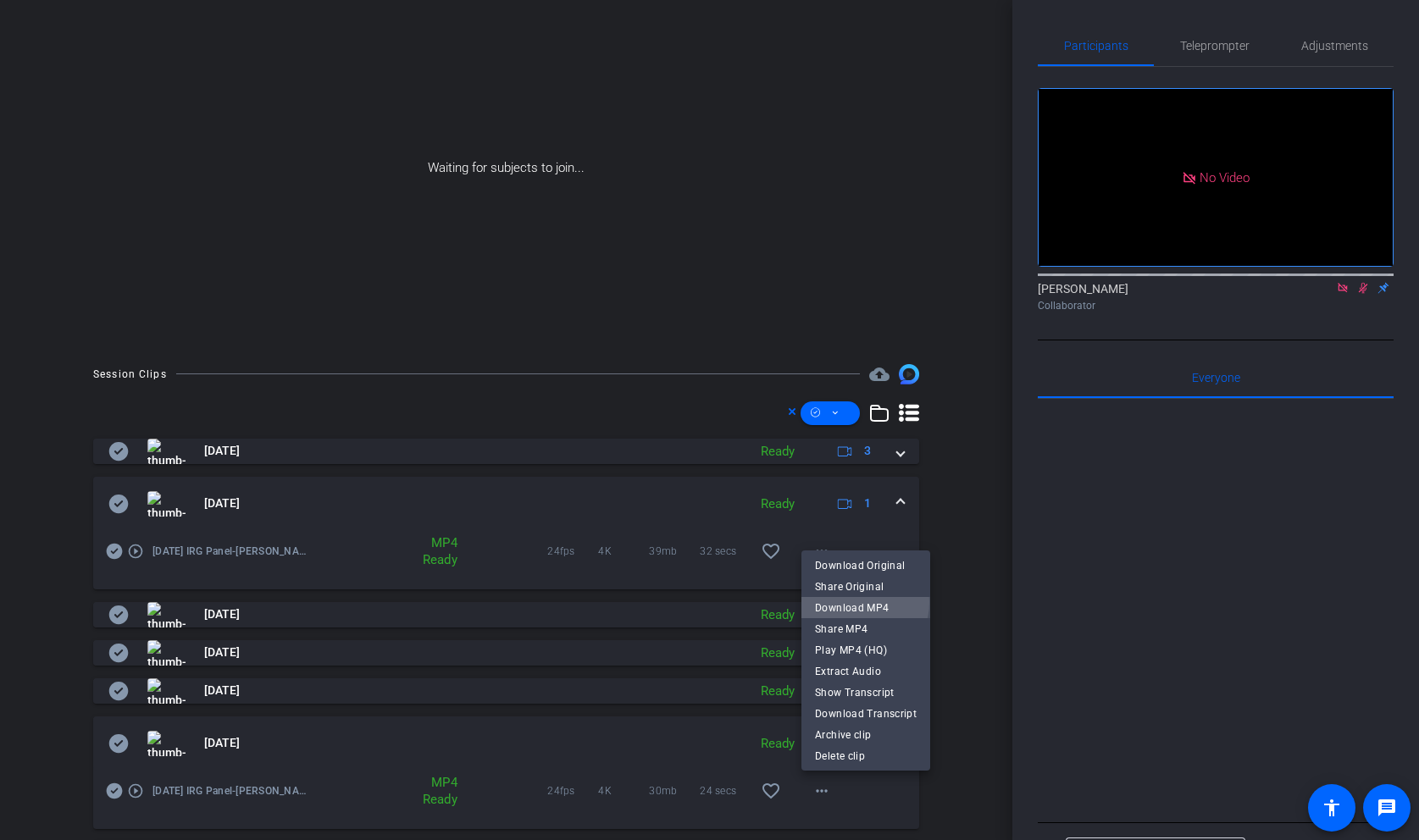
click at [859, 602] on span "Download MP4" at bounding box center [865, 608] width 102 height 21
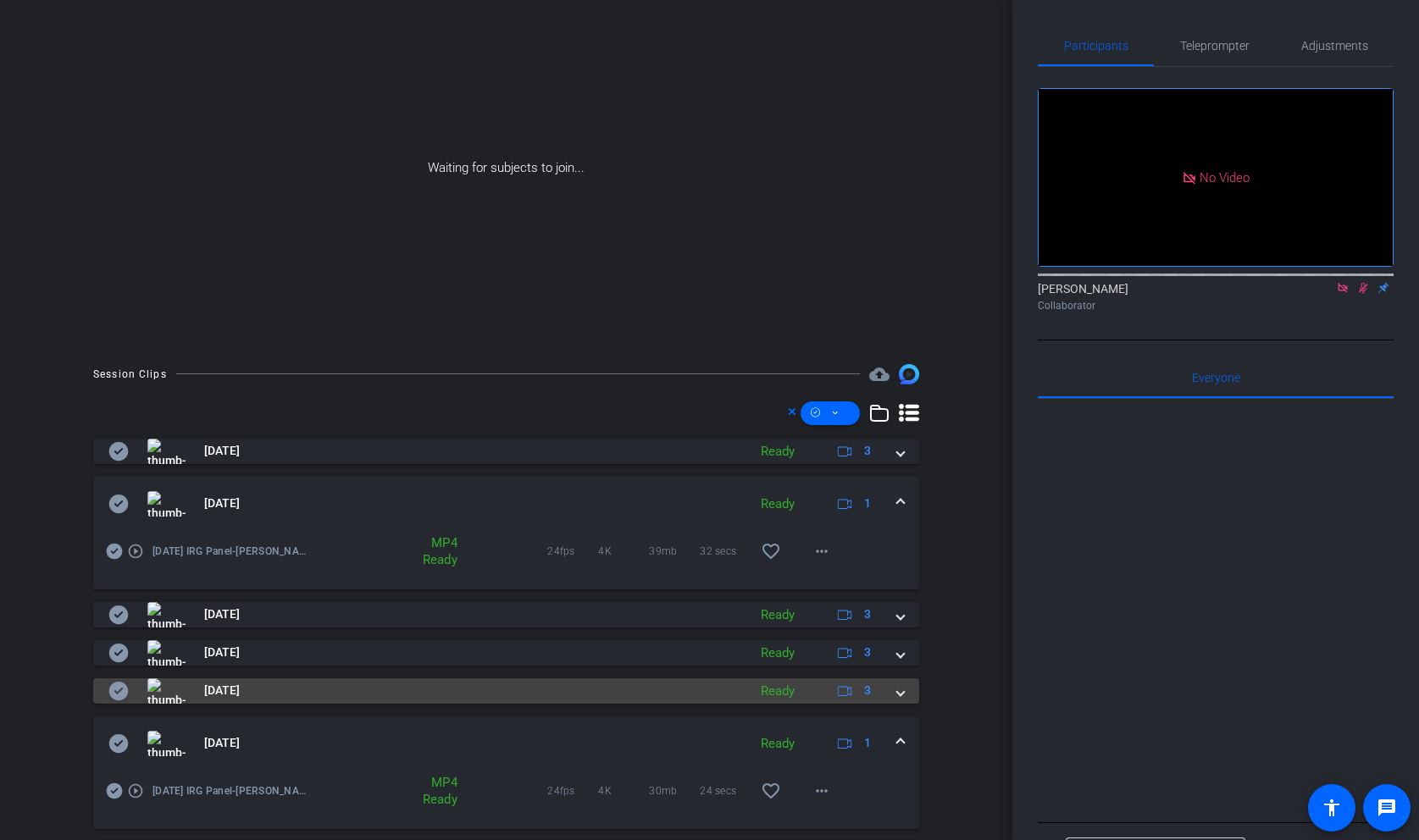
click at [900, 686] on span at bounding box center [900, 690] width 7 height 18
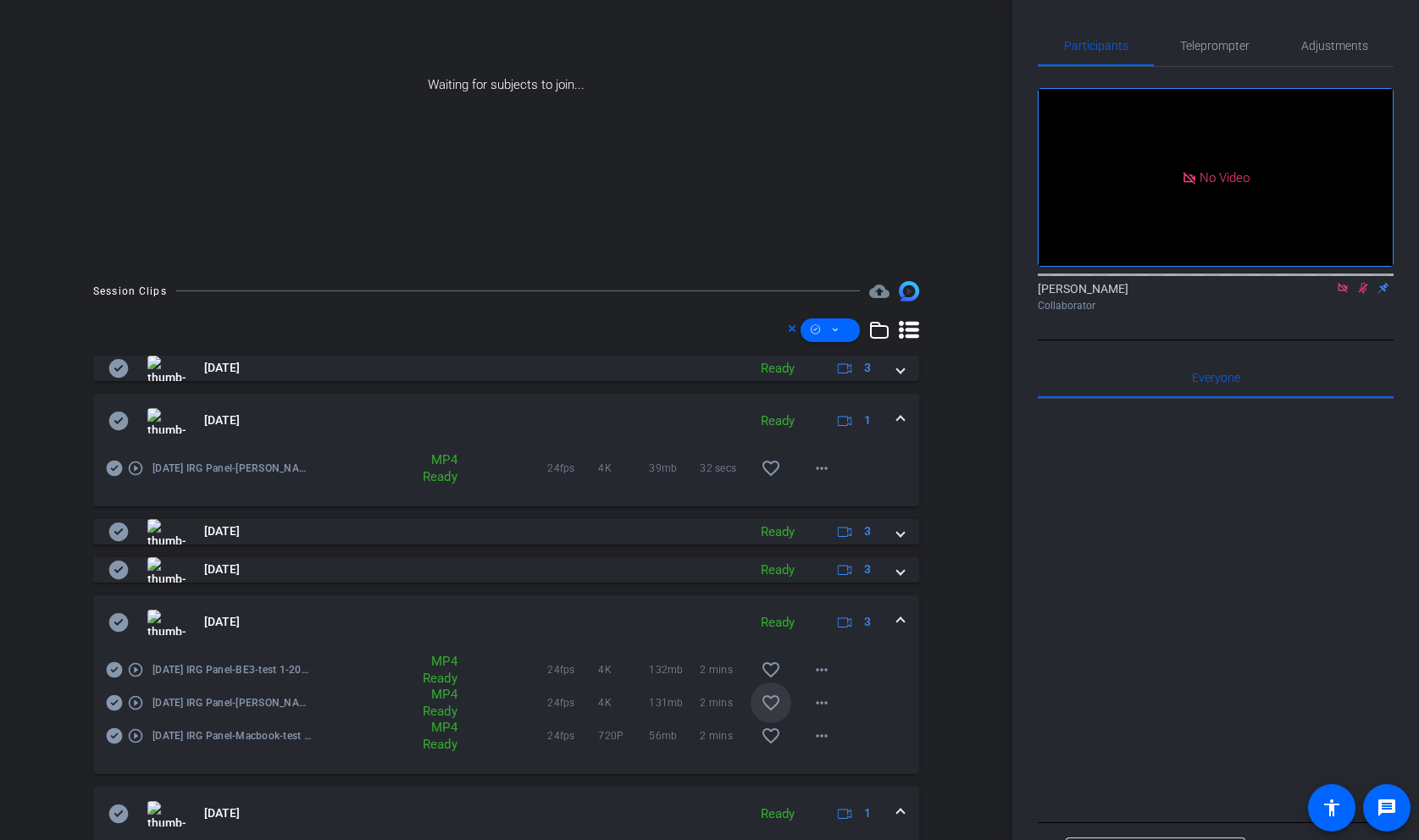
scroll to position [236, 0]
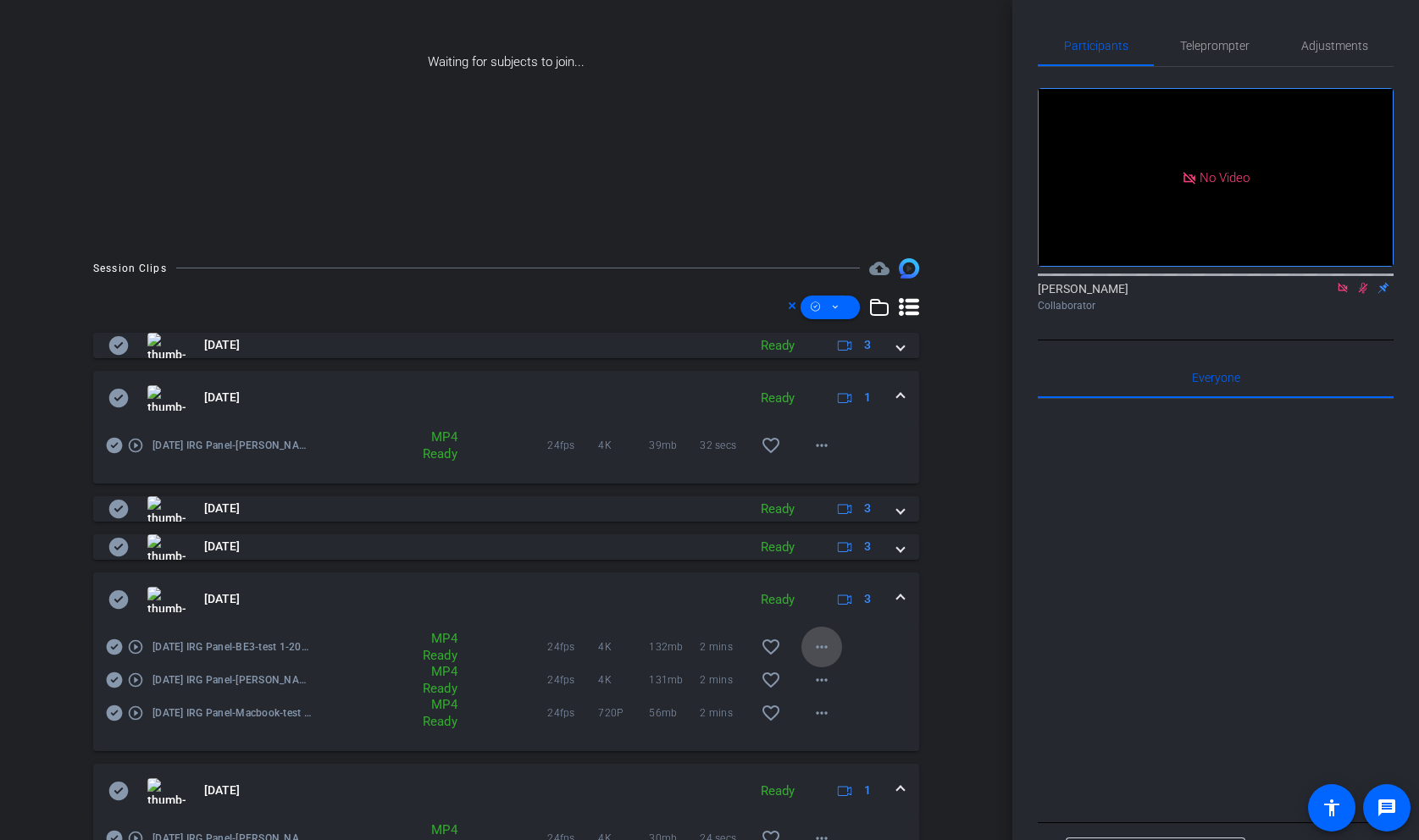
click at [824, 646] on mat-icon "more_horiz" at bounding box center [822, 647] width 21 height 21
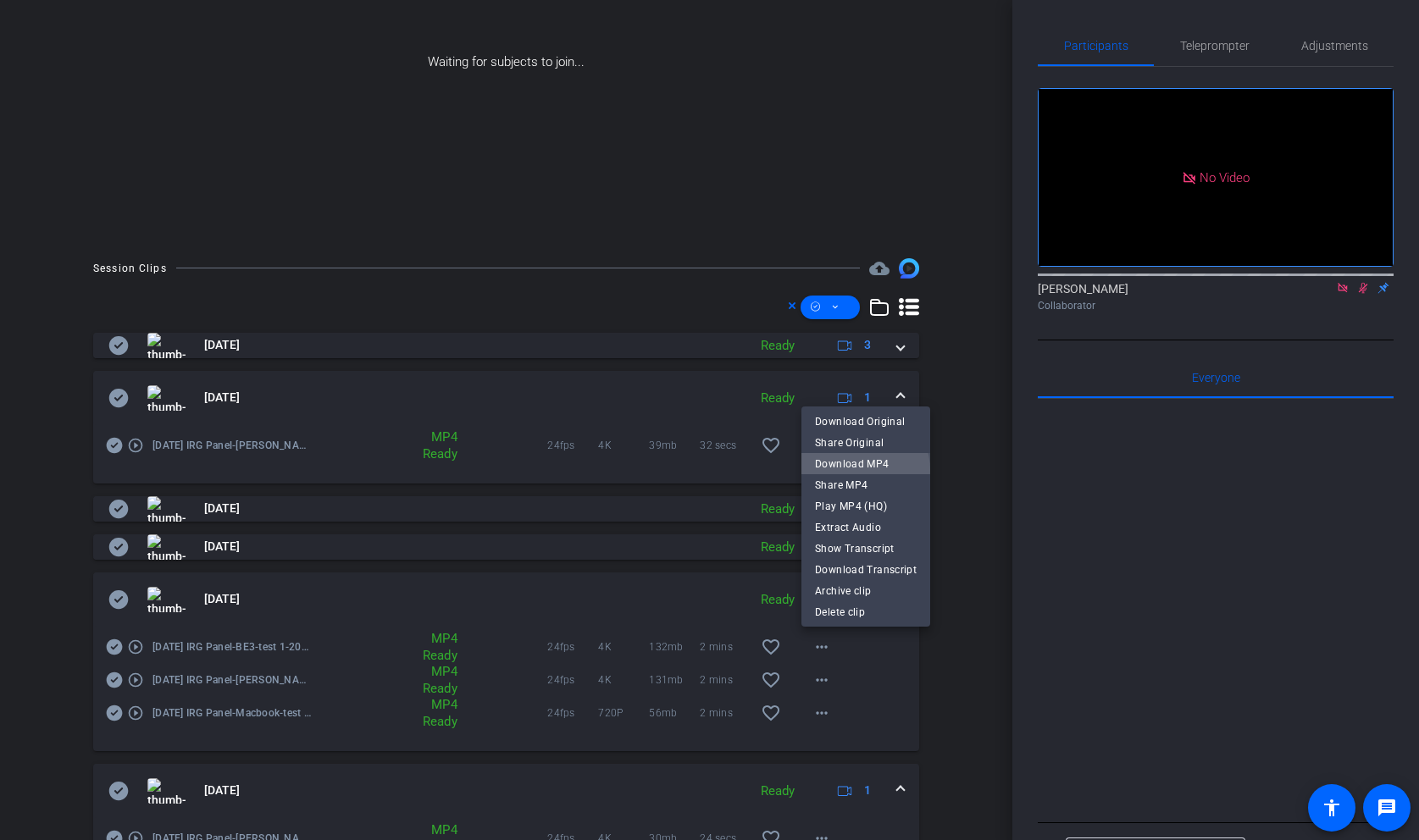
click at [861, 471] on span "Download MP4" at bounding box center [865, 464] width 102 height 21
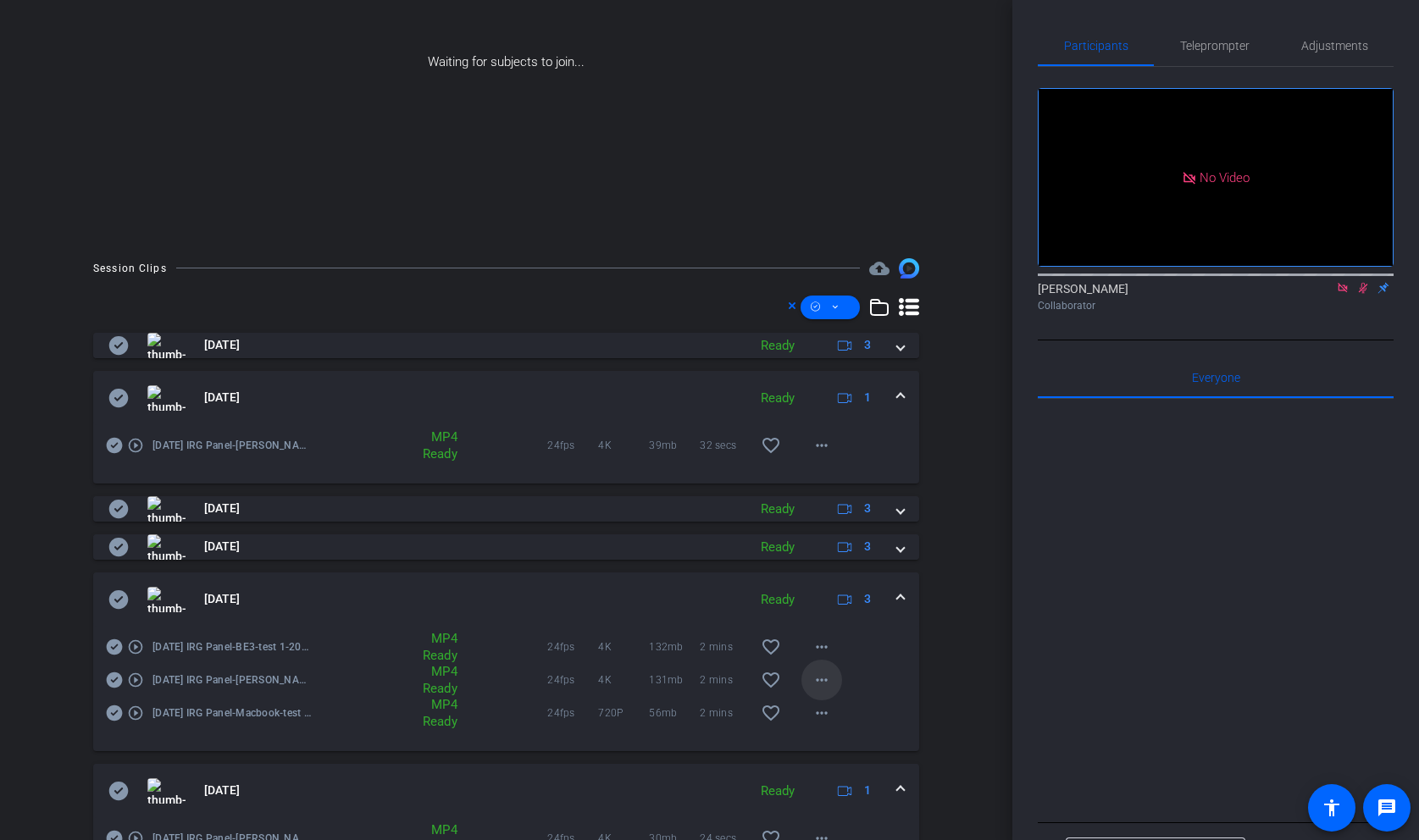
click at [823, 679] on mat-icon "more_horiz" at bounding box center [822, 680] width 21 height 21
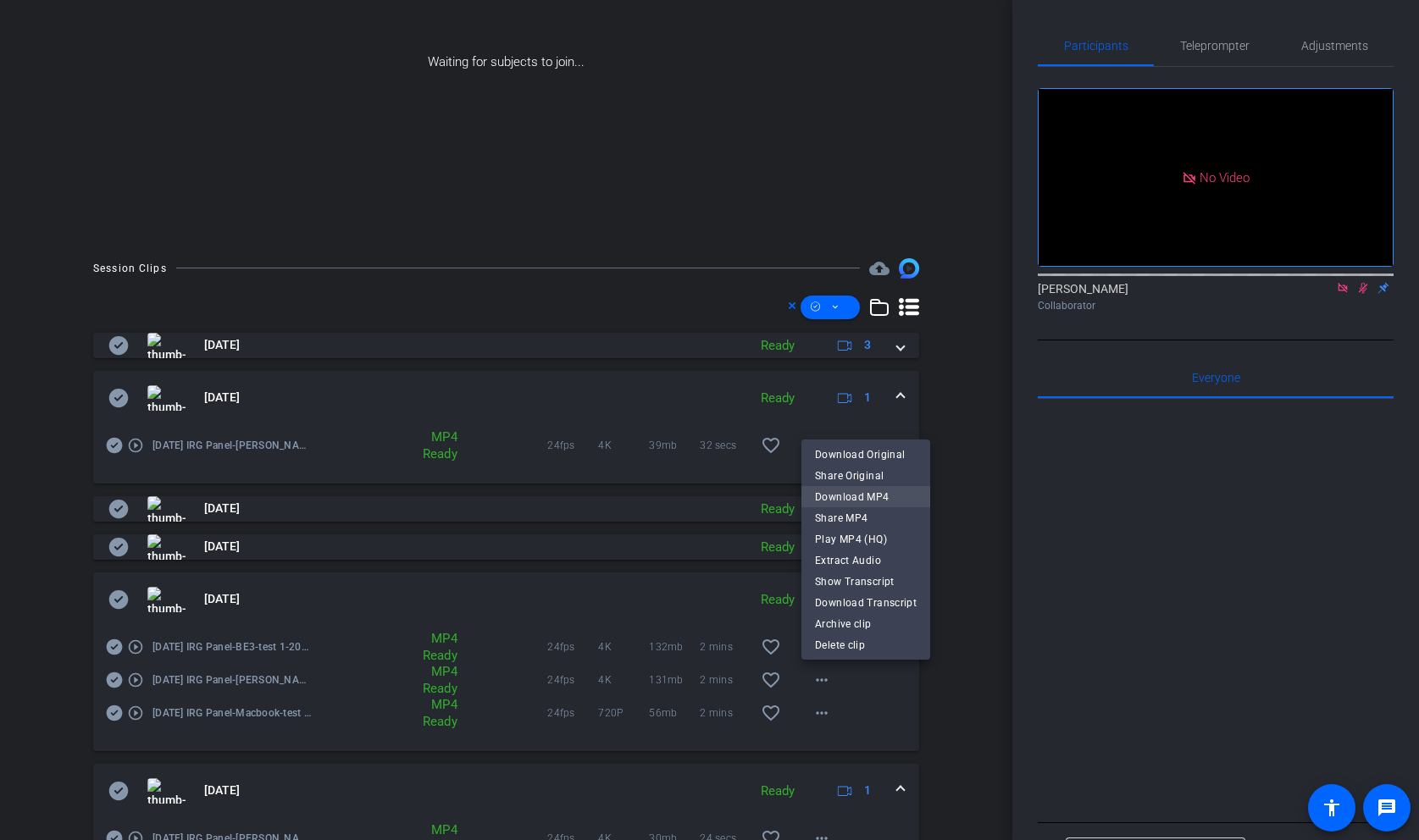
click at [862, 495] on span "Download MP4" at bounding box center [865, 498] width 102 height 21
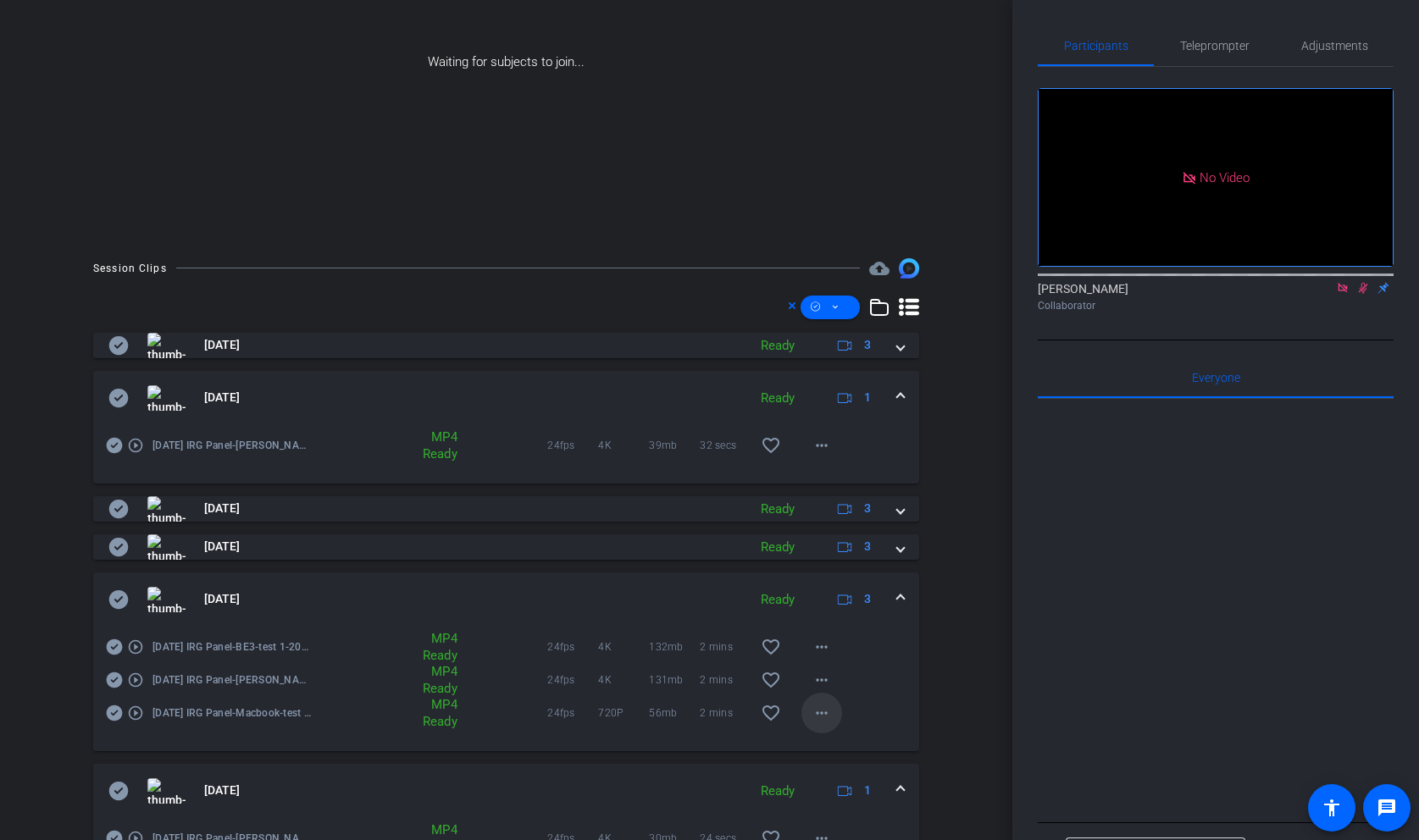
click at [822, 714] on mat-icon "more_horiz" at bounding box center [822, 714] width 21 height 21
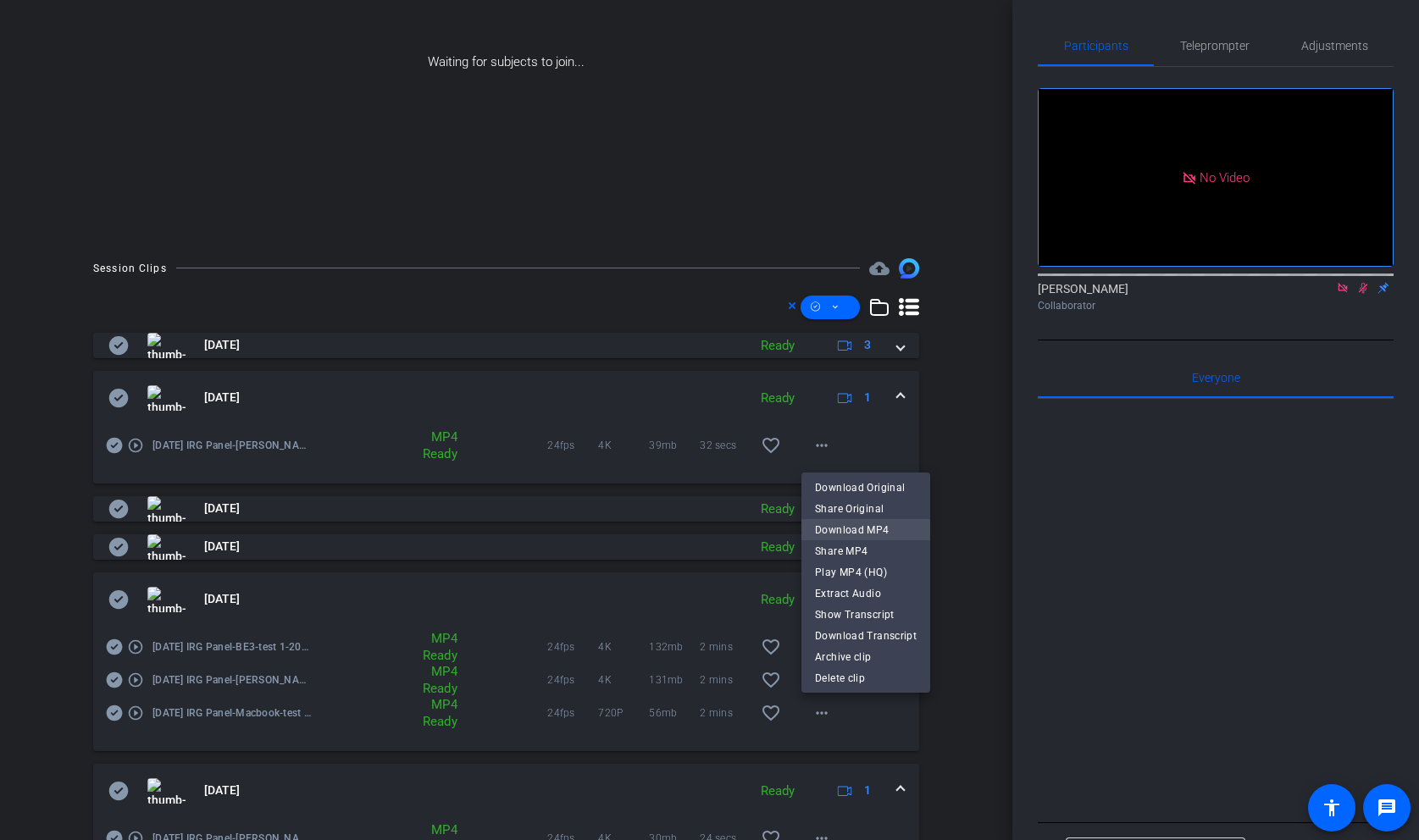
click at [862, 534] on span "Download MP4" at bounding box center [865, 530] width 102 height 21
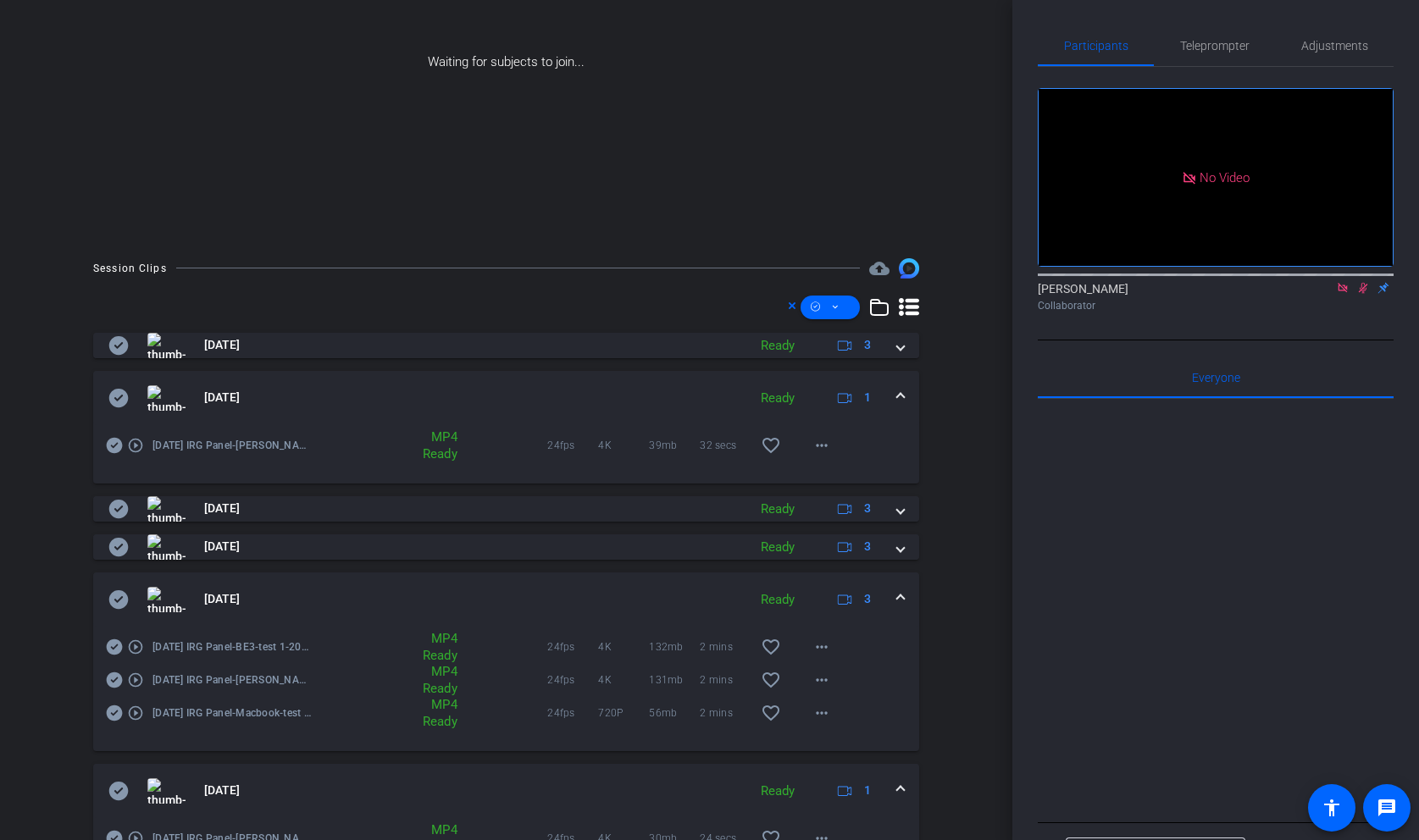
click at [904, 600] on mat-expansion-panel-header "[DATE] Ready 3" at bounding box center [506, 600] width 826 height 54
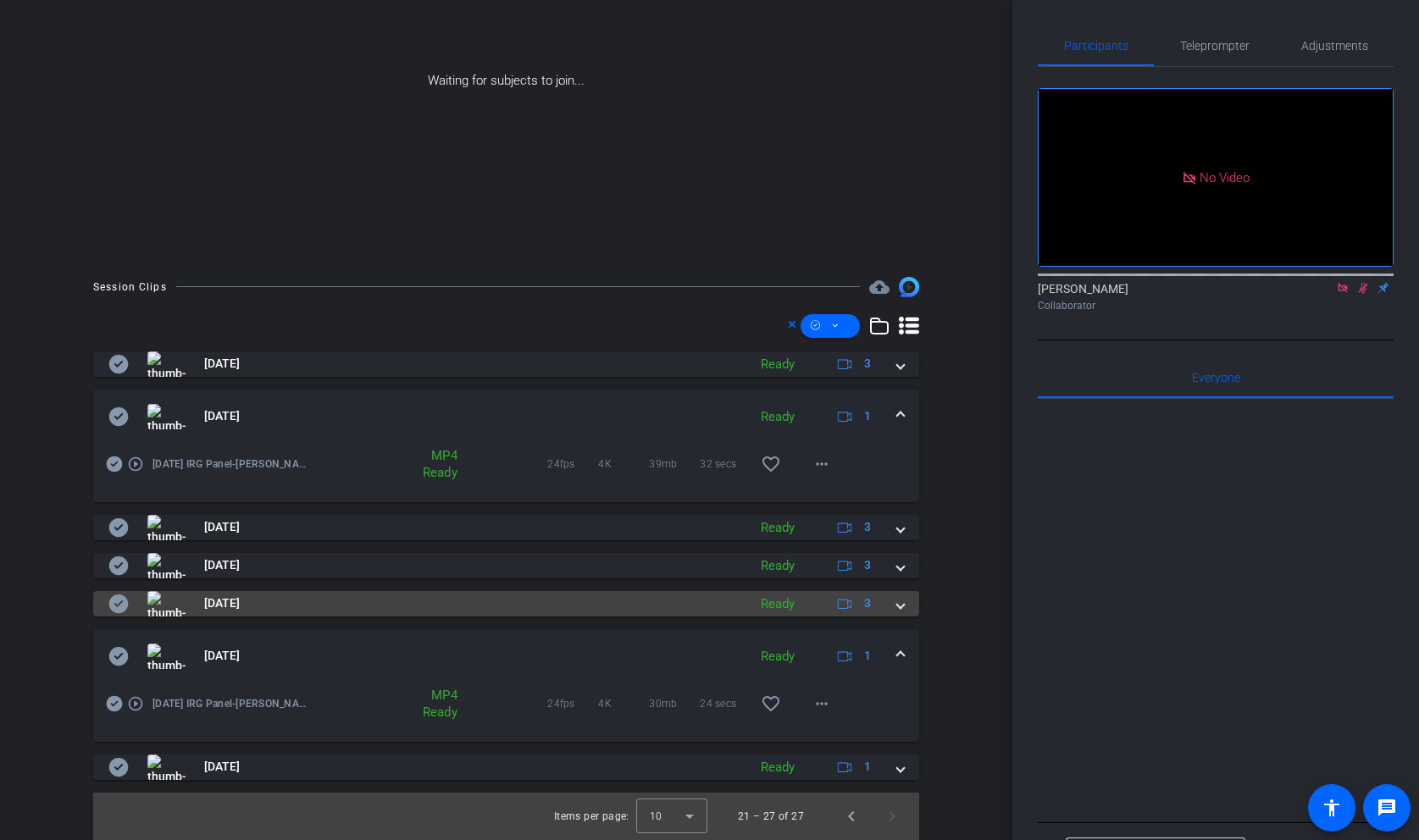
scroll to position [217, 0]
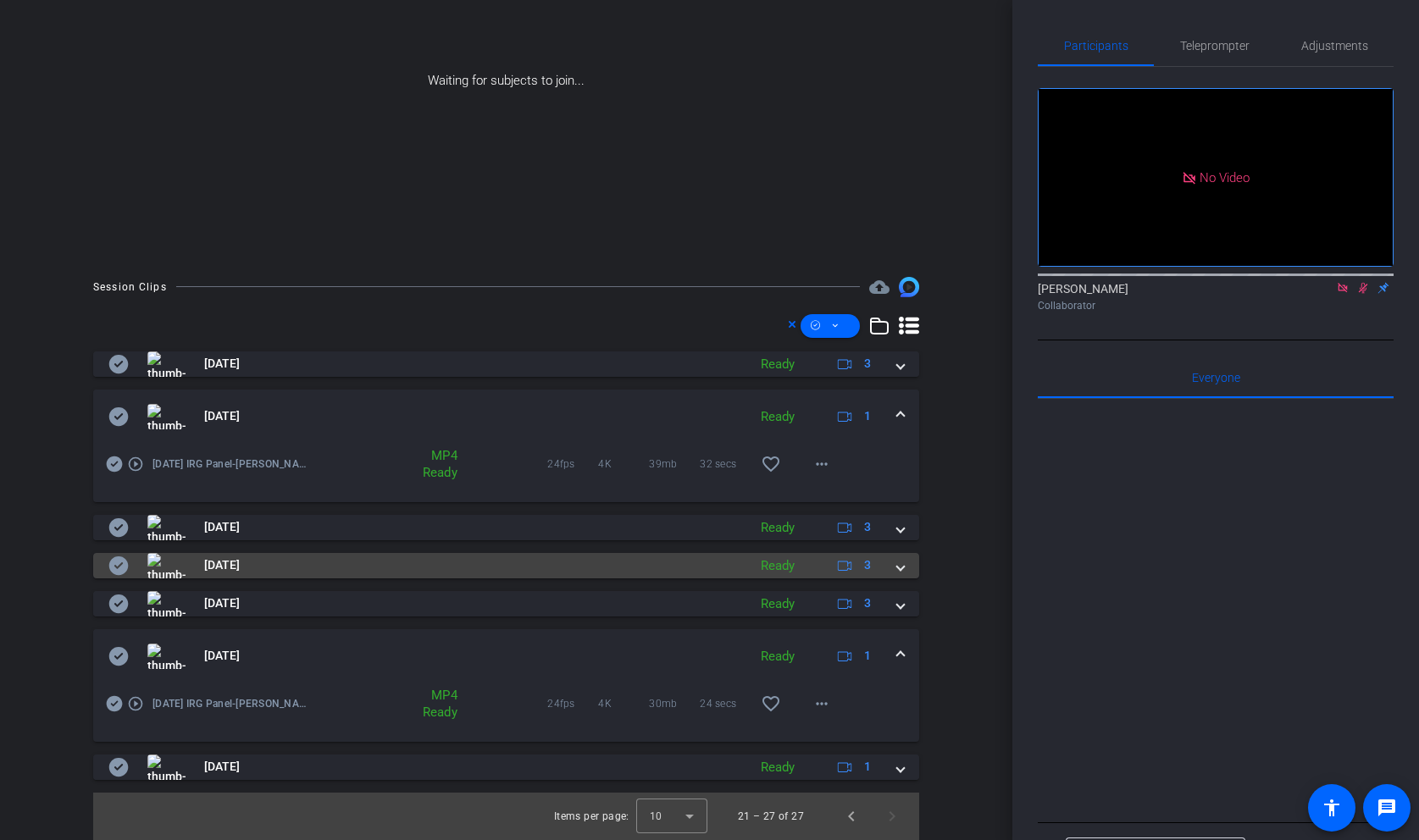
click at [902, 560] on span at bounding box center [900, 565] width 7 height 18
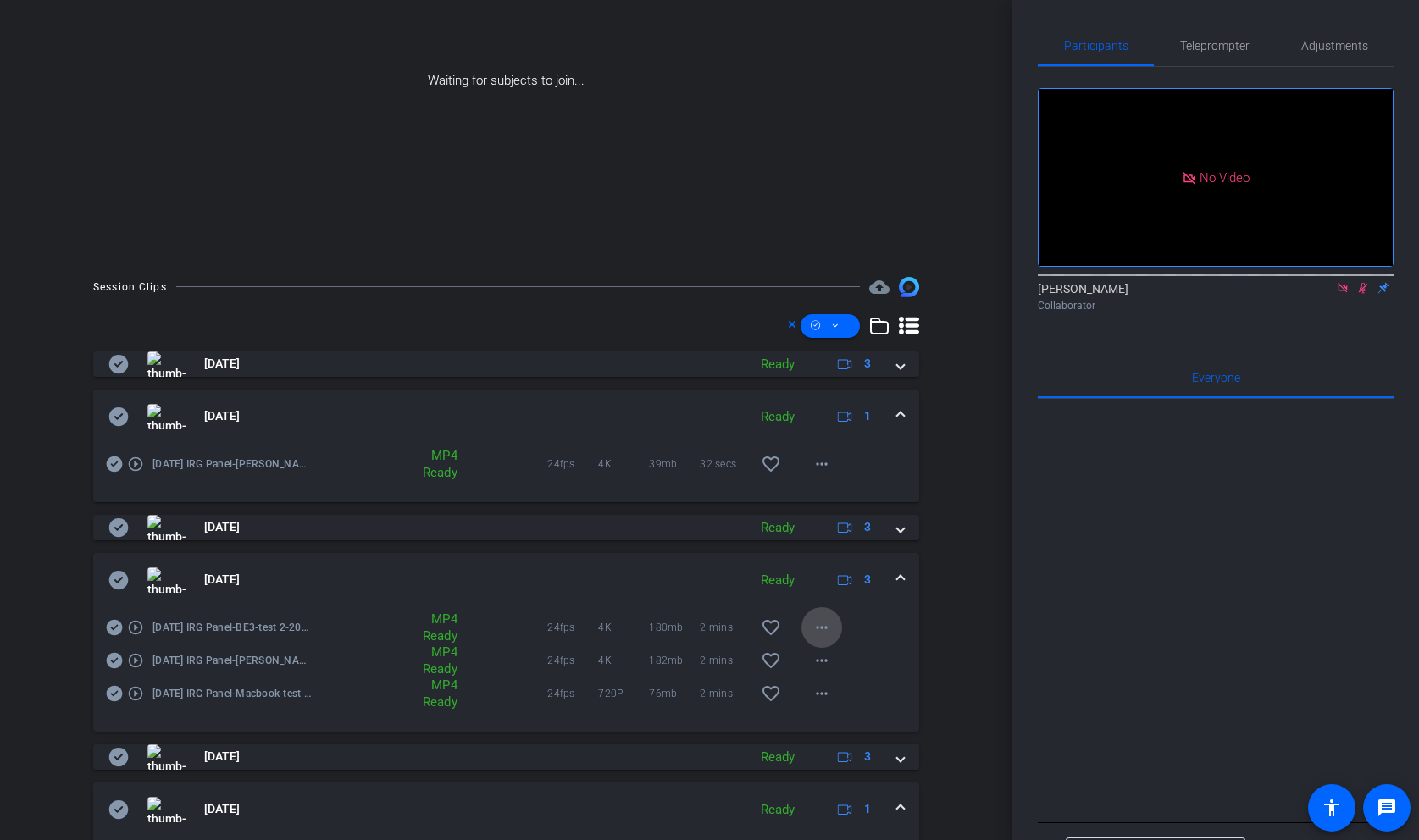
click at [830, 619] on mat-icon "more_horiz" at bounding box center [822, 628] width 21 height 21
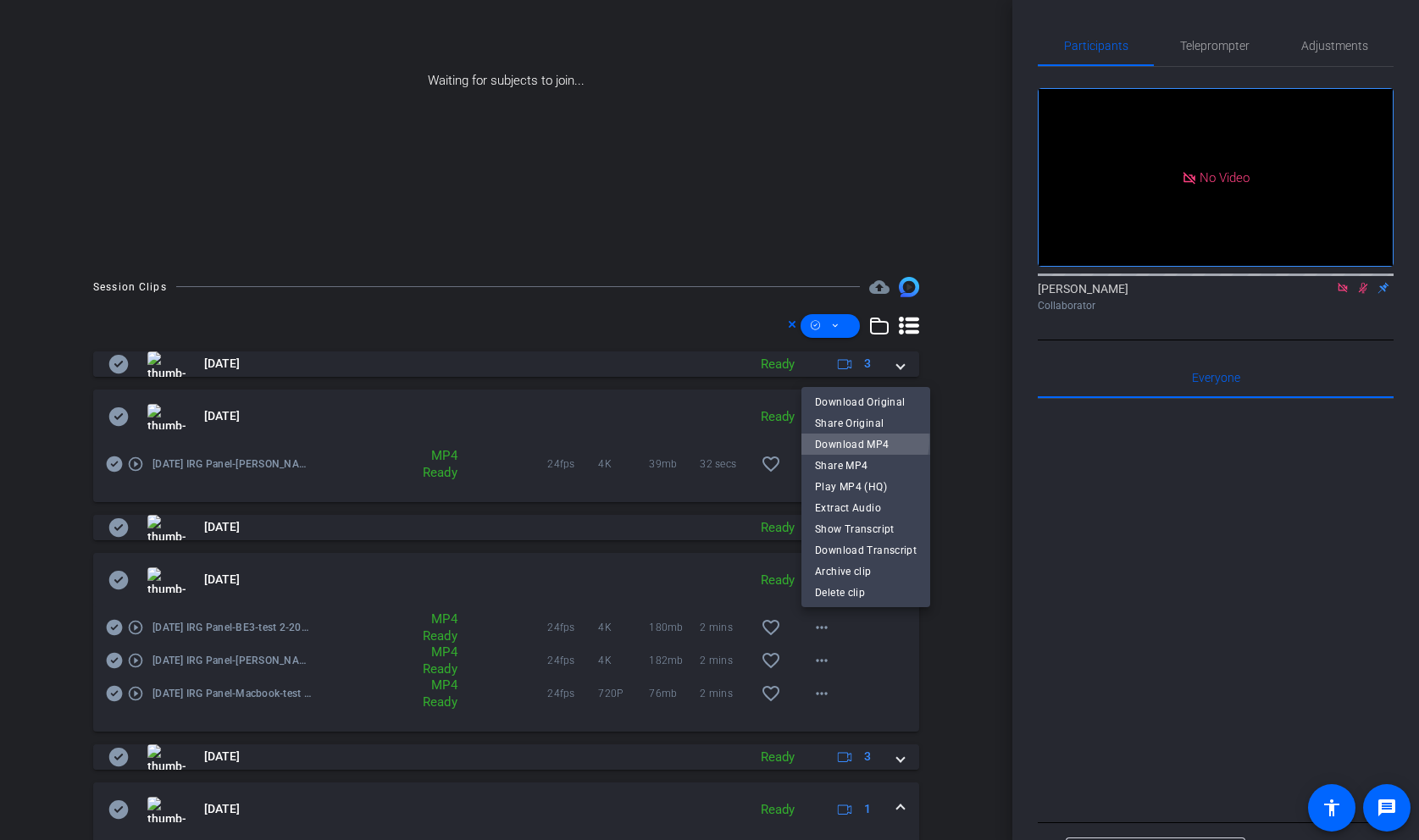
click at [852, 441] on span "Download MP4" at bounding box center [865, 445] width 102 height 21
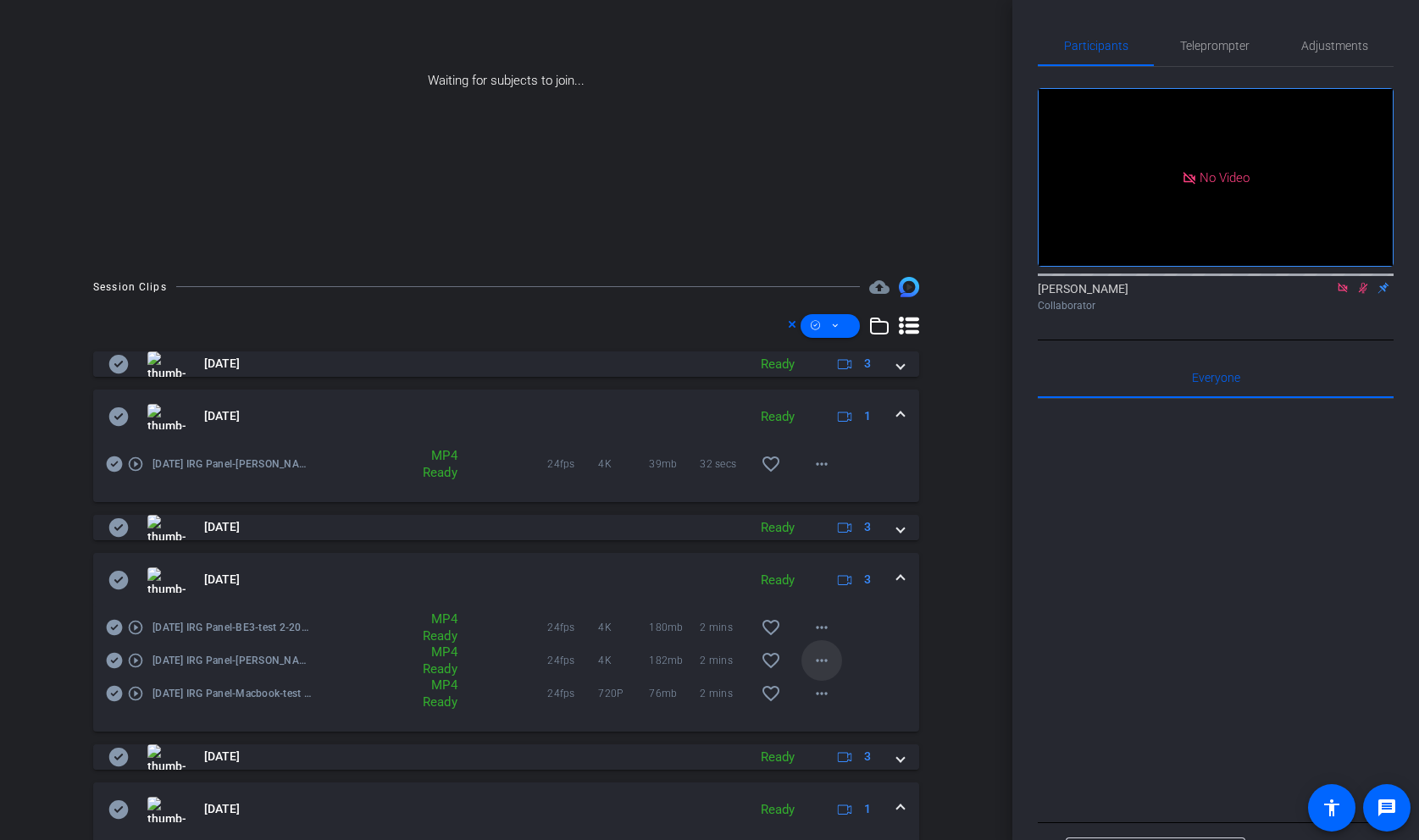
click at [818, 664] on mat-icon "more_horiz" at bounding box center [822, 660] width 21 height 21
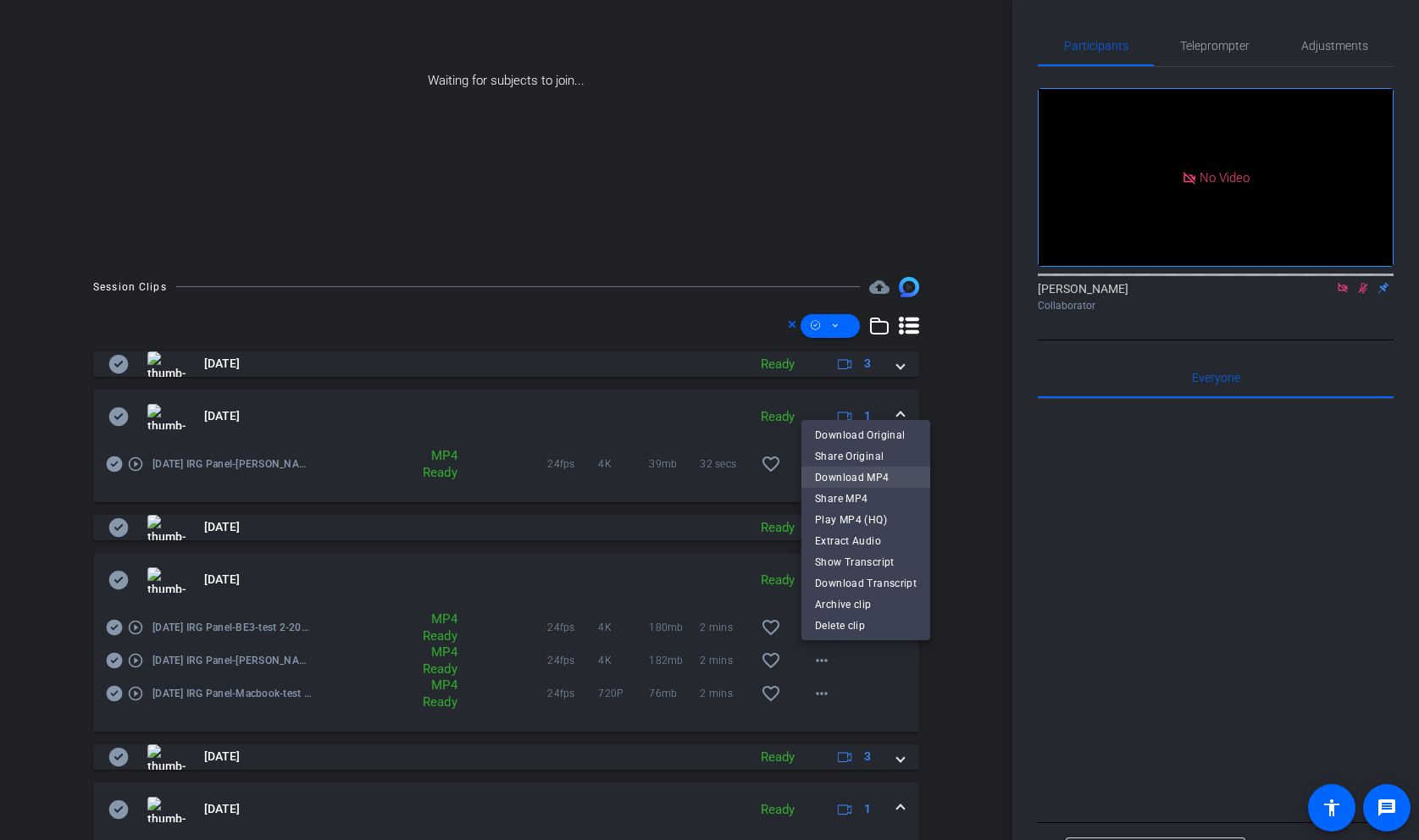
click at [859, 475] on span "Download MP4" at bounding box center [865, 478] width 102 height 21
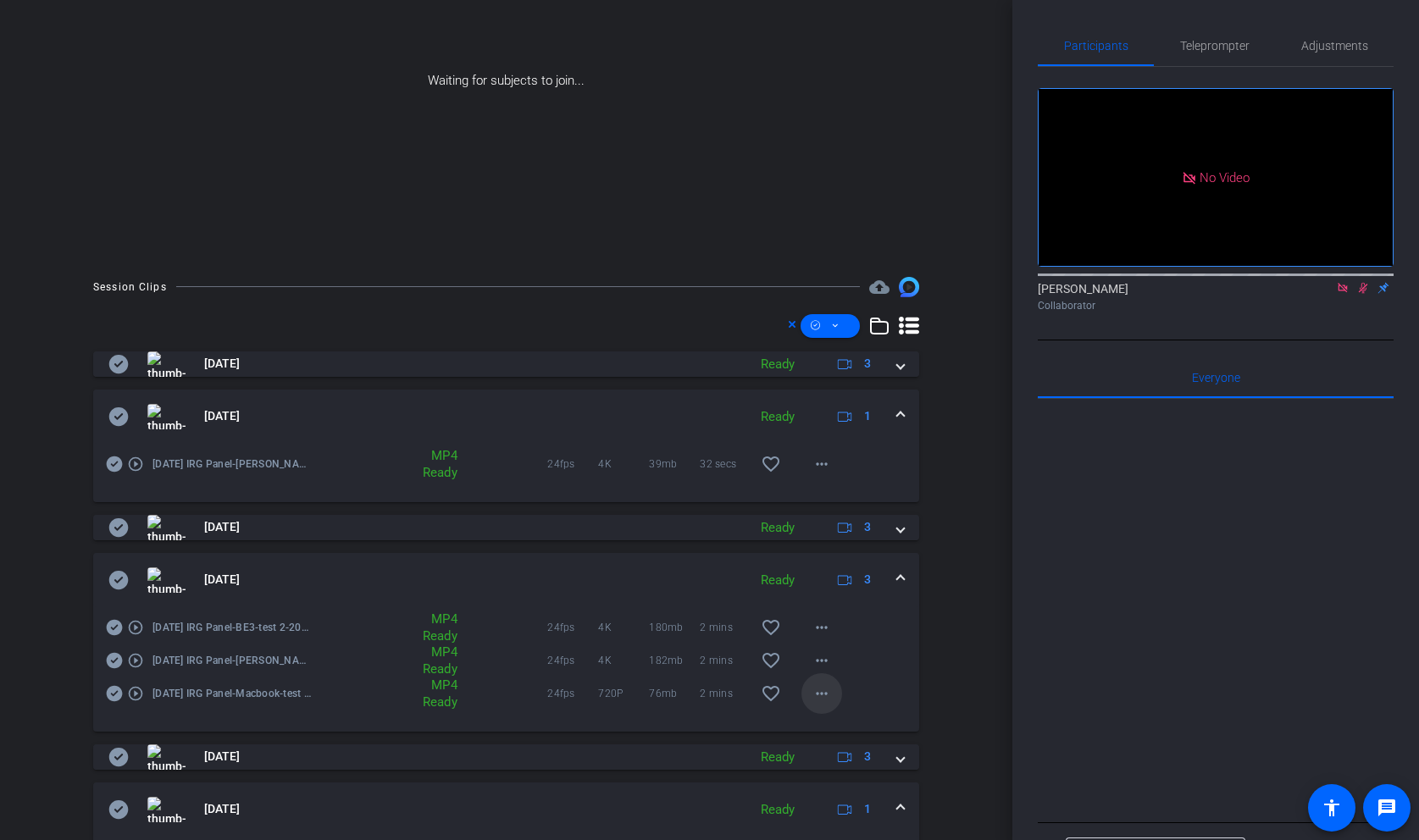
click at [824, 697] on mat-icon "more_horiz" at bounding box center [822, 694] width 21 height 21
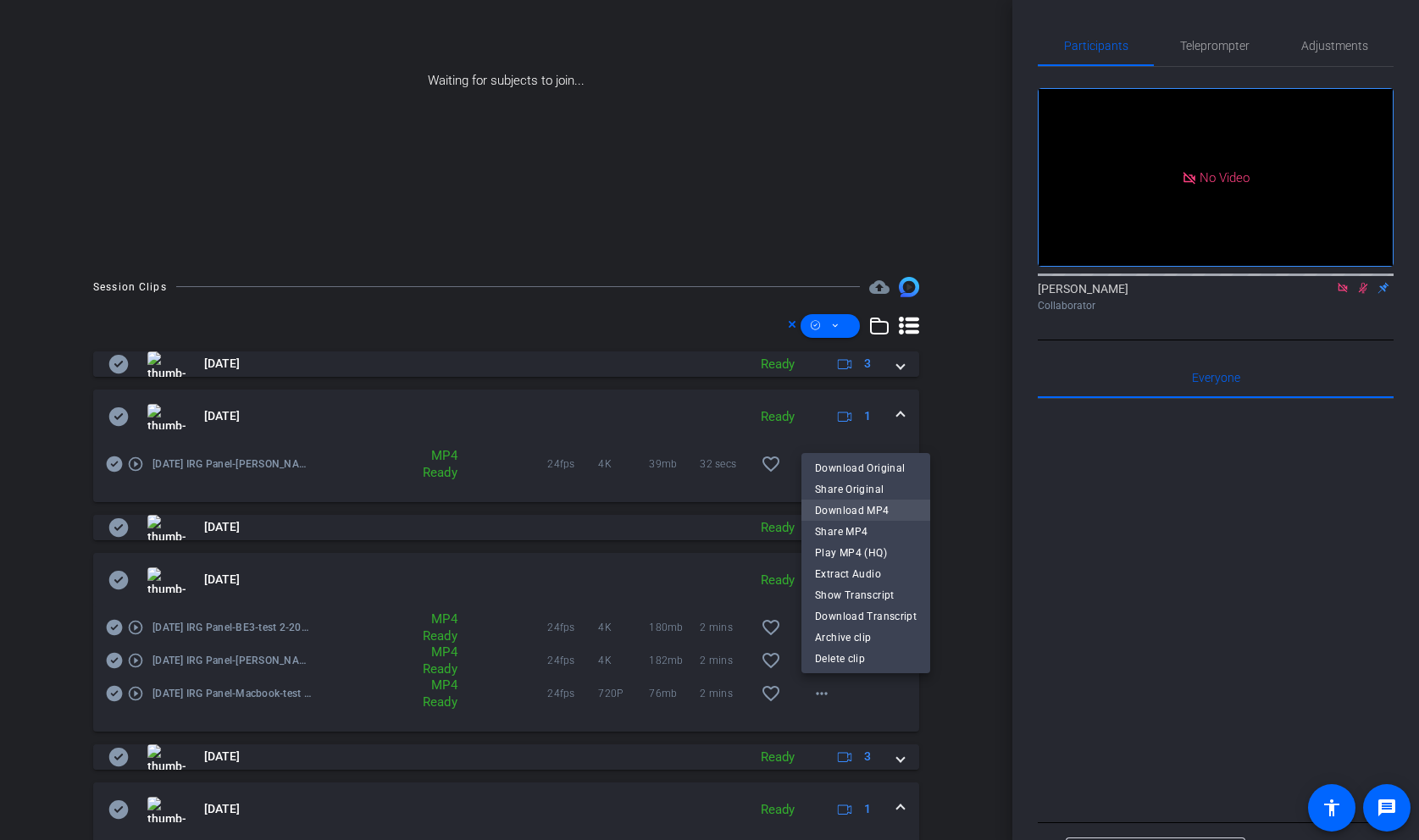
click at [862, 514] on span "Download MP4" at bounding box center [865, 511] width 102 height 21
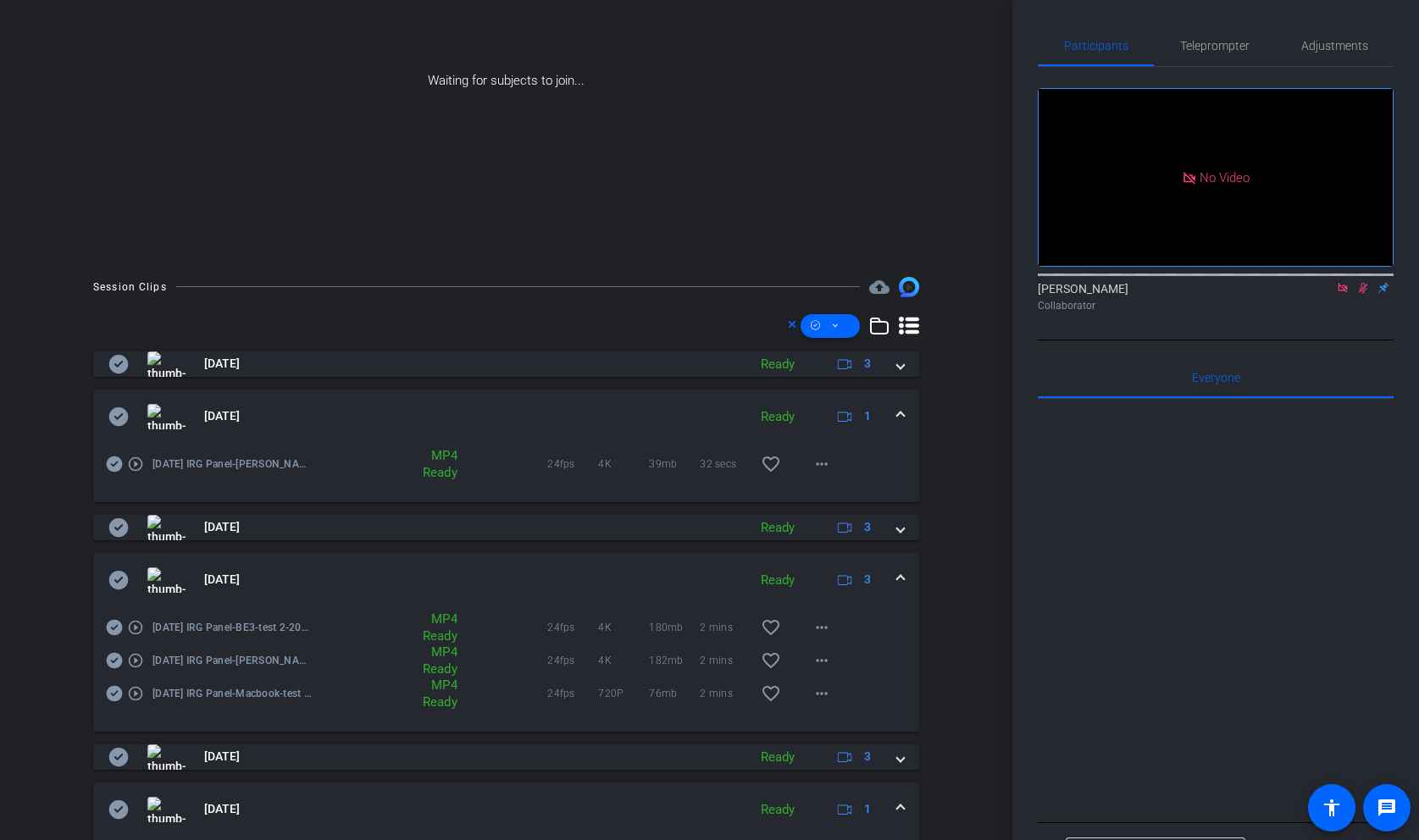
click at [898, 583] on span at bounding box center [900, 579] width 7 height 18
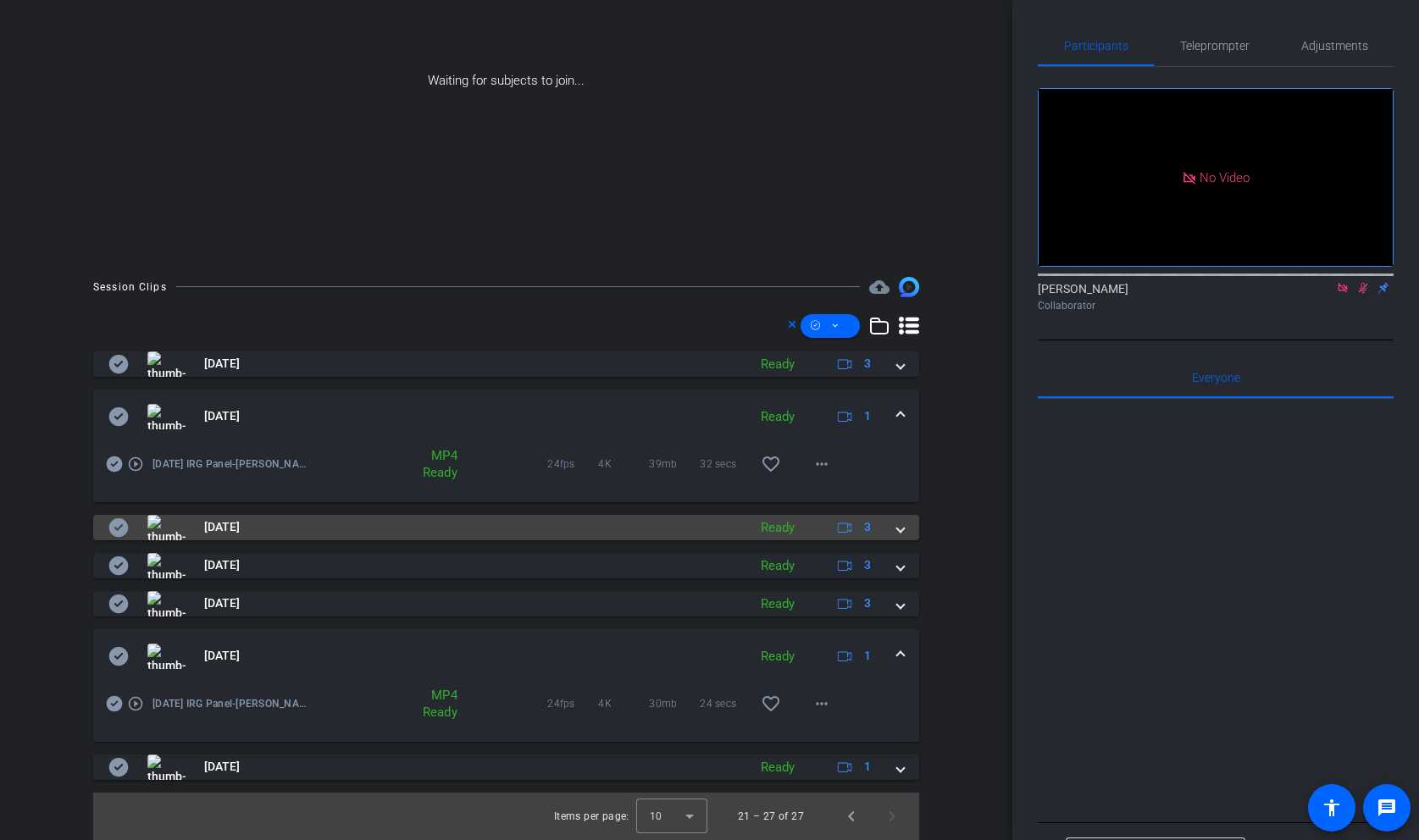
click at [901, 528] on span at bounding box center [900, 527] width 7 height 18
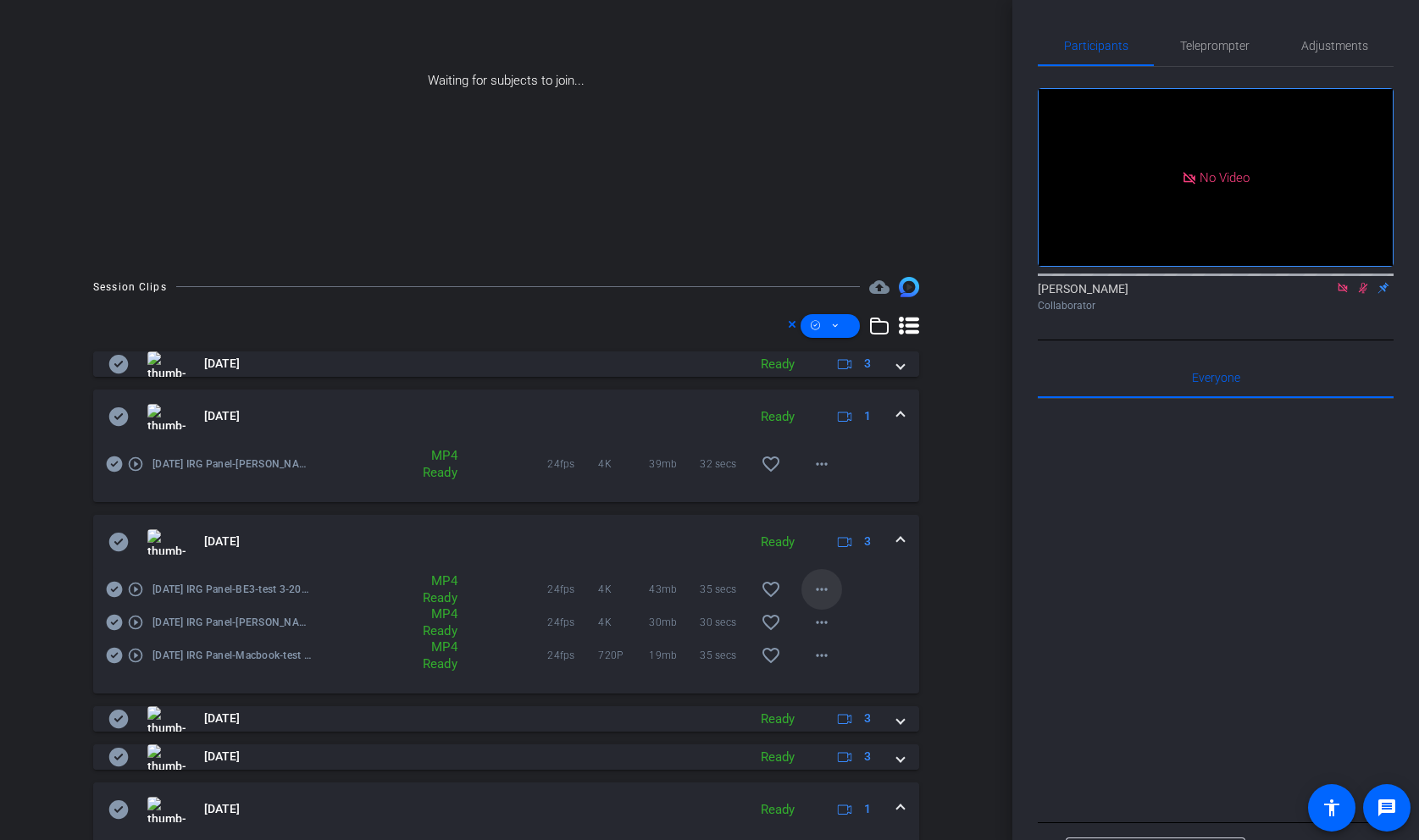
click at [825, 579] on mat-icon "more_horiz" at bounding box center [822, 589] width 21 height 21
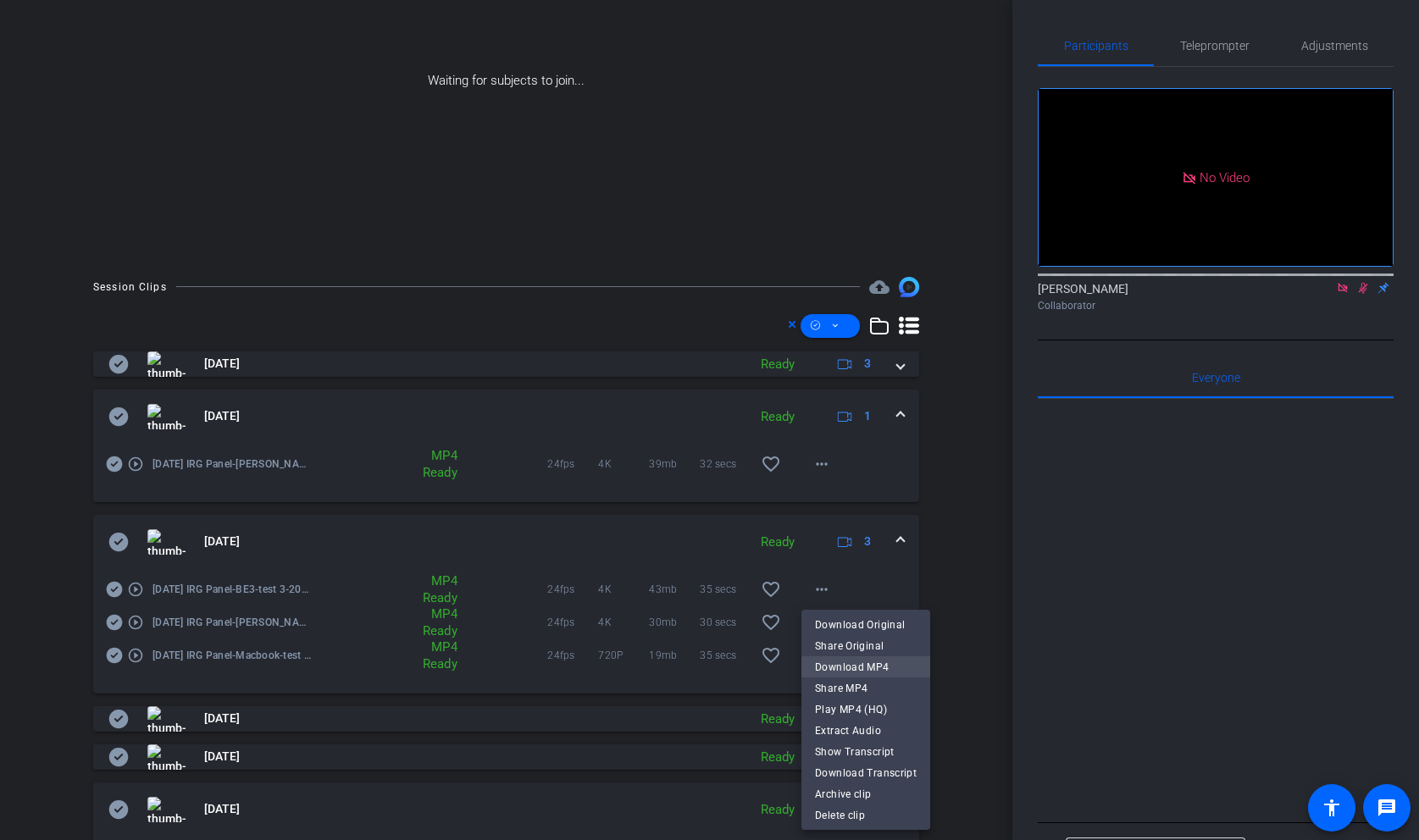
click at [835, 667] on span "Download MP4" at bounding box center [865, 668] width 102 height 21
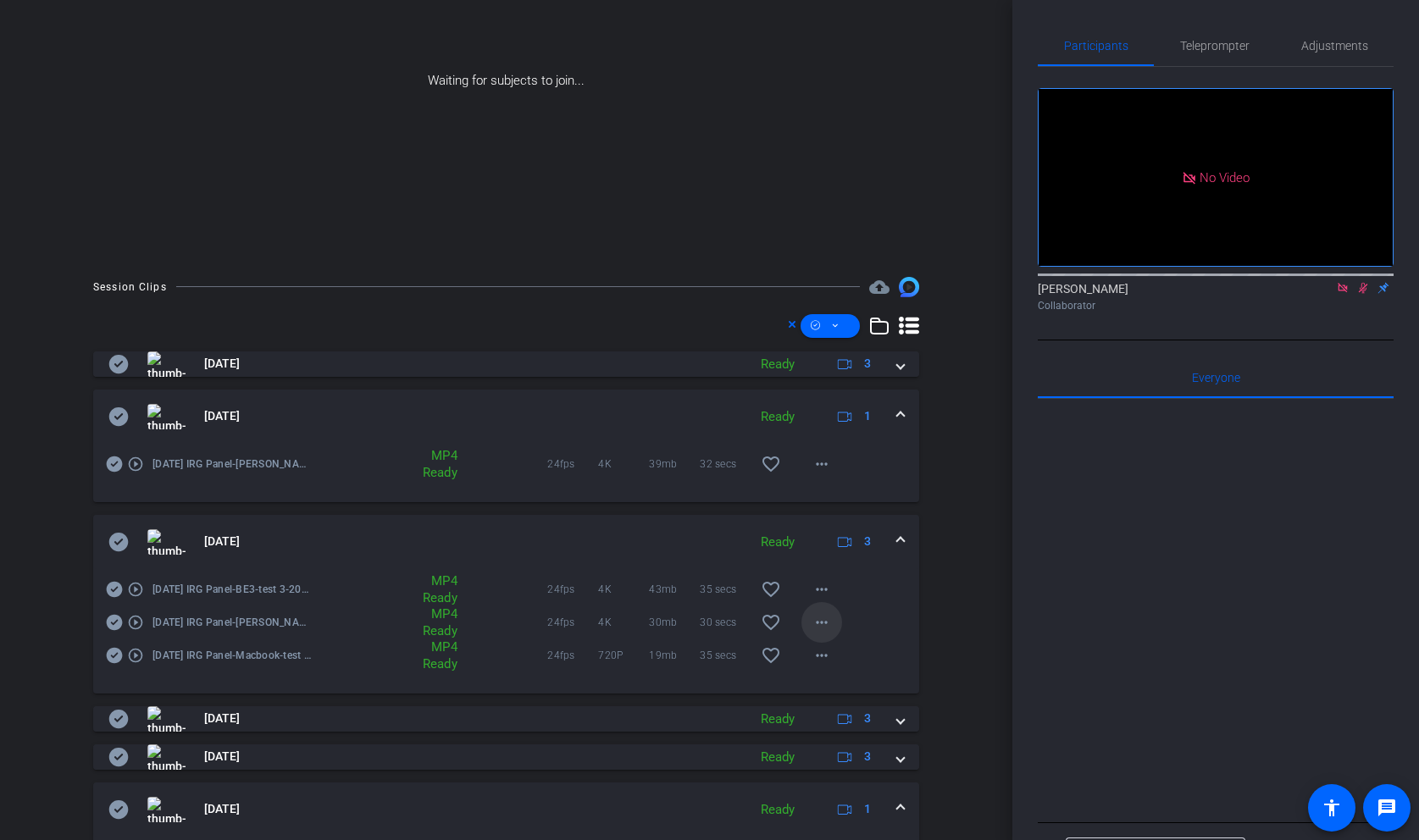
click at [823, 616] on mat-icon "more_horiz" at bounding box center [822, 623] width 21 height 21
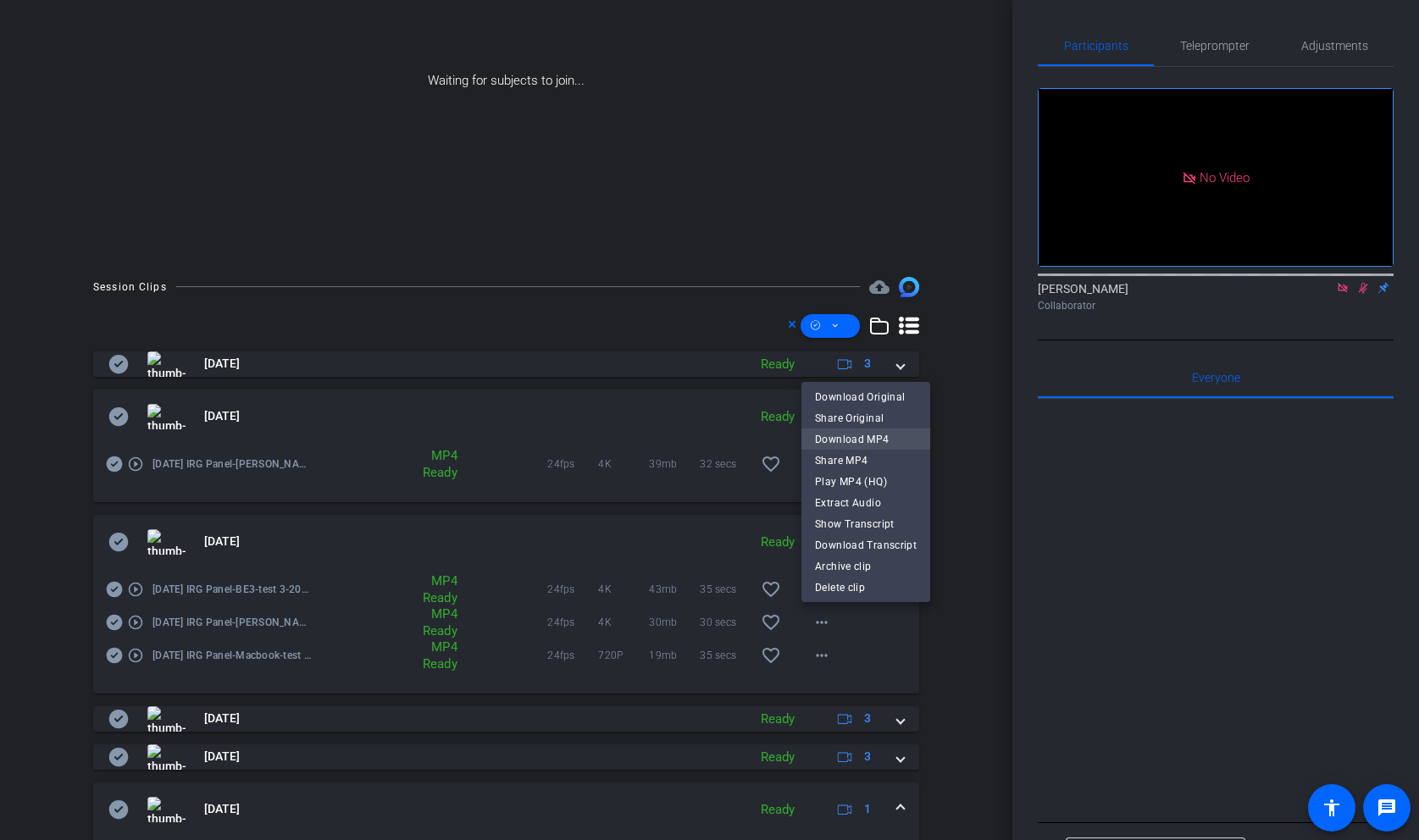
click at [863, 435] on span "Download MP4" at bounding box center [865, 440] width 102 height 21
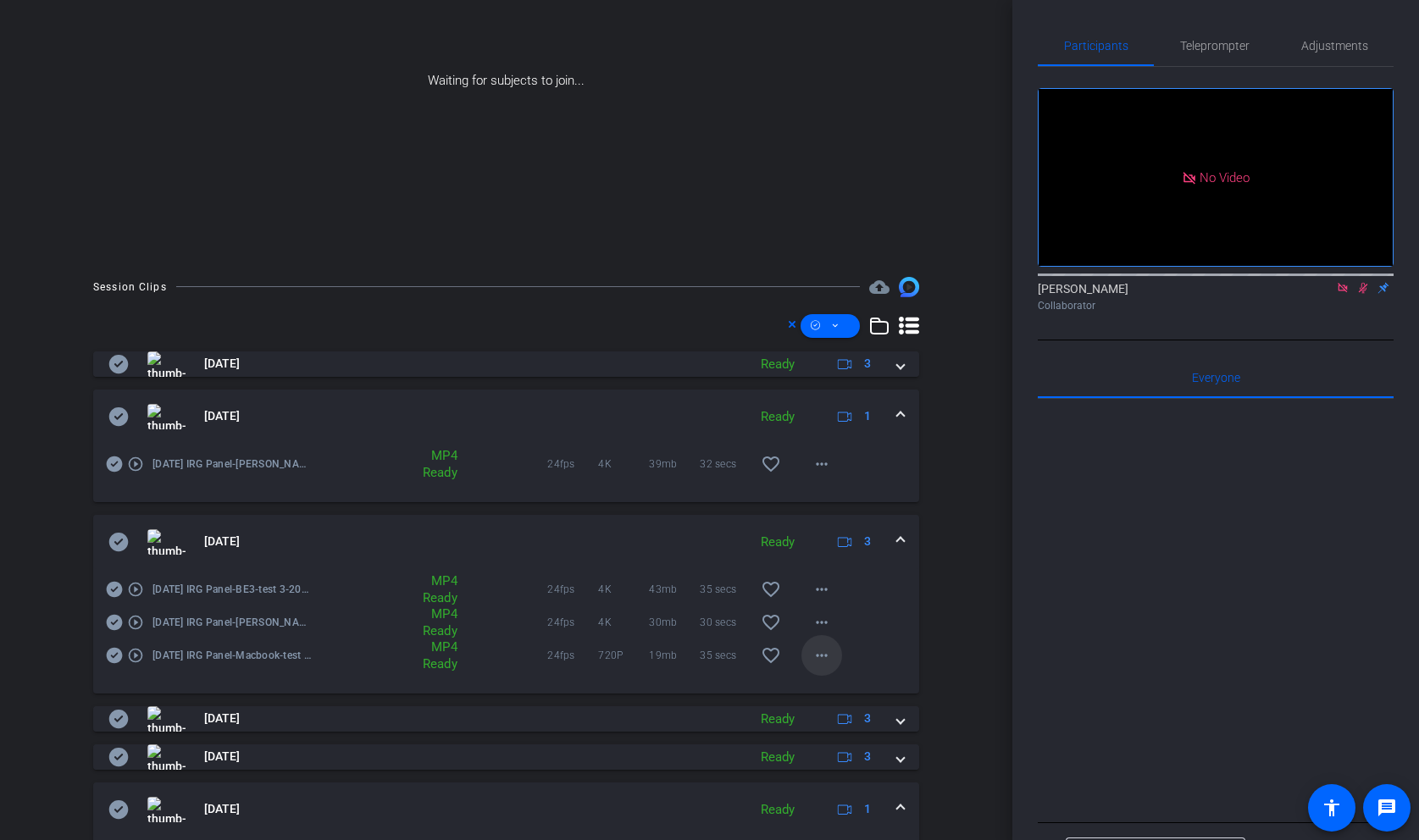
click at [830, 661] on mat-icon "more_horiz" at bounding box center [822, 656] width 21 height 21
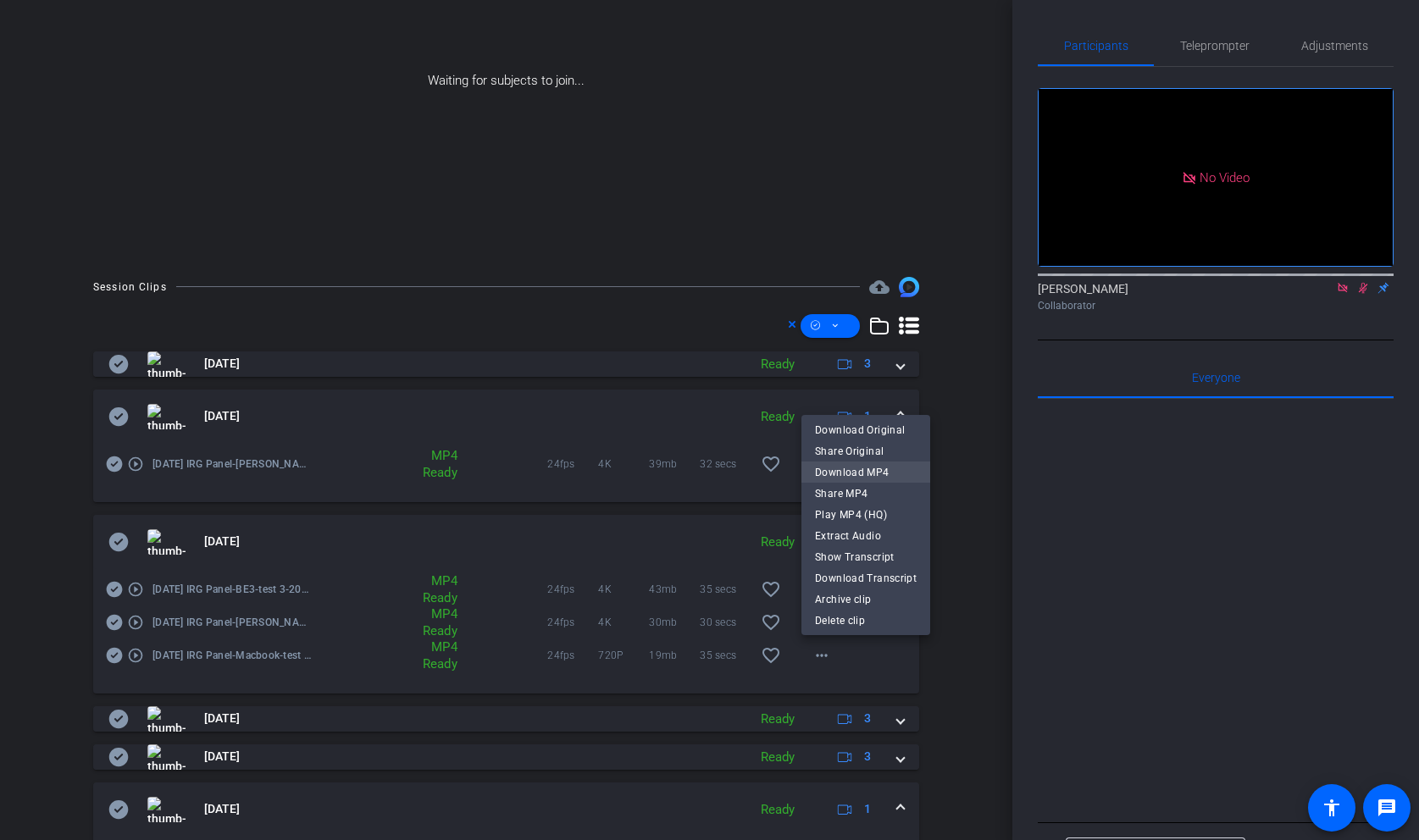
click at [862, 471] on span "Download MP4" at bounding box center [865, 472] width 102 height 21
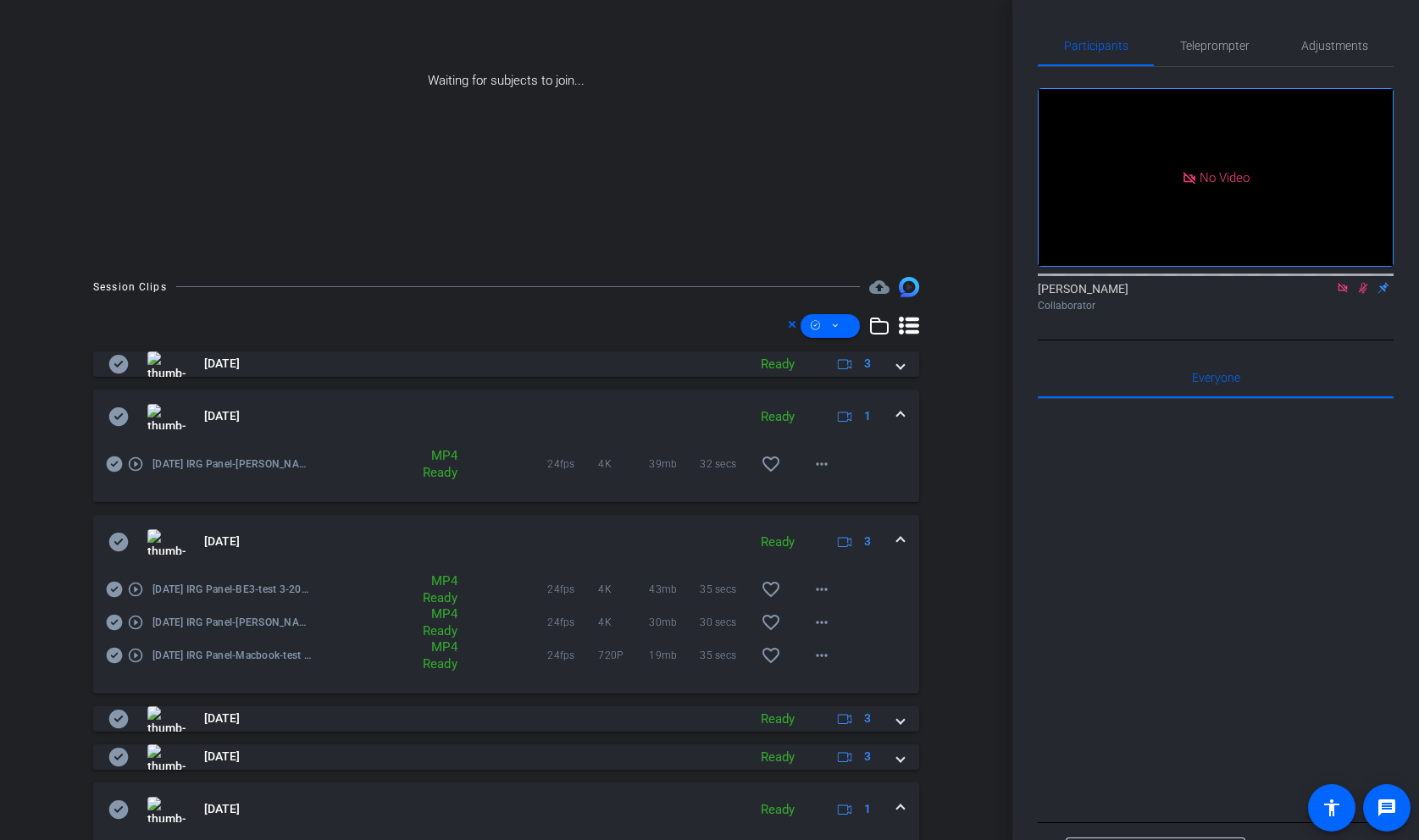
click at [902, 534] on span at bounding box center [900, 542] width 7 height 18
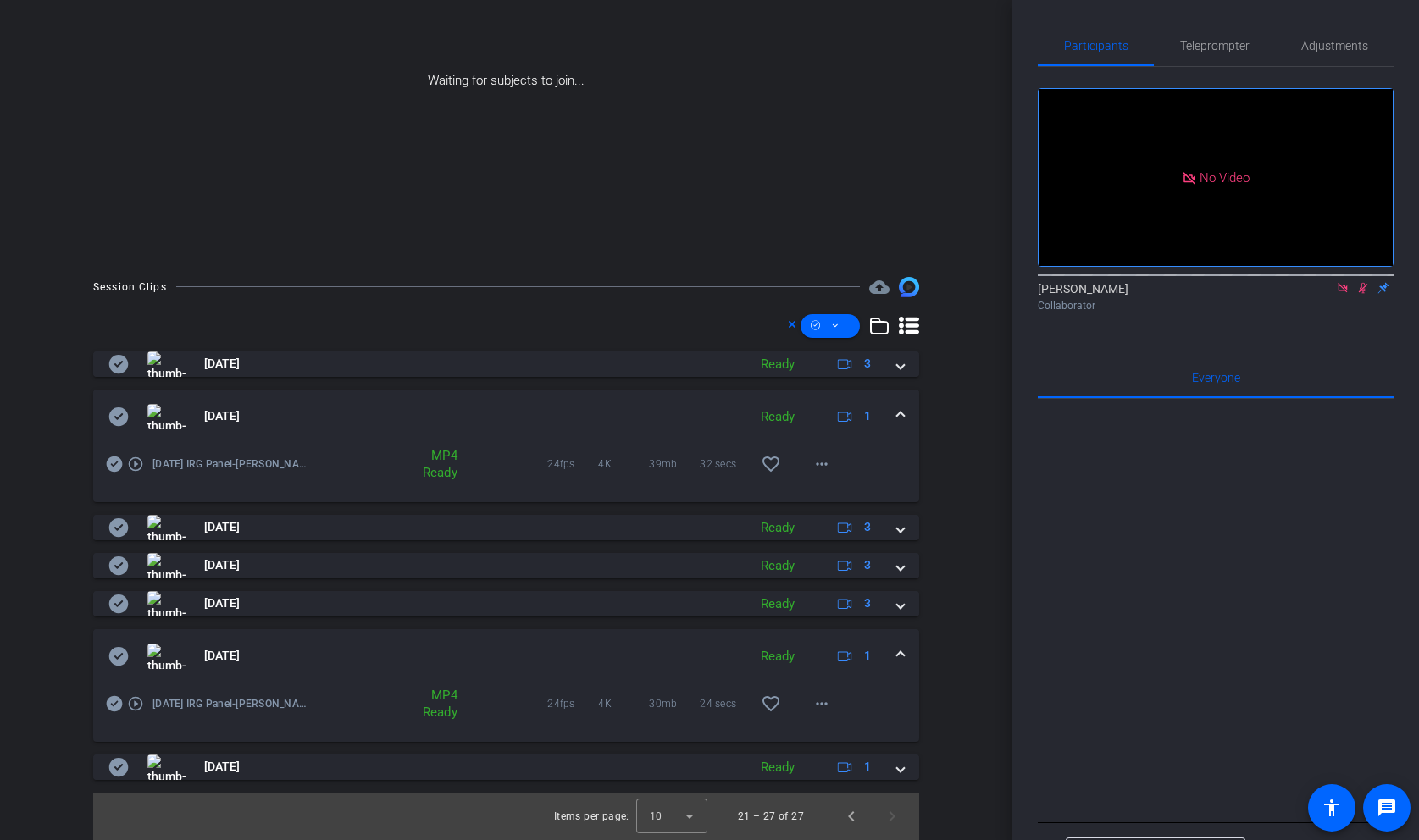
click at [902, 423] on span at bounding box center [900, 416] width 7 height 18
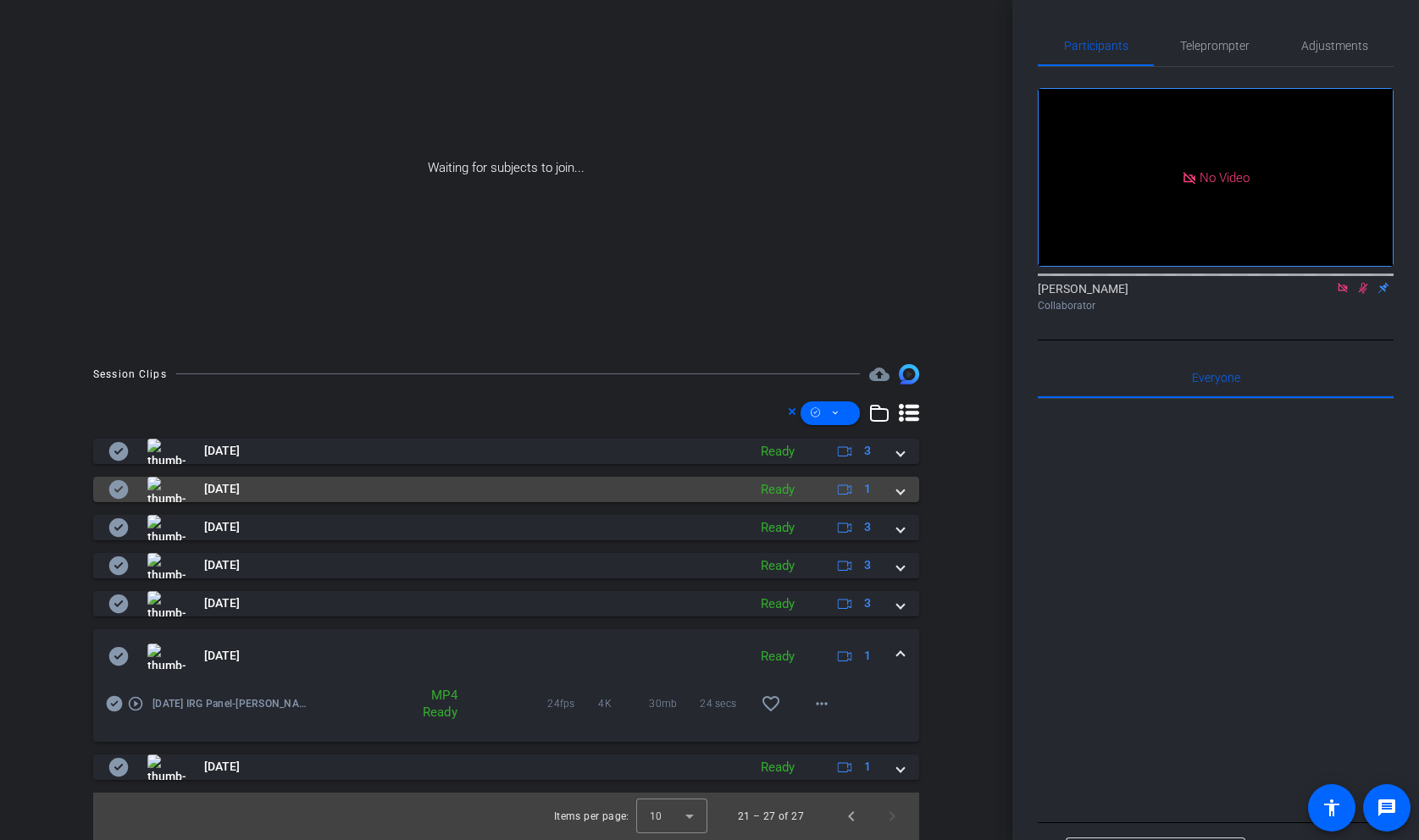
scroll to position [130, 0]
click at [902, 423] on icon at bounding box center [909, 413] width 21 height 21
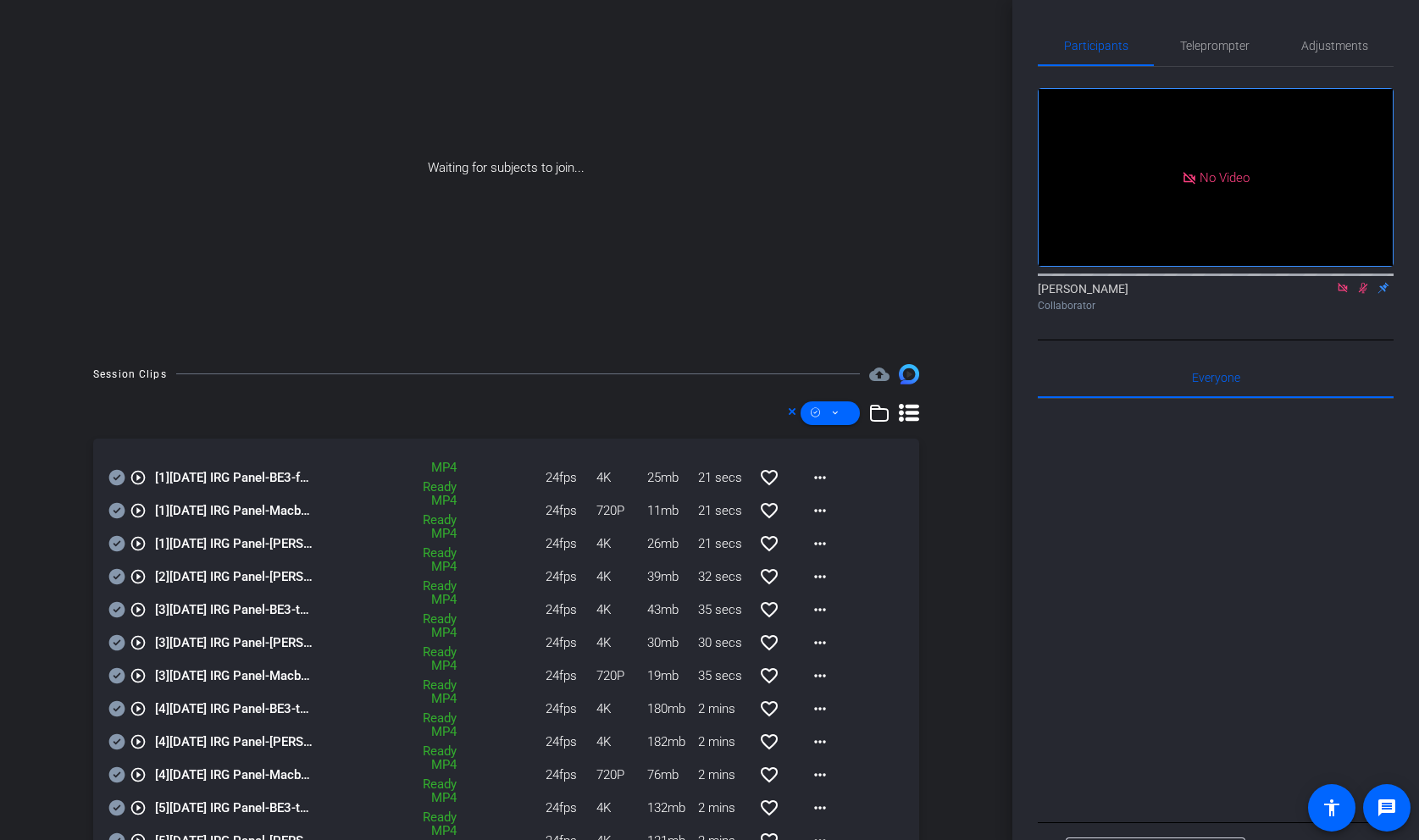
click at [906, 417] on icon at bounding box center [909, 413] width 21 height 18
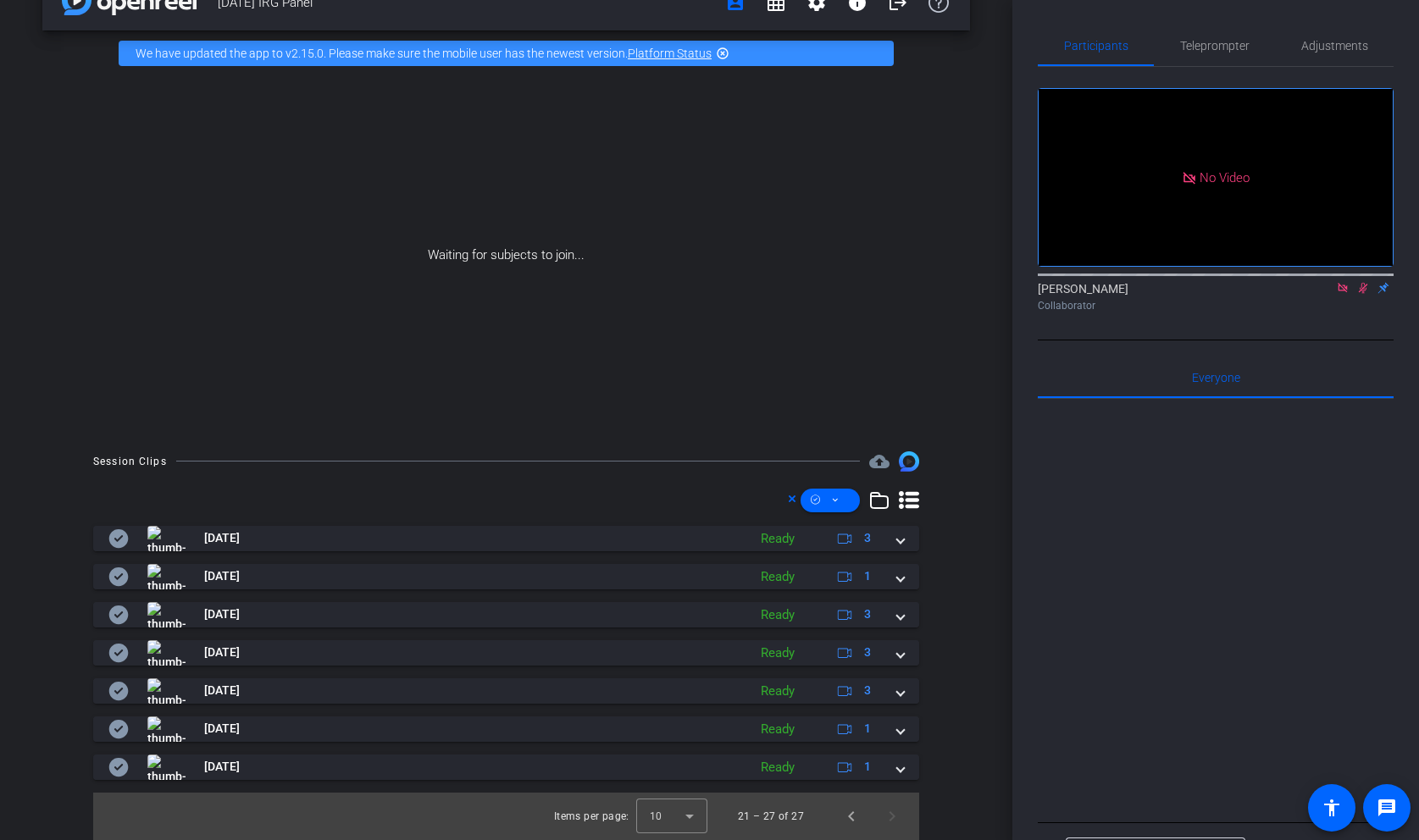
scroll to position [42, 0]
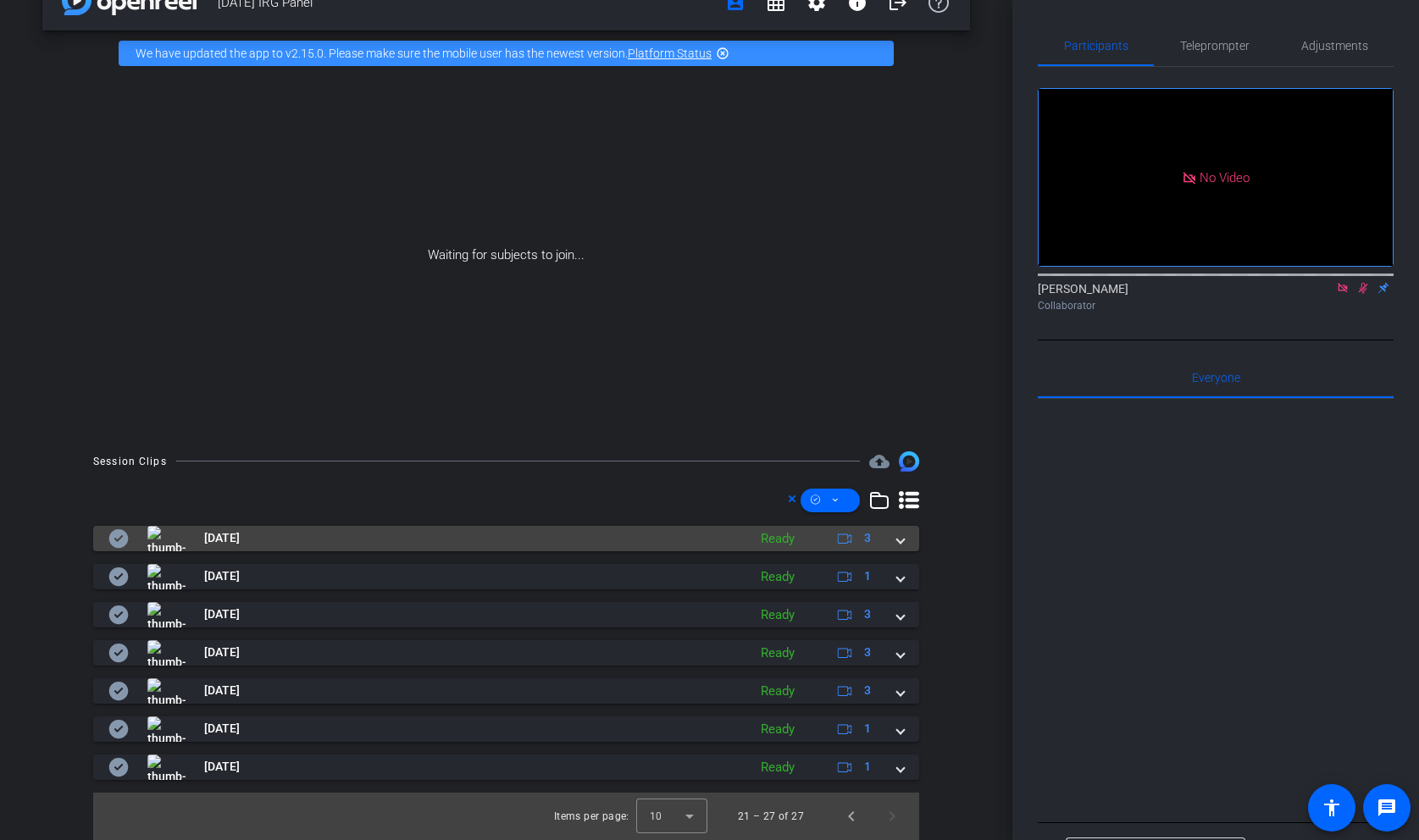
click at [902, 542] on span at bounding box center [900, 538] width 7 height 18
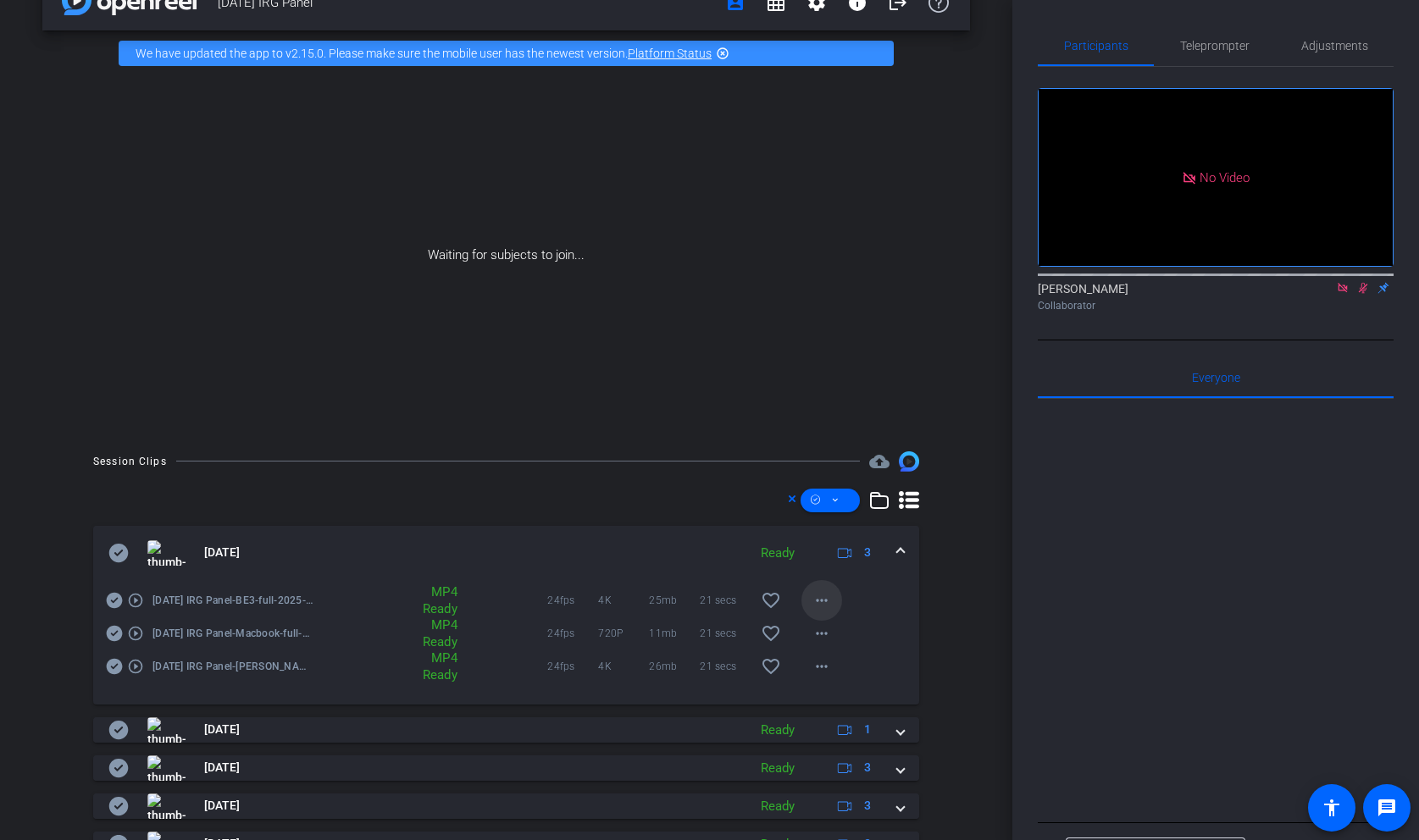
click at [829, 594] on mat-icon "more_horiz" at bounding box center [822, 601] width 21 height 21
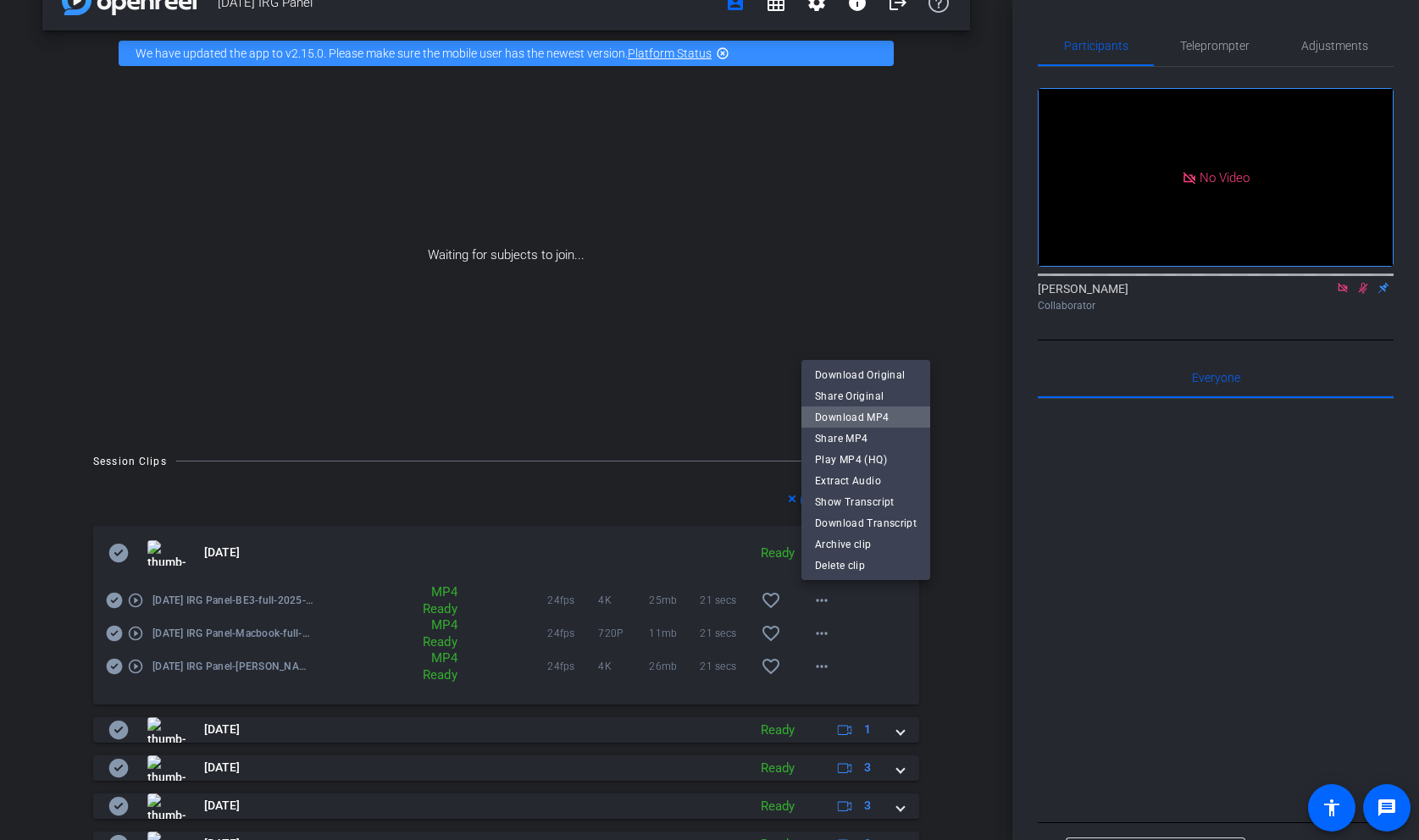
click at [866, 415] on span "Download MP4" at bounding box center [865, 418] width 102 height 21
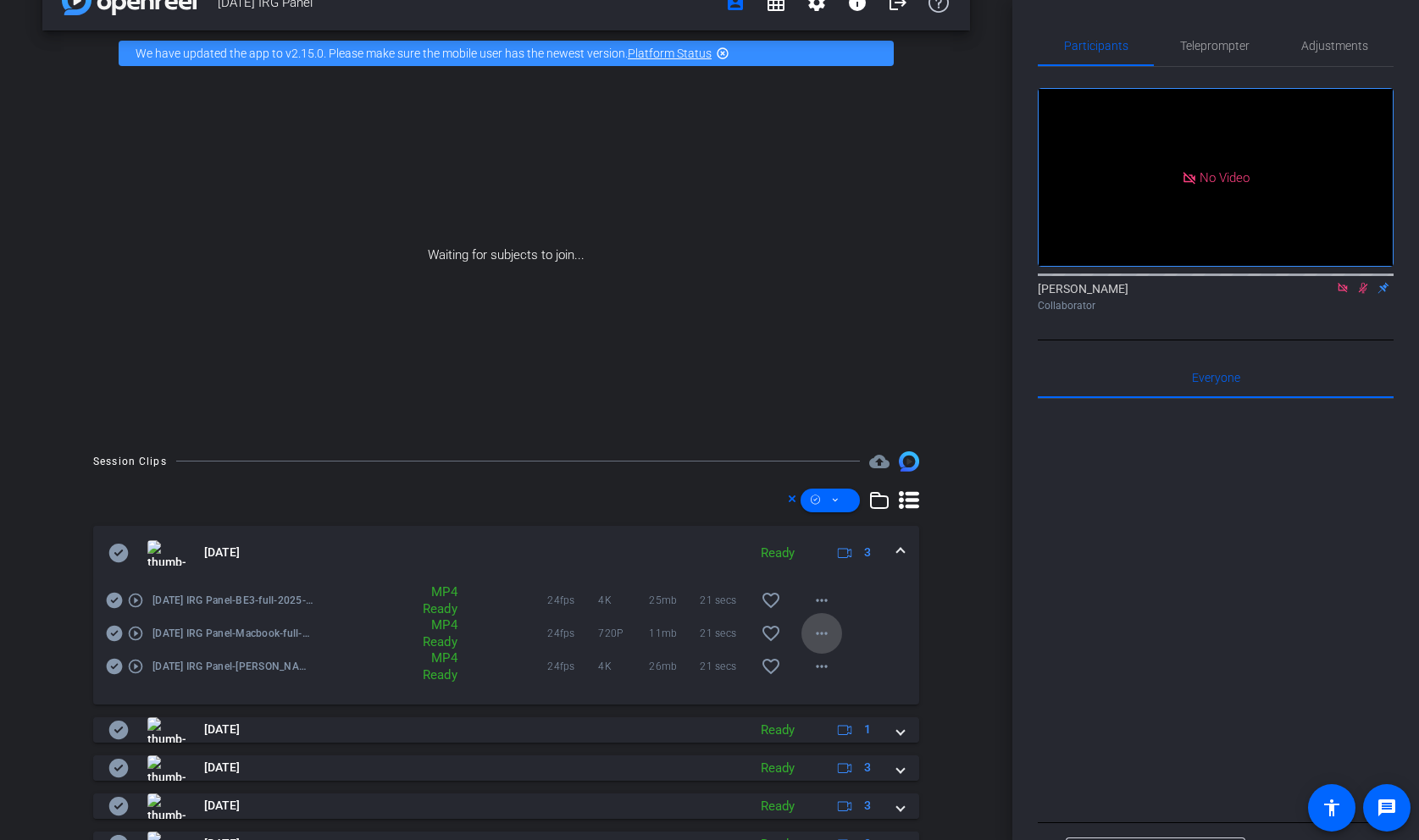
click at [825, 622] on span at bounding box center [821, 633] width 40 height 40
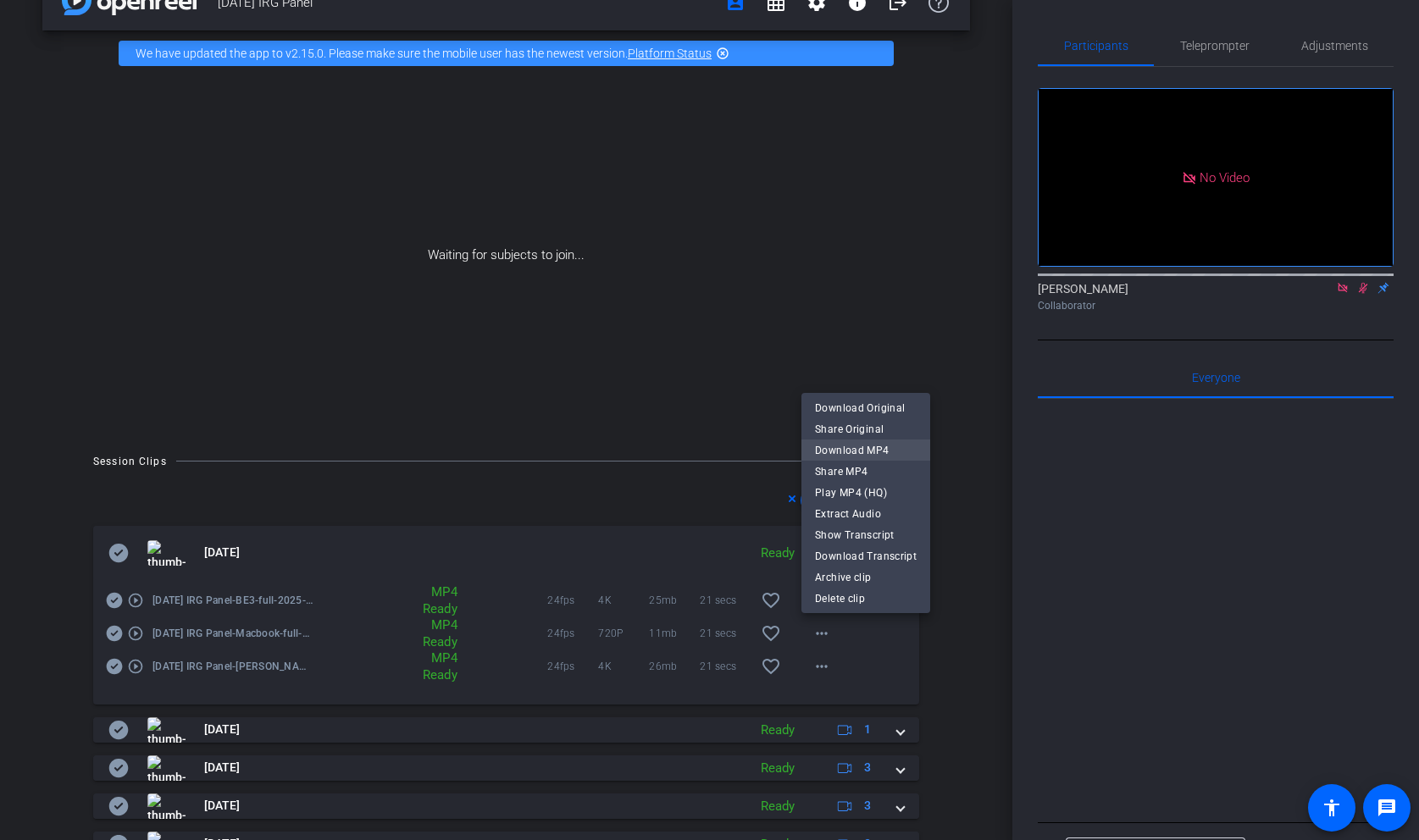
click at [855, 451] on span "Download MP4" at bounding box center [865, 451] width 102 height 21
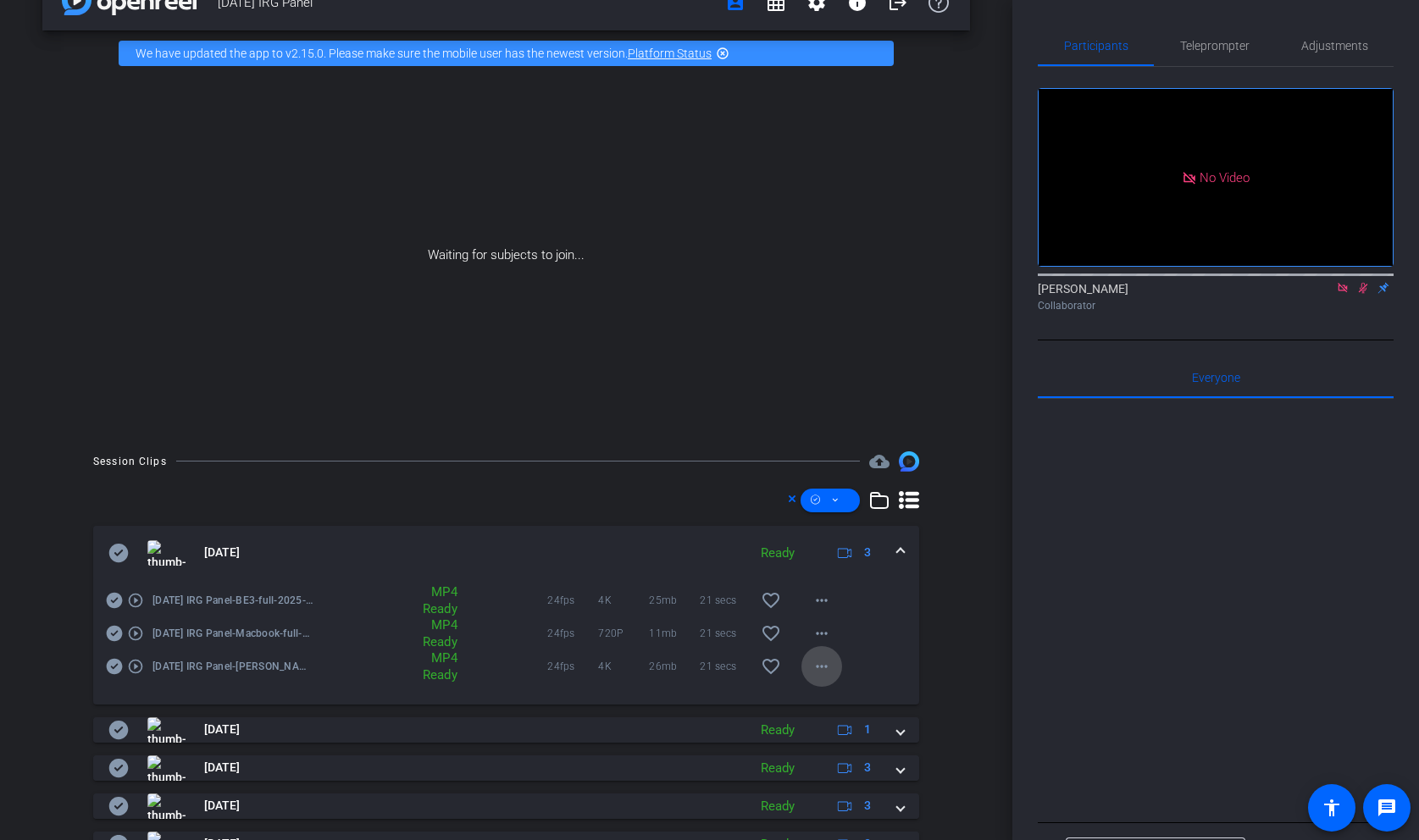
click at [826, 664] on mat-icon "more_horiz" at bounding box center [822, 667] width 21 height 21
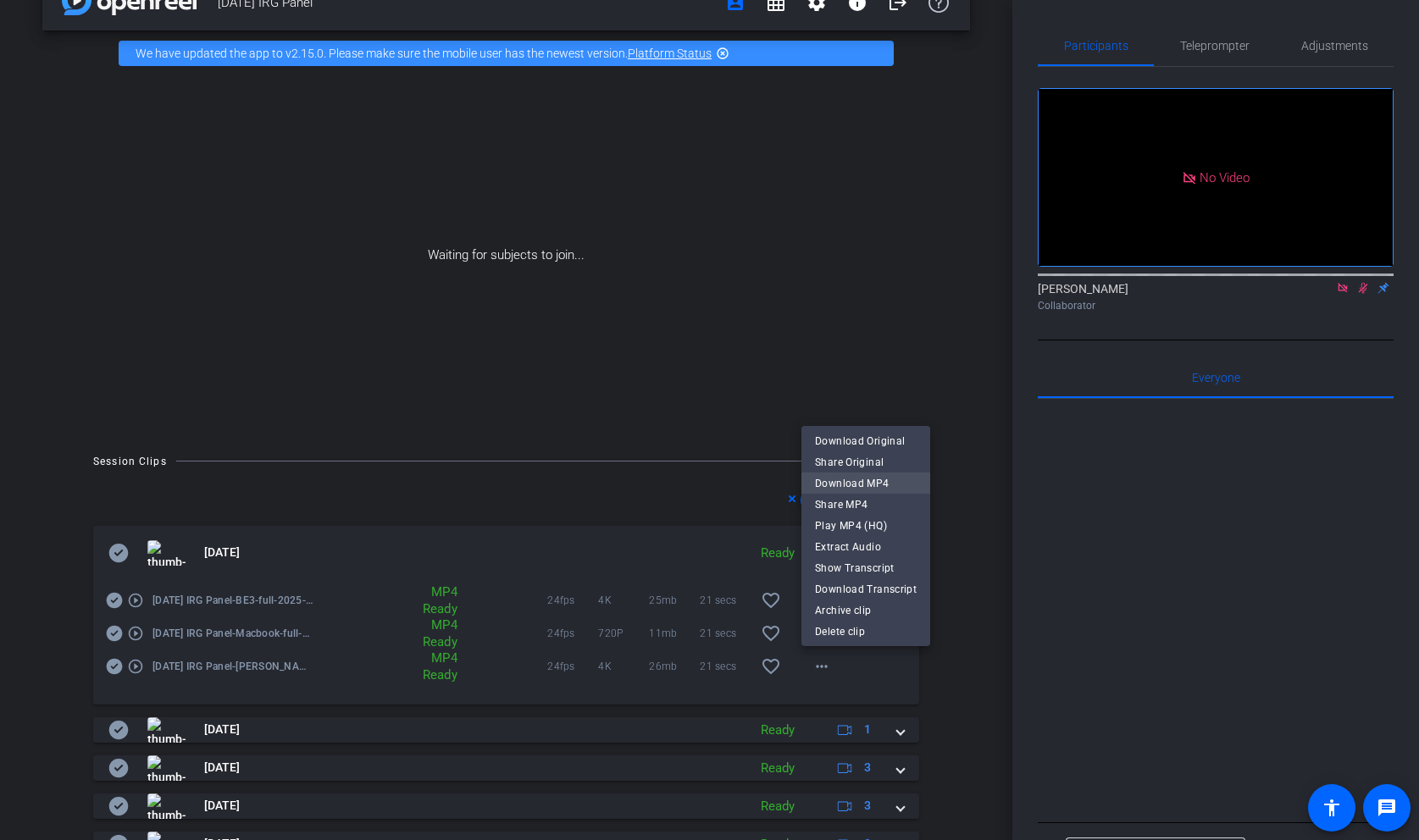
click at [865, 485] on span "Download MP4" at bounding box center [865, 484] width 102 height 21
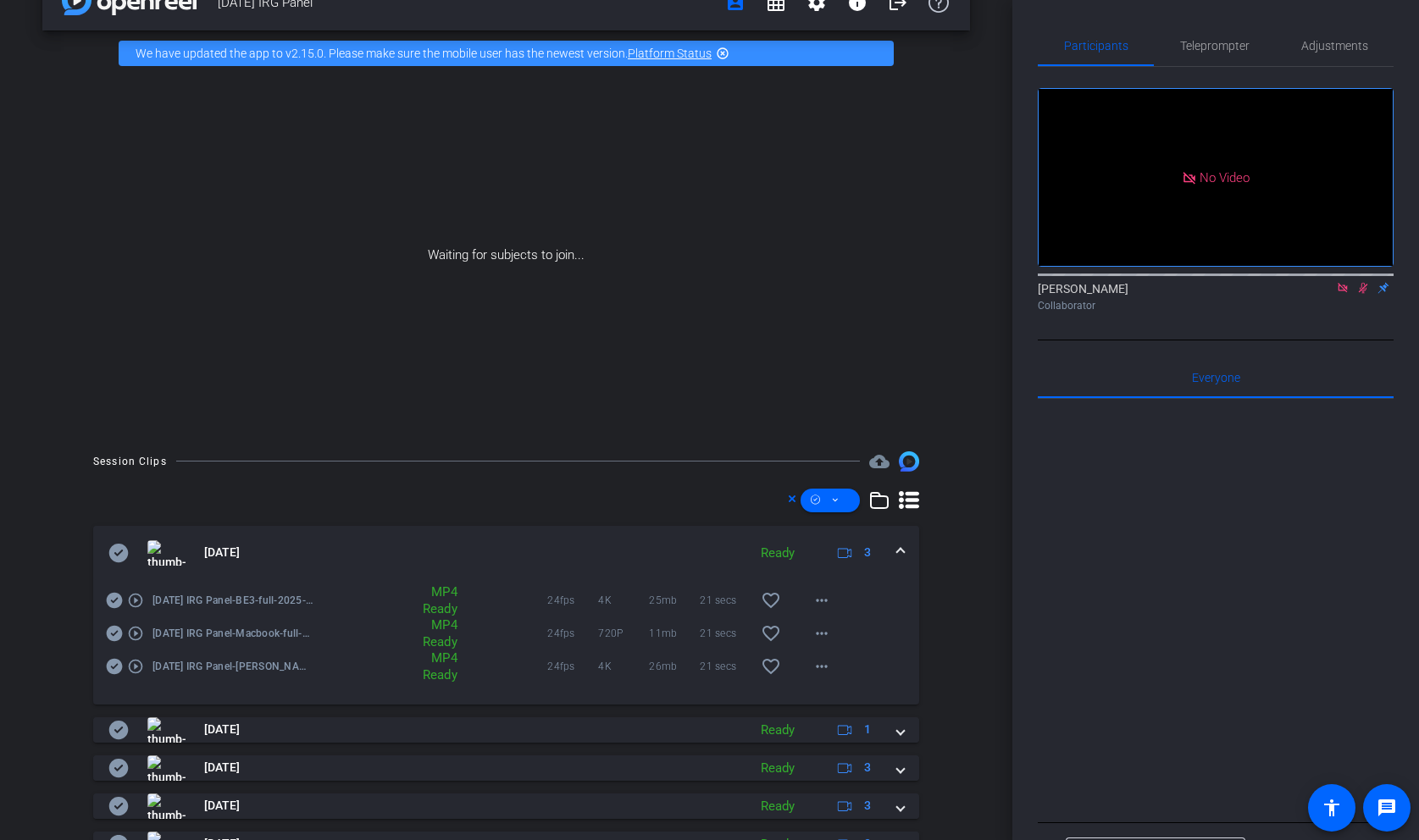
click at [895, 544] on div "[DATE] Ready 3" at bounding box center [502, 553] width 789 height 25
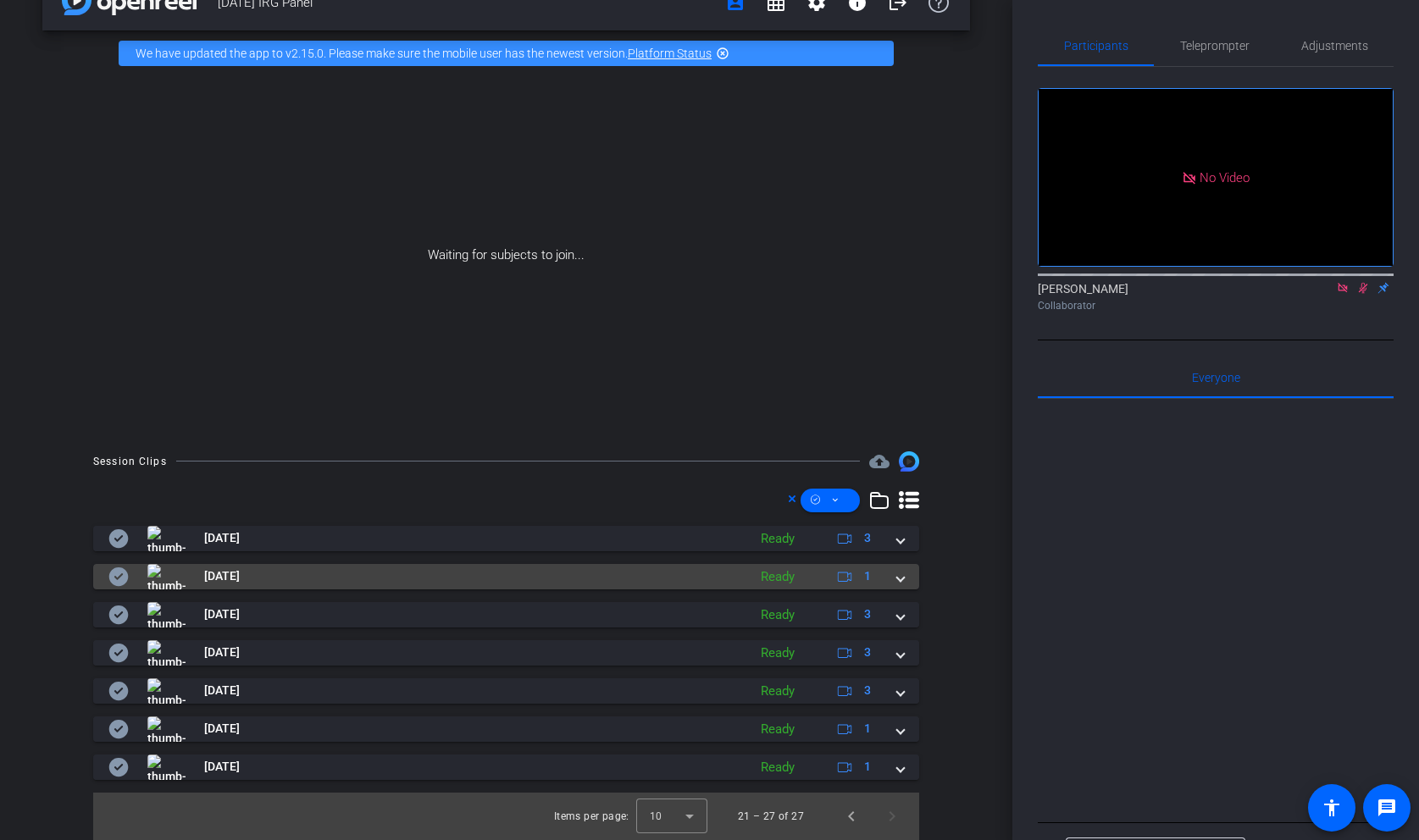
click at [898, 587] on mat-expansion-panel-header "[DATE] Ready 1" at bounding box center [506, 576] width 826 height 25
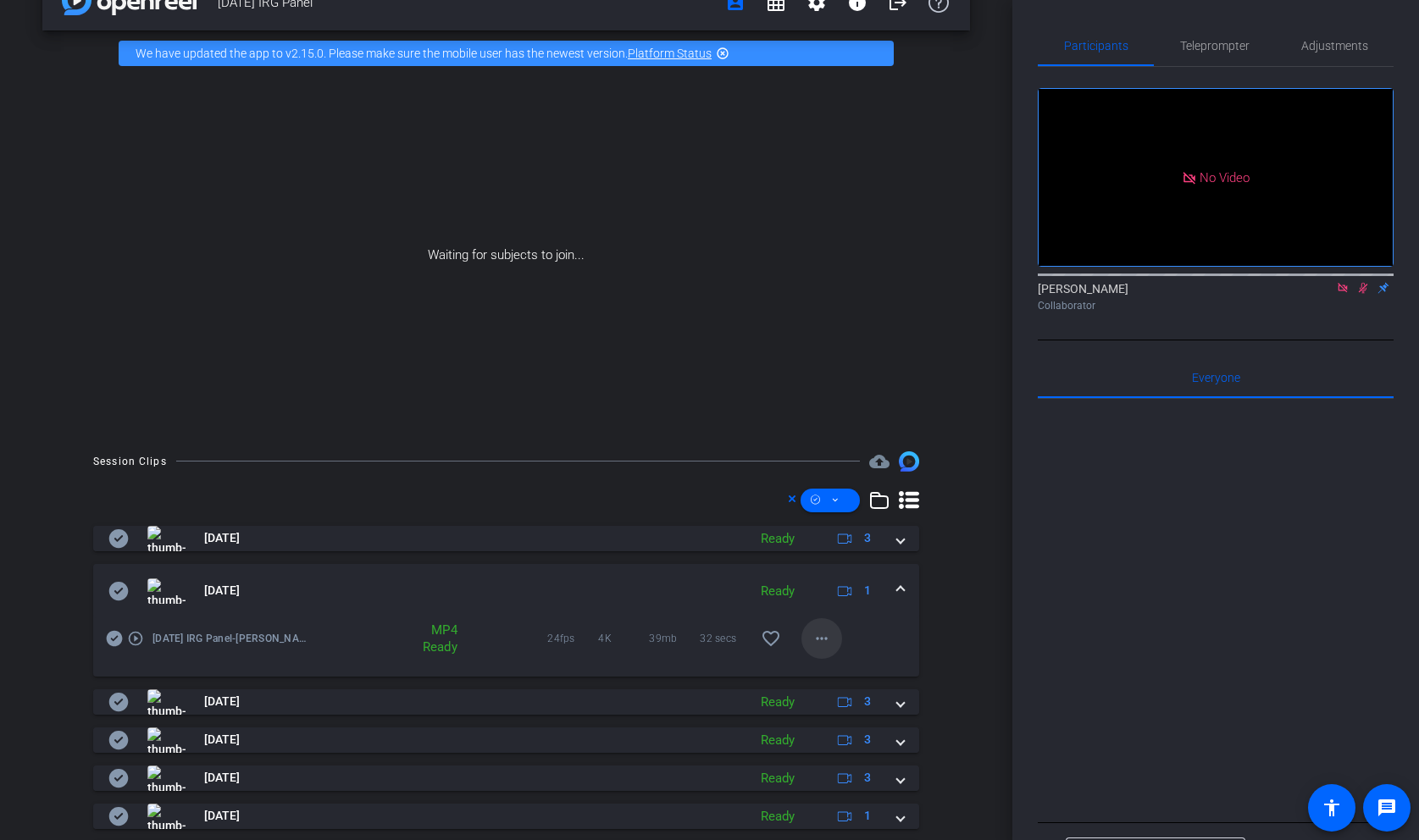
click at [812, 645] on mat-icon "more_horiz" at bounding box center [822, 639] width 21 height 21
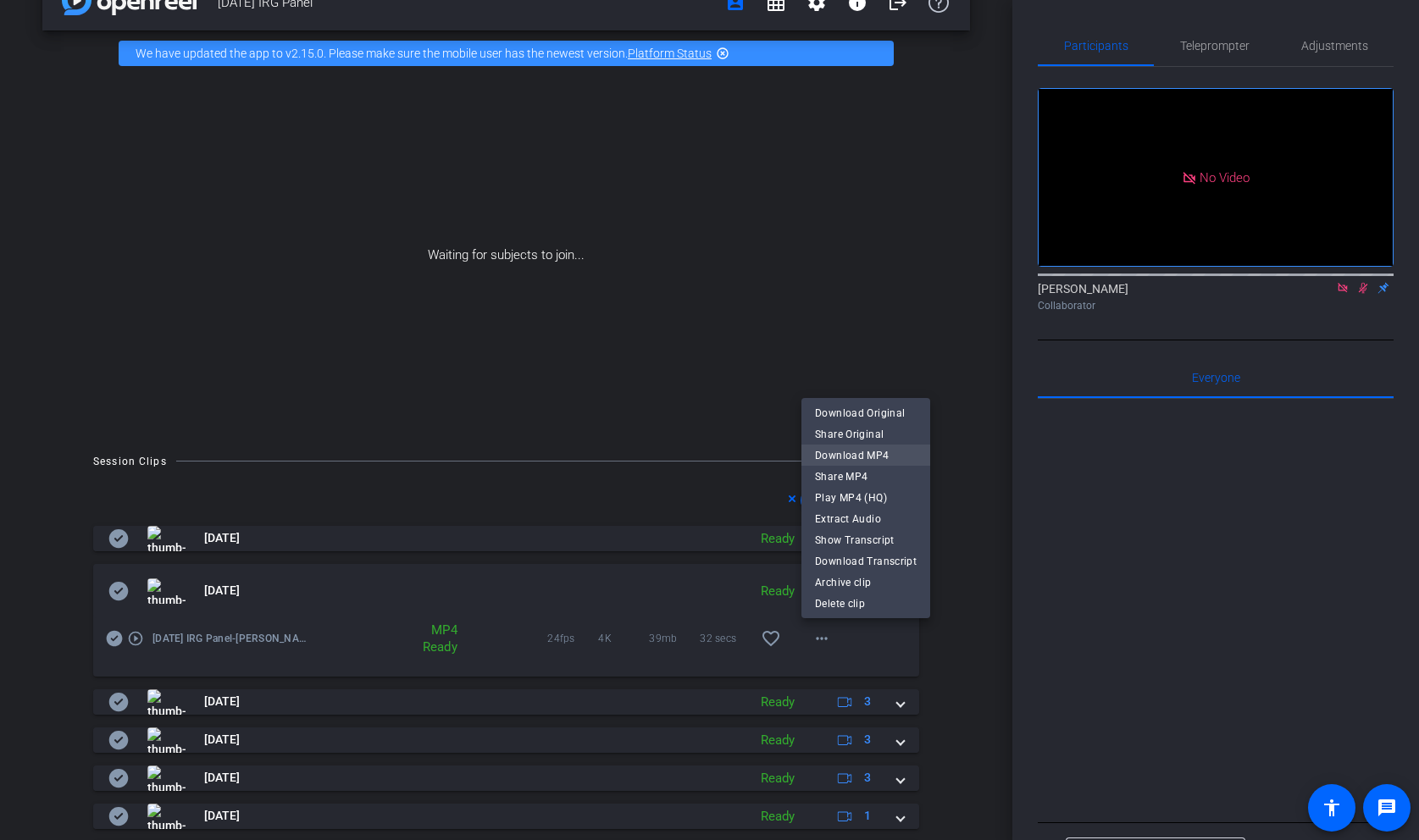
click at [862, 457] on span "Download MP4" at bounding box center [865, 456] width 102 height 21
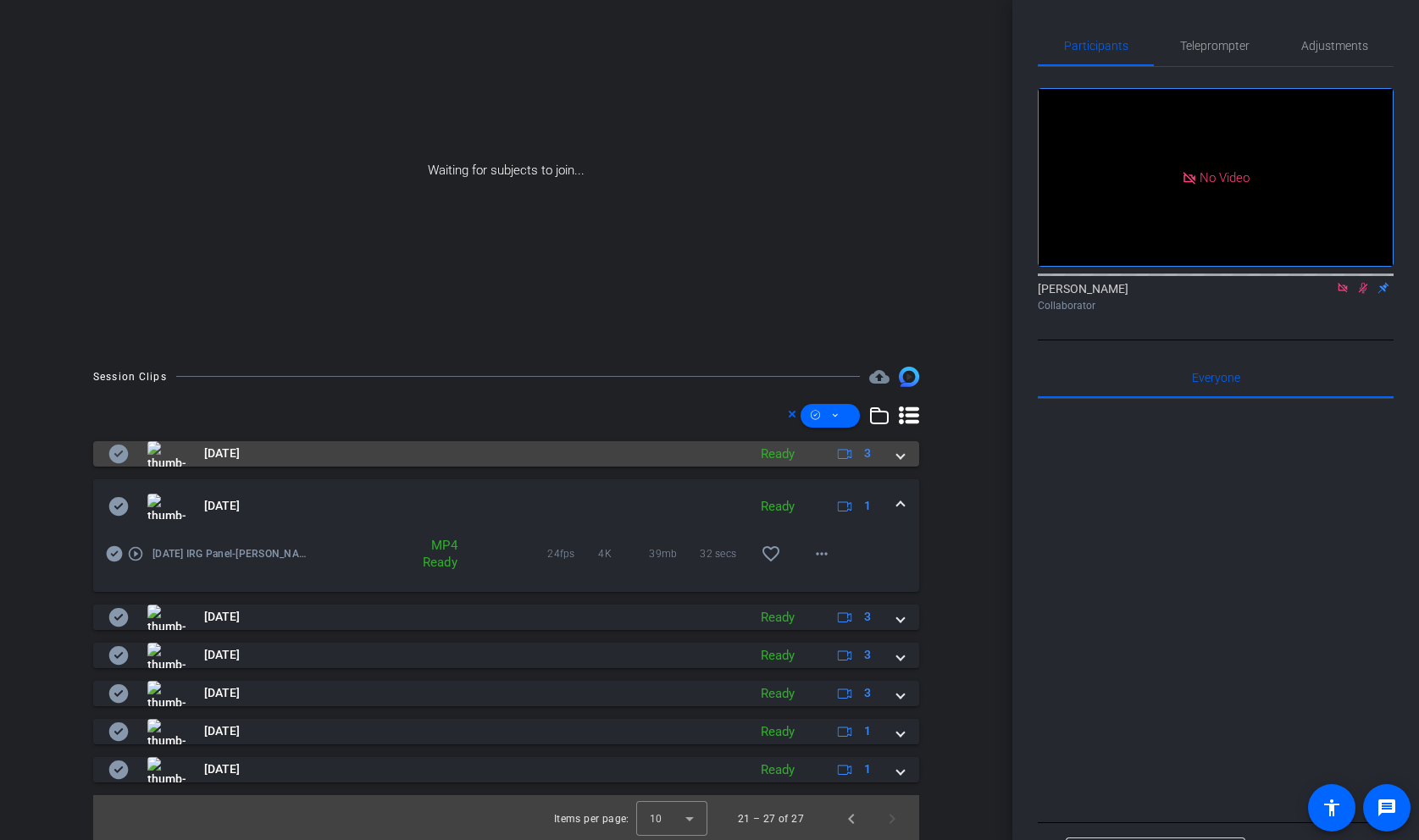
scroll to position [130, 0]
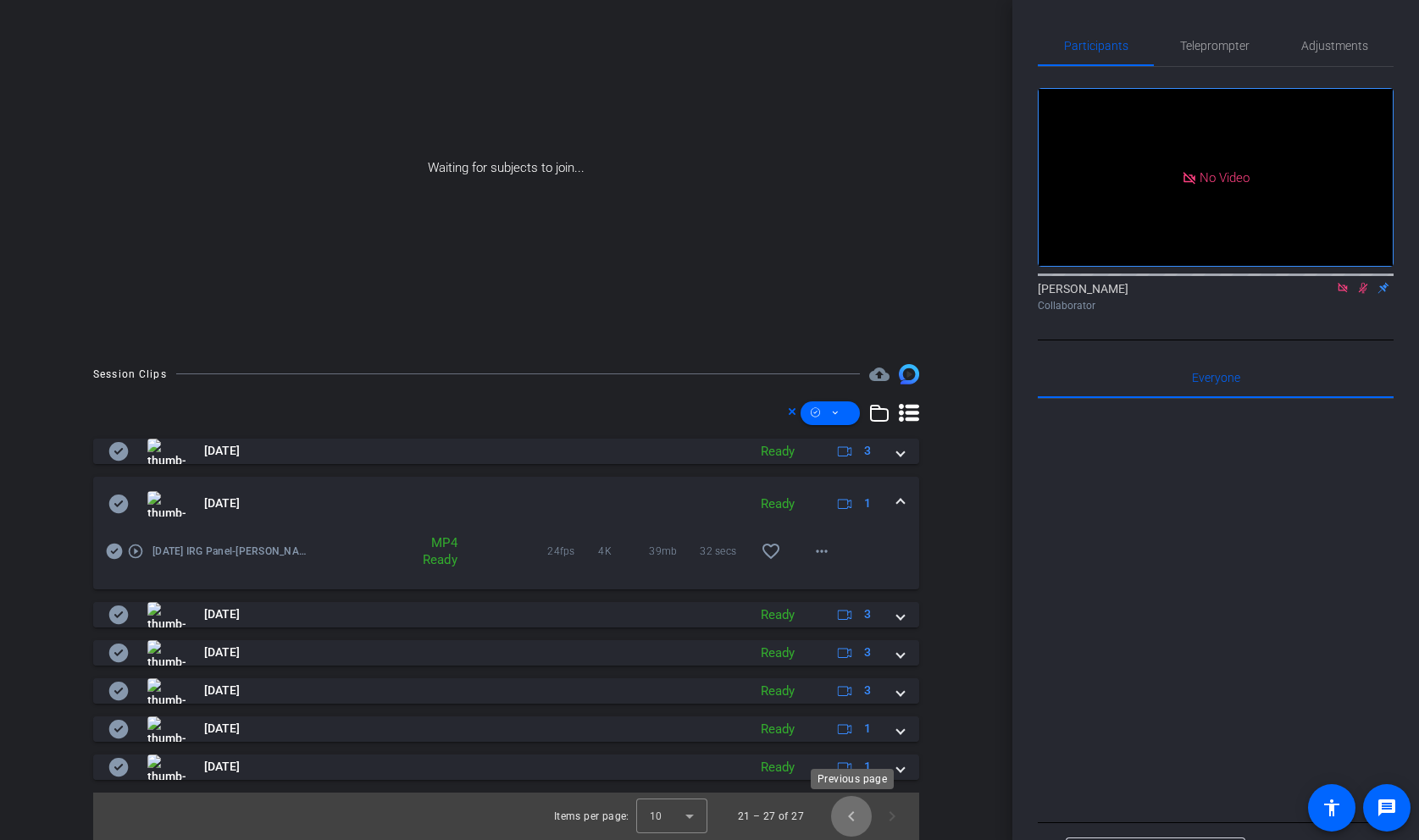
click at [855, 807] on span "Previous page" at bounding box center [850, 816] width 40 height 40
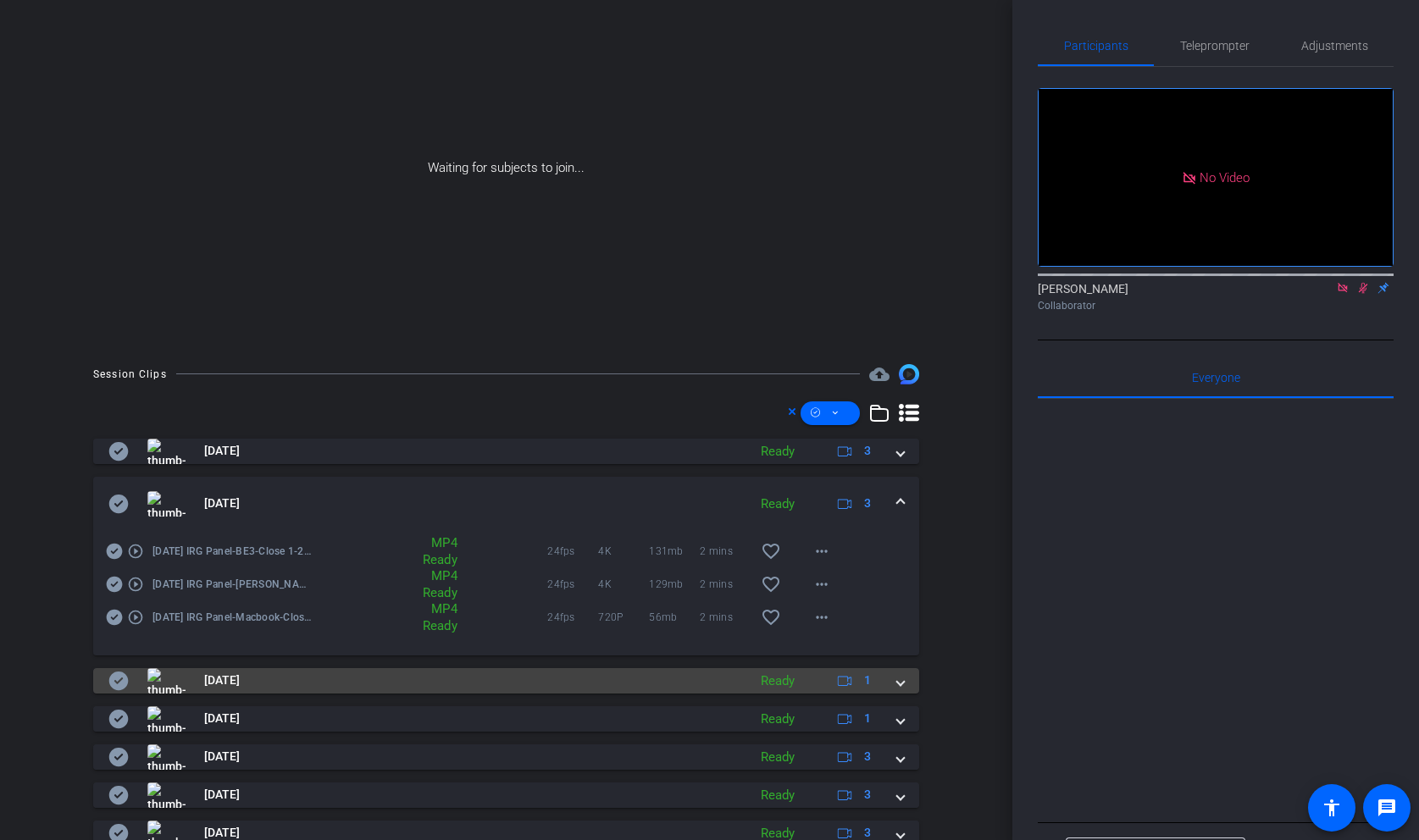
scroll to position [310, 0]
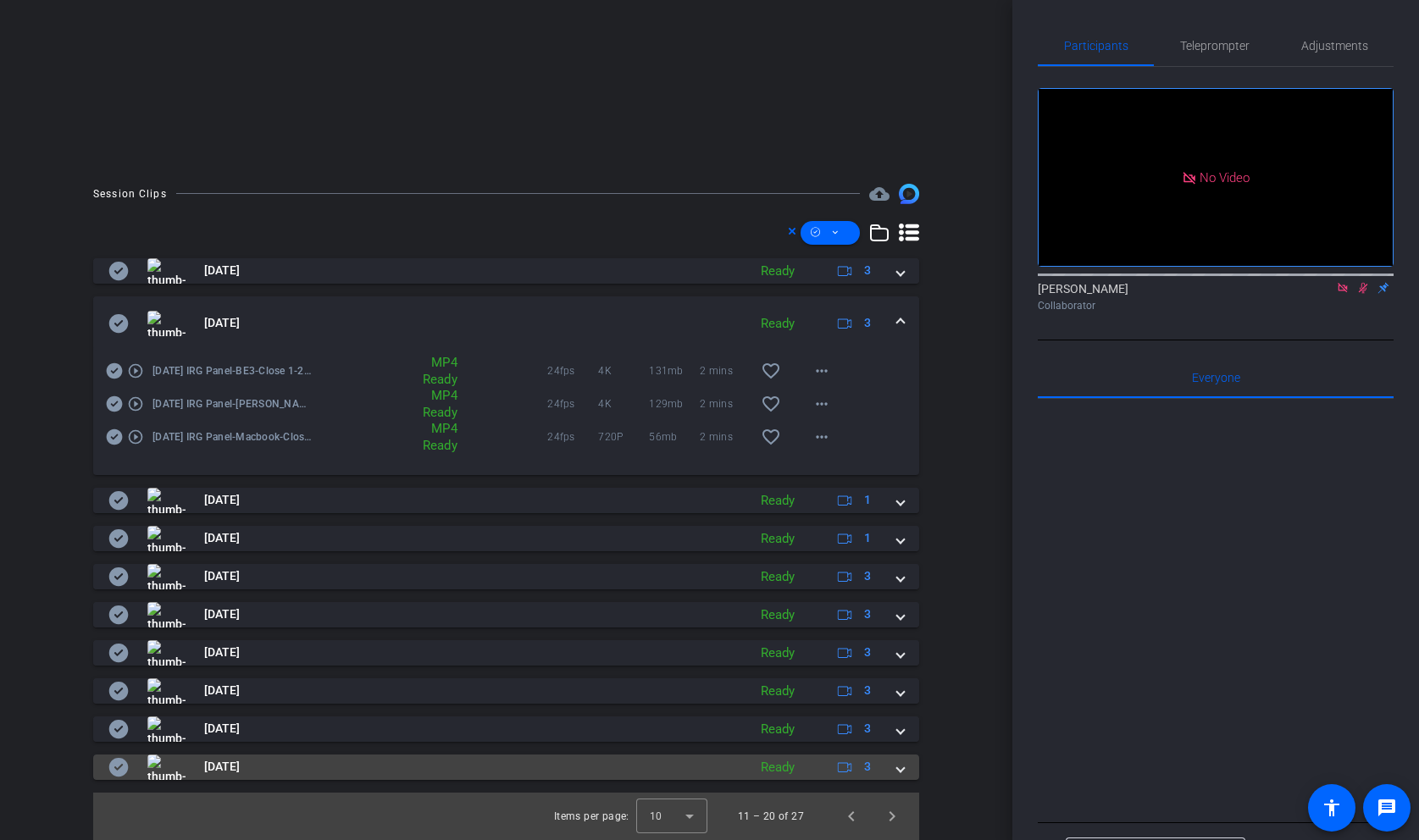
click at [905, 766] on mat-expansion-panel-header "[DATE] Ready 3" at bounding box center [506, 767] width 826 height 25
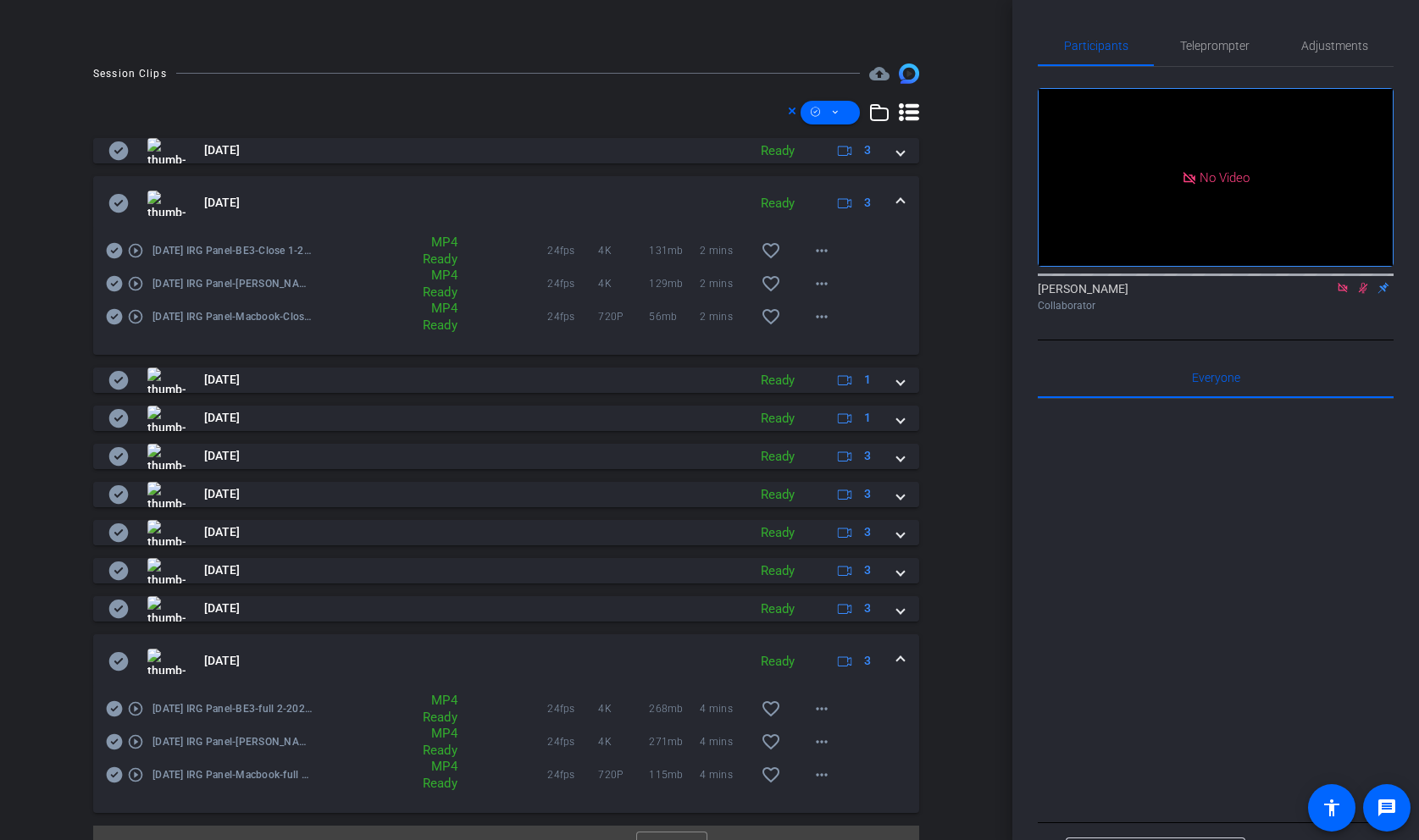
scroll to position [463, 0]
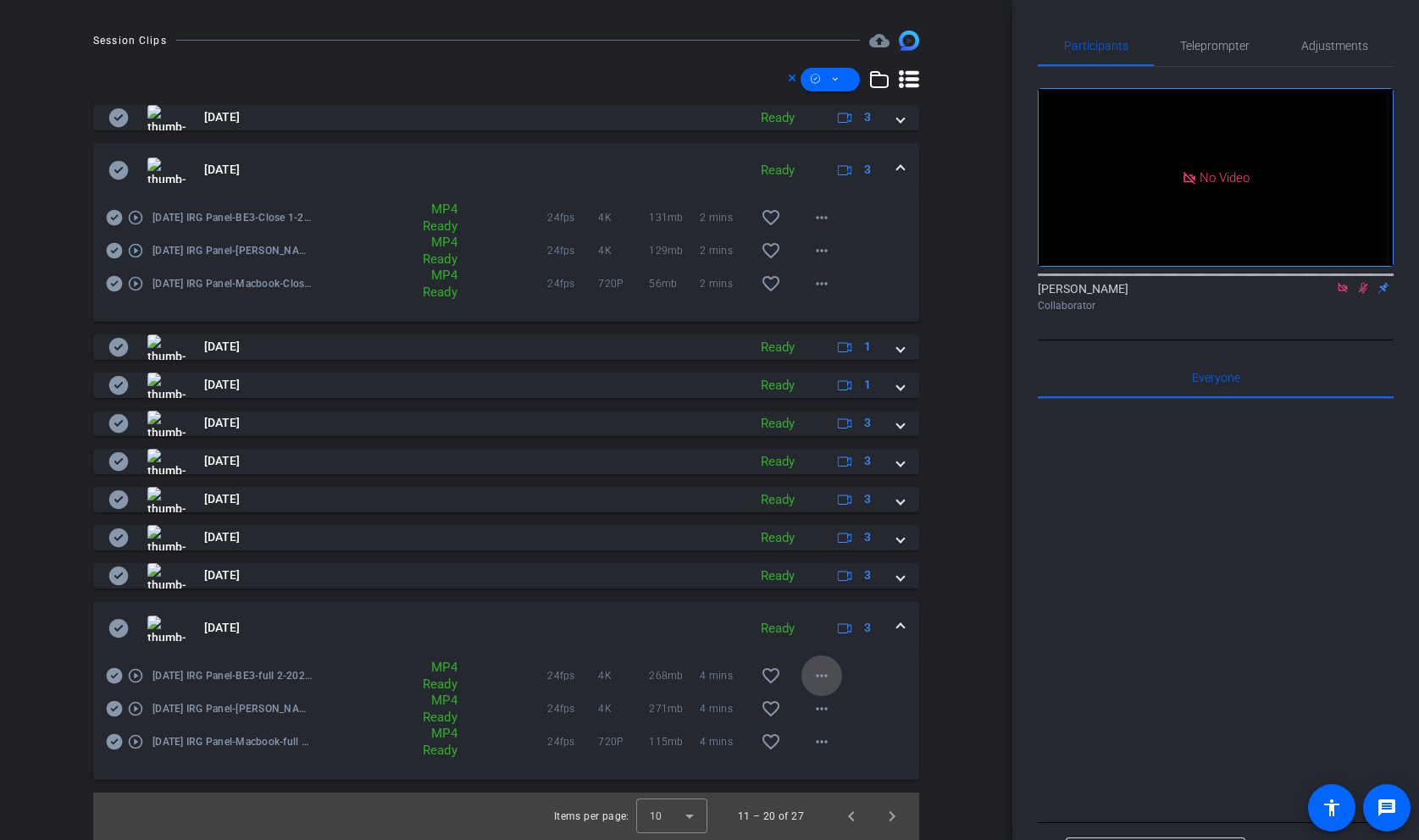
click at [830, 686] on mat-icon "more_horiz" at bounding box center [822, 676] width 21 height 21
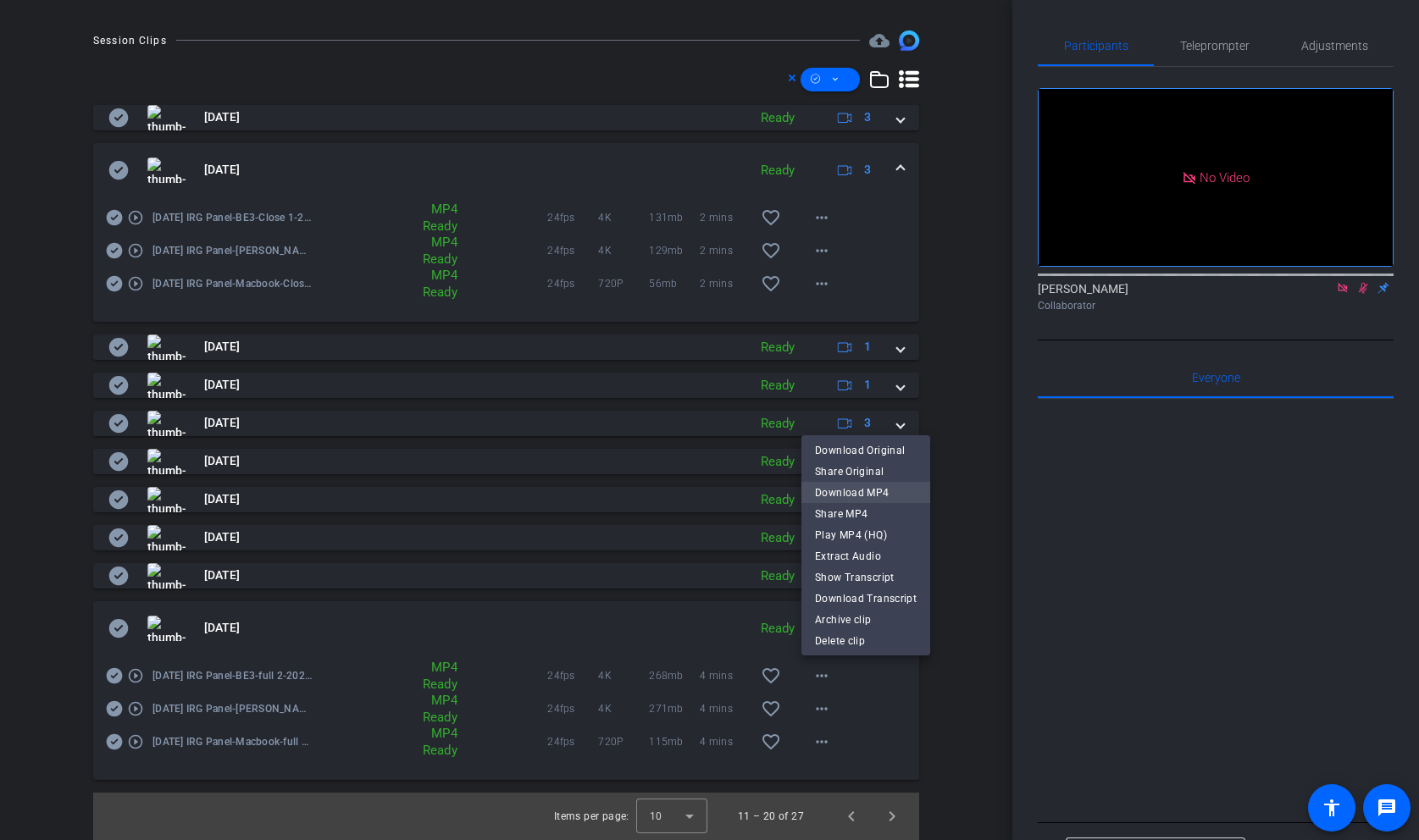
click at [872, 495] on span "Download MP4" at bounding box center [865, 493] width 102 height 21
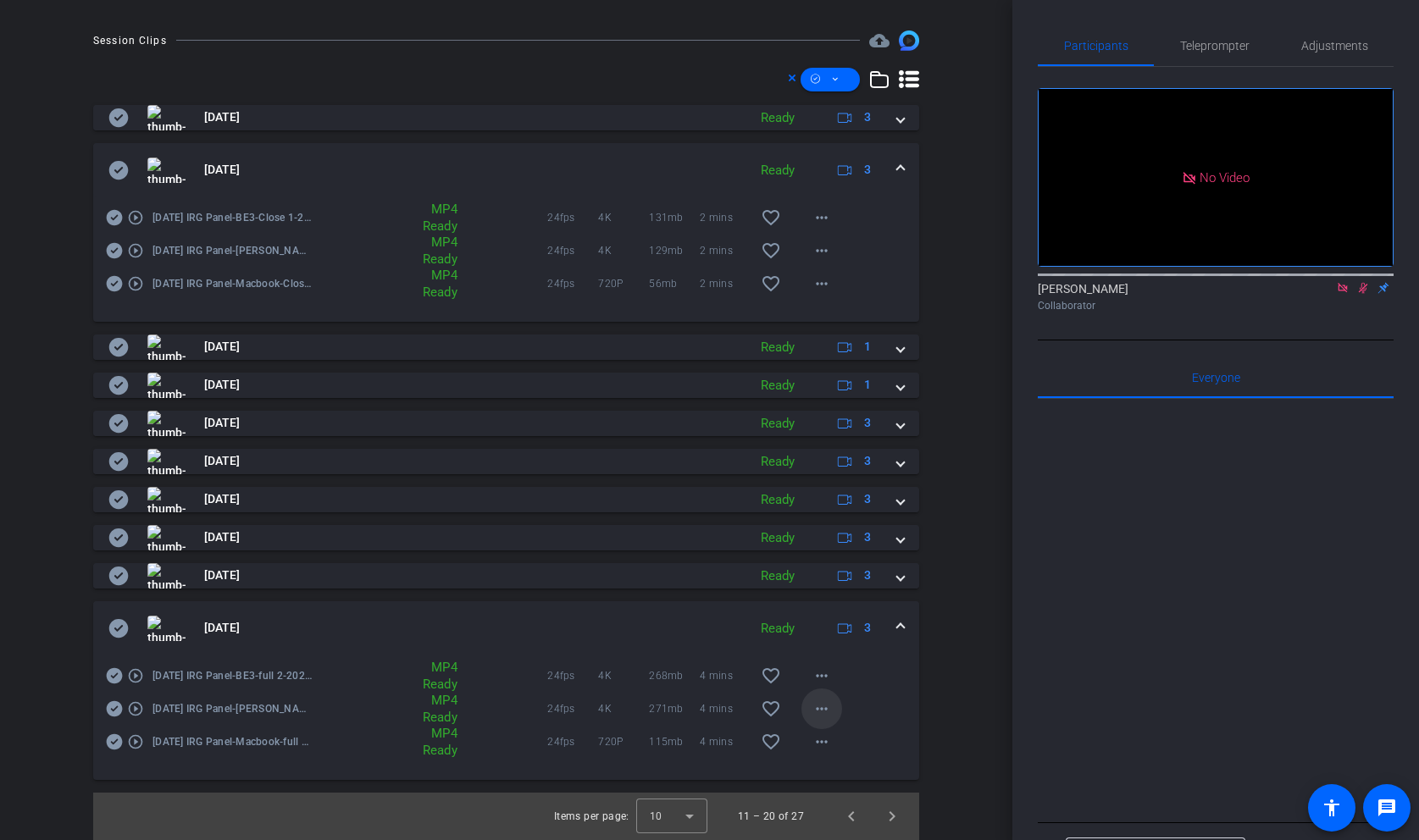
click at [827, 716] on mat-icon "more_horiz" at bounding box center [822, 709] width 21 height 21
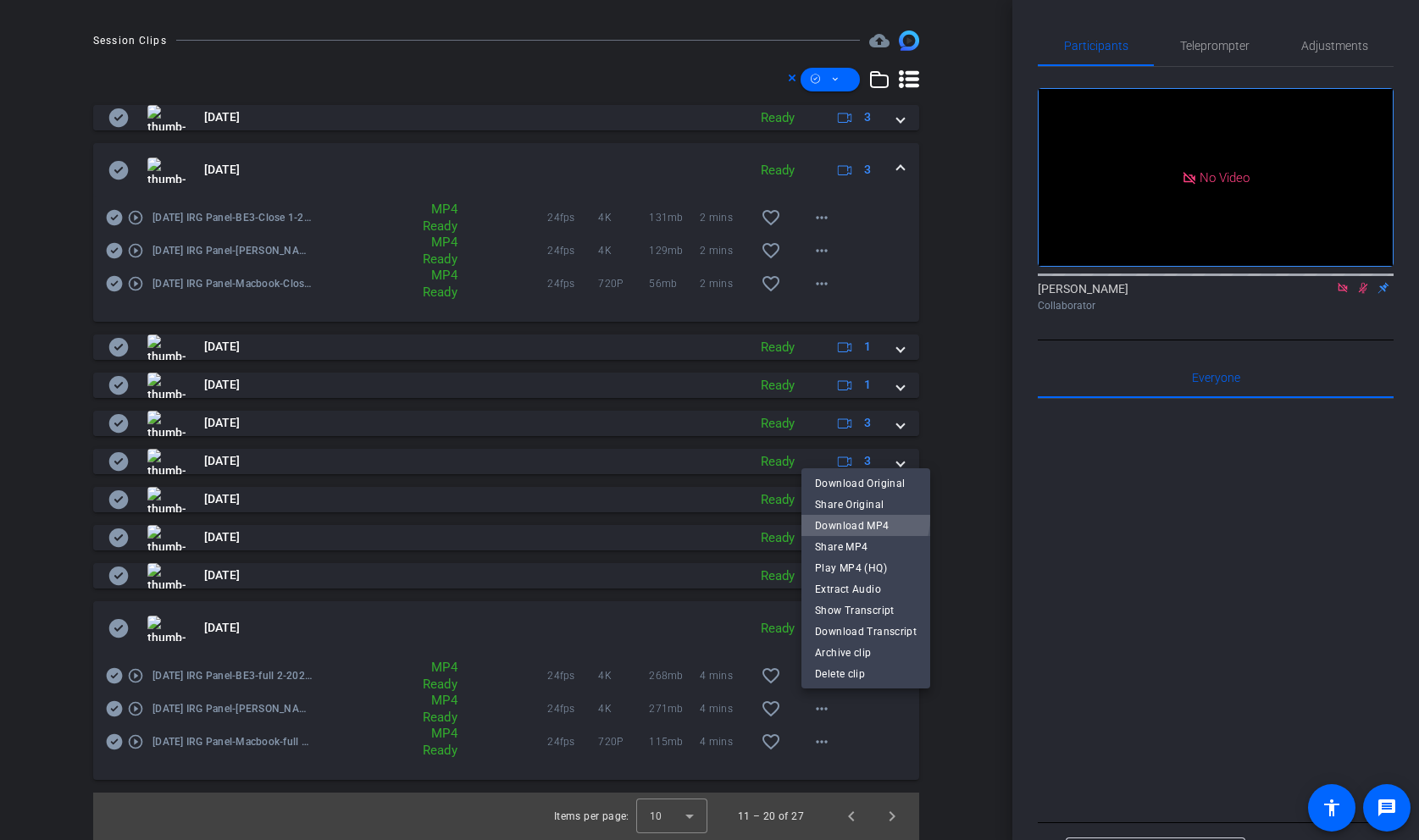
click at [848, 518] on span "Download MP4" at bounding box center [865, 526] width 102 height 21
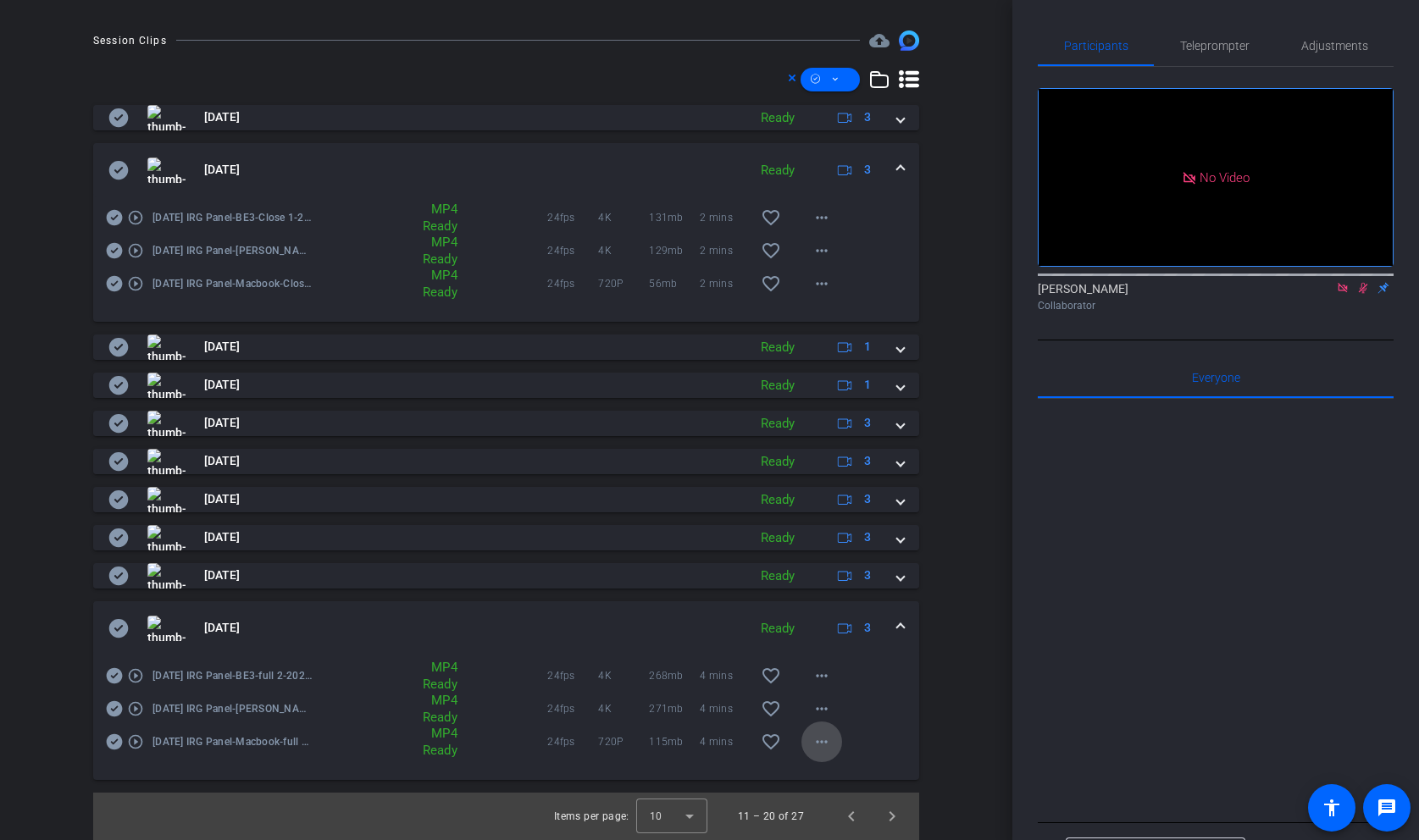
click at [825, 746] on mat-icon "more_horiz" at bounding box center [822, 742] width 21 height 21
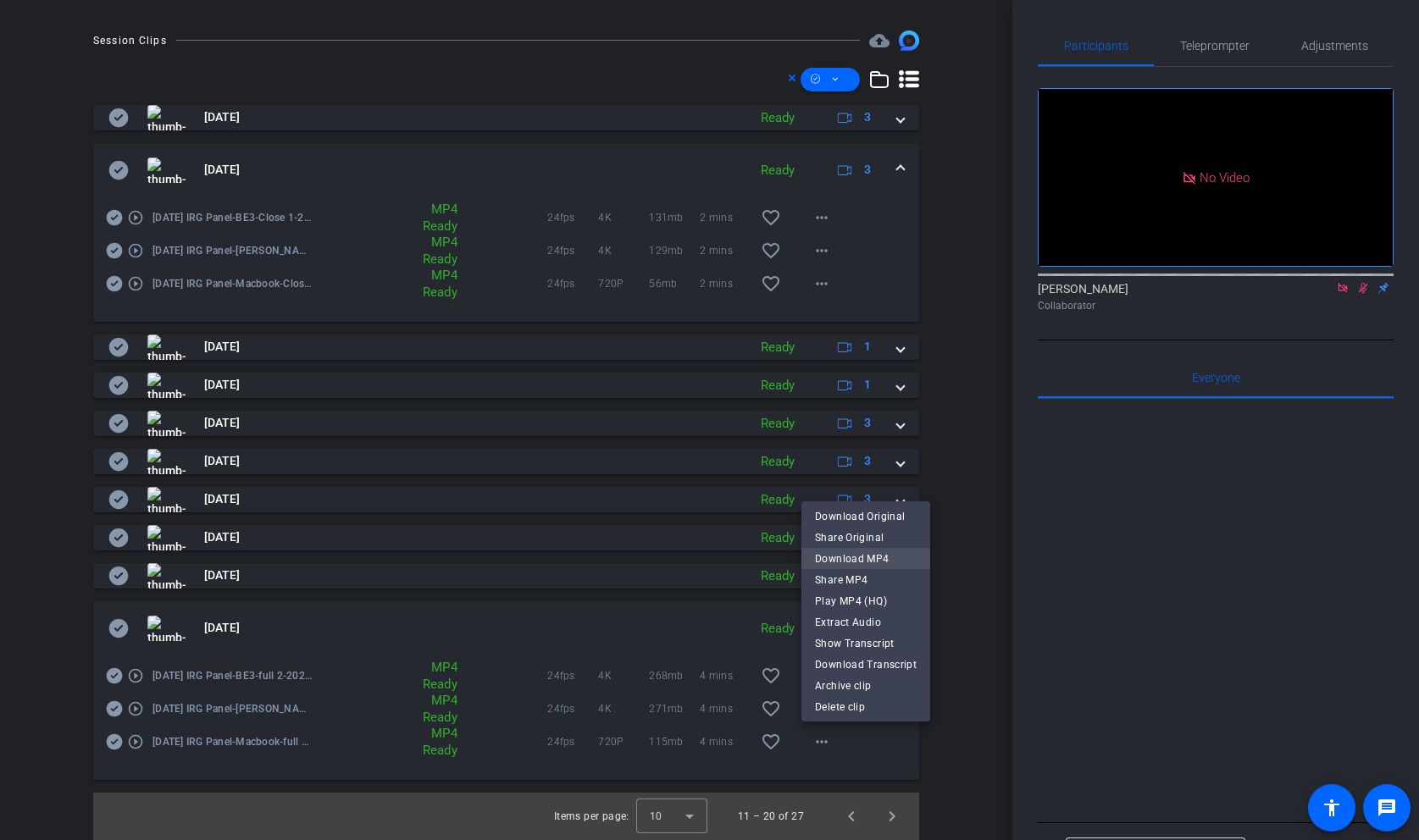
click at [857, 556] on span "Download MP4" at bounding box center [865, 559] width 102 height 21
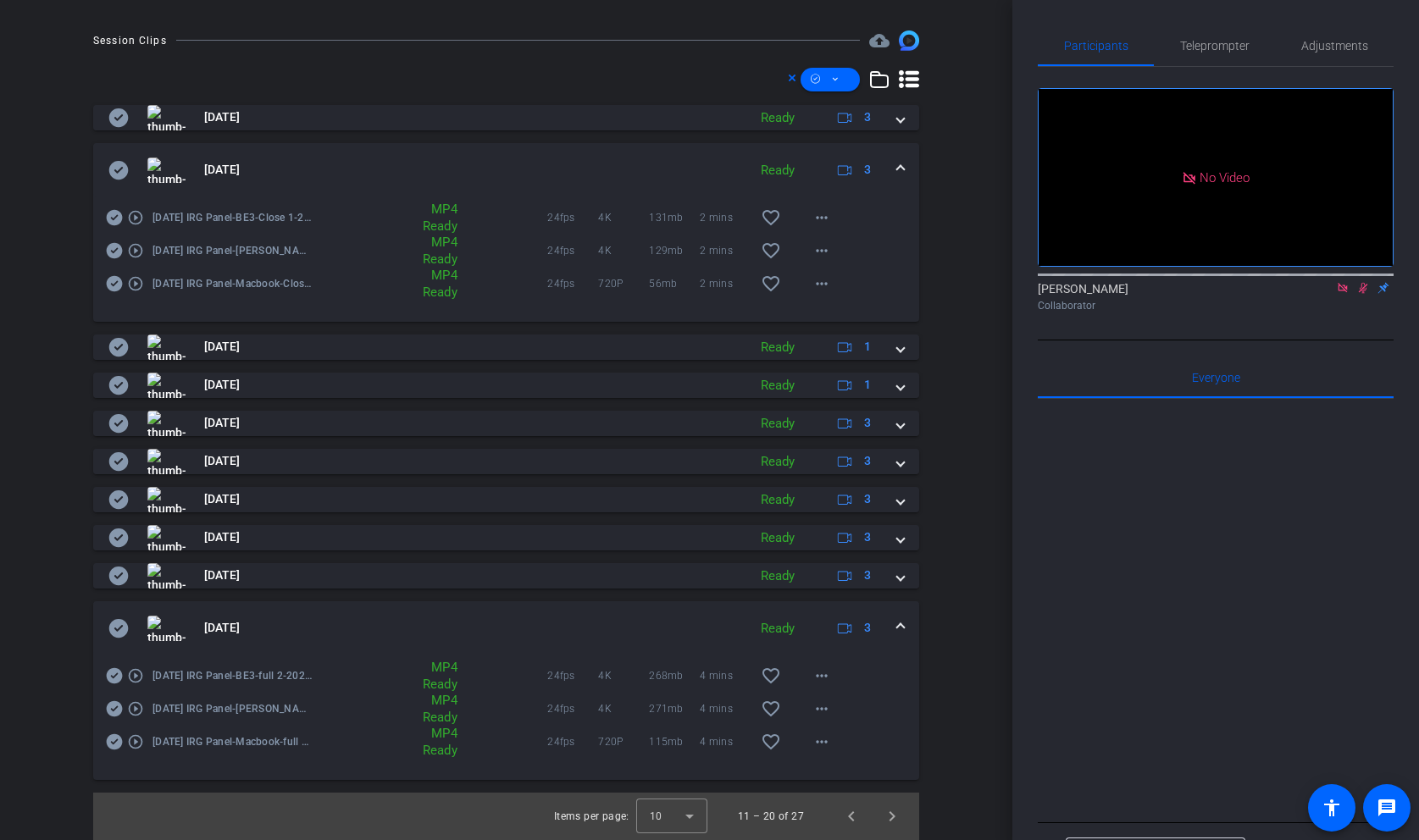
click at [893, 641] on div "[DATE] Ready 3" at bounding box center [502, 628] width 789 height 25
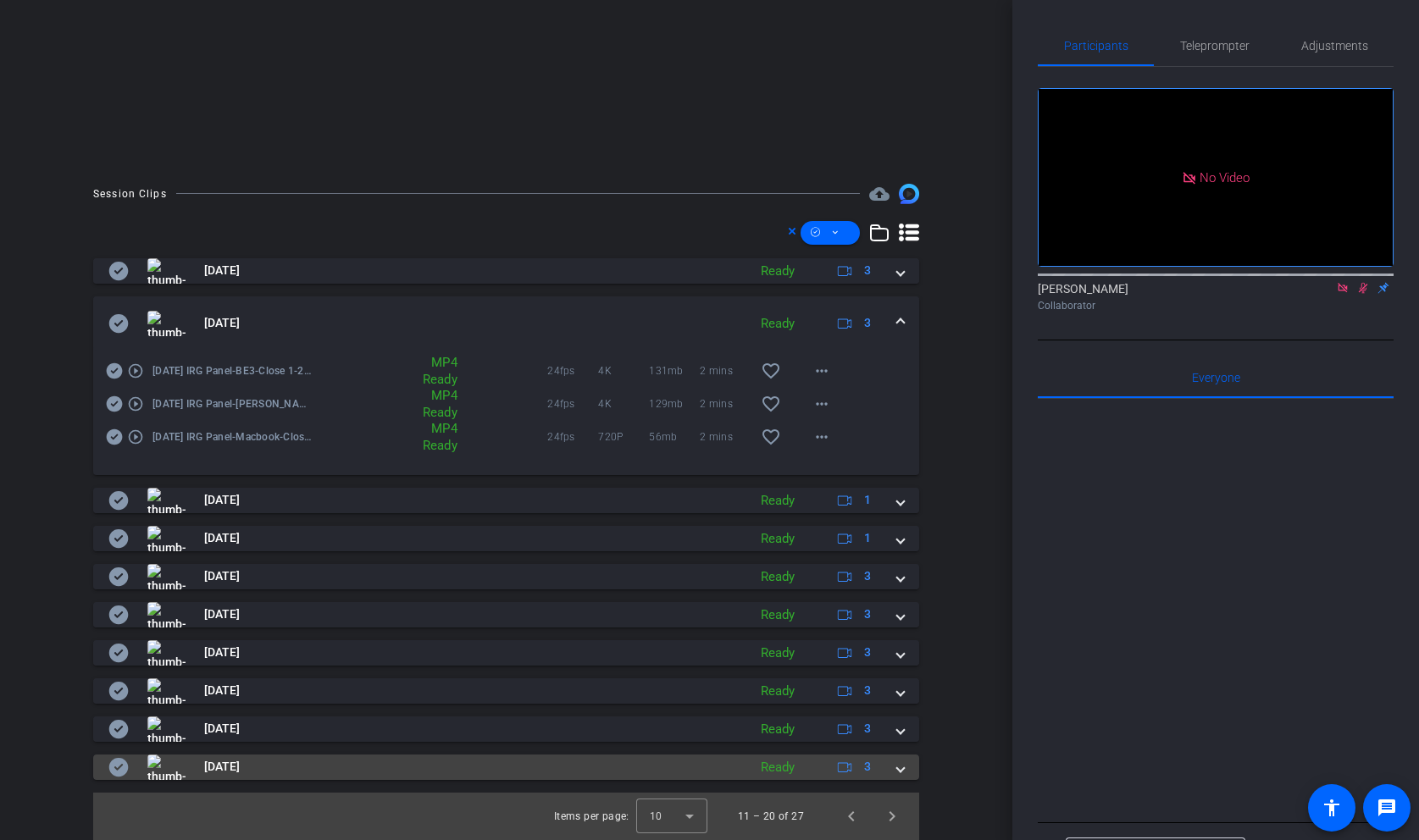
scroll to position [310, 0]
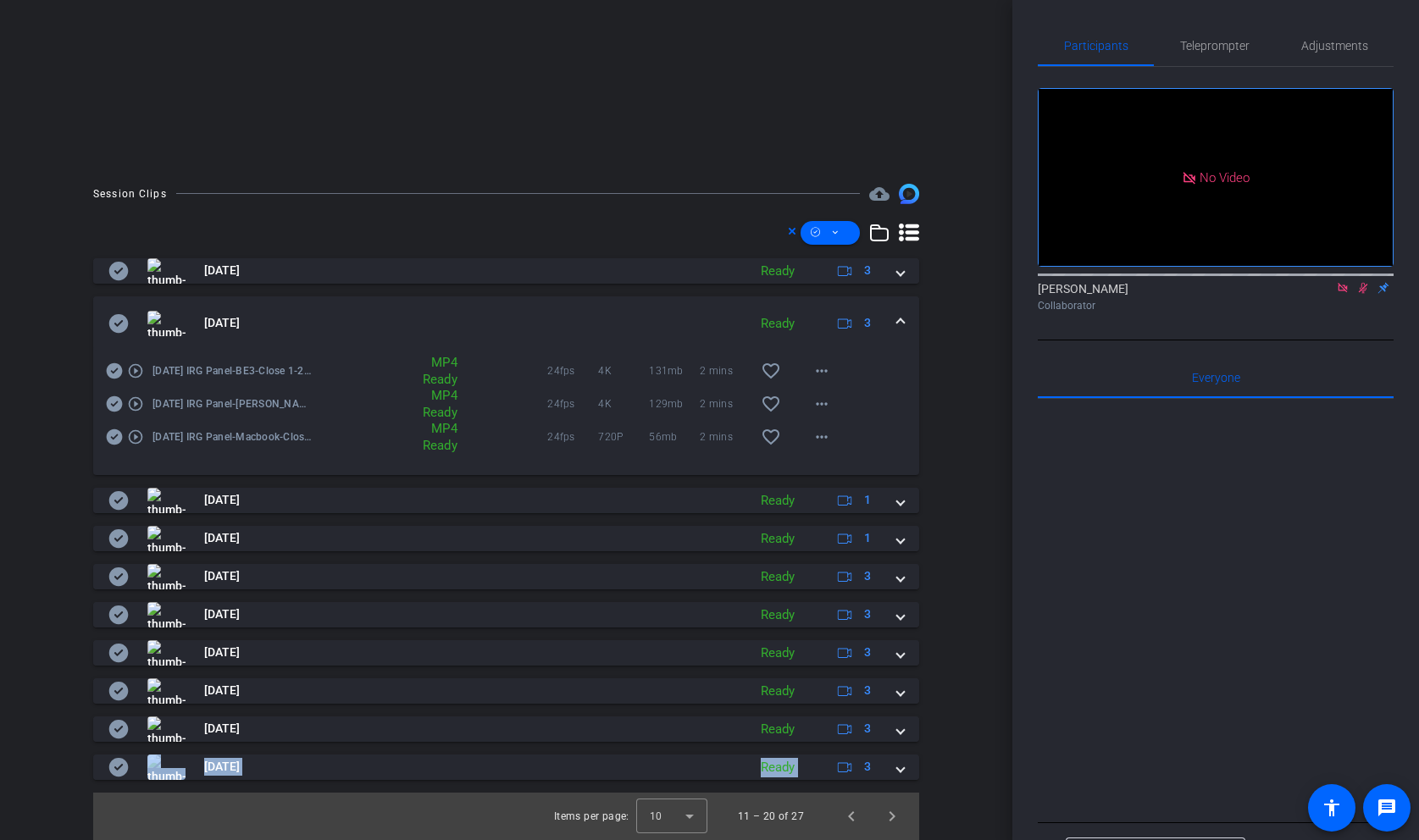
drag, startPoint x: 897, startPoint y: 758, endPoint x: 910, endPoint y: 706, distance: 53.6
click at [910, 706] on div "[DATE] Ready 3 play_circle_outline [DATE] IRG Panel-BE3-Close 2-2025-10-07-15-2…" at bounding box center [506, 519] width 826 height 522
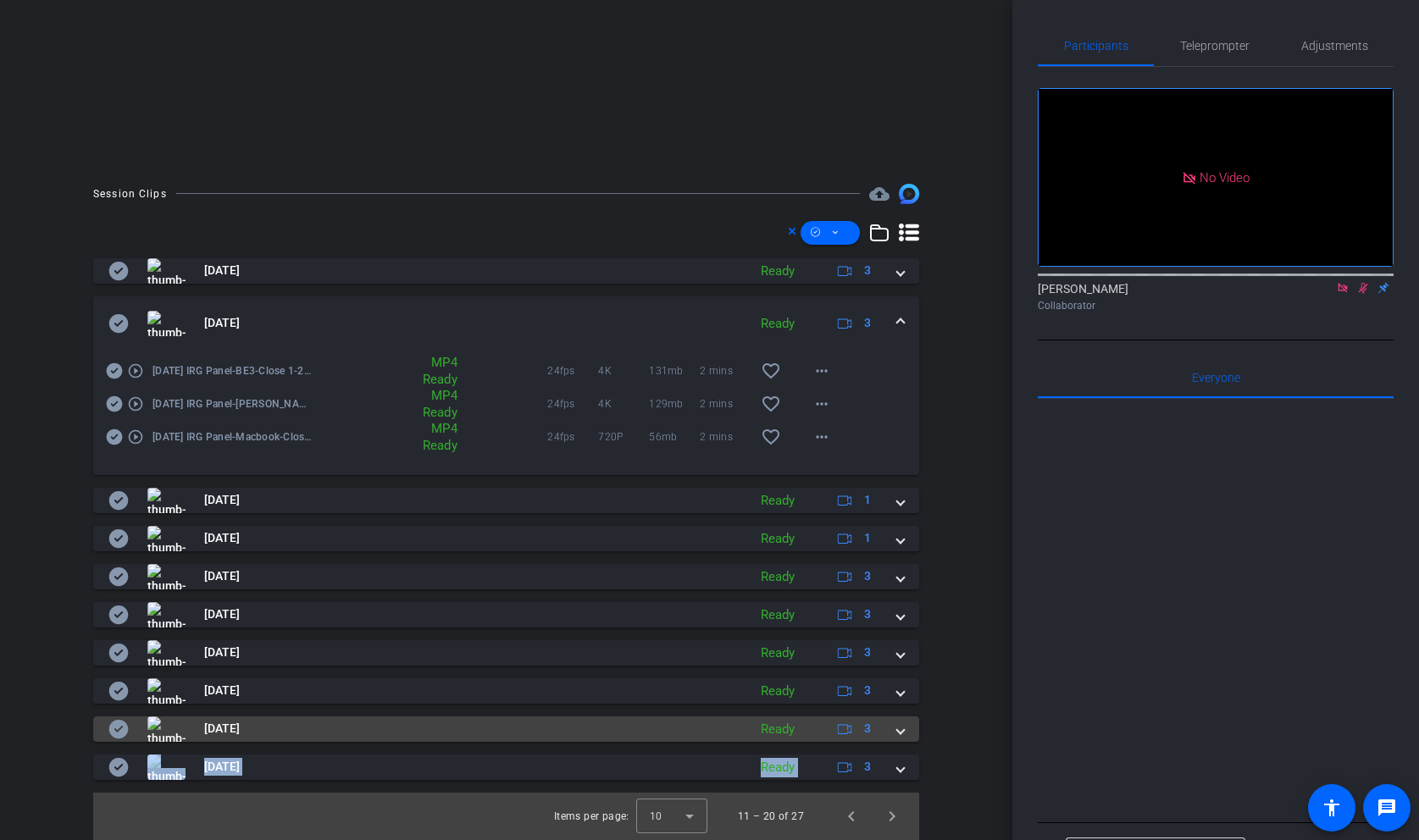
click at [902, 734] on span at bounding box center [900, 729] width 7 height 18
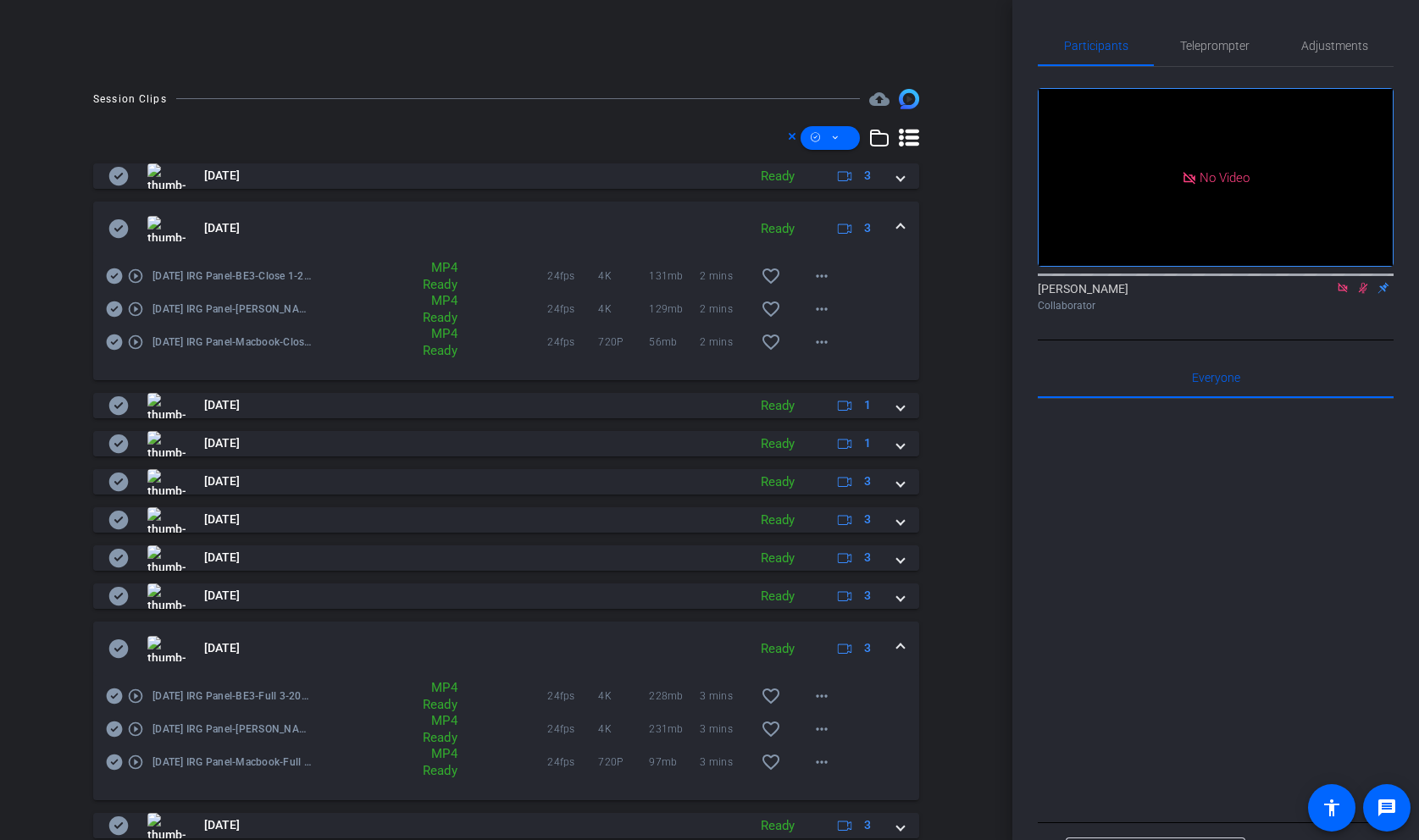
scroll to position [463, 0]
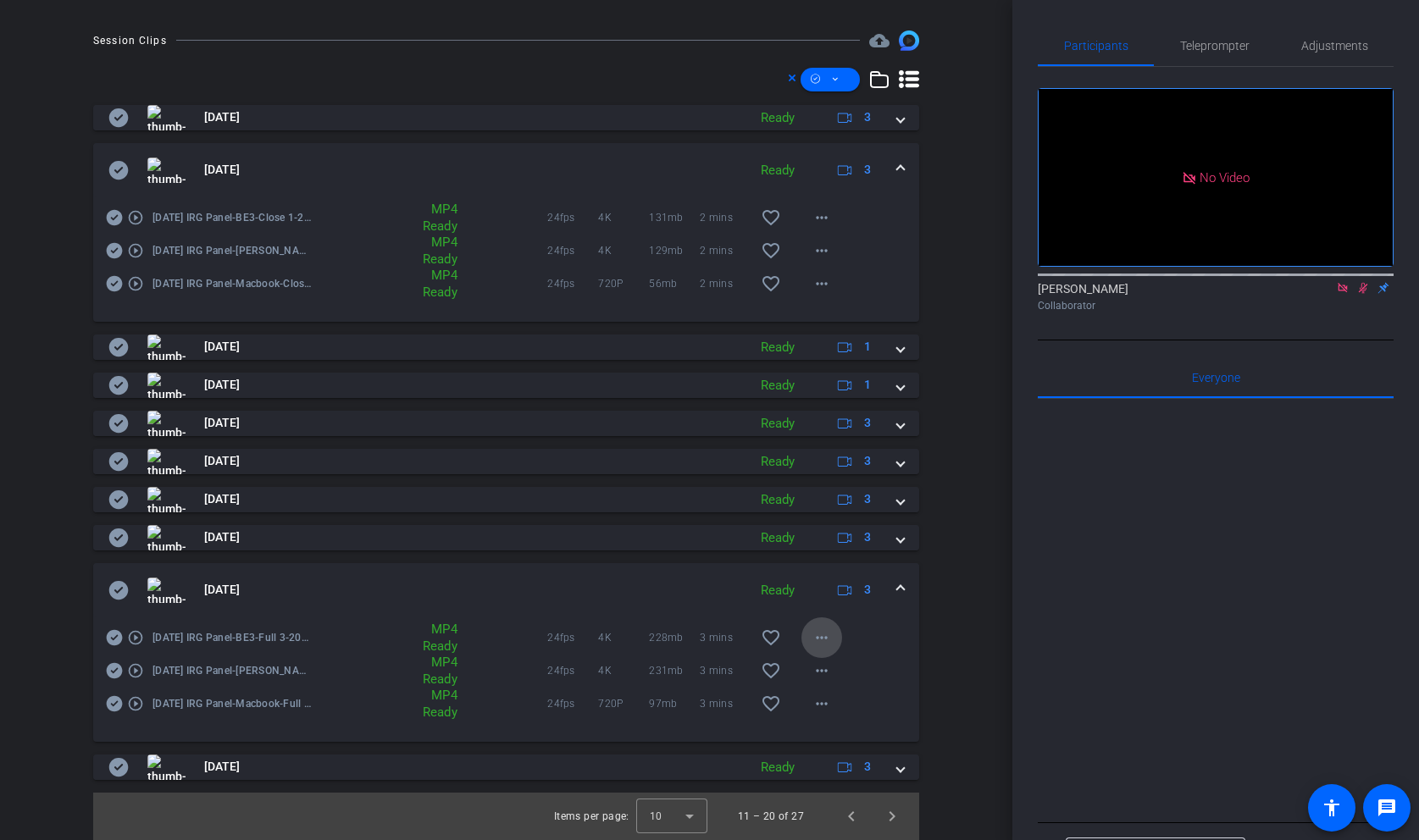
click at [826, 637] on mat-icon "more_horiz" at bounding box center [822, 638] width 21 height 21
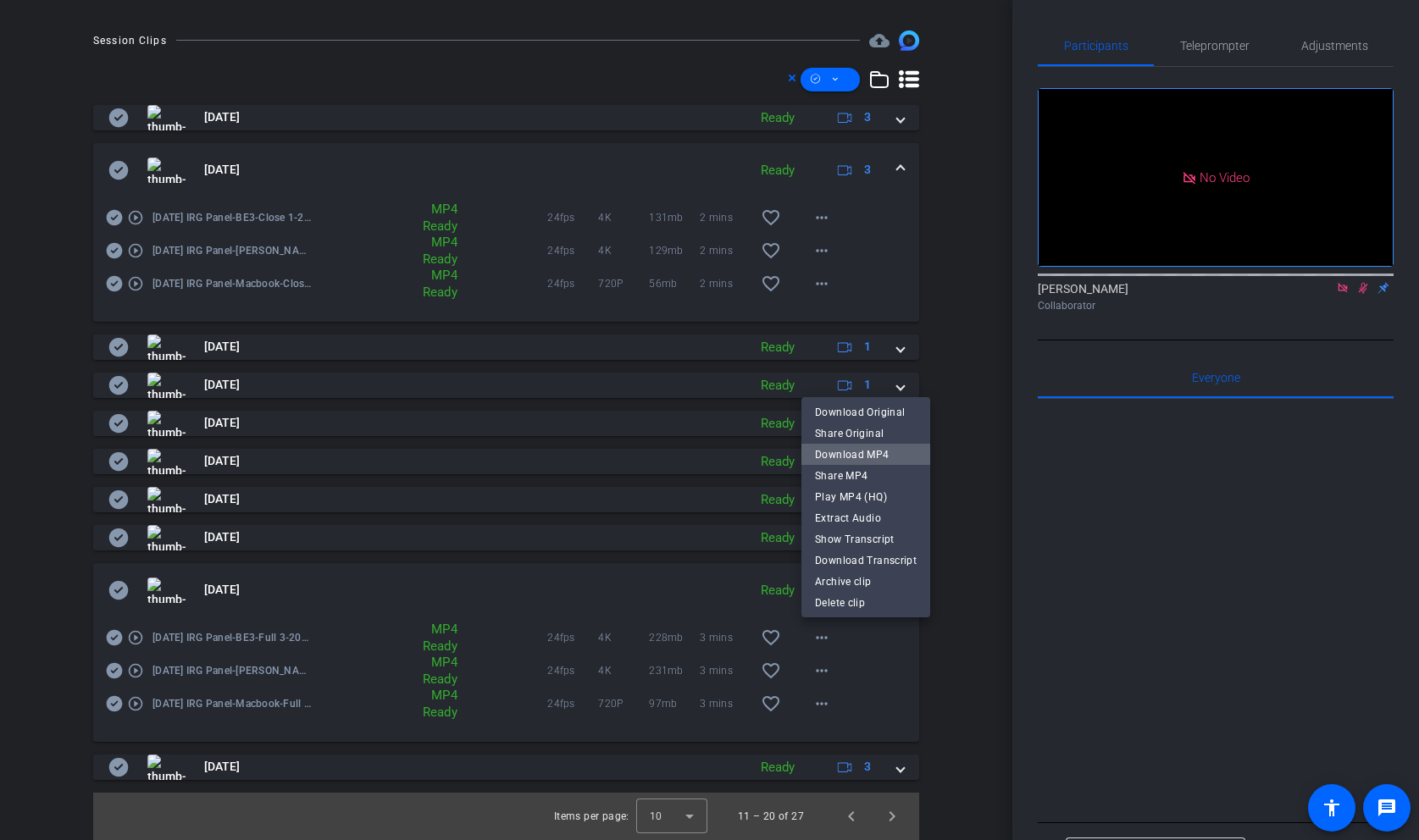
click at [867, 450] on span "Download MP4" at bounding box center [865, 455] width 102 height 21
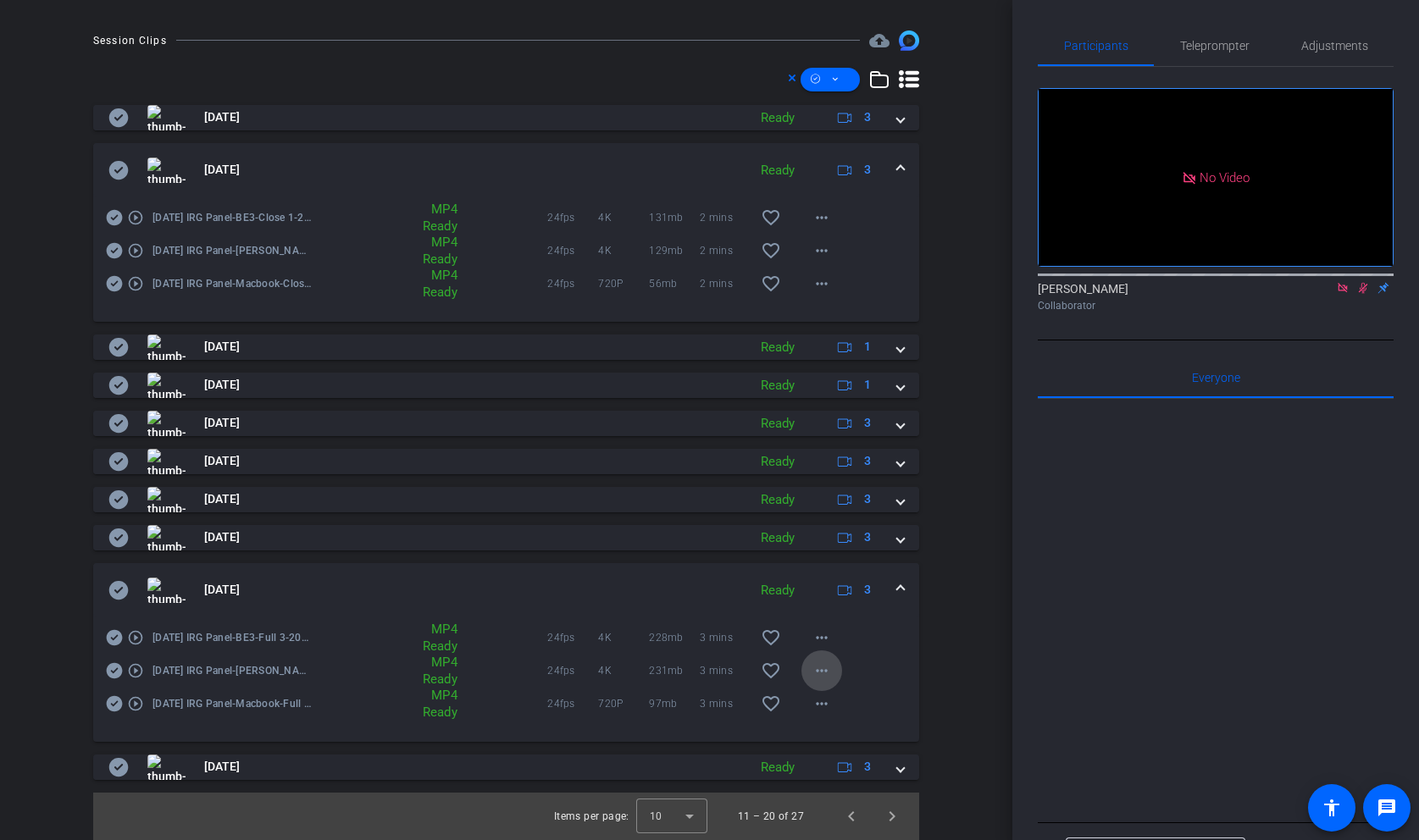
click at [820, 676] on mat-icon "more_horiz" at bounding box center [822, 671] width 21 height 21
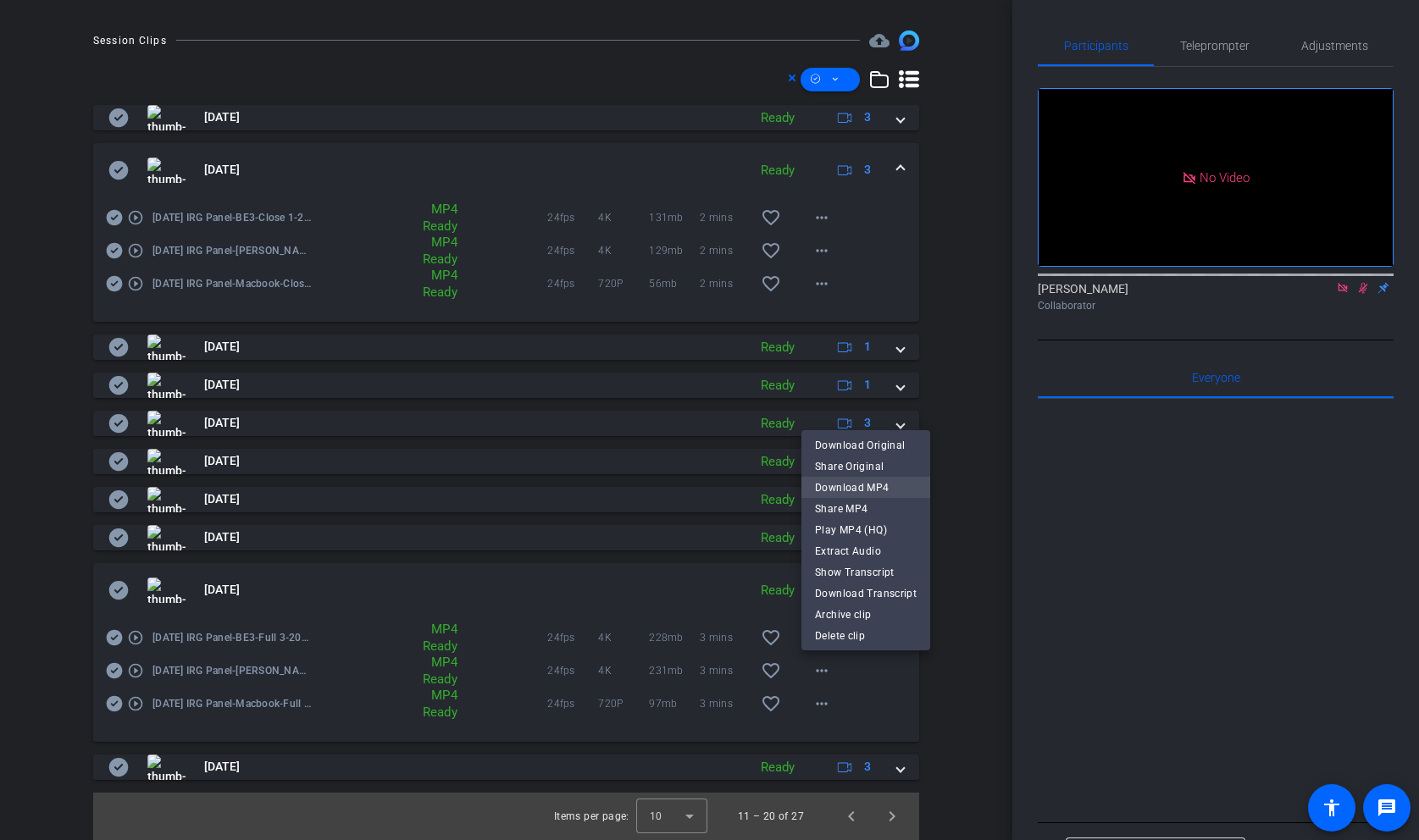
click at [855, 485] on span "Download MP4" at bounding box center [865, 488] width 102 height 21
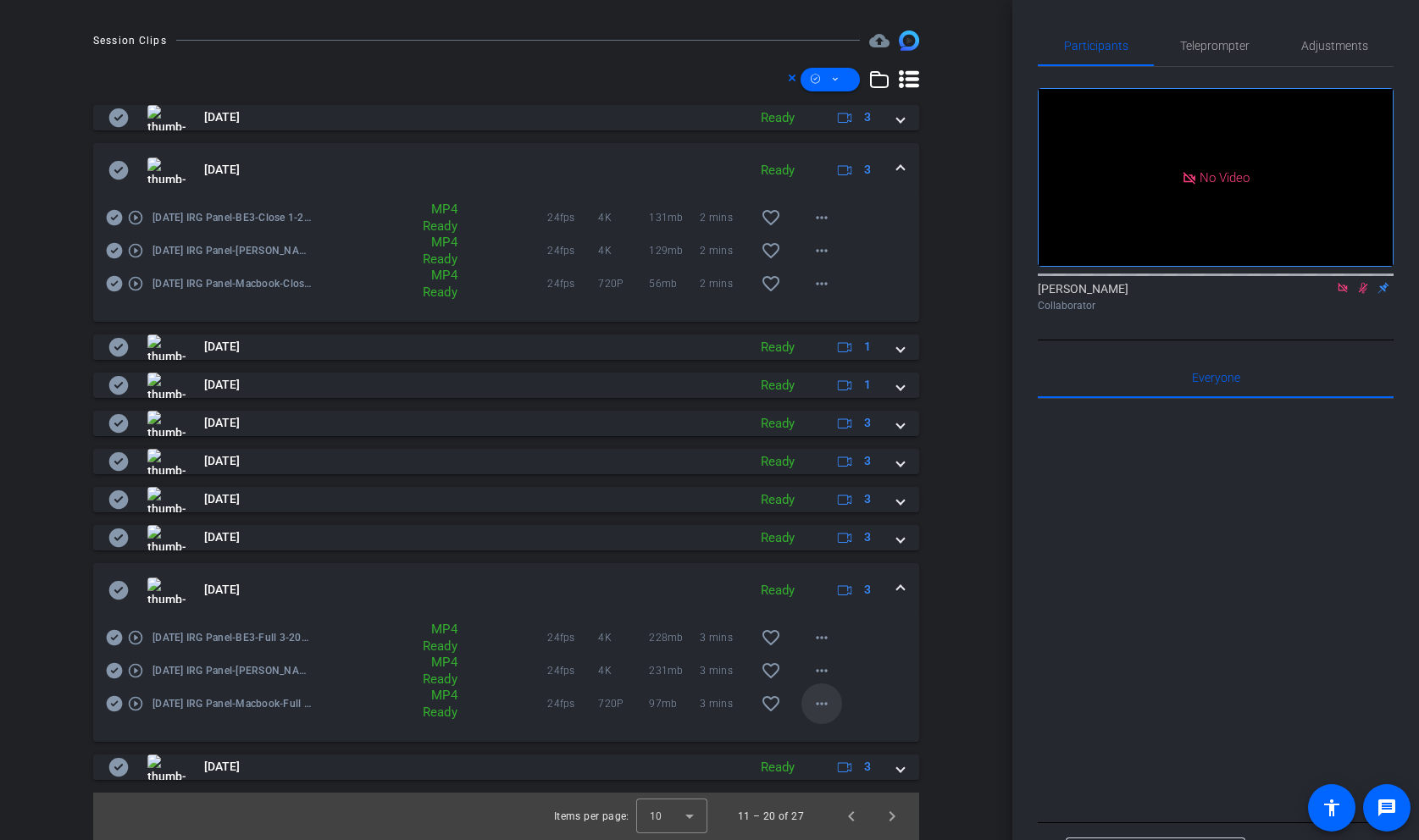
click at [819, 706] on mat-icon "more_horiz" at bounding box center [822, 704] width 21 height 21
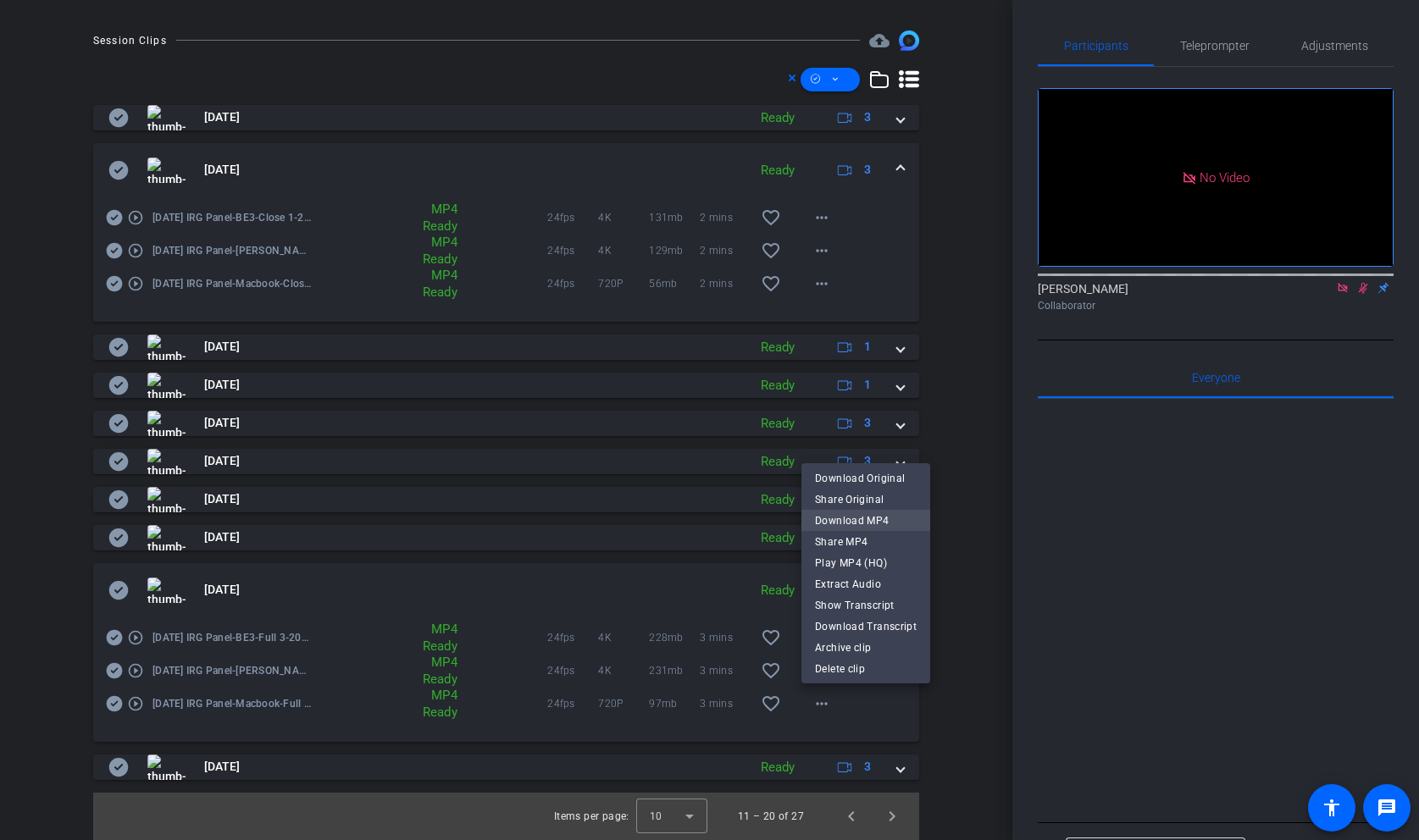
click at [847, 521] on span "Download MP4" at bounding box center [865, 521] width 102 height 21
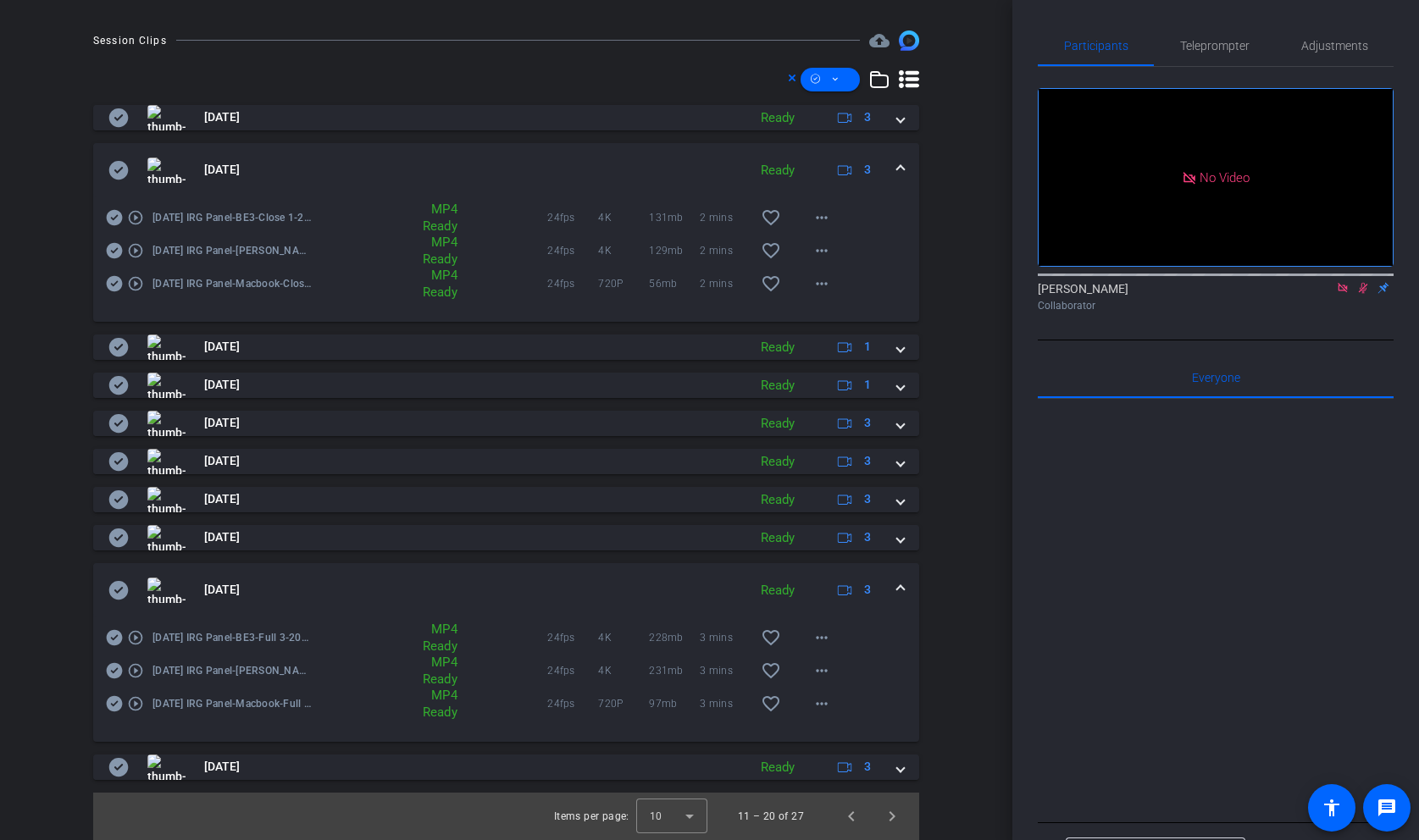
click at [901, 596] on span at bounding box center [900, 589] width 7 height 18
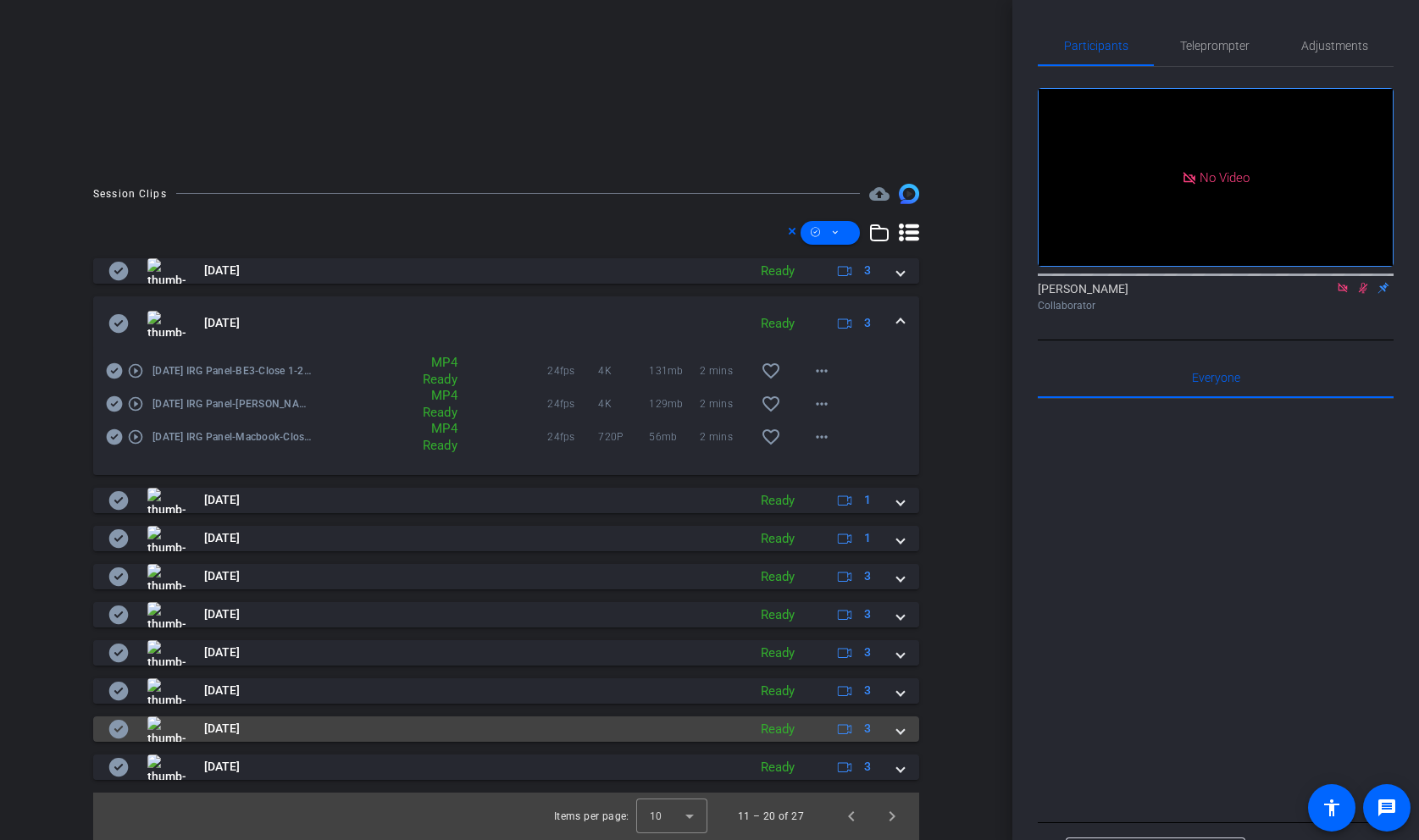
scroll to position [310, 0]
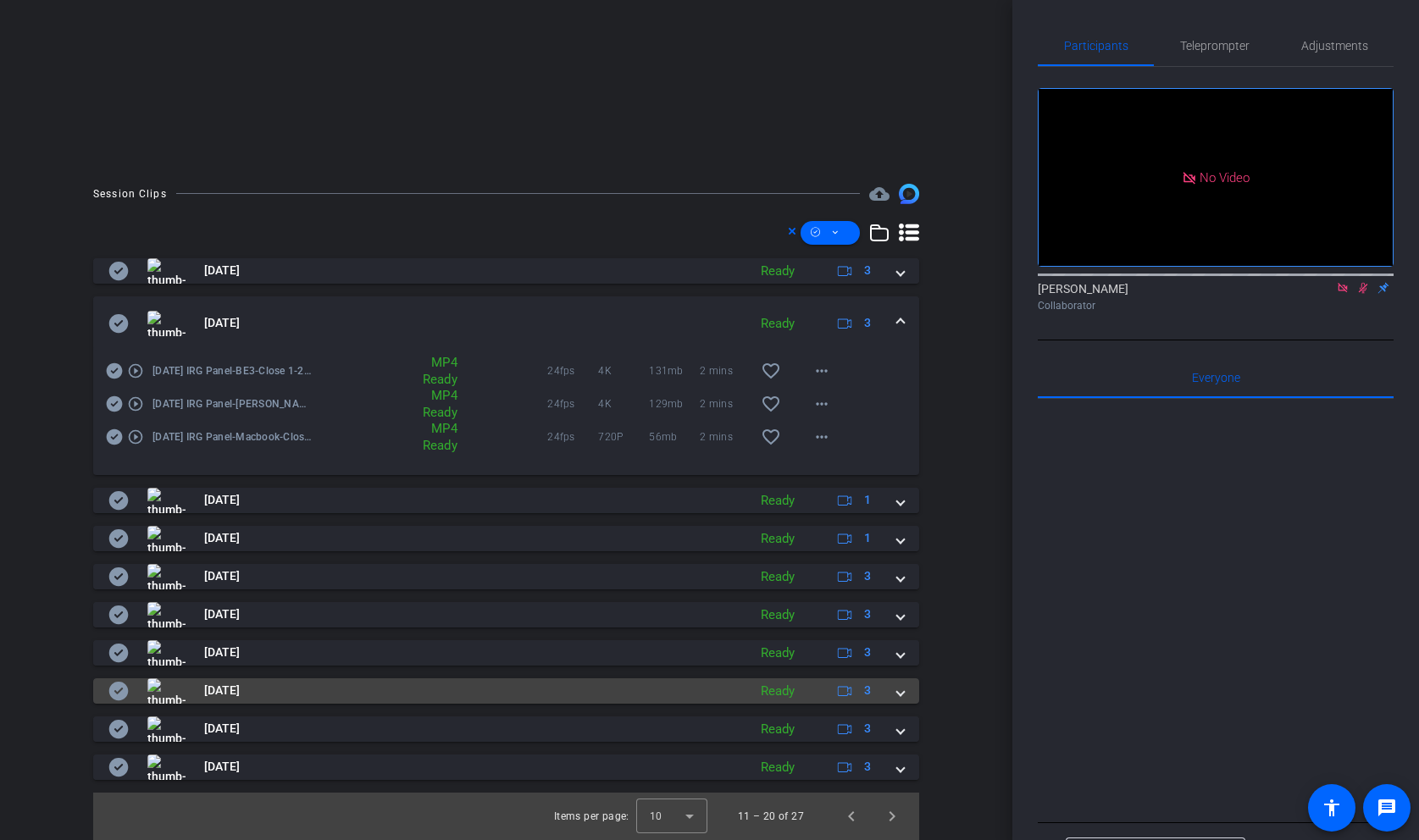
click at [905, 694] on mat-expansion-panel-header "[DATE] Ready 3" at bounding box center [506, 690] width 826 height 25
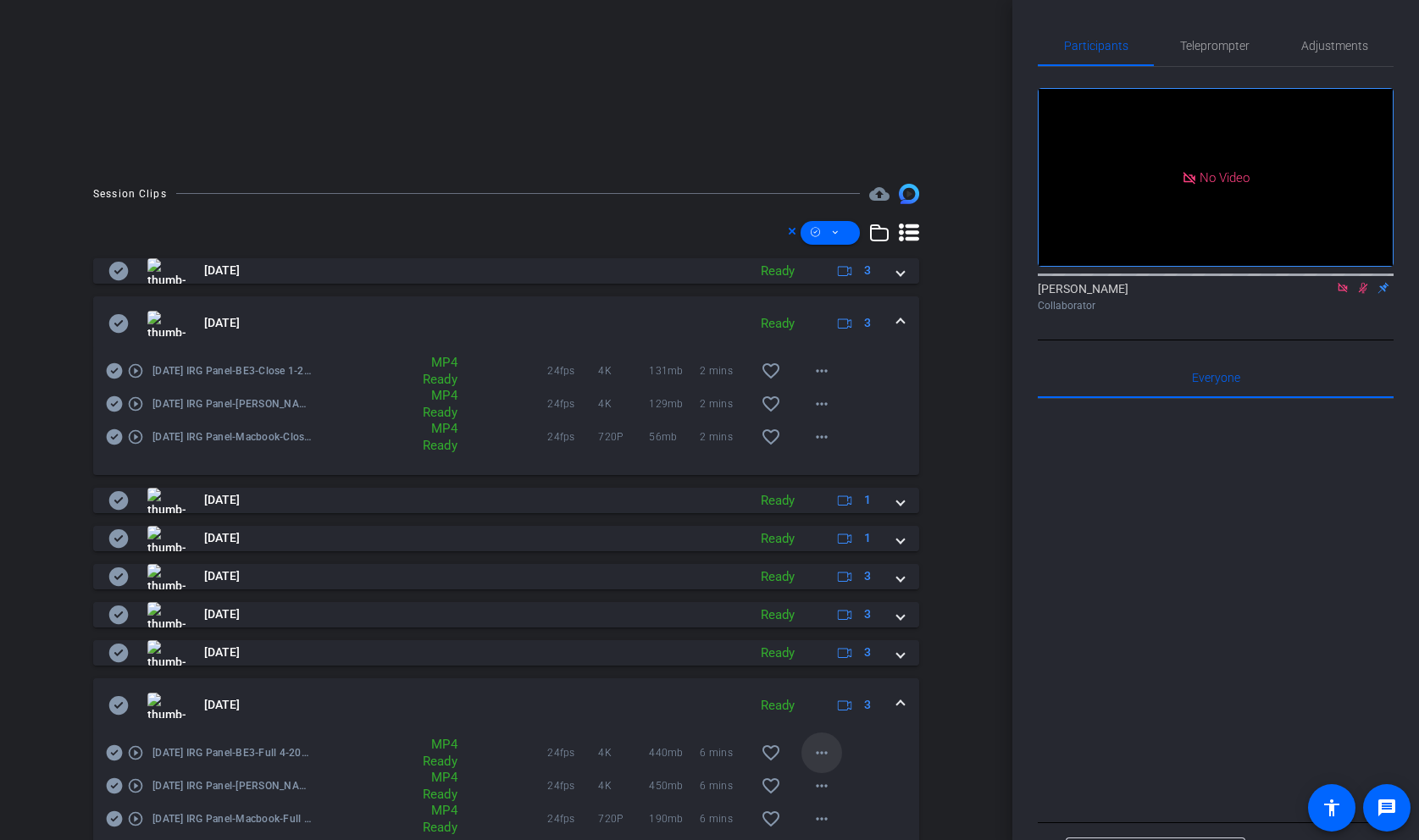
click at [833, 749] on span at bounding box center [821, 752] width 40 height 40
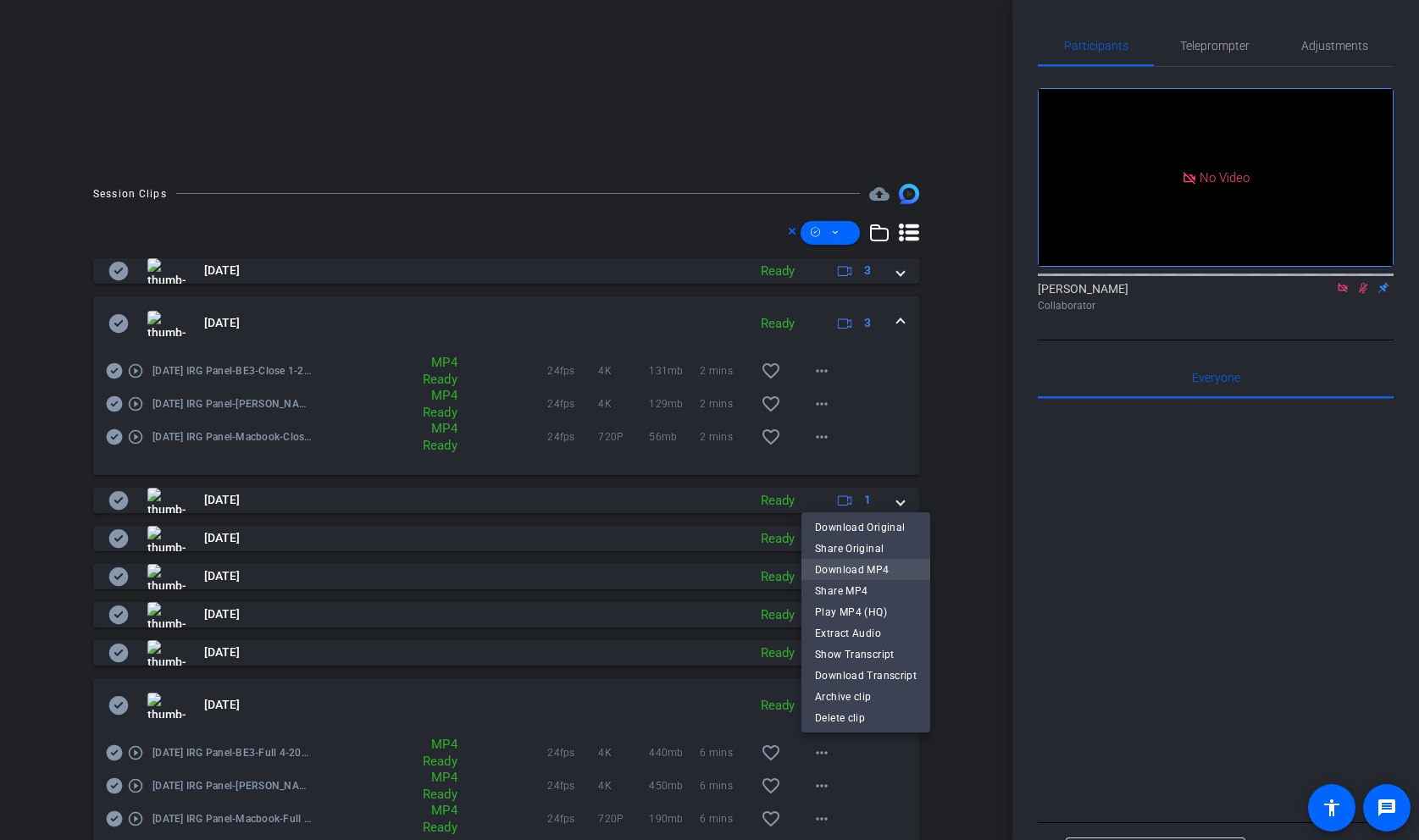
click at [872, 562] on span "Download MP4" at bounding box center [865, 571] width 102 height 21
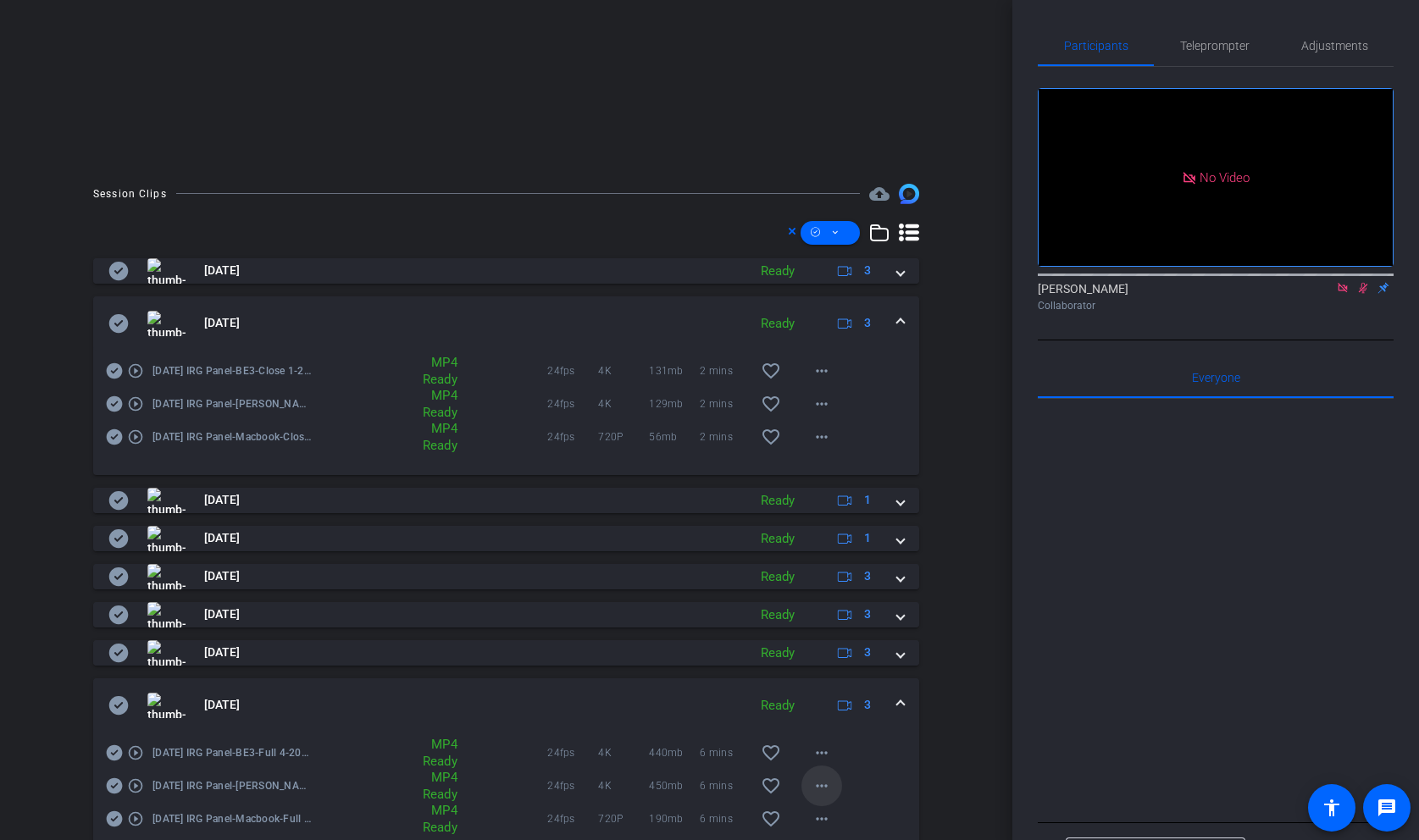
click at [824, 781] on mat-icon "more_horiz" at bounding box center [822, 786] width 21 height 21
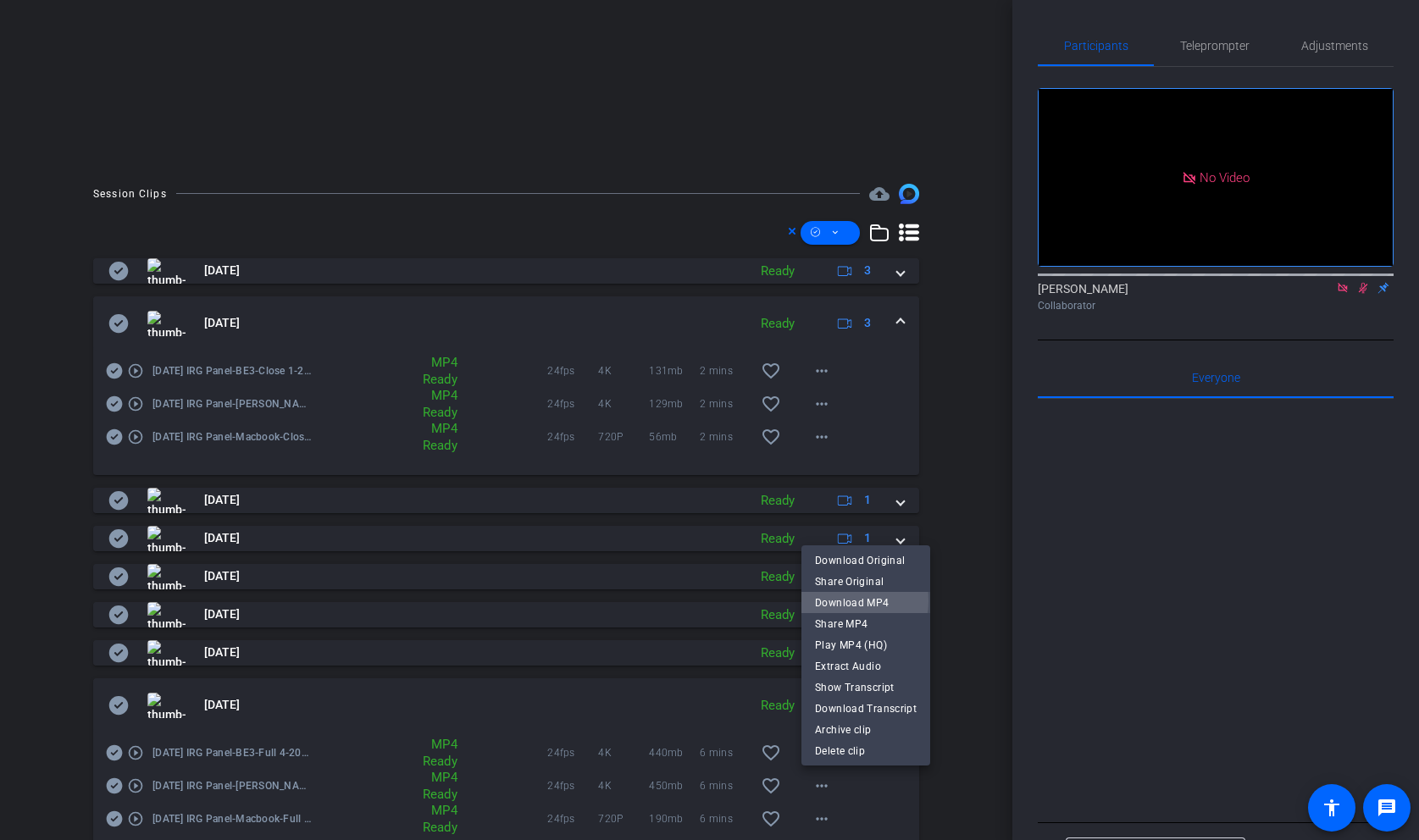
click at [844, 601] on span "Download MP4" at bounding box center [865, 603] width 102 height 21
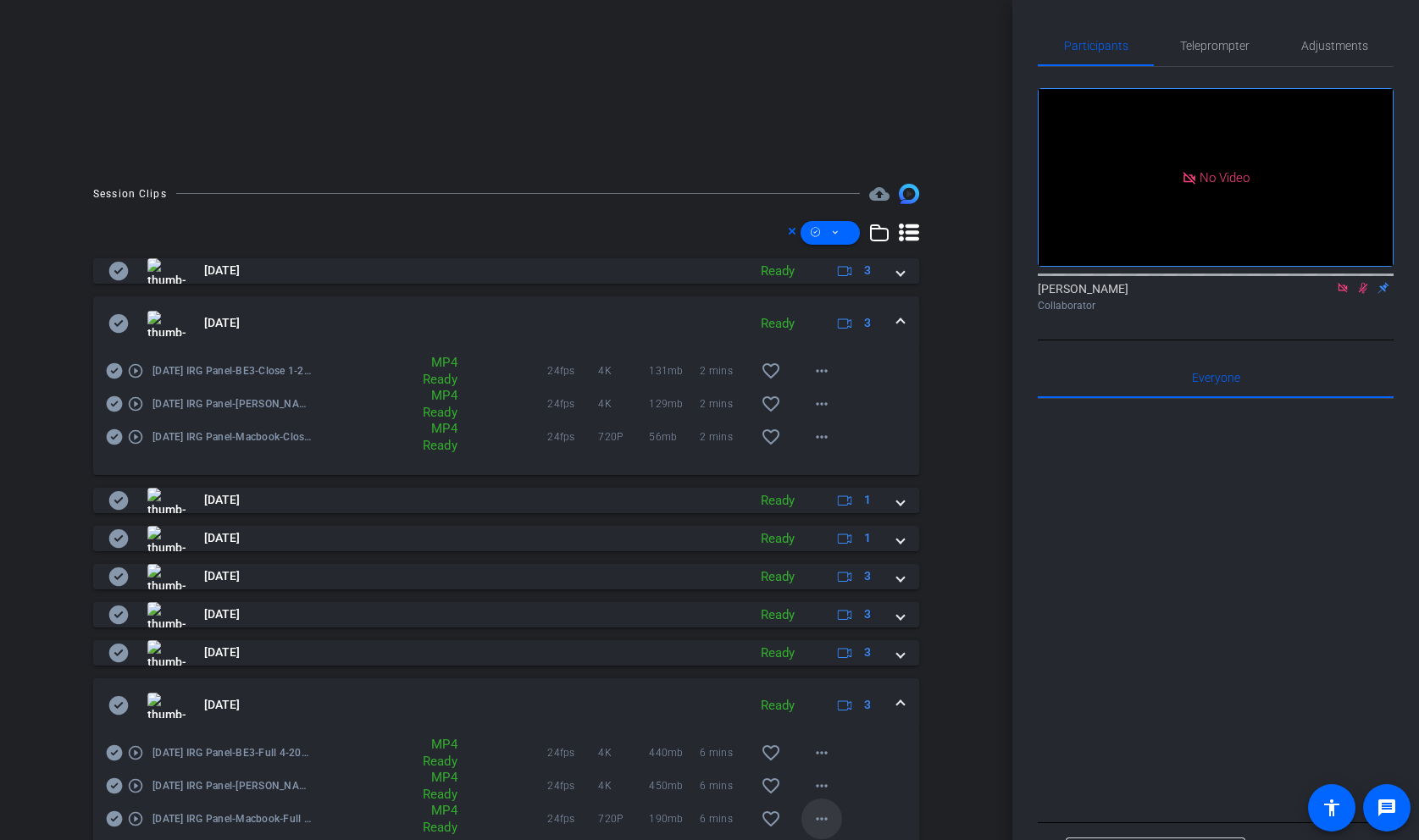
click at [822, 819] on mat-icon "more_horiz" at bounding box center [822, 819] width 21 height 21
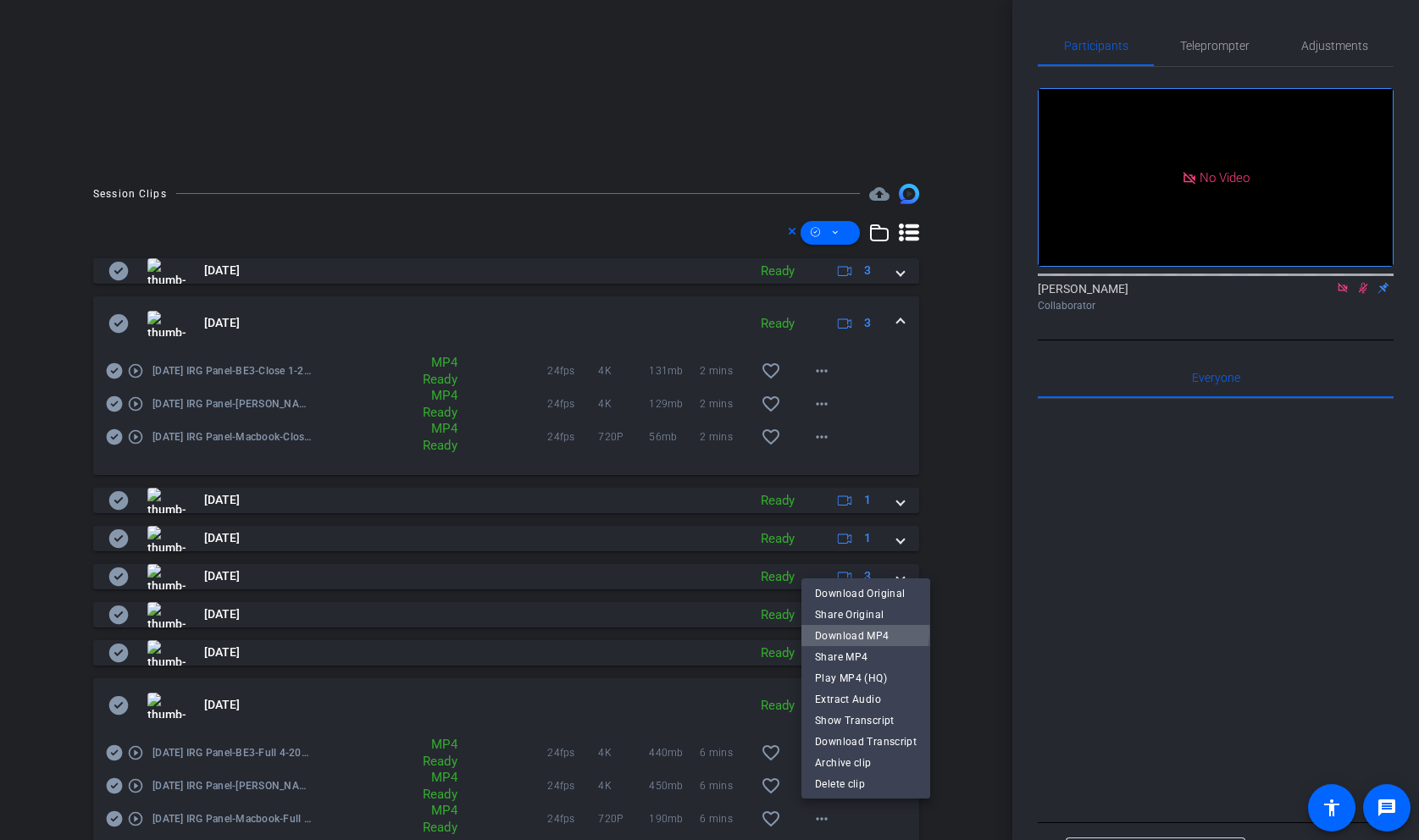
click at [861, 632] on span "Download MP4" at bounding box center [865, 636] width 102 height 21
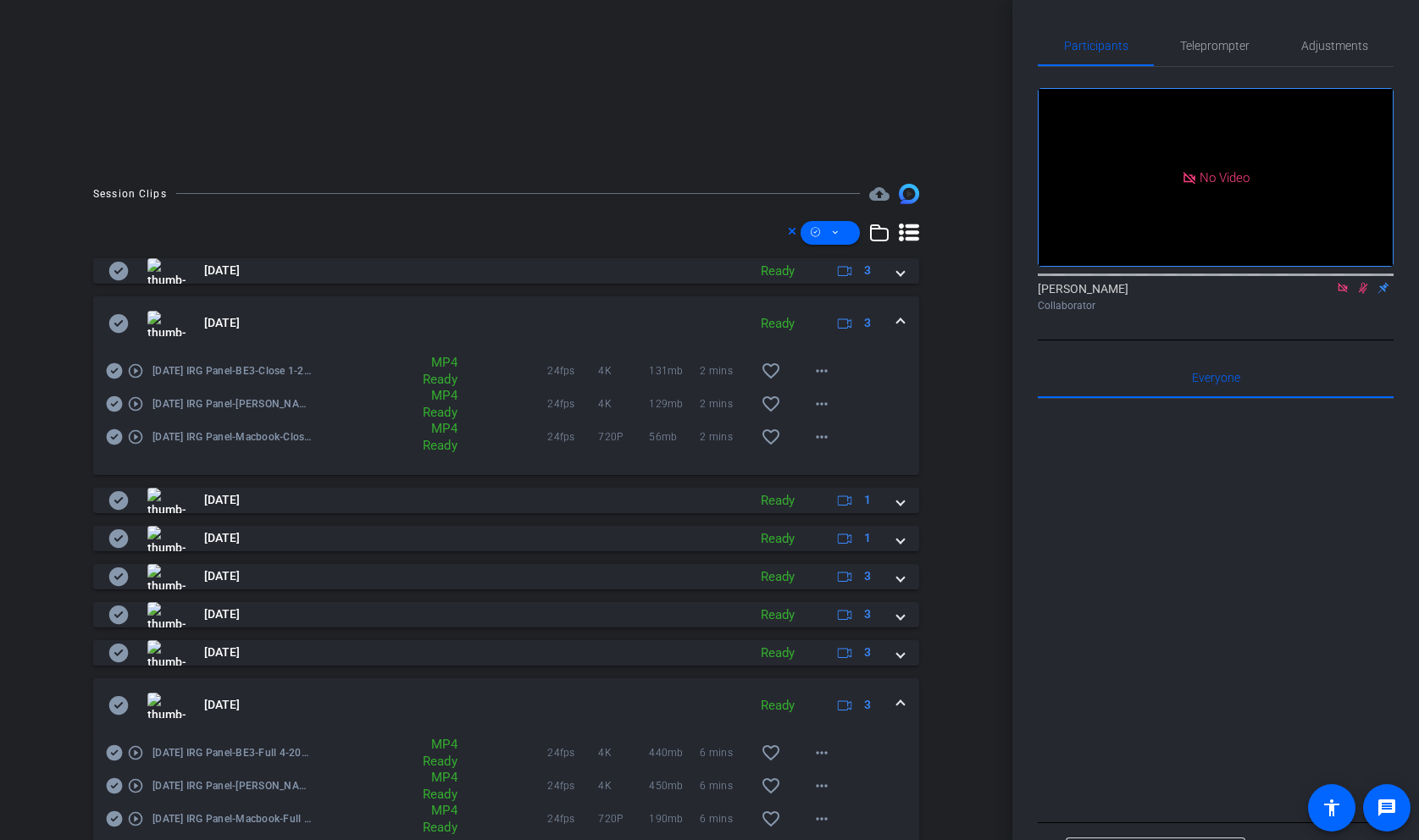
click at [898, 704] on span at bounding box center [900, 704] width 7 height 18
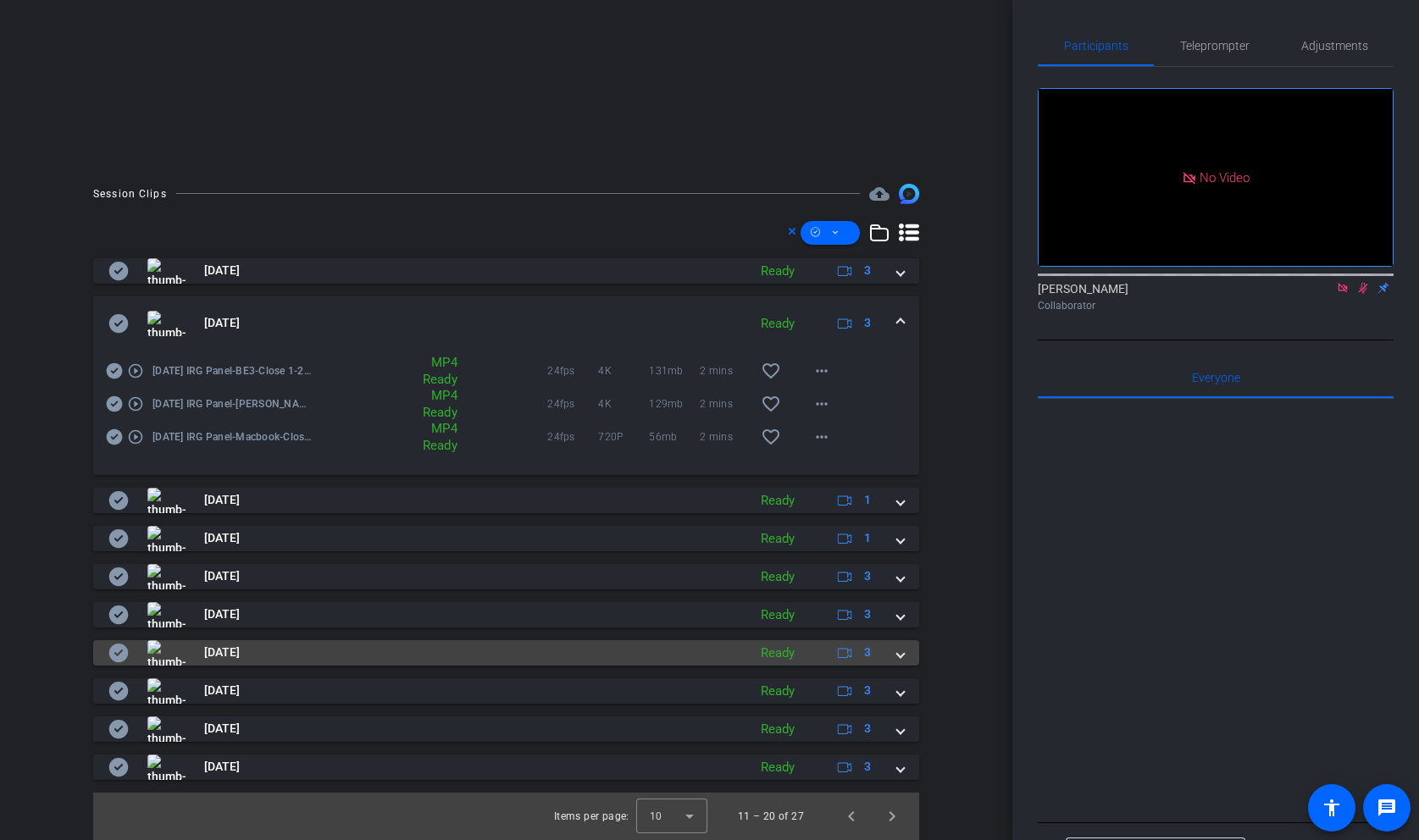
click at [904, 657] on mat-expansion-panel-header "[DATE] Ready 3" at bounding box center [506, 653] width 826 height 25
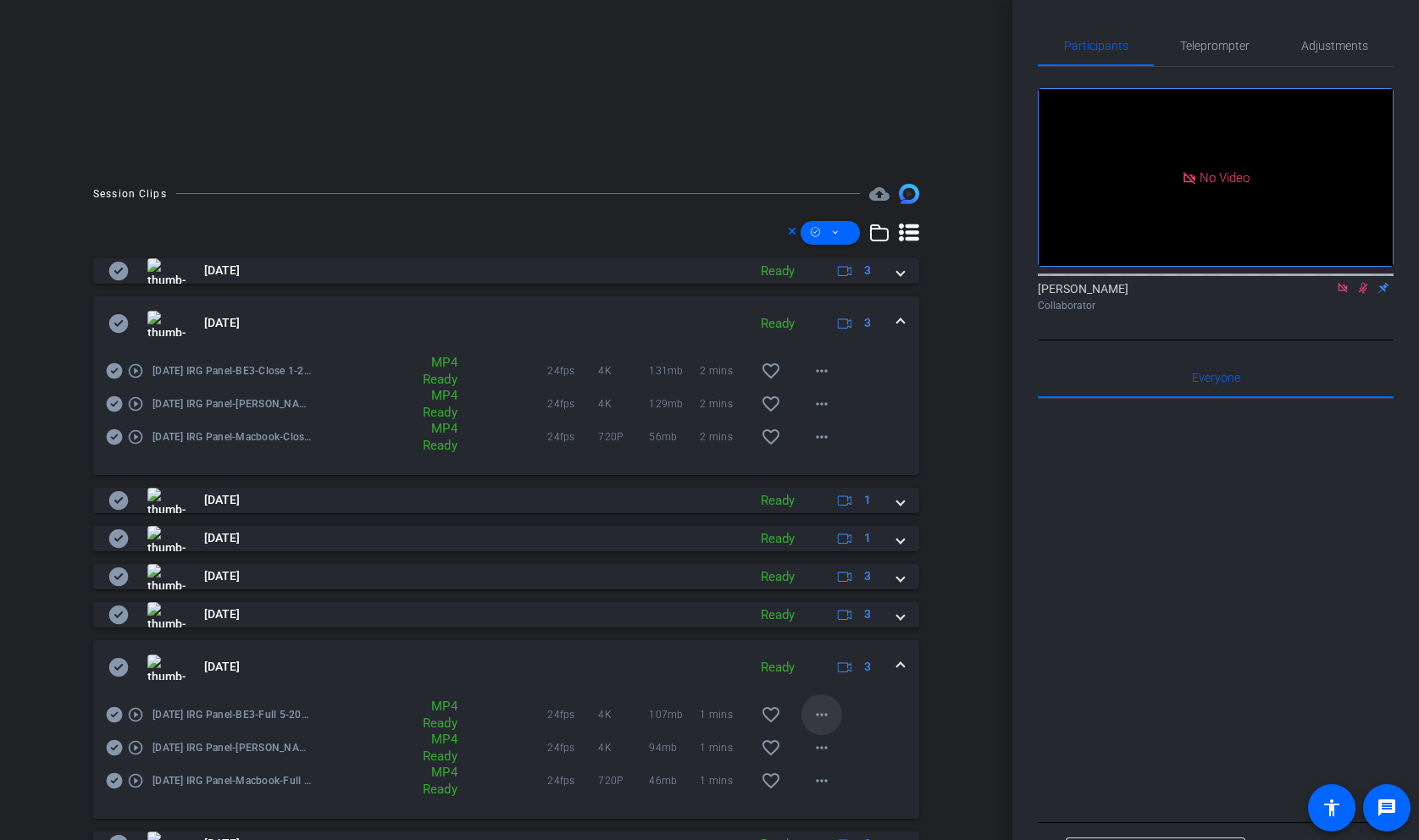
click at [818, 722] on mat-icon "more_horiz" at bounding box center [822, 715] width 21 height 21
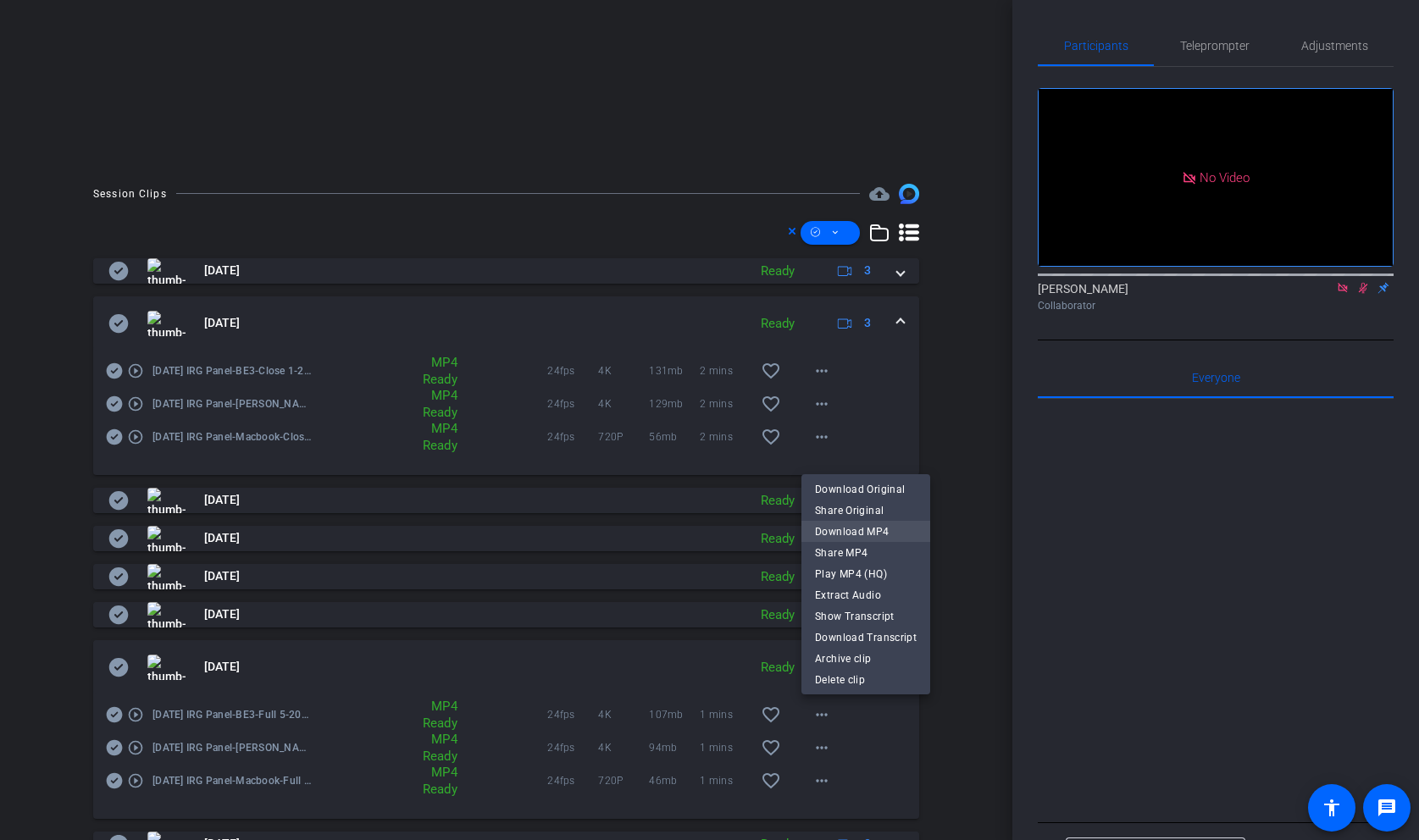
click at [863, 534] on span "Download MP4" at bounding box center [865, 532] width 102 height 21
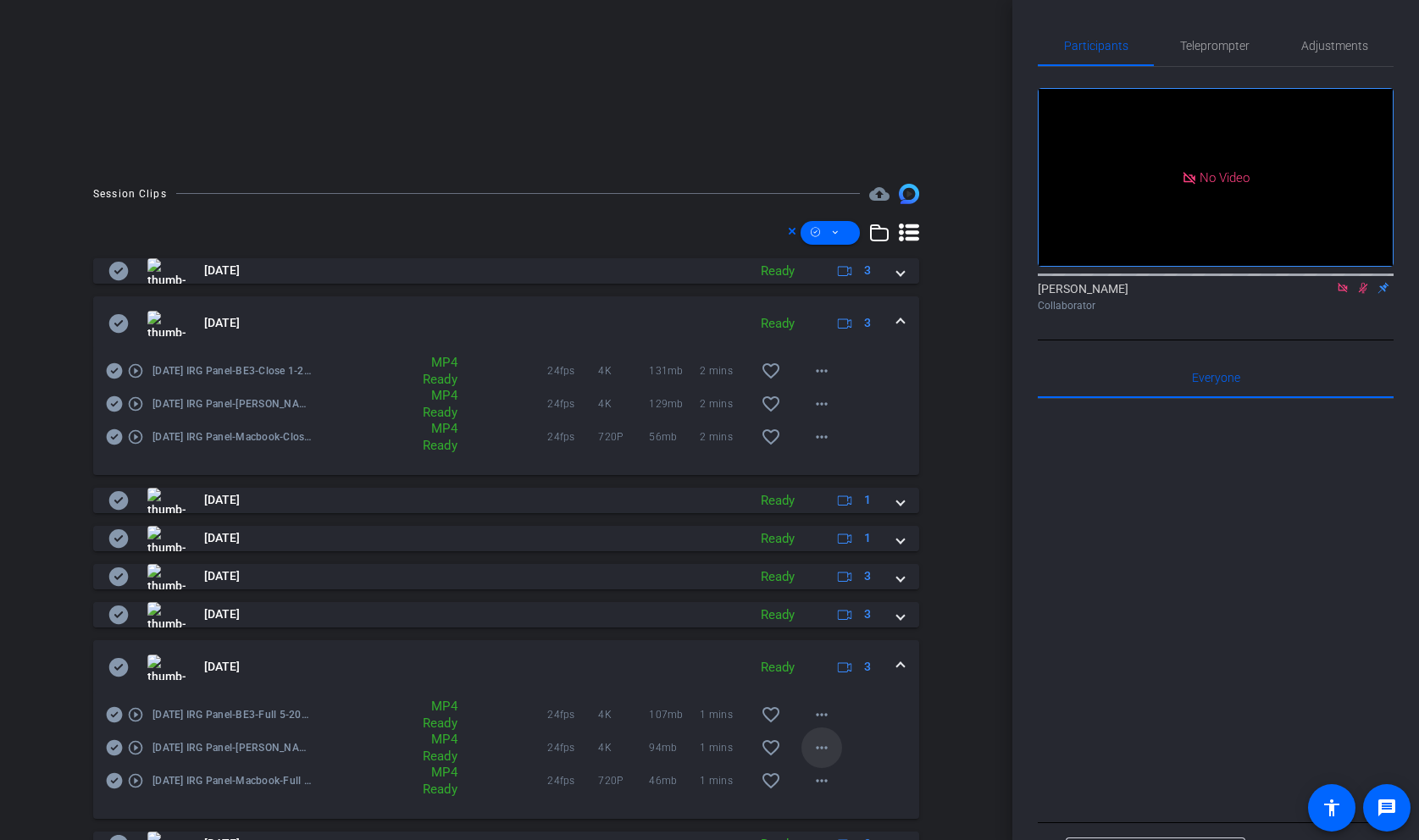
click at [823, 741] on mat-icon "more_horiz" at bounding box center [822, 748] width 21 height 21
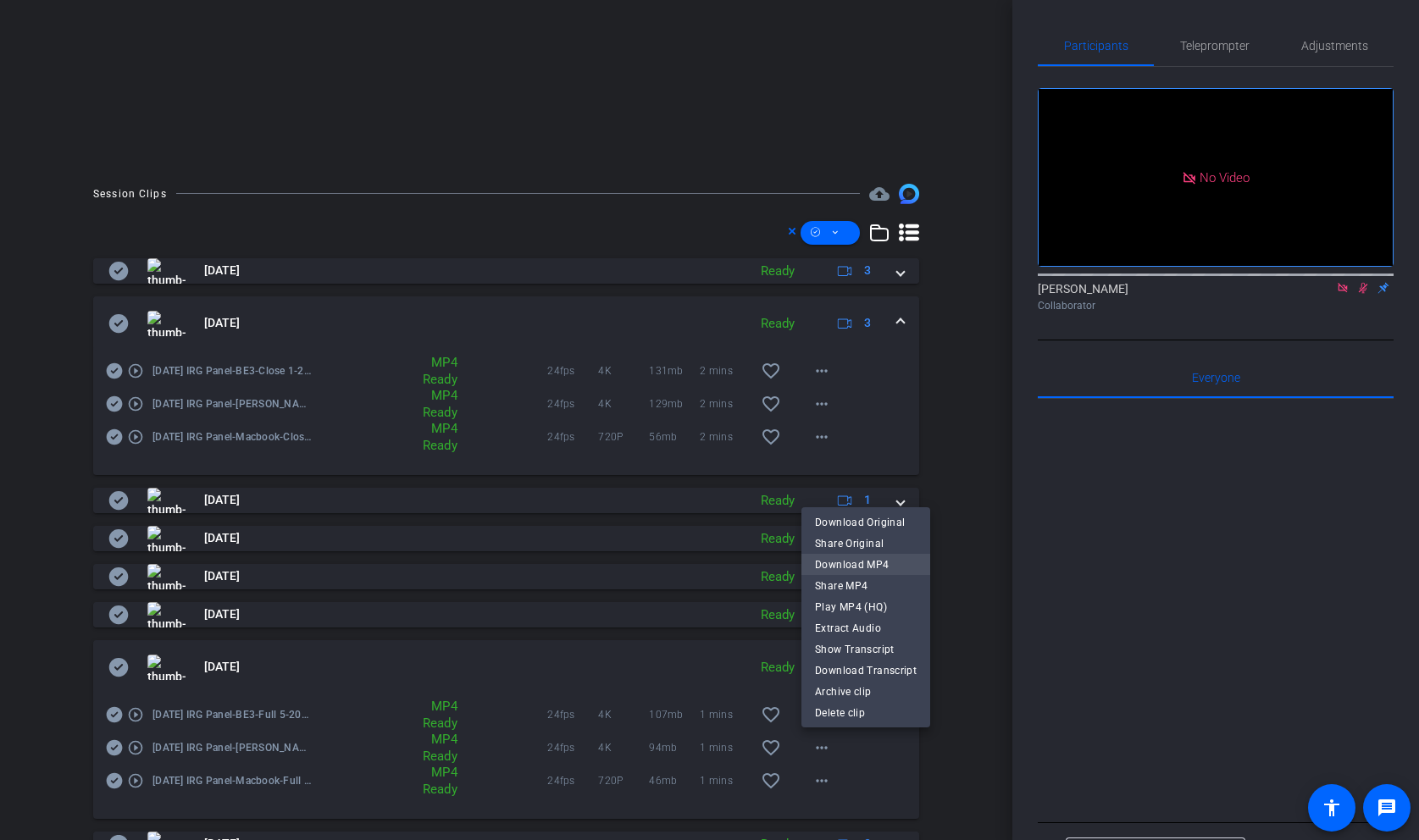
click at [867, 558] on span "Download MP4" at bounding box center [865, 565] width 102 height 21
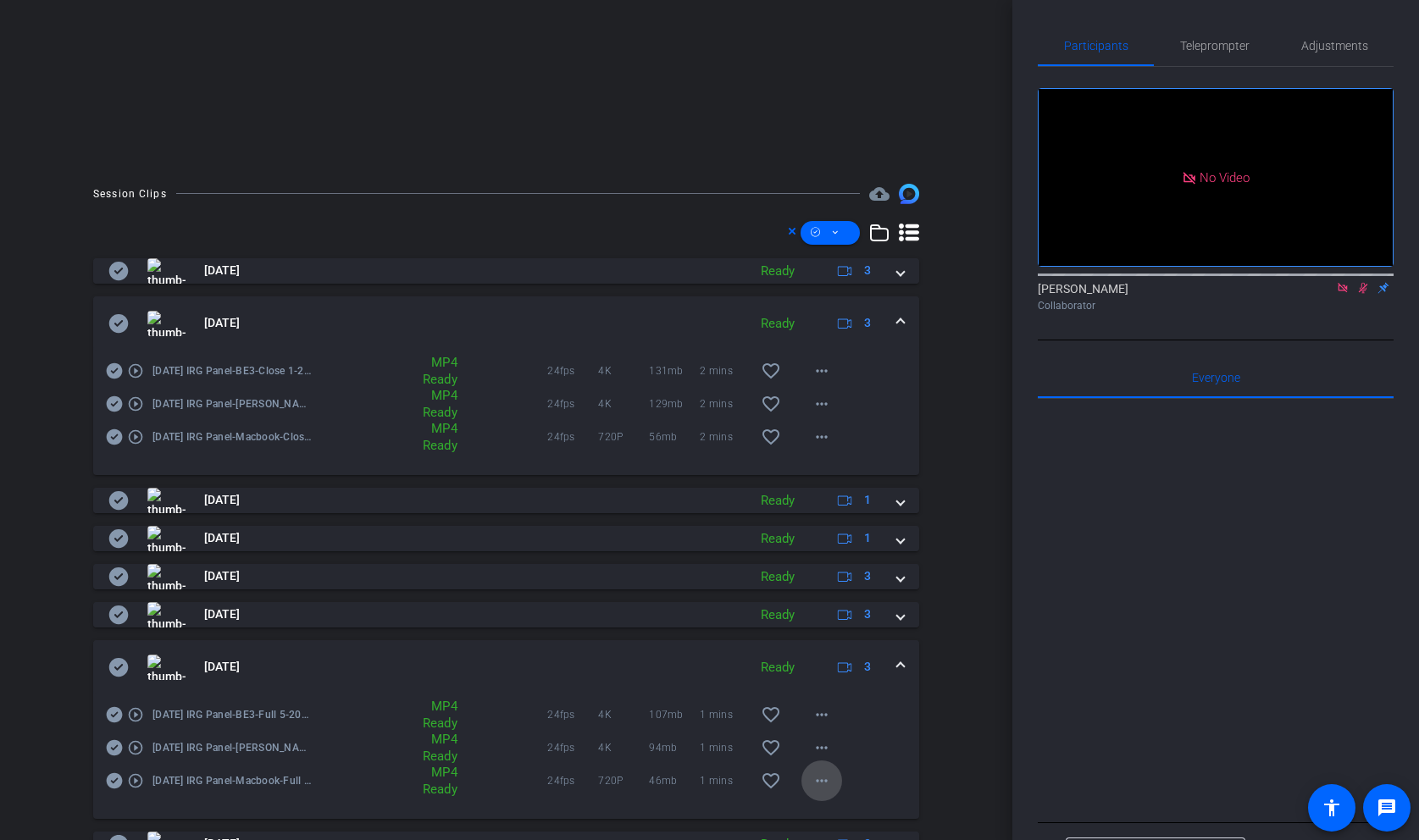
click at [824, 784] on mat-icon "more_horiz" at bounding box center [822, 781] width 21 height 21
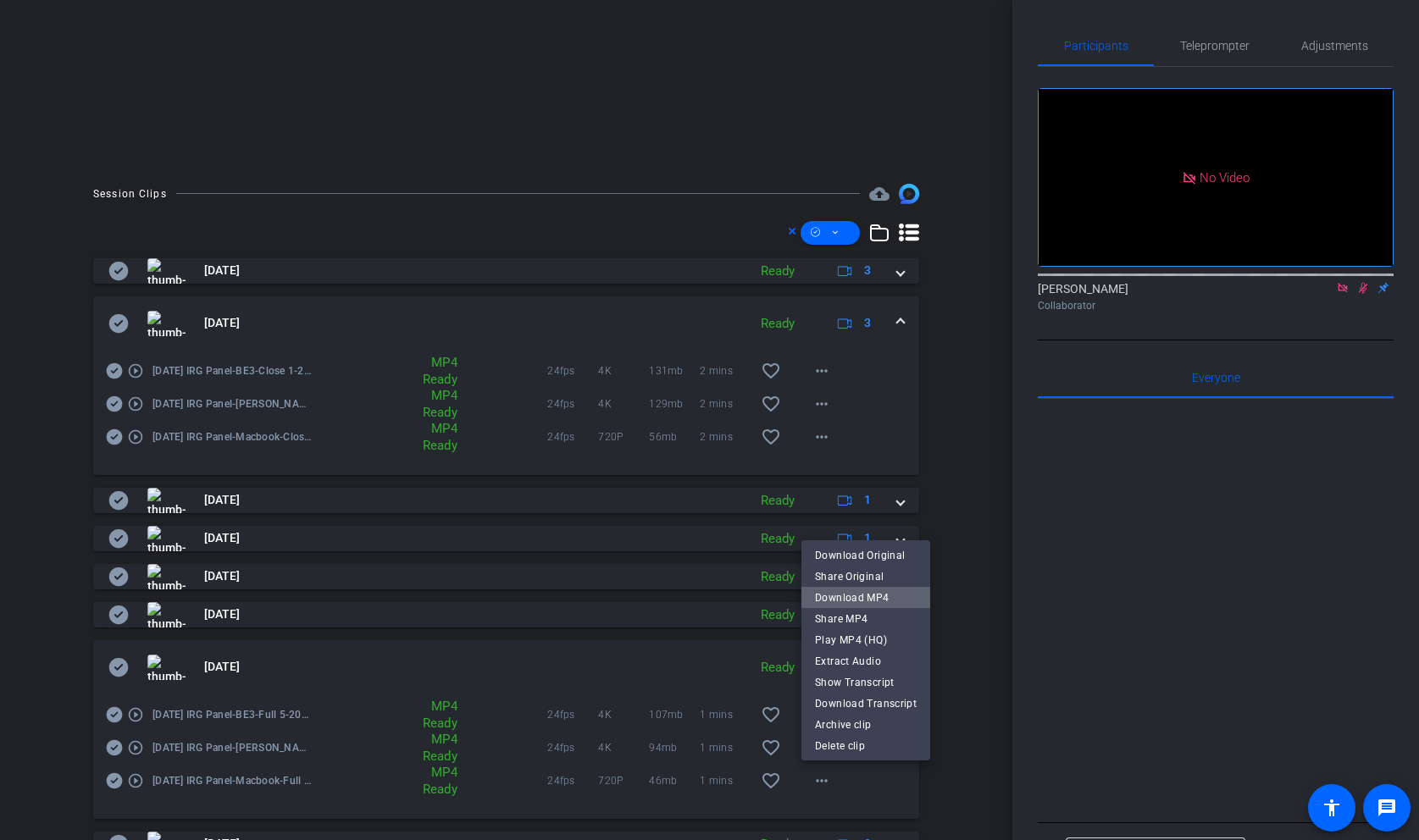
click at [868, 595] on span "Download MP4" at bounding box center [865, 598] width 102 height 21
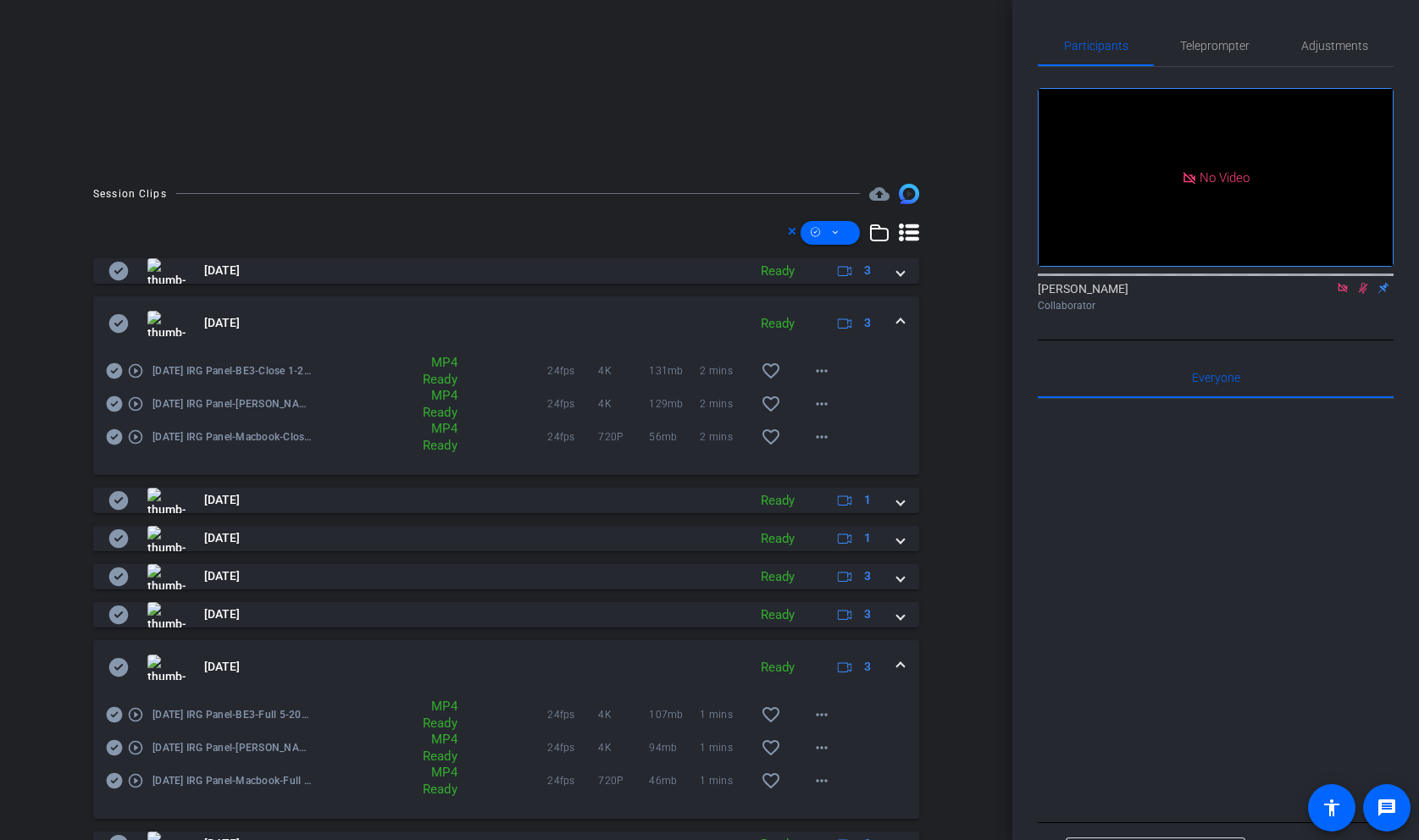
click at [898, 668] on span at bounding box center [900, 667] width 7 height 18
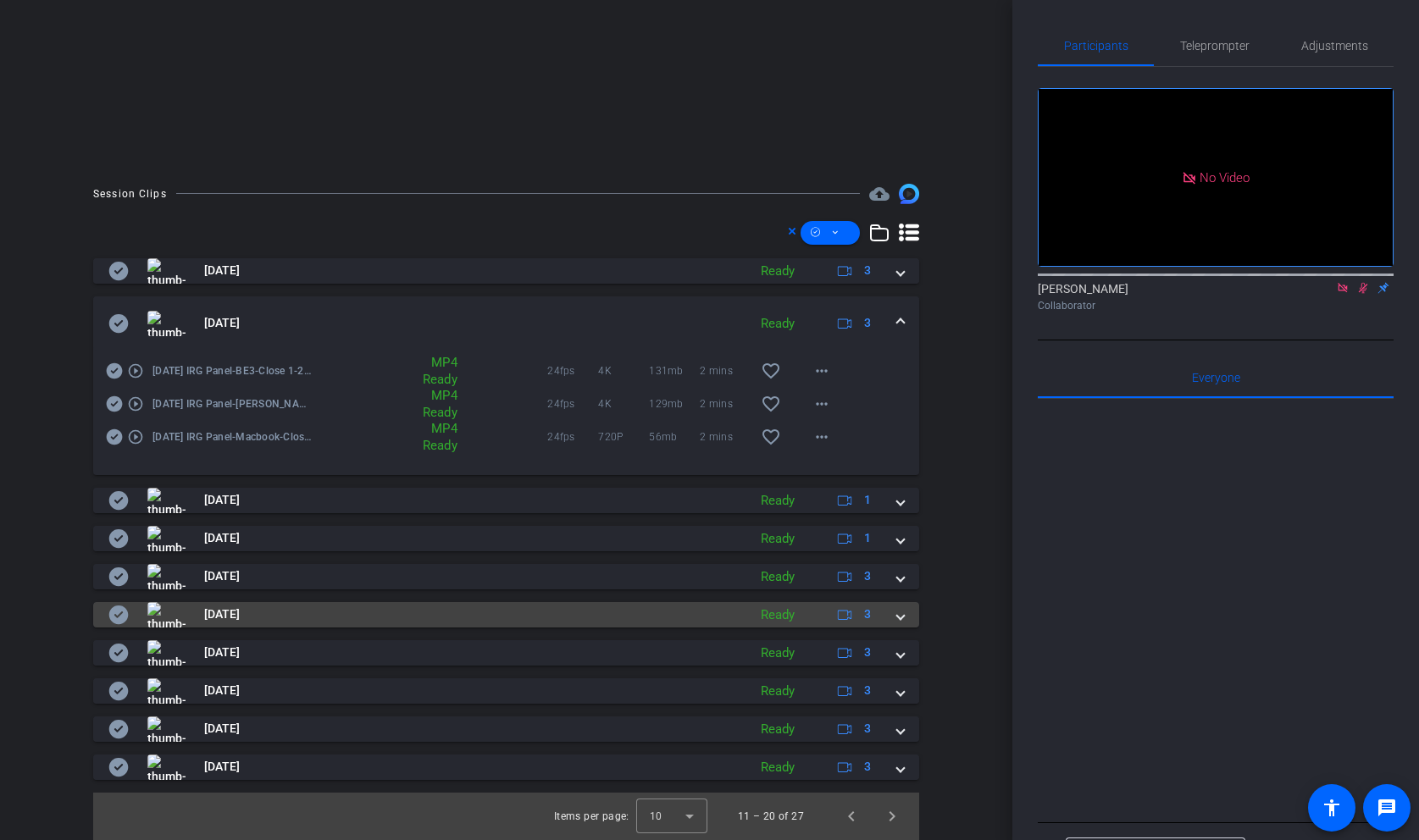
click at [903, 616] on span at bounding box center [900, 614] width 7 height 18
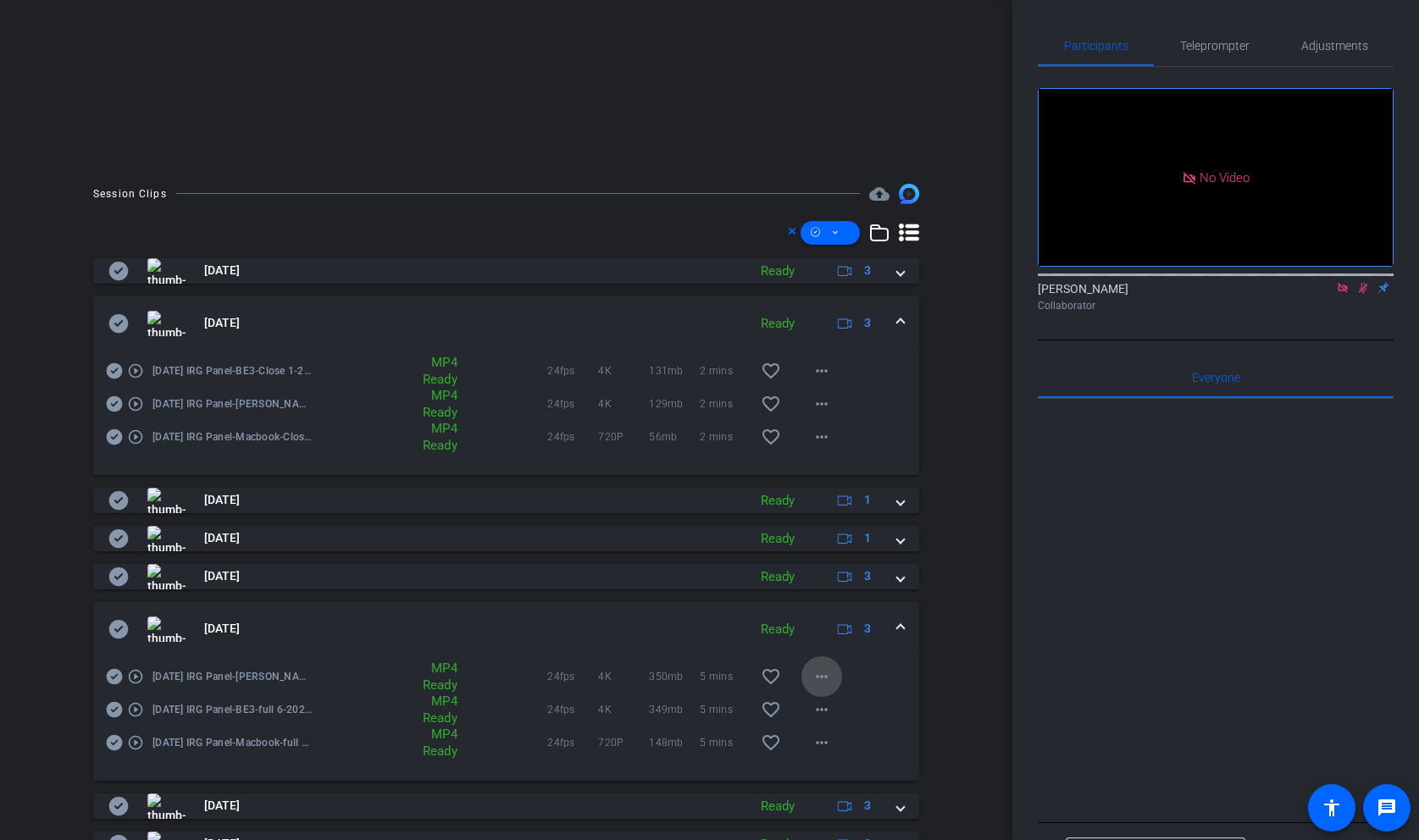
click at [824, 673] on mat-icon "more_horiz" at bounding box center [822, 677] width 21 height 21
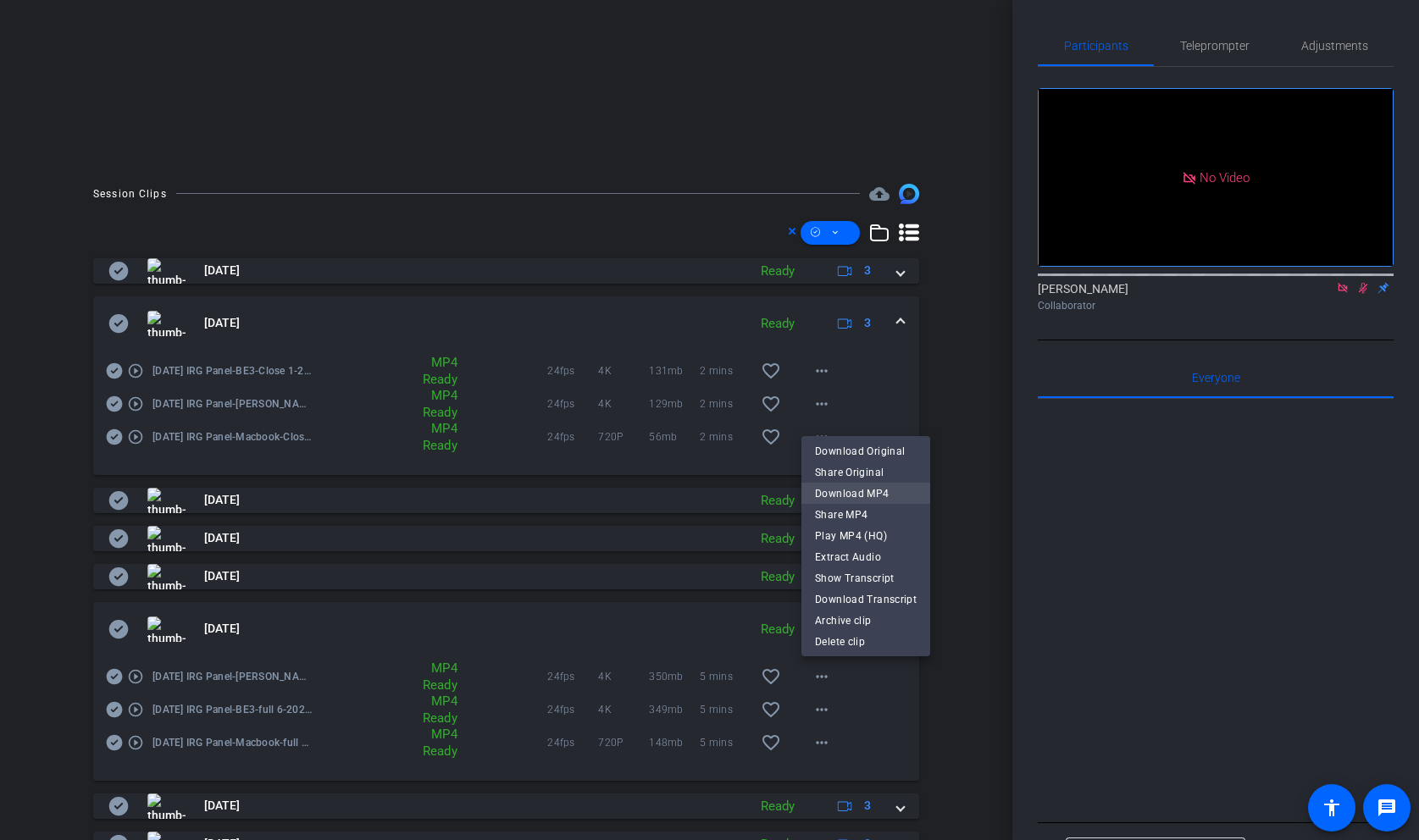
click at [874, 489] on span "Download MP4" at bounding box center [865, 494] width 102 height 21
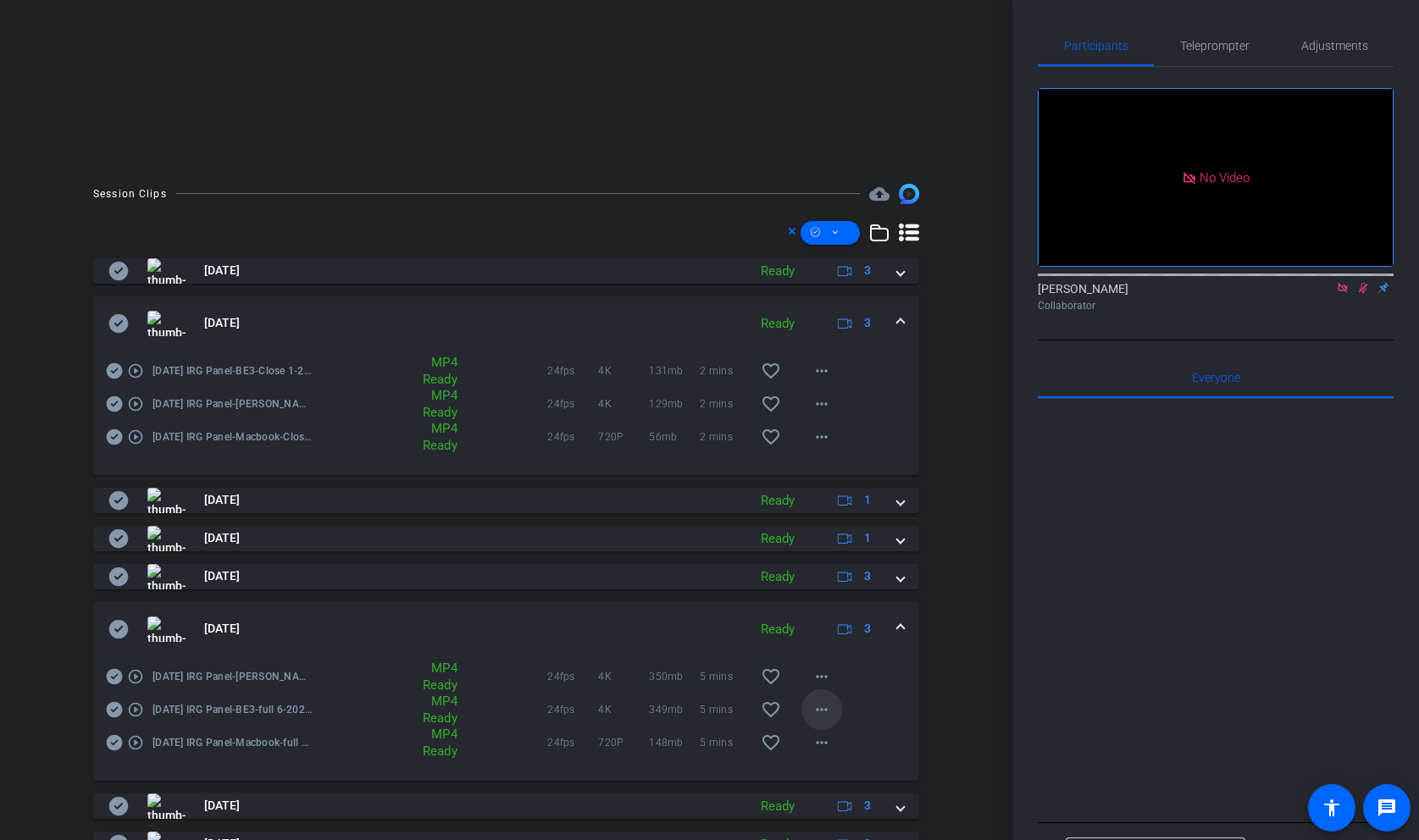
click at [824, 710] on mat-icon "more_horiz" at bounding box center [822, 710] width 21 height 21
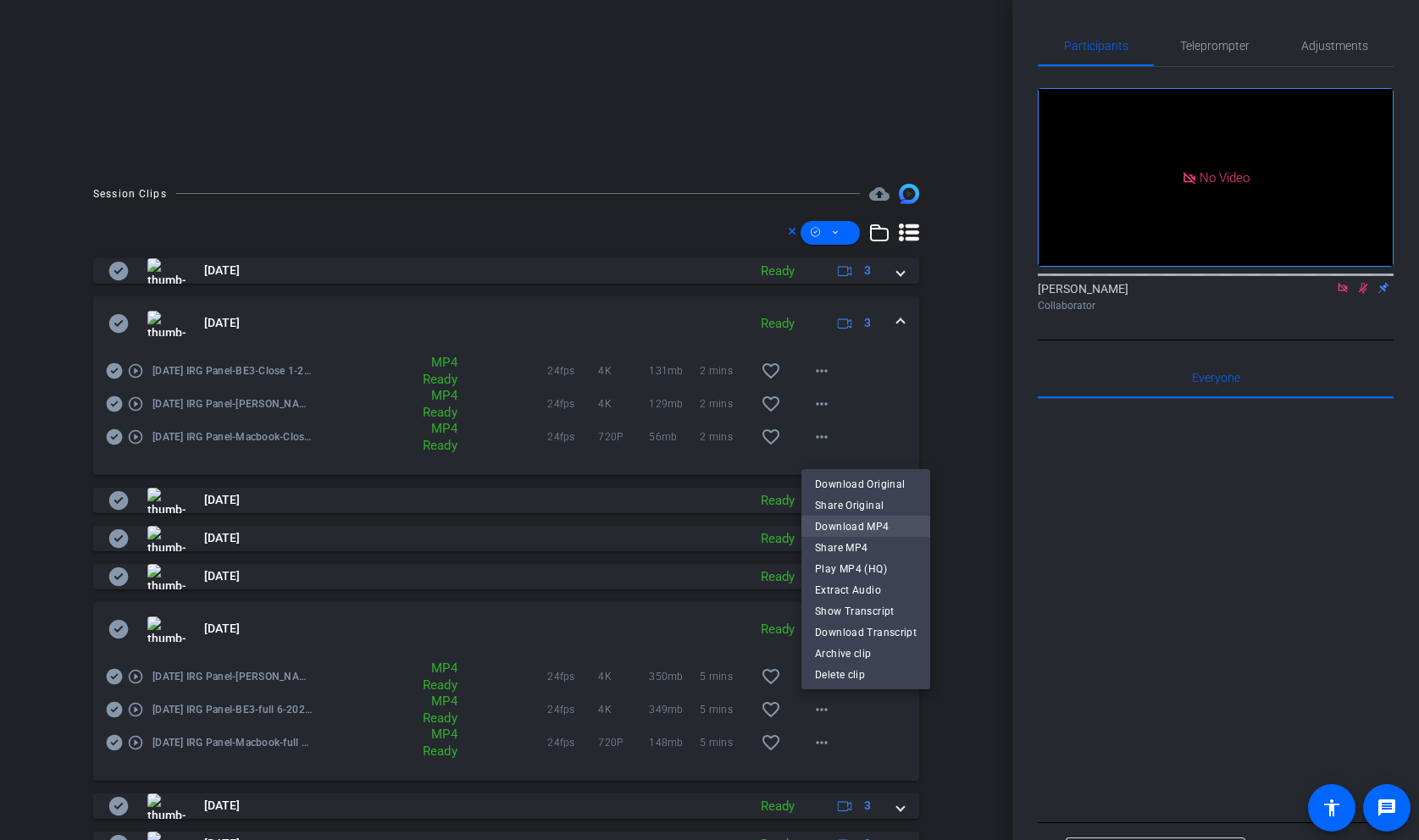
click at [872, 526] on span "Download MP4" at bounding box center [865, 527] width 102 height 21
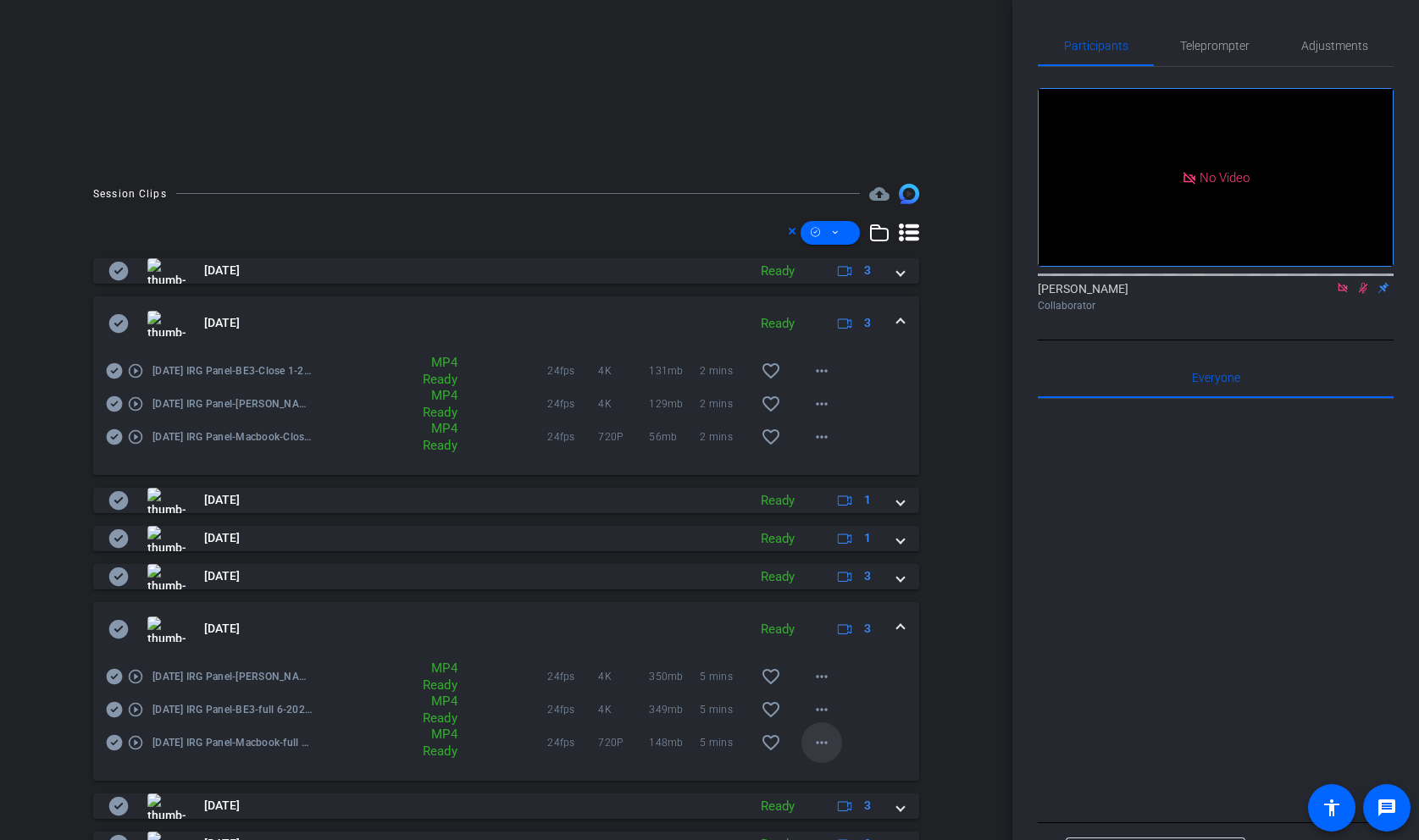
click at [826, 740] on mat-icon "more_horiz" at bounding box center [822, 743] width 21 height 21
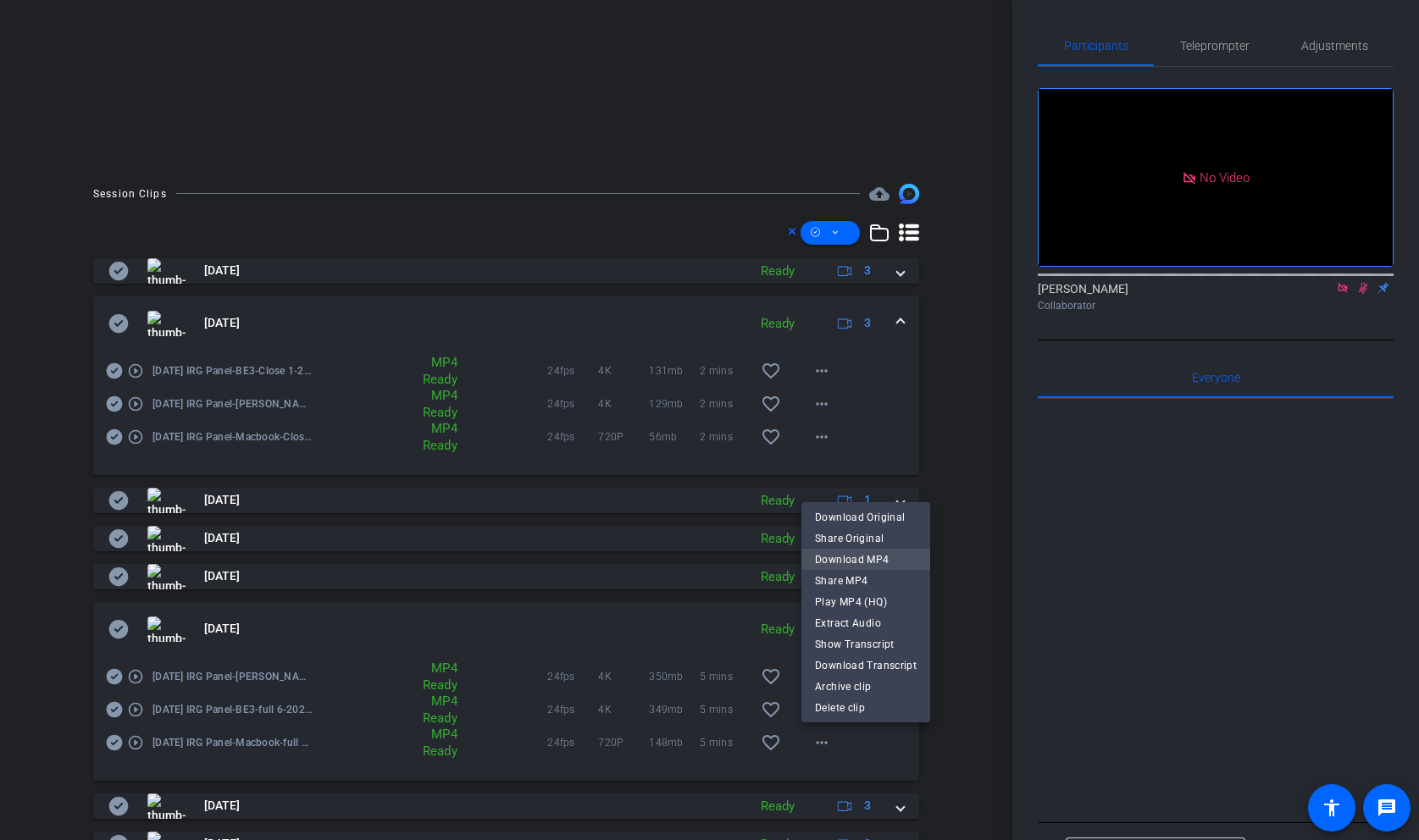
click at [869, 562] on span "Download MP4" at bounding box center [865, 560] width 102 height 21
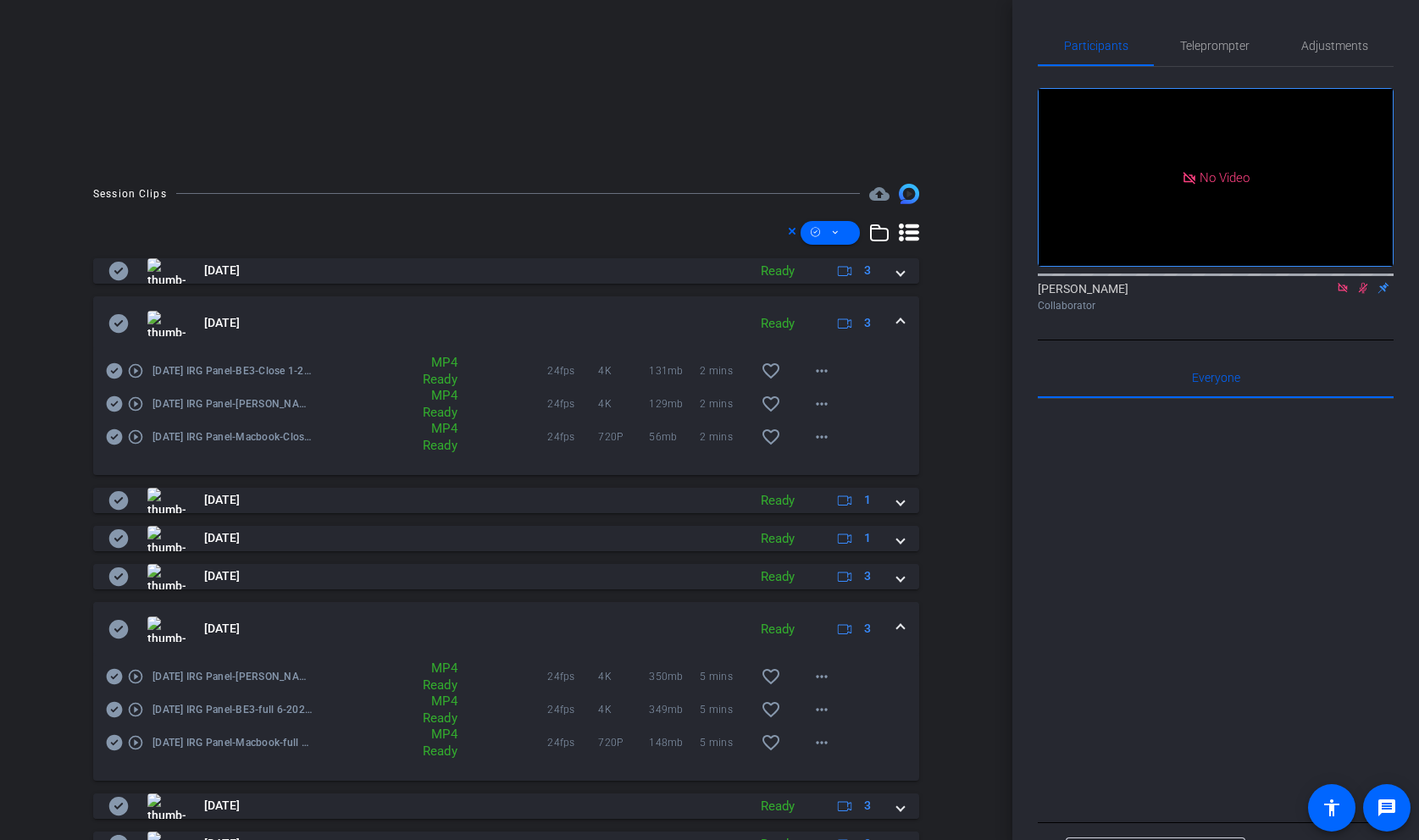
click at [905, 636] on mat-expansion-panel-header "[DATE] Ready 3" at bounding box center [506, 630] width 826 height 54
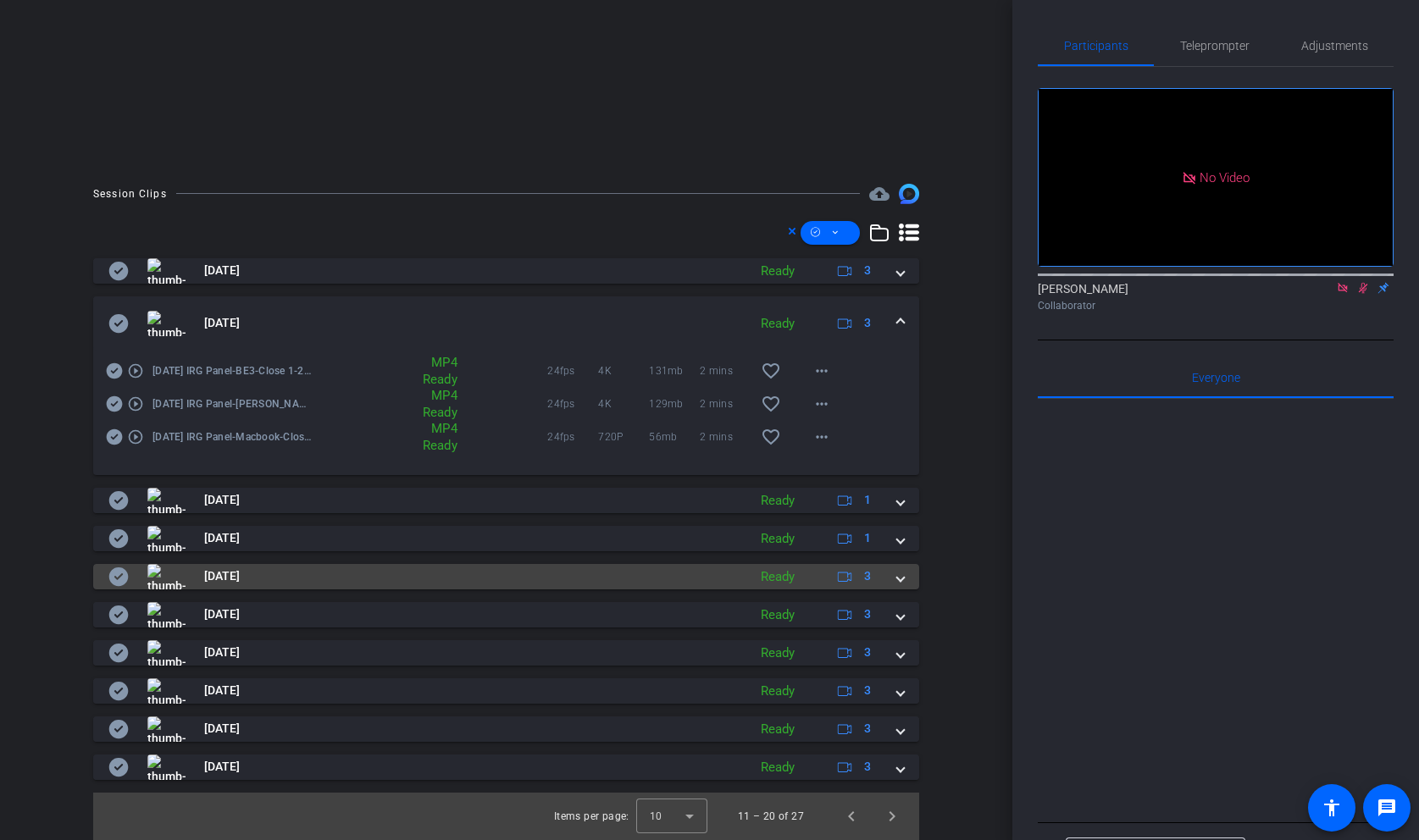
click at [903, 584] on span at bounding box center [900, 576] width 7 height 18
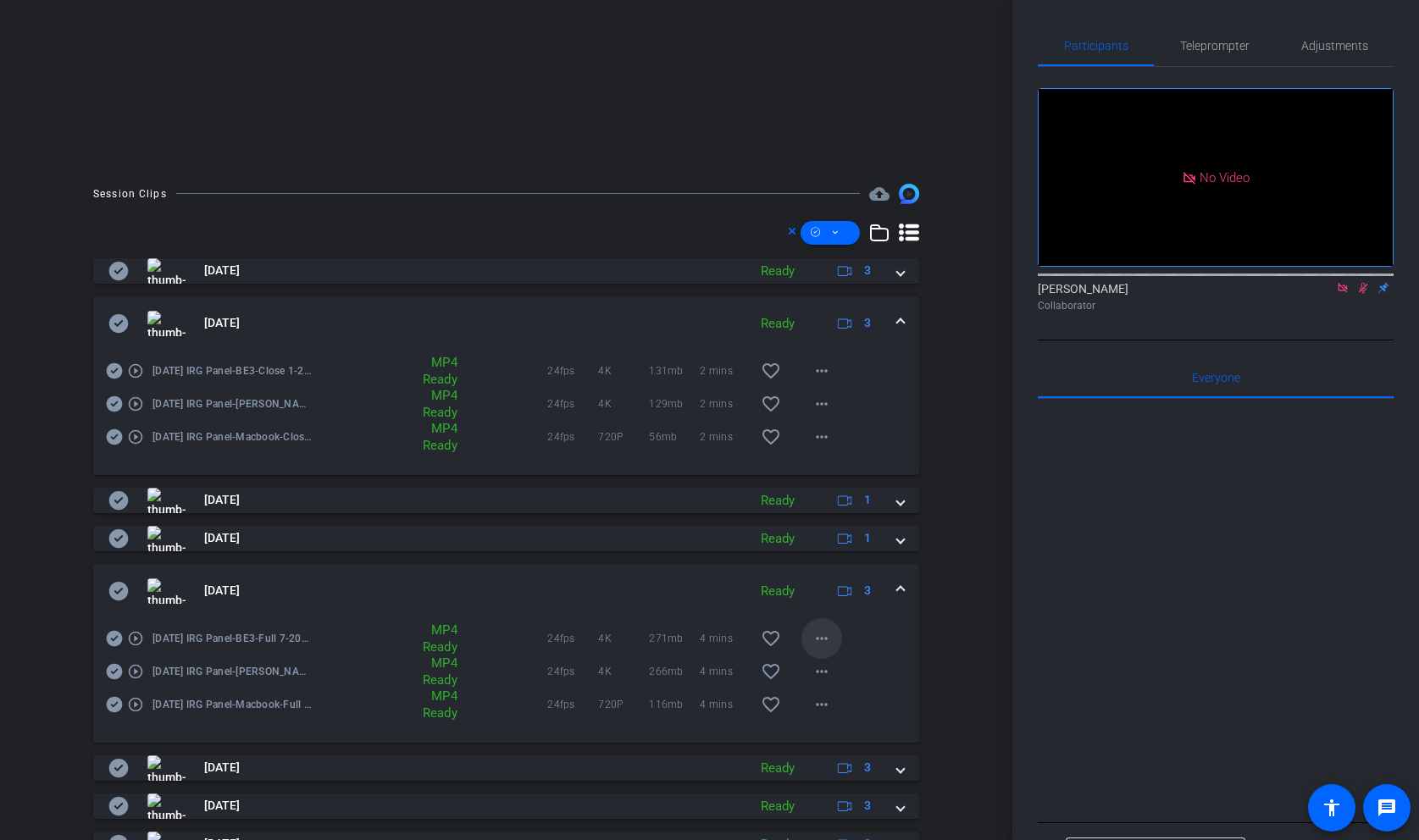
click at [826, 640] on mat-icon "more_horiz" at bounding box center [822, 639] width 21 height 21
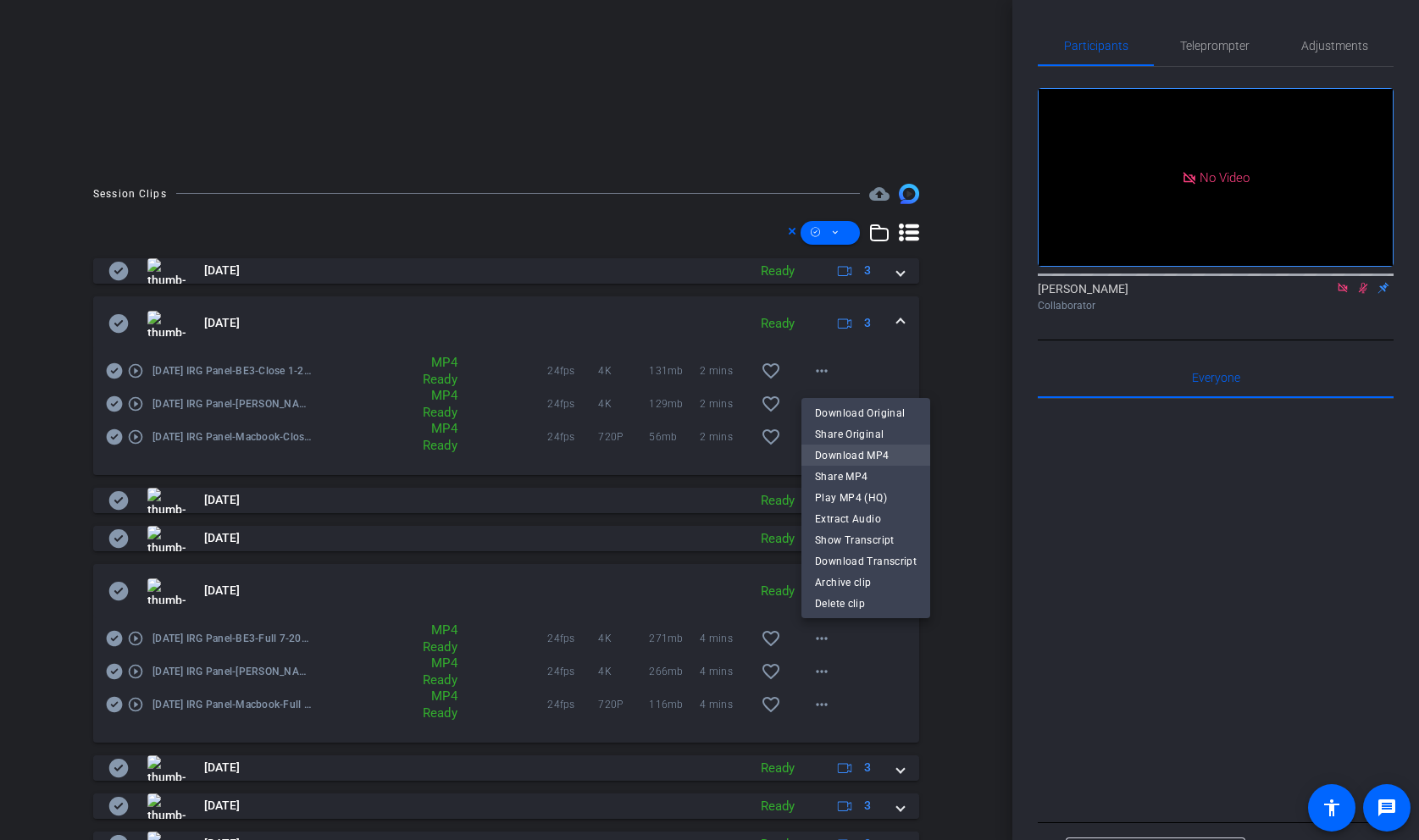
click at [890, 459] on span "Download MP4" at bounding box center [865, 456] width 102 height 21
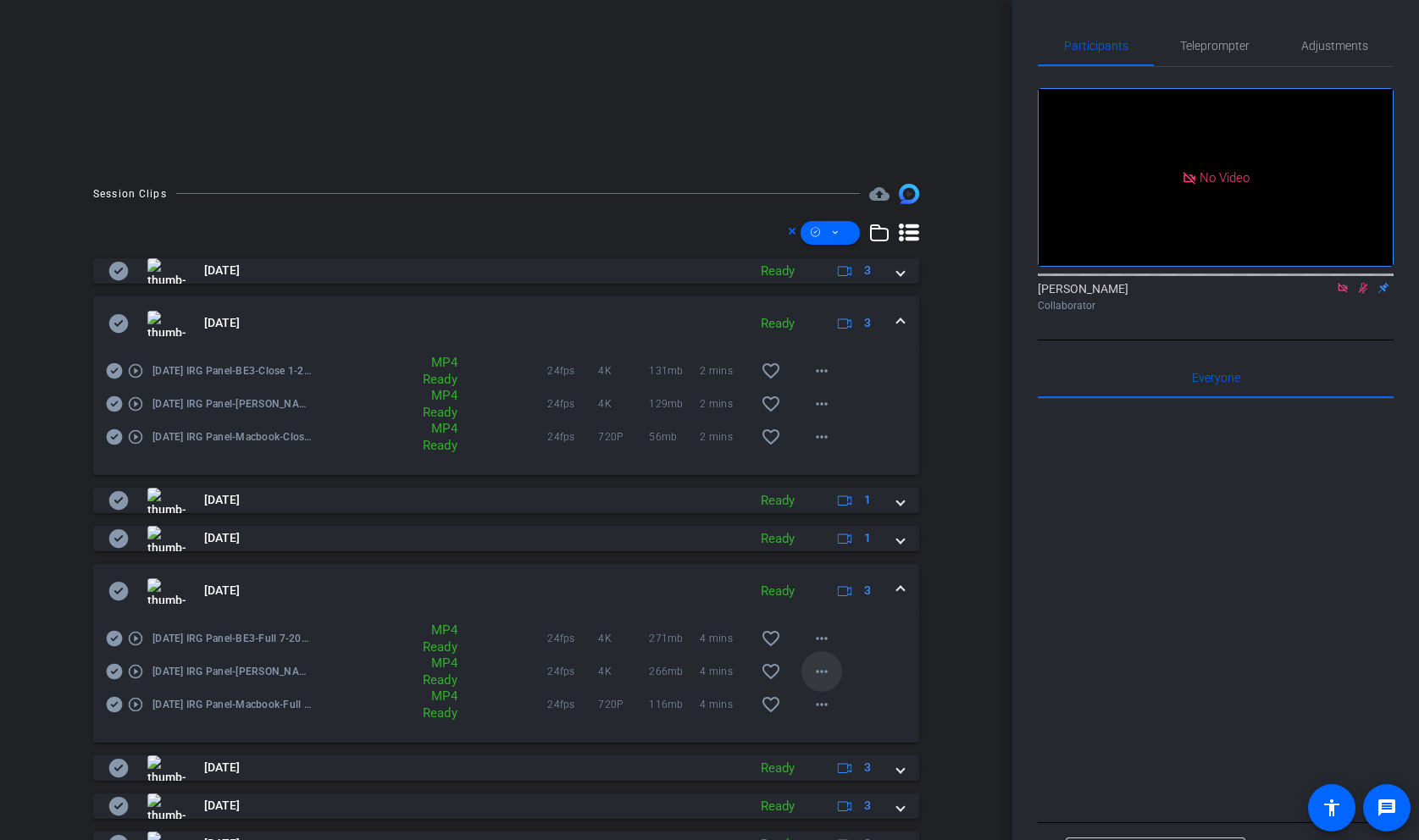
click at [820, 662] on mat-icon "more_horiz" at bounding box center [822, 672] width 21 height 21
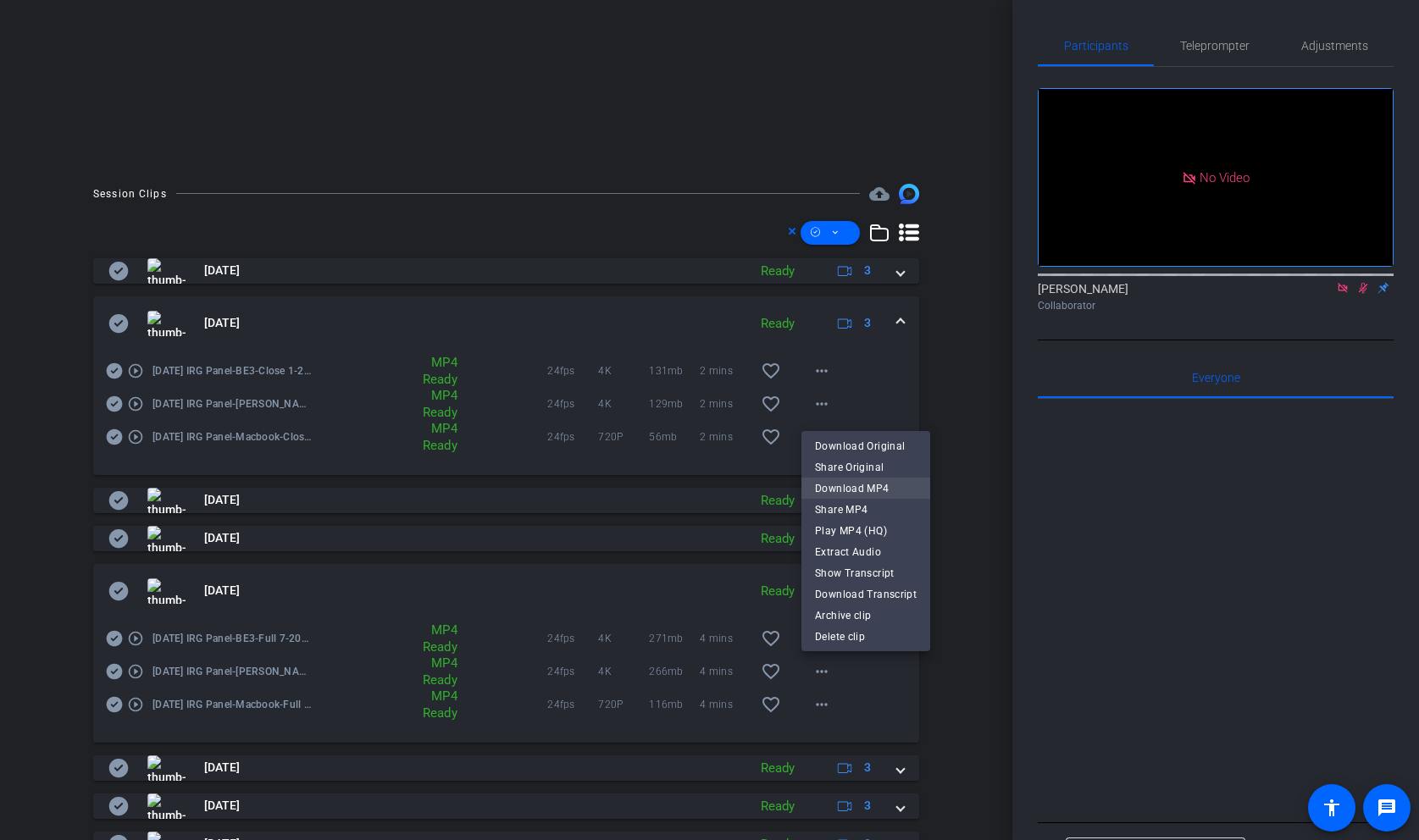
click at [872, 489] on span "Download MP4" at bounding box center [865, 489] width 102 height 21
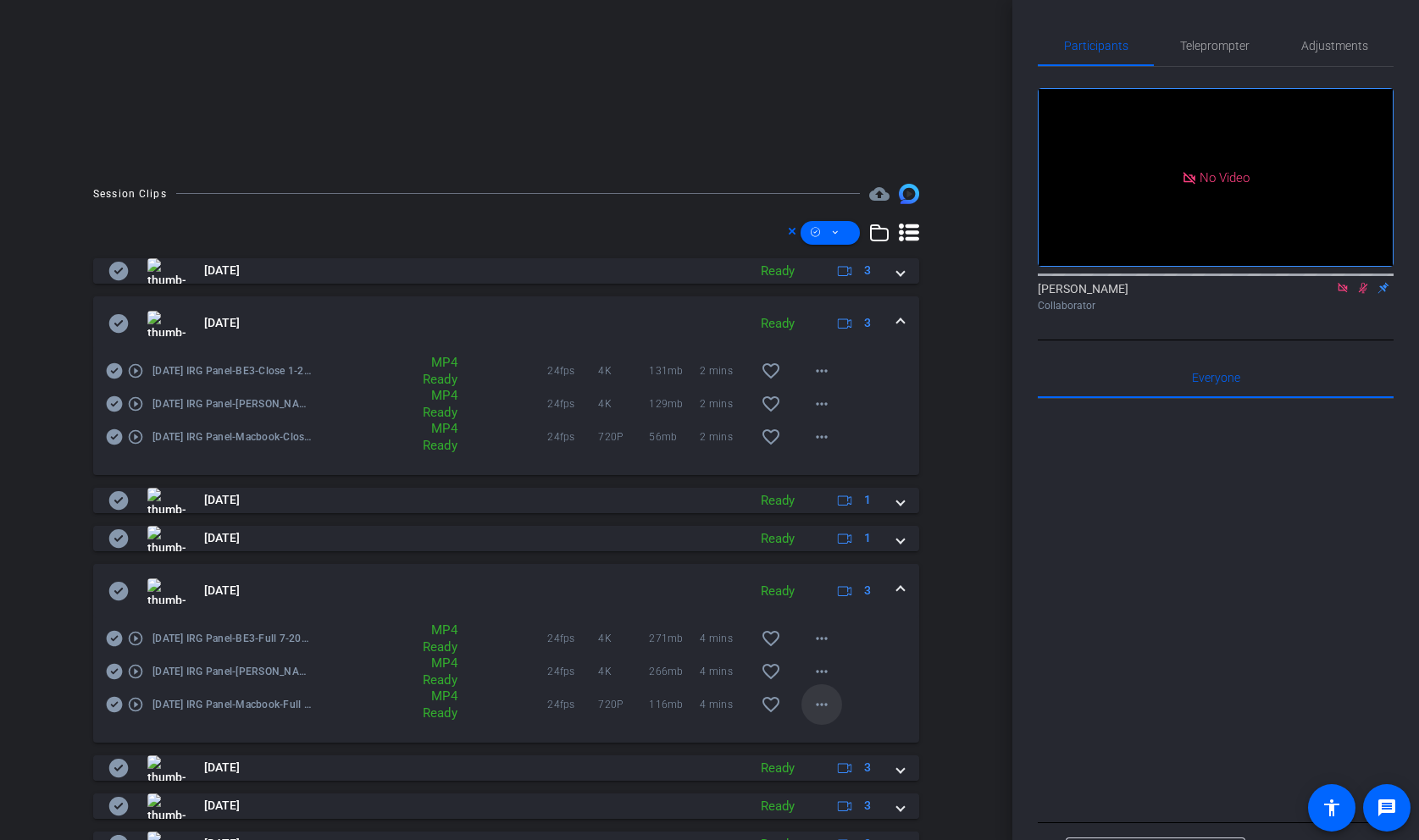
click at [822, 703] on mat-icon "more_horiz" at bounding box center [822, 705] width 21 height 21
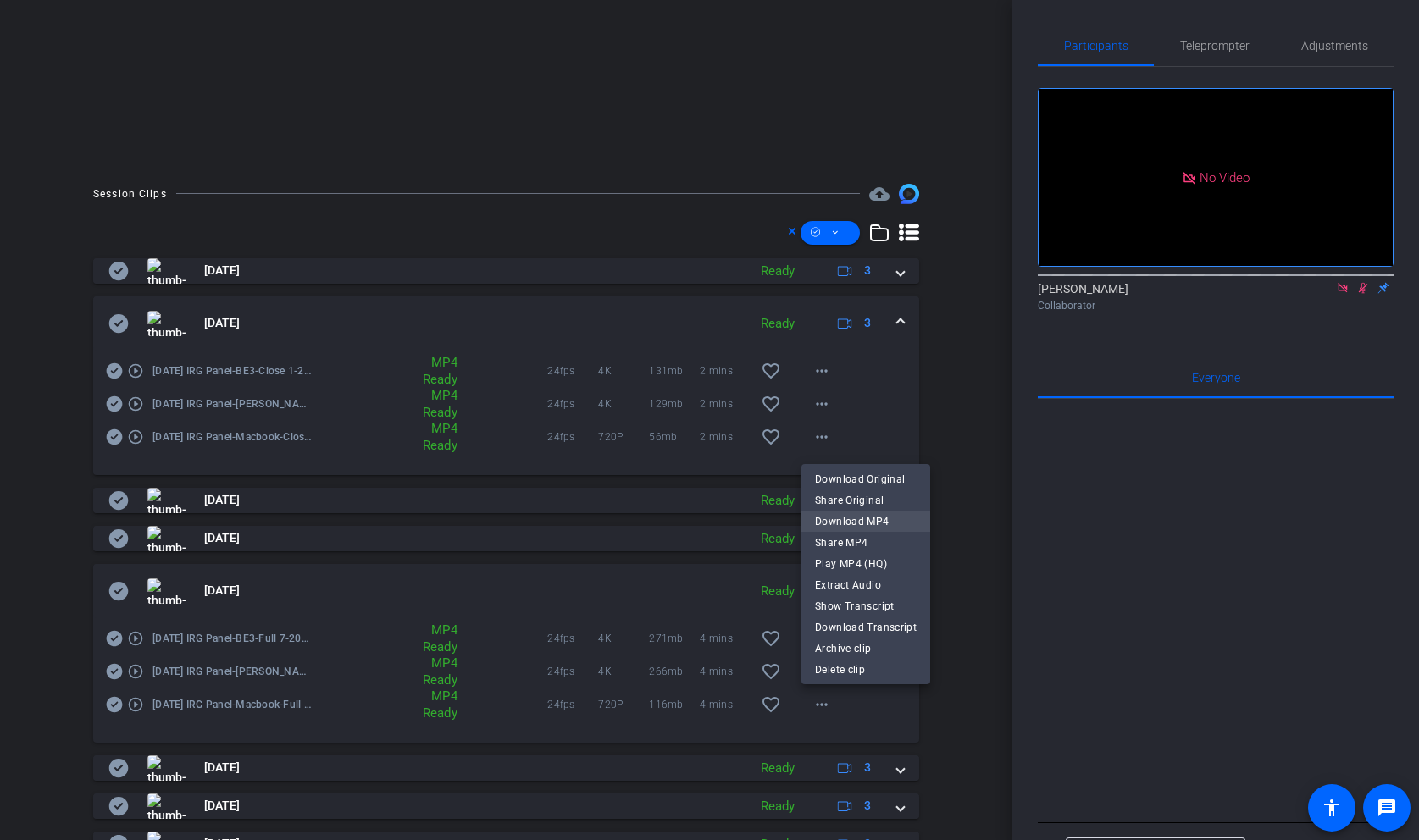
click at [875, 521] on span "Download MP4" at bounding box center [865, 522] width 102 height 21
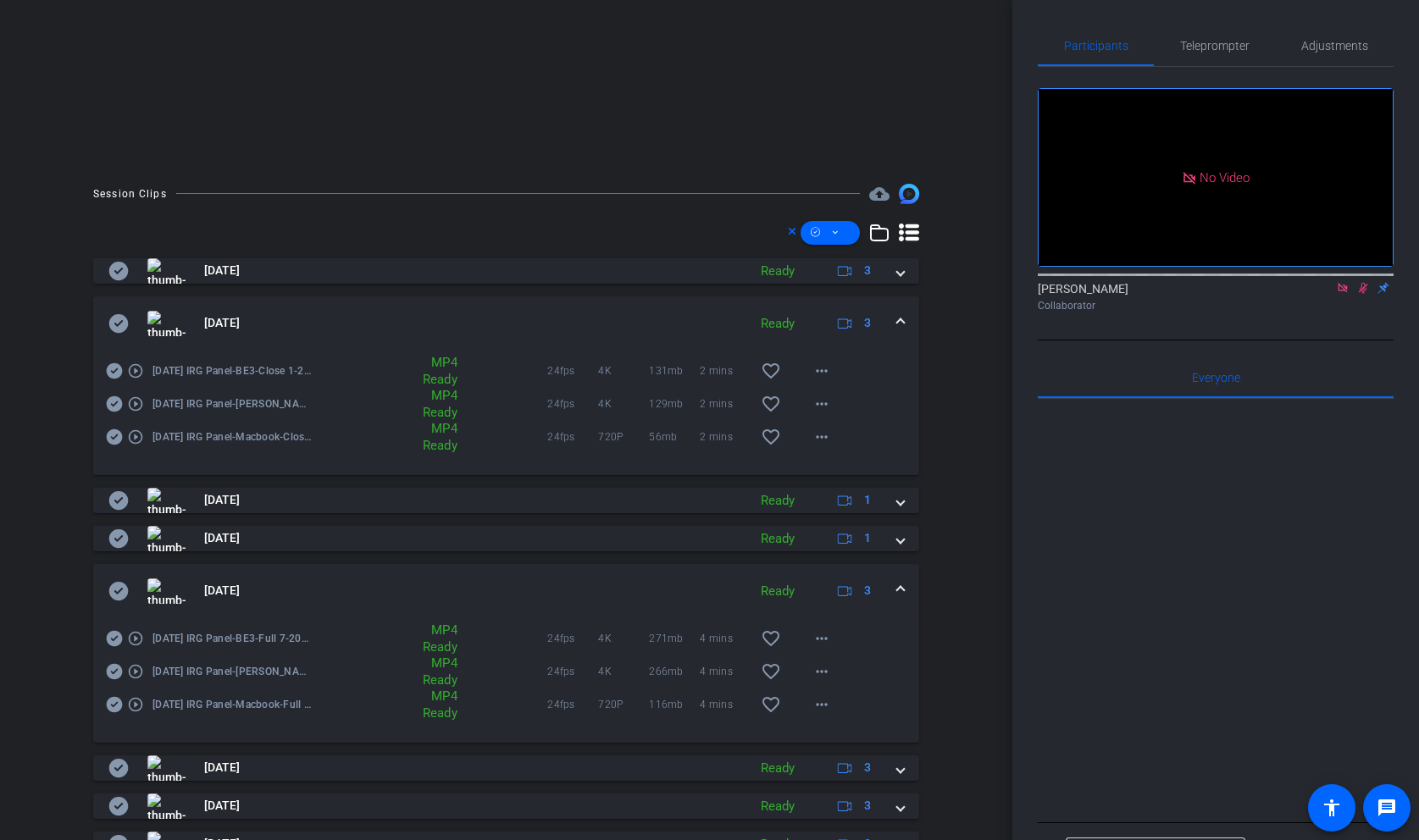
click at [901, 594] on span at bounding box center [900, 590] width 7 height 18
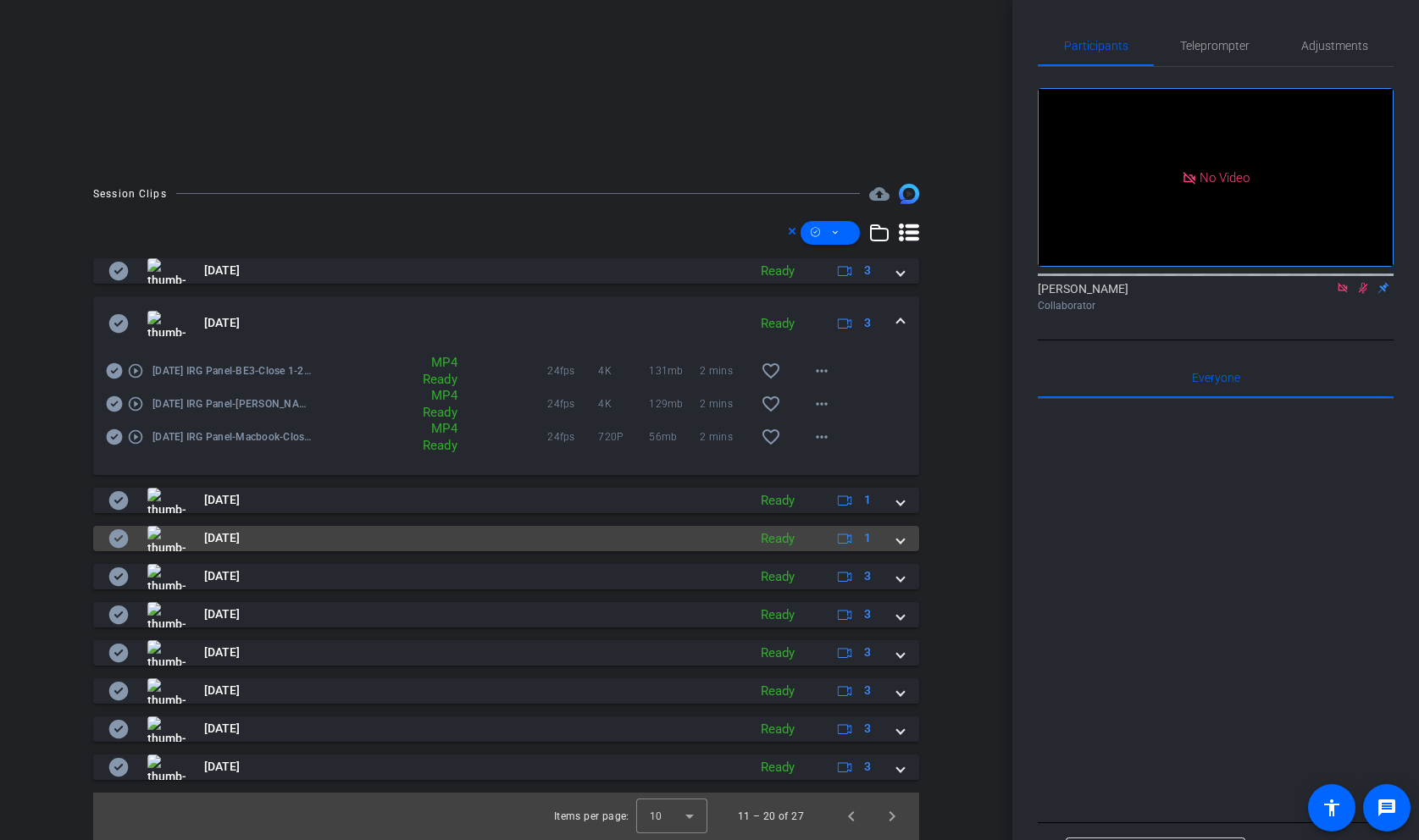
click at [902, 540] on span at bounding box center [900, 538] width 7 height 18
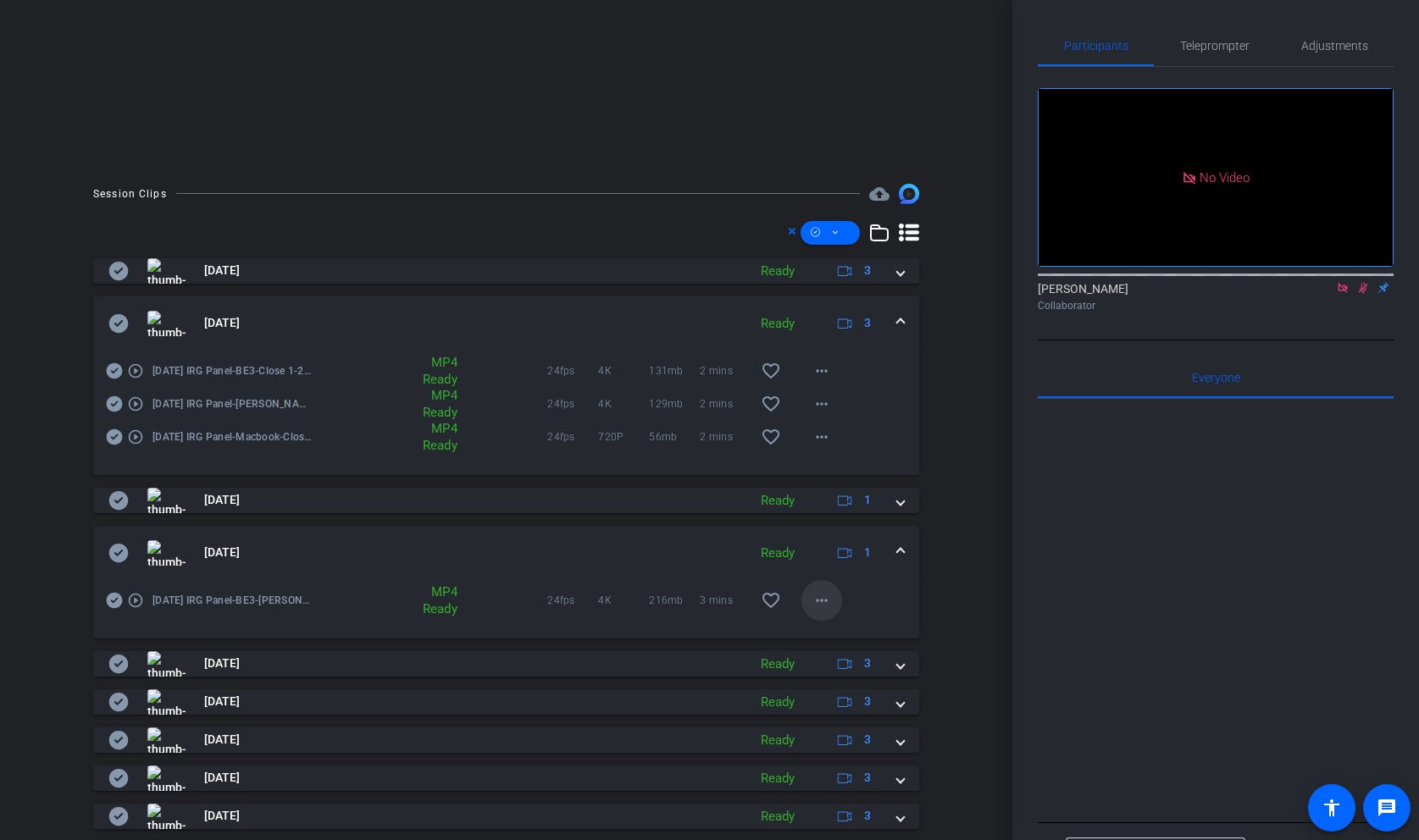
click at [822, 599] on mat-icon "more_horiz" at bounding box center [822, 601] width 21 height 21
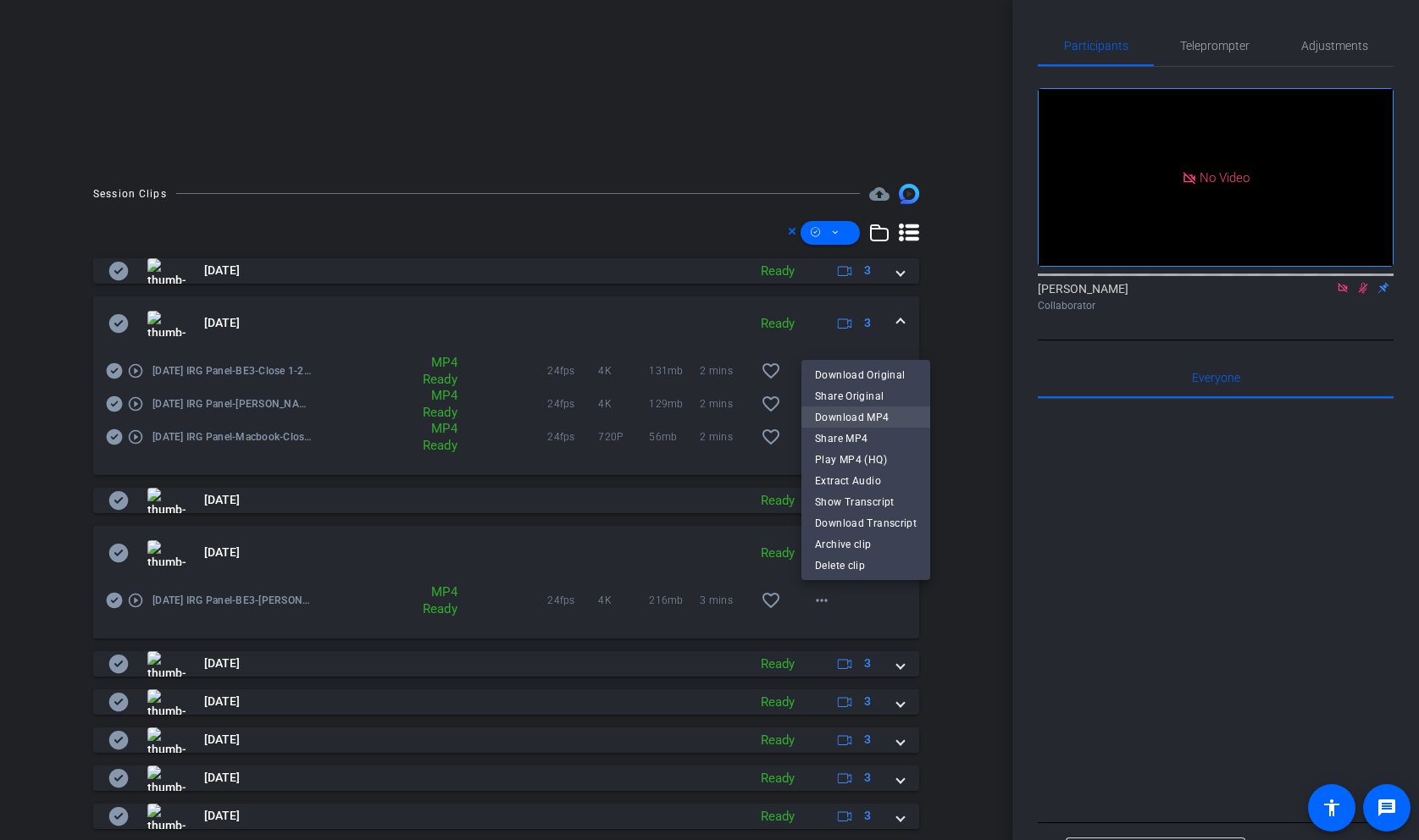
click at [865, 417] on span "Download MP4" at bounding box center [865, 418] width 102 height 21
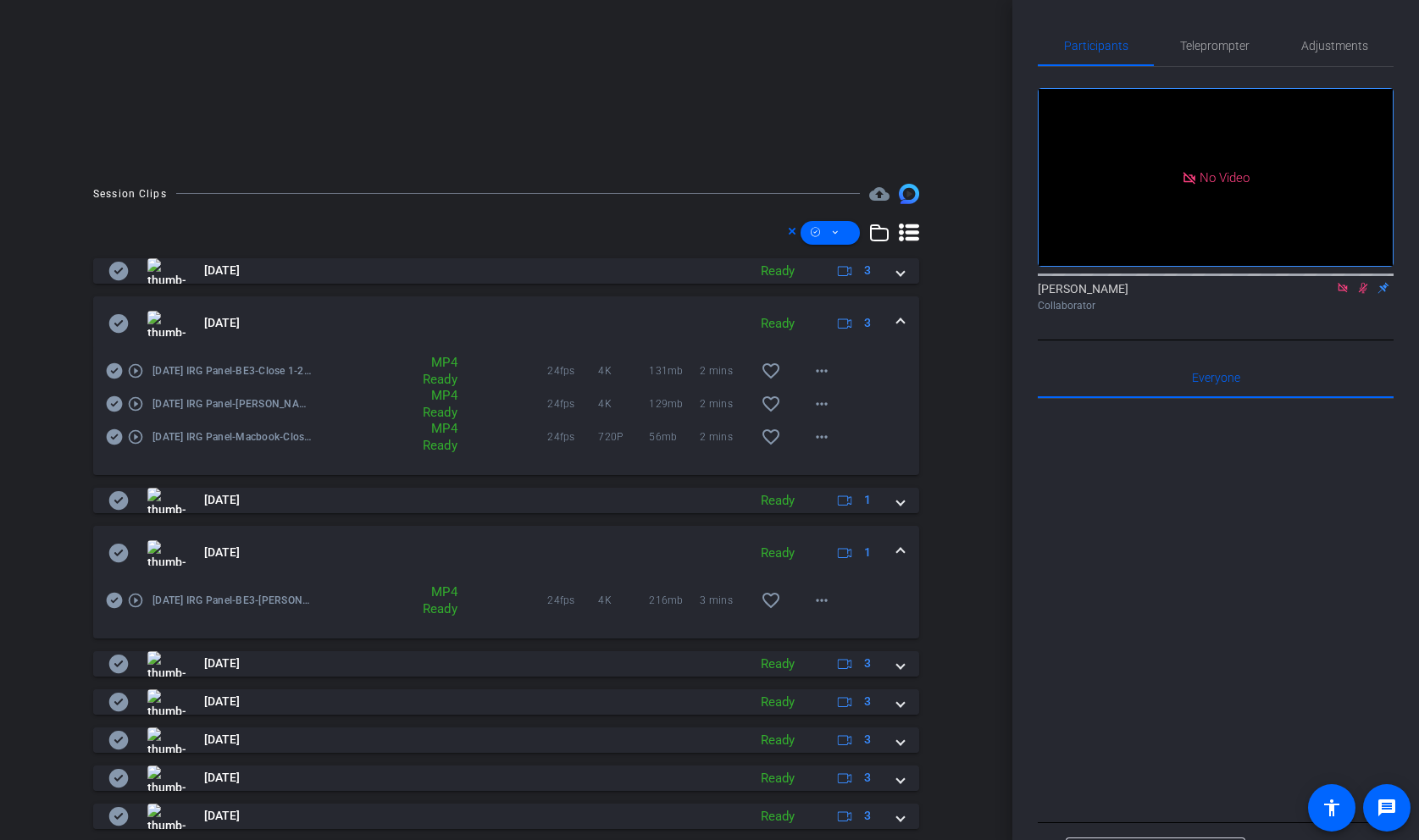
click at [905, 556] on mat-expansion-panel-header "[DATE] Ready 1" at bounding box center [506, 553] width 826 height 54
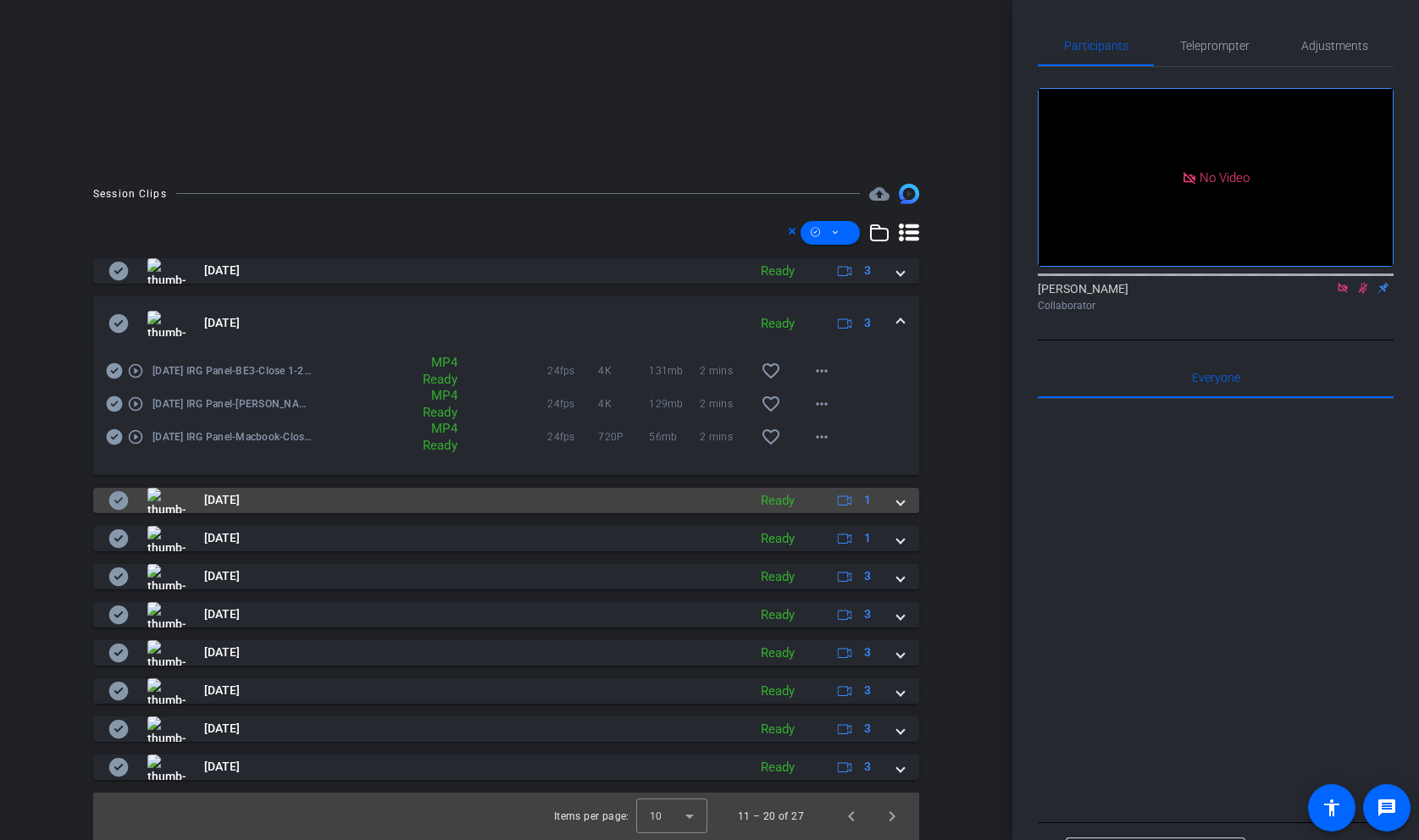
click at [903, 498] on span at bounding box center [900, 500] width 7 height 18
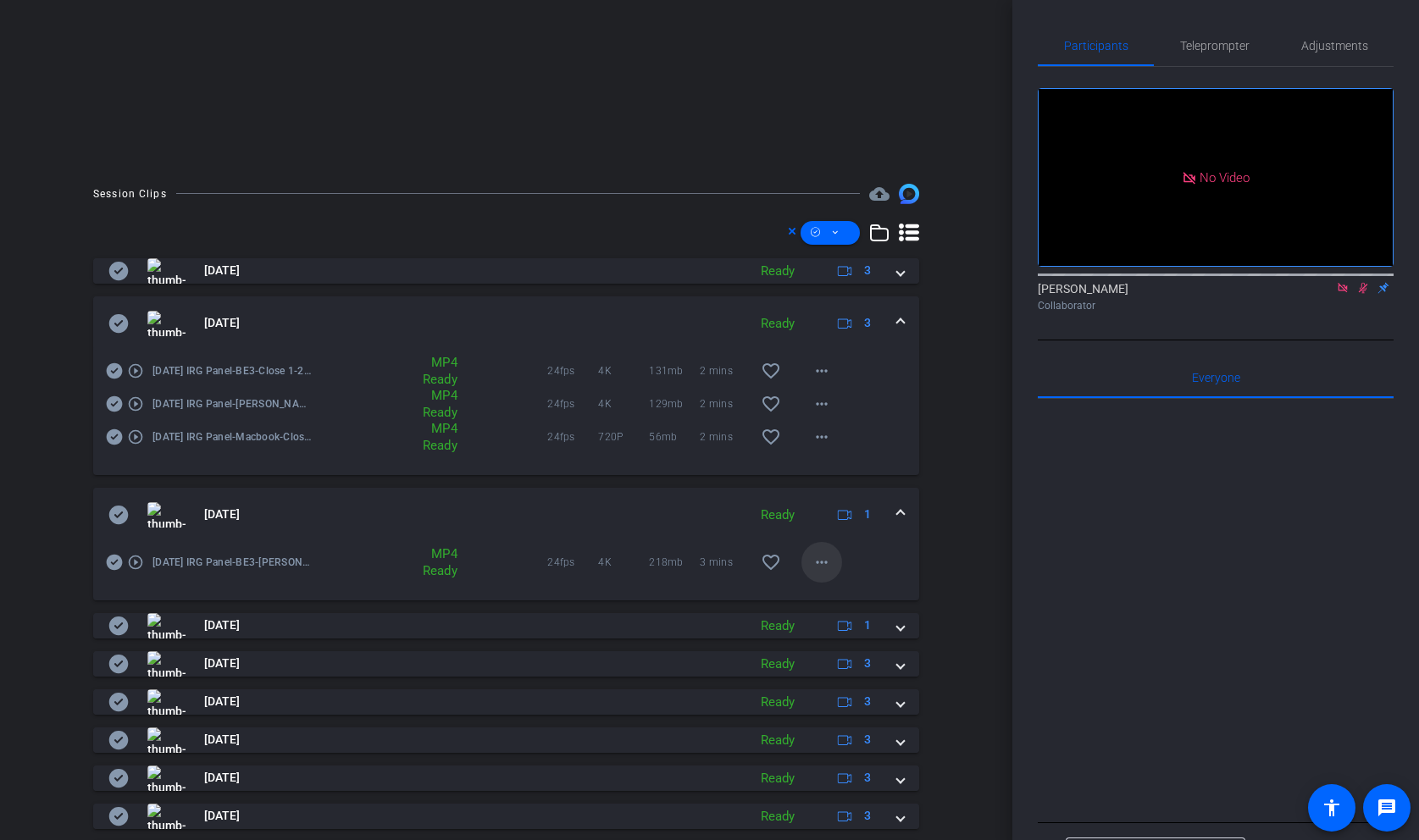
click at [830, 546] on span at bounding box center [821, 562] width 40 height 40
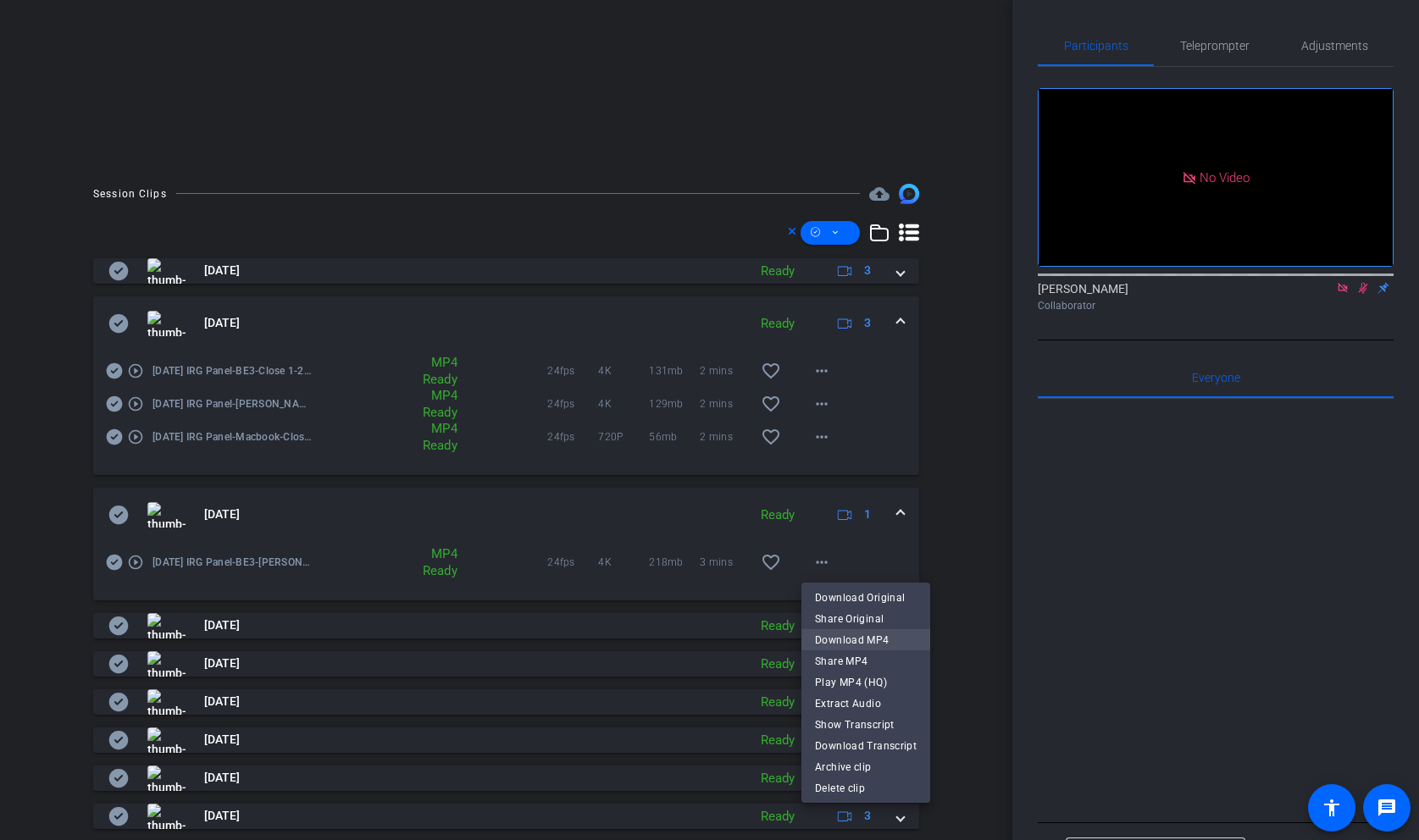
click at [844, 643] on span "Download MP4" at bounding box center [865, 641] width 102 height 21
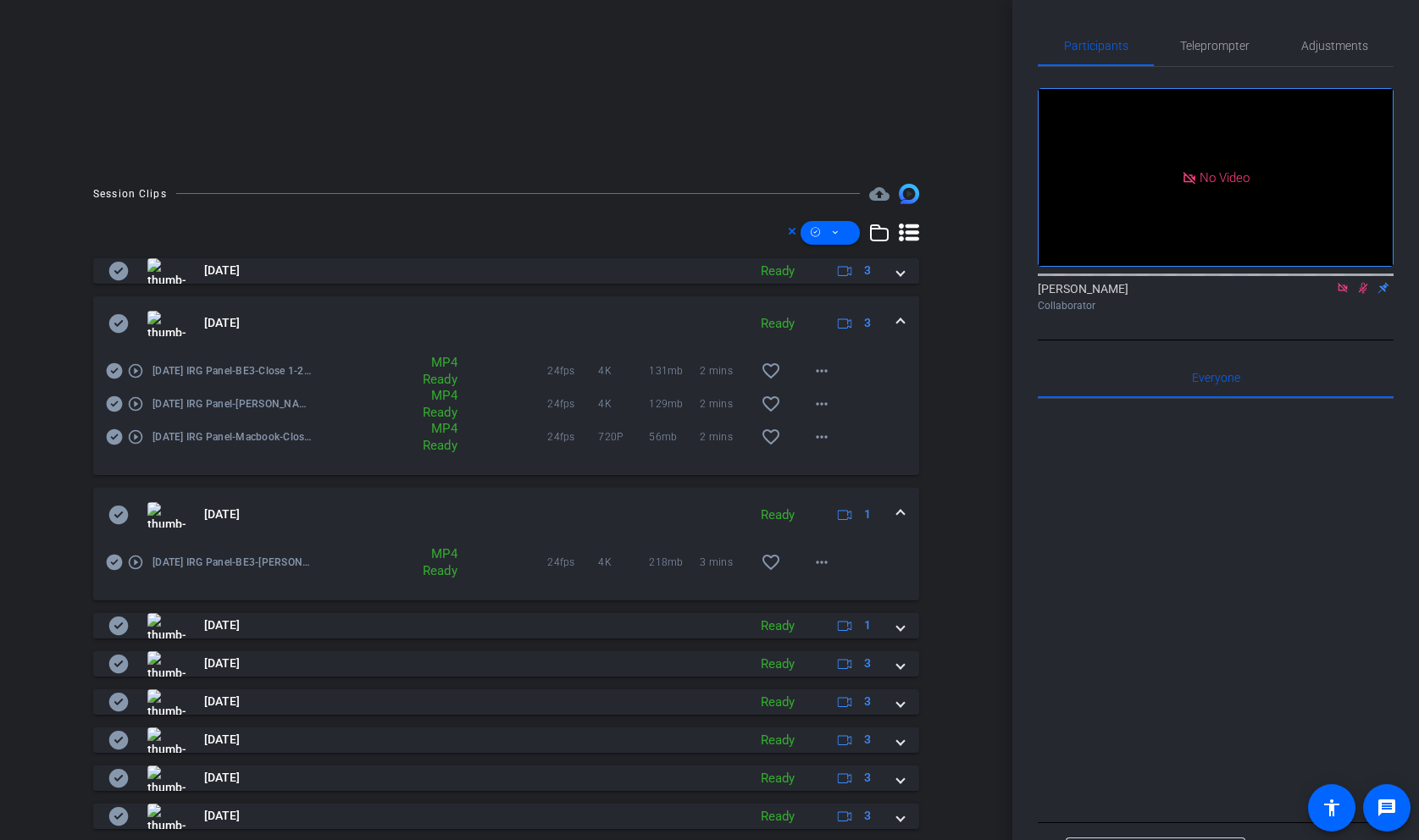
click at [905, 507] on mat-expansion-panel-header "[DATE] Ready 1" at bounding box center [506, 515] width 826 height 54
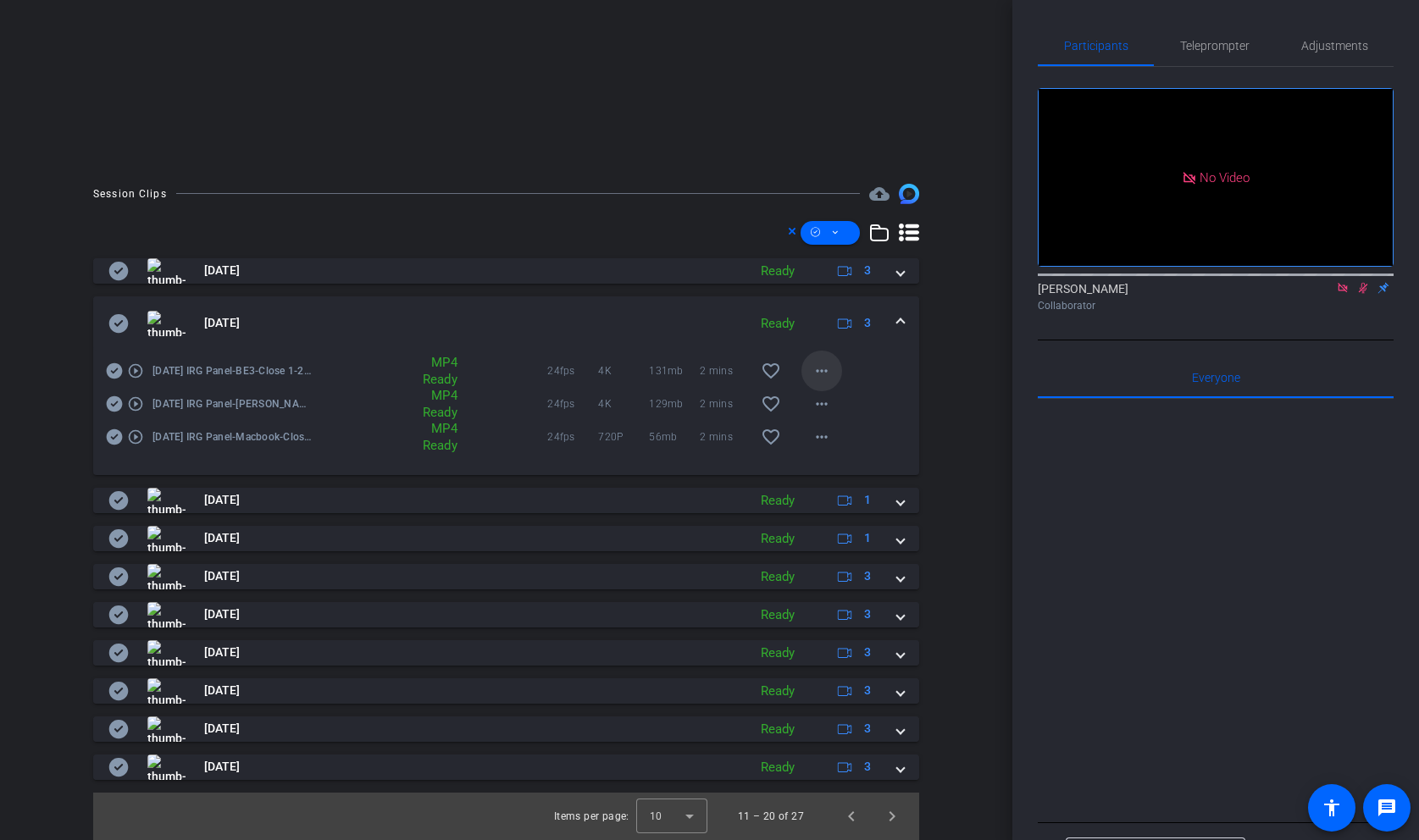
click at [833, 369] on span at bounding box center [821, 370] width 40 height 40
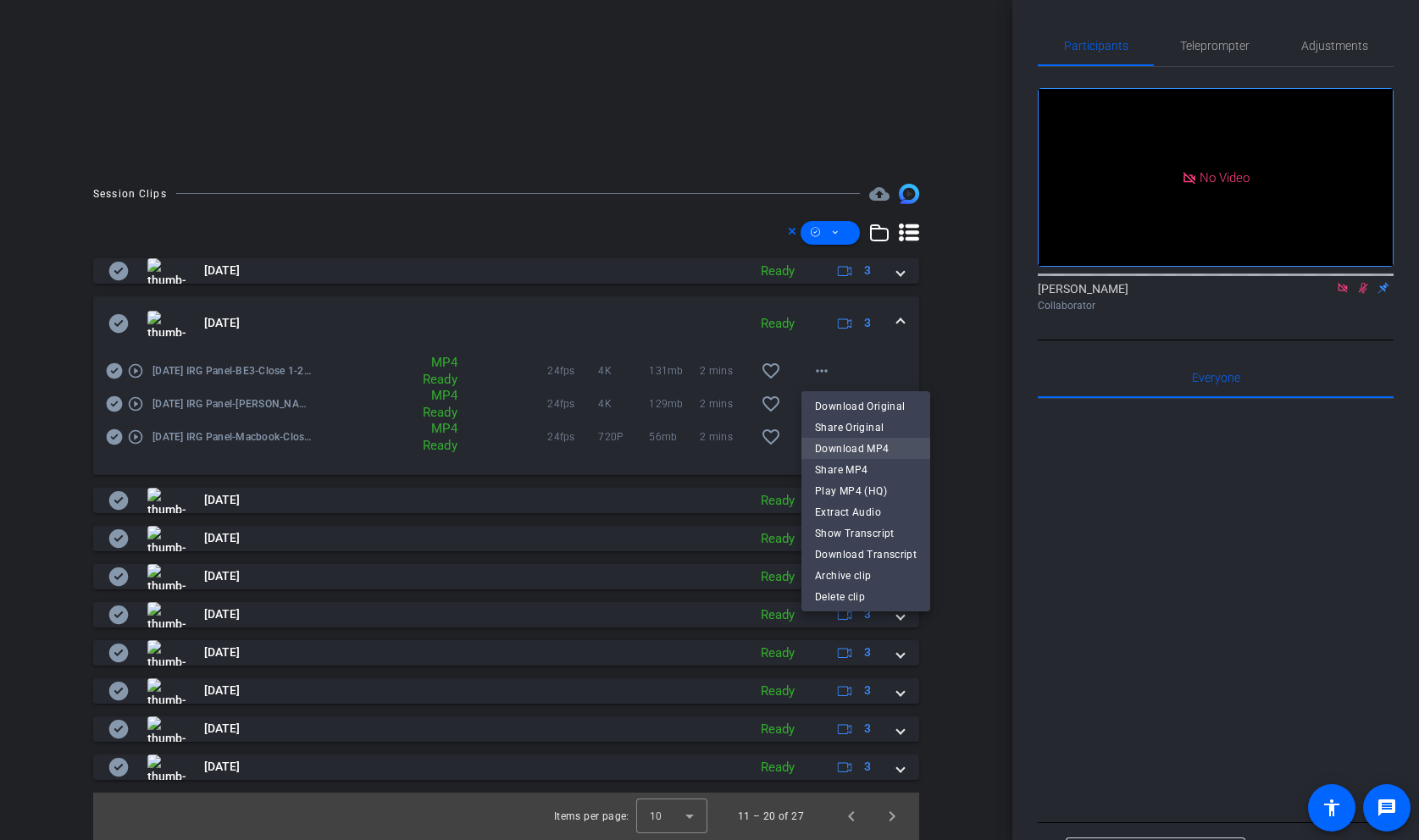
click at [853, 451] on span "Download MP4" at bounding box center [865, 449] width 102 height 21
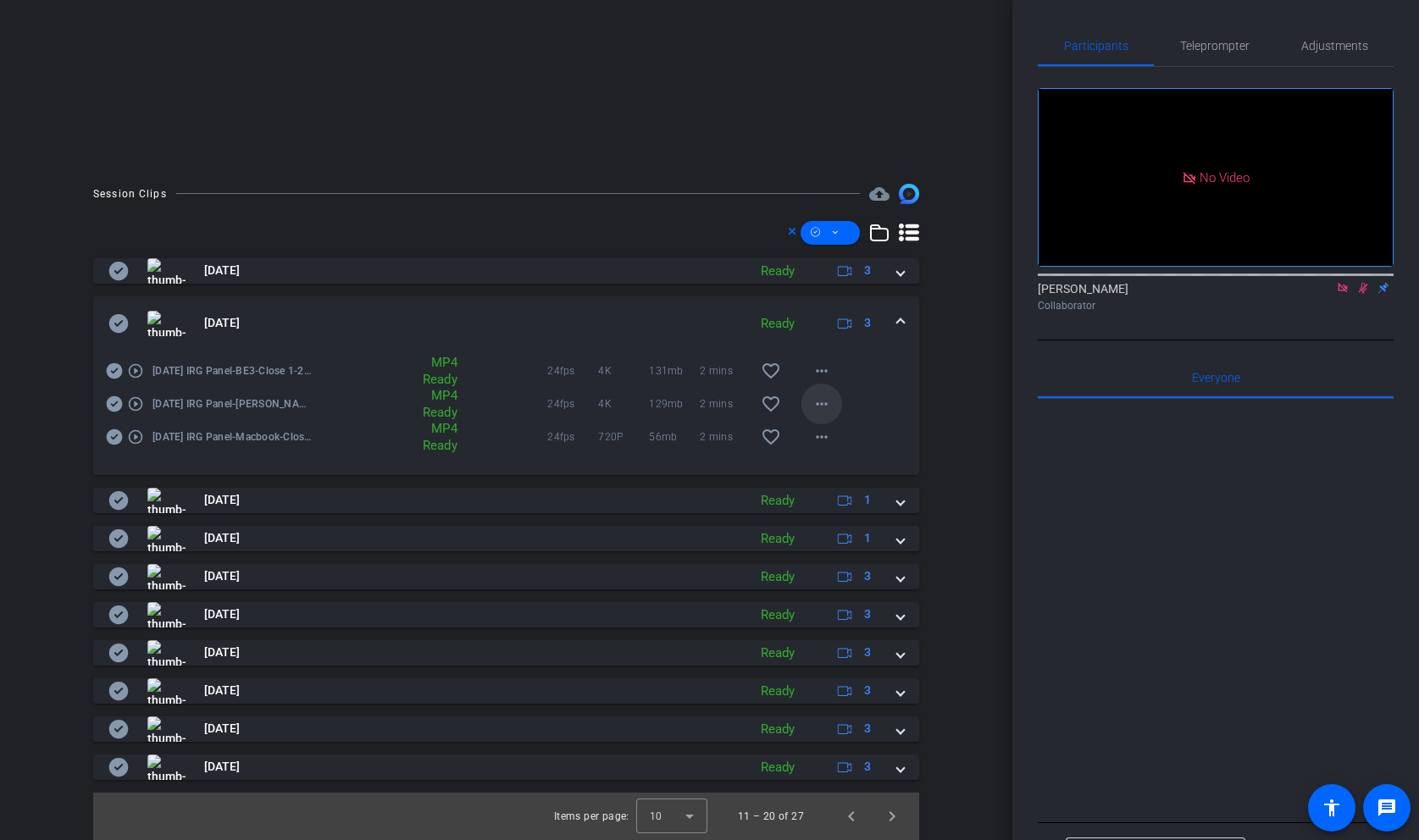
click at [822, 407] on mat-icon "more_horiz" at bounding box center [822, 404] width 21 height 21
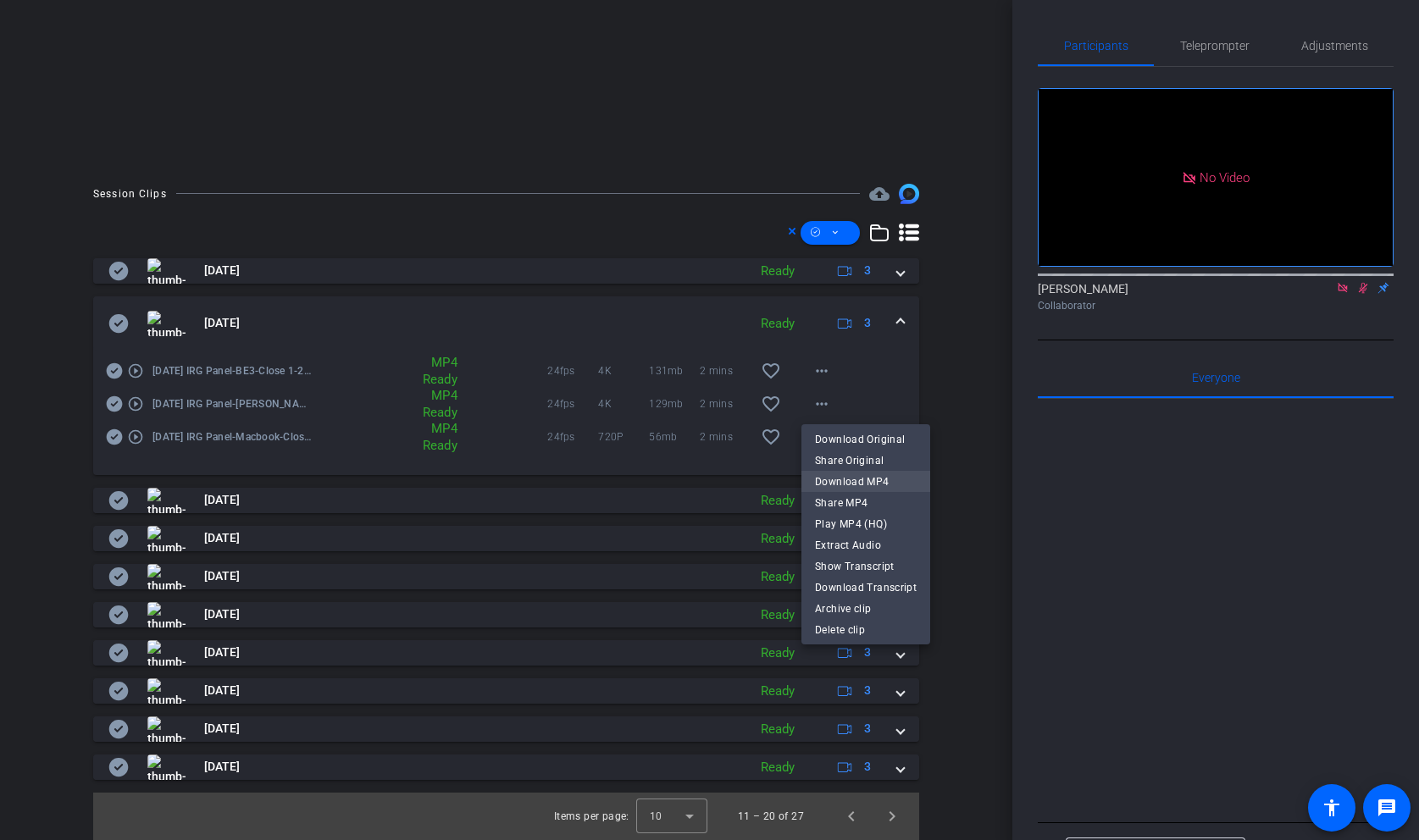
click at [845, 480] on span "Download MP4" at bounding box center [865, 482] width 102 height 21
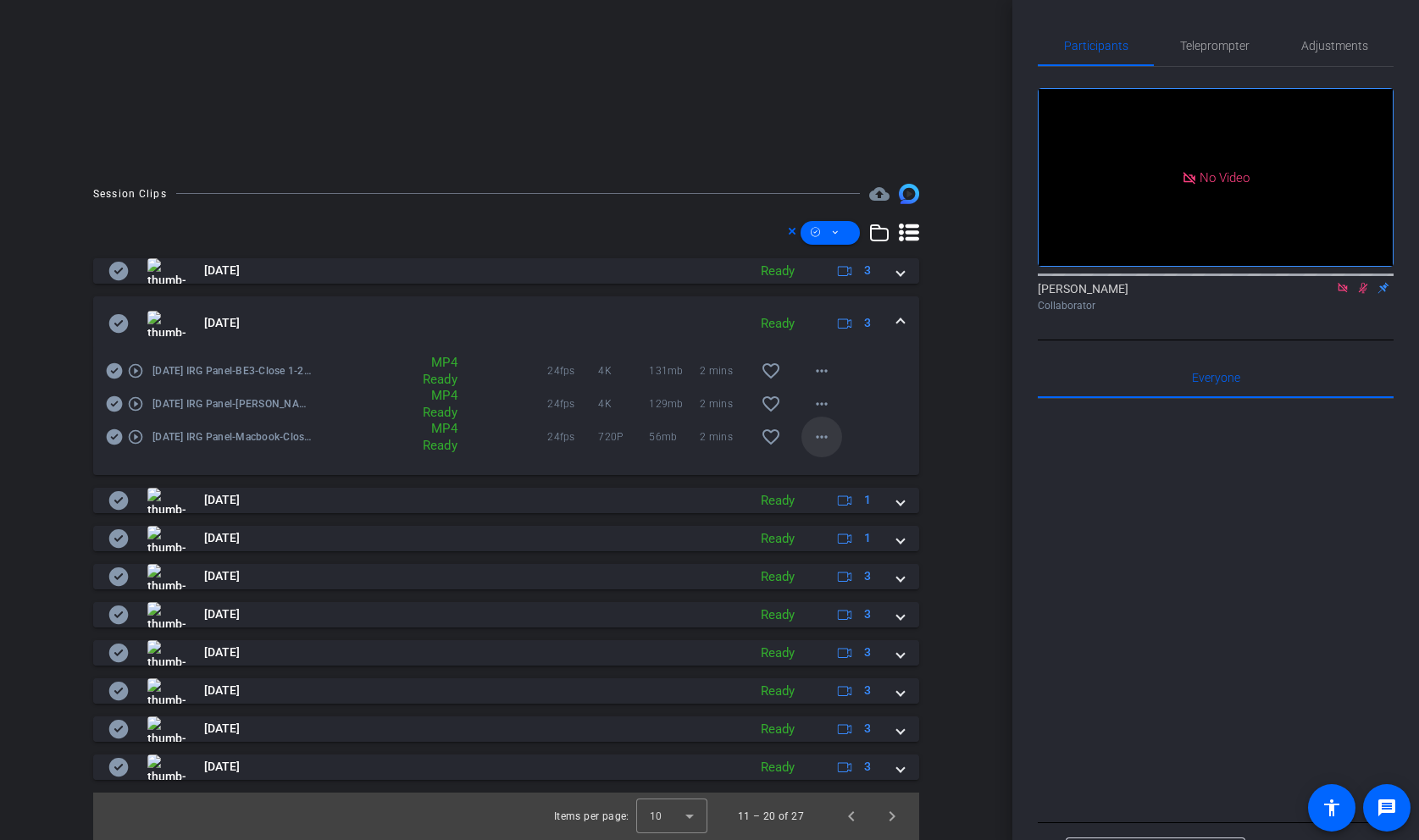
click at [828, 435] on mat-icon "more_horiz" at bounding box center [822, 437] width 21 height 21
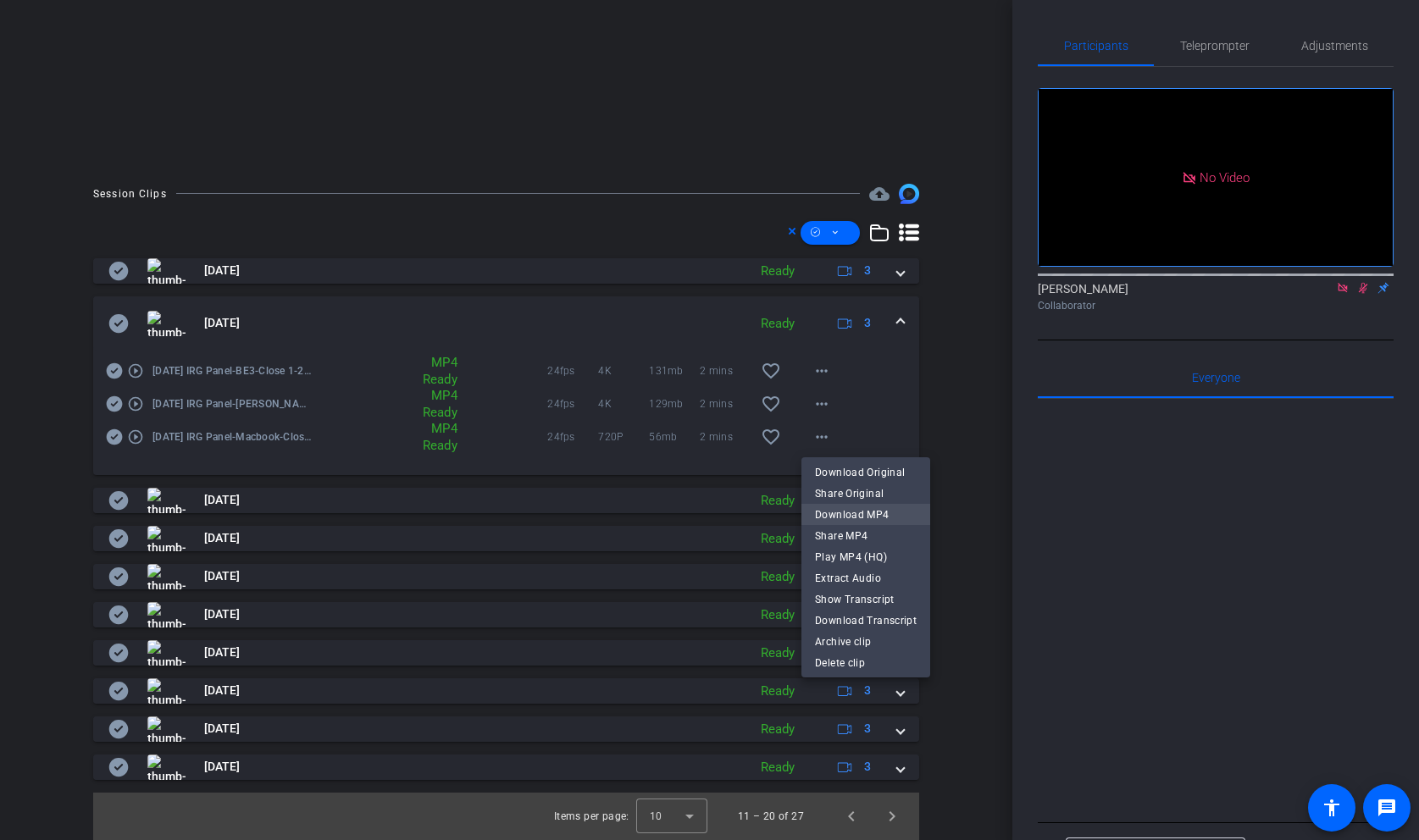
click at [858, 506] on span "Download MP4" at bounding box center [865, 515] width 102 height 21
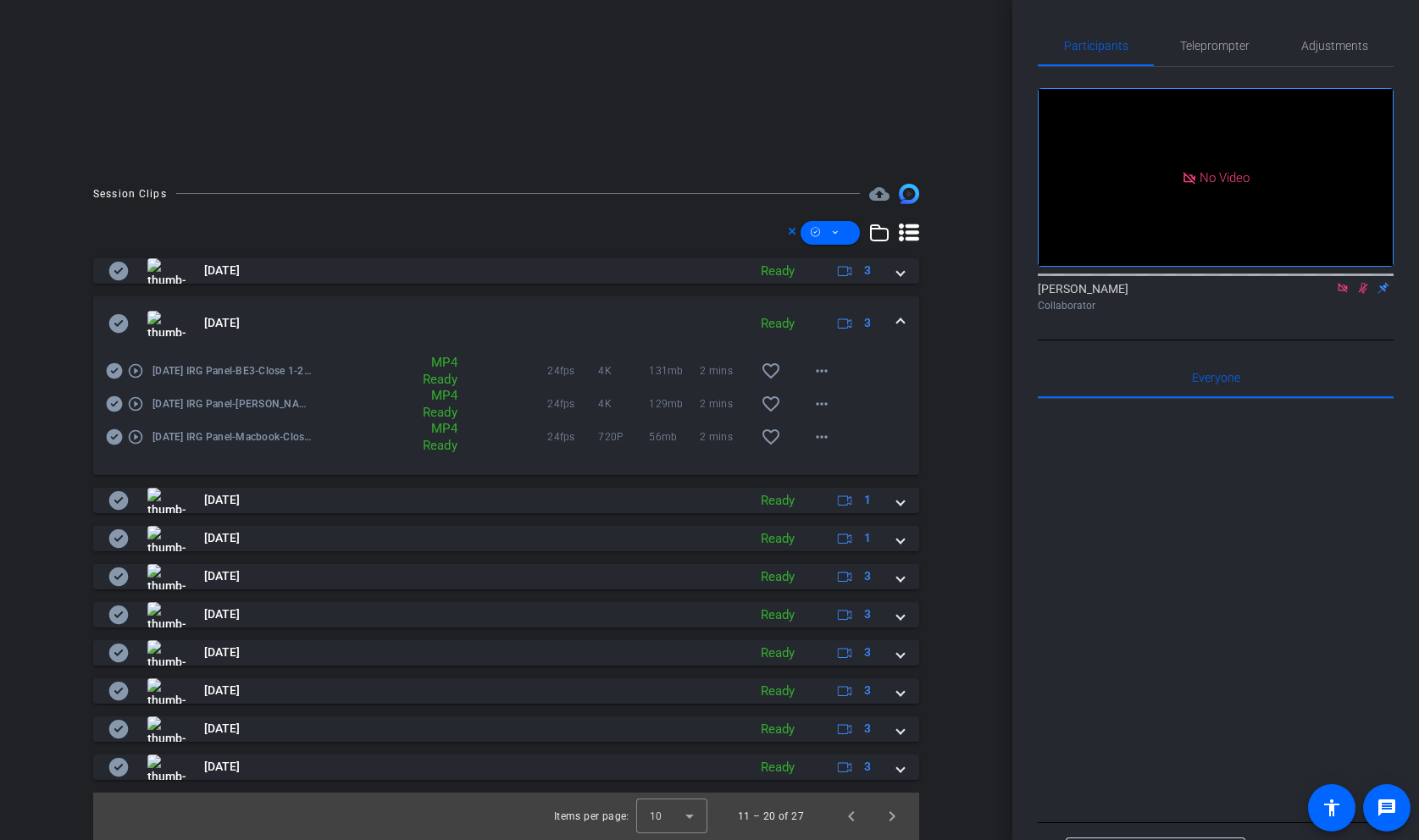
click at [901, 324] on span at bounding box center [900, 323] width 7 height 18
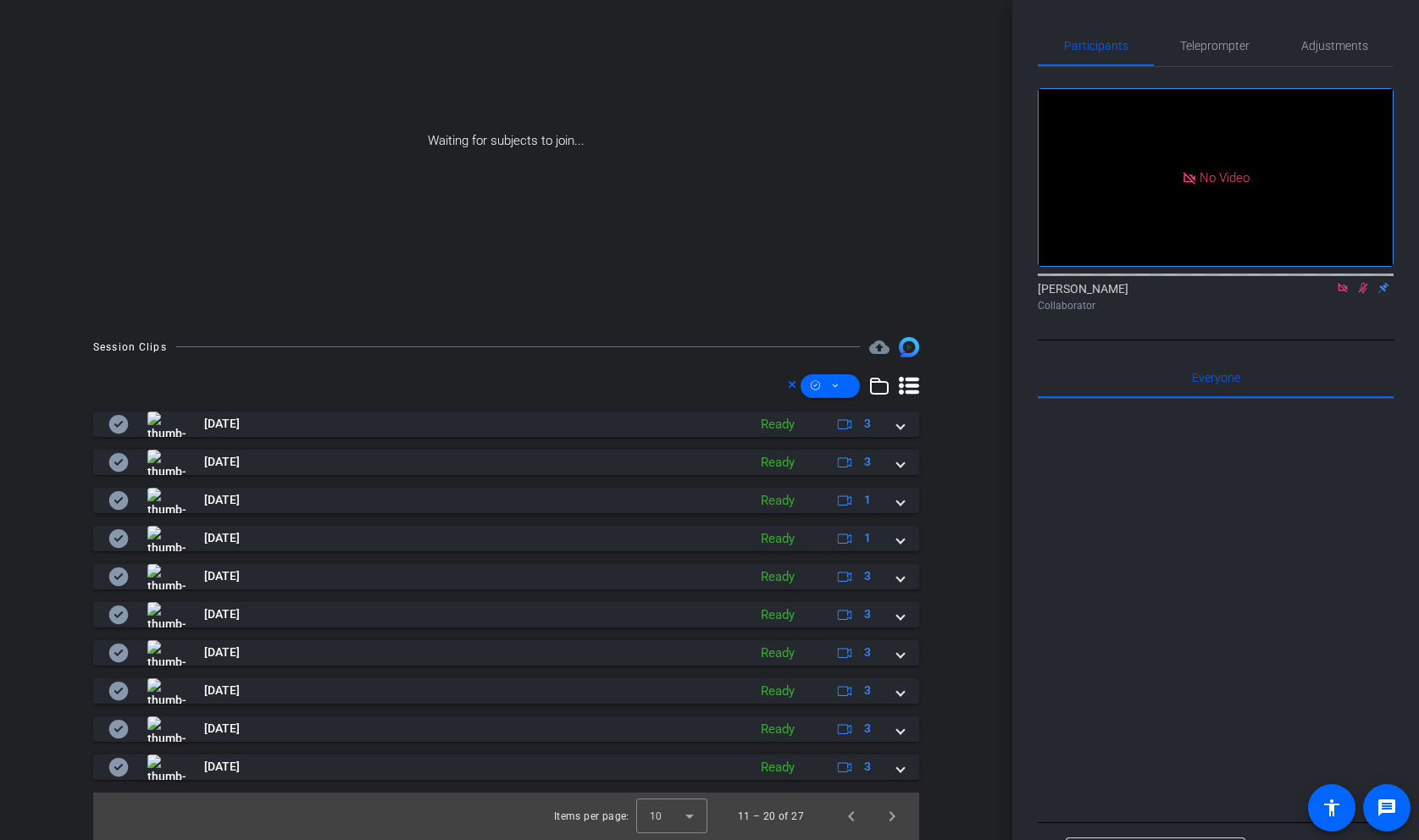
scroll to position [157, 0]
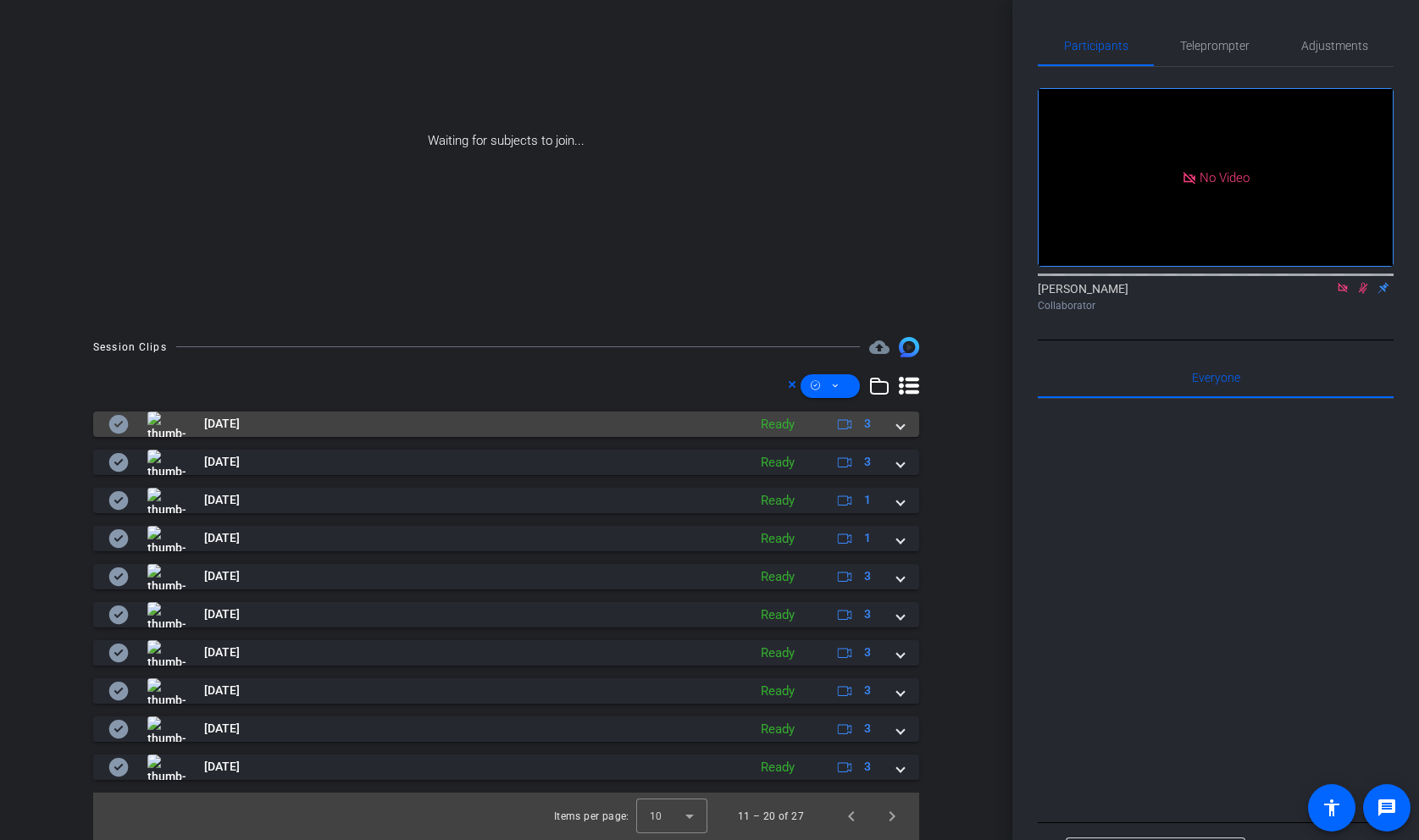
click at [895, 415] on div "[DATE] Ready 3" at bounding box center [502, 424] width 789 height 25
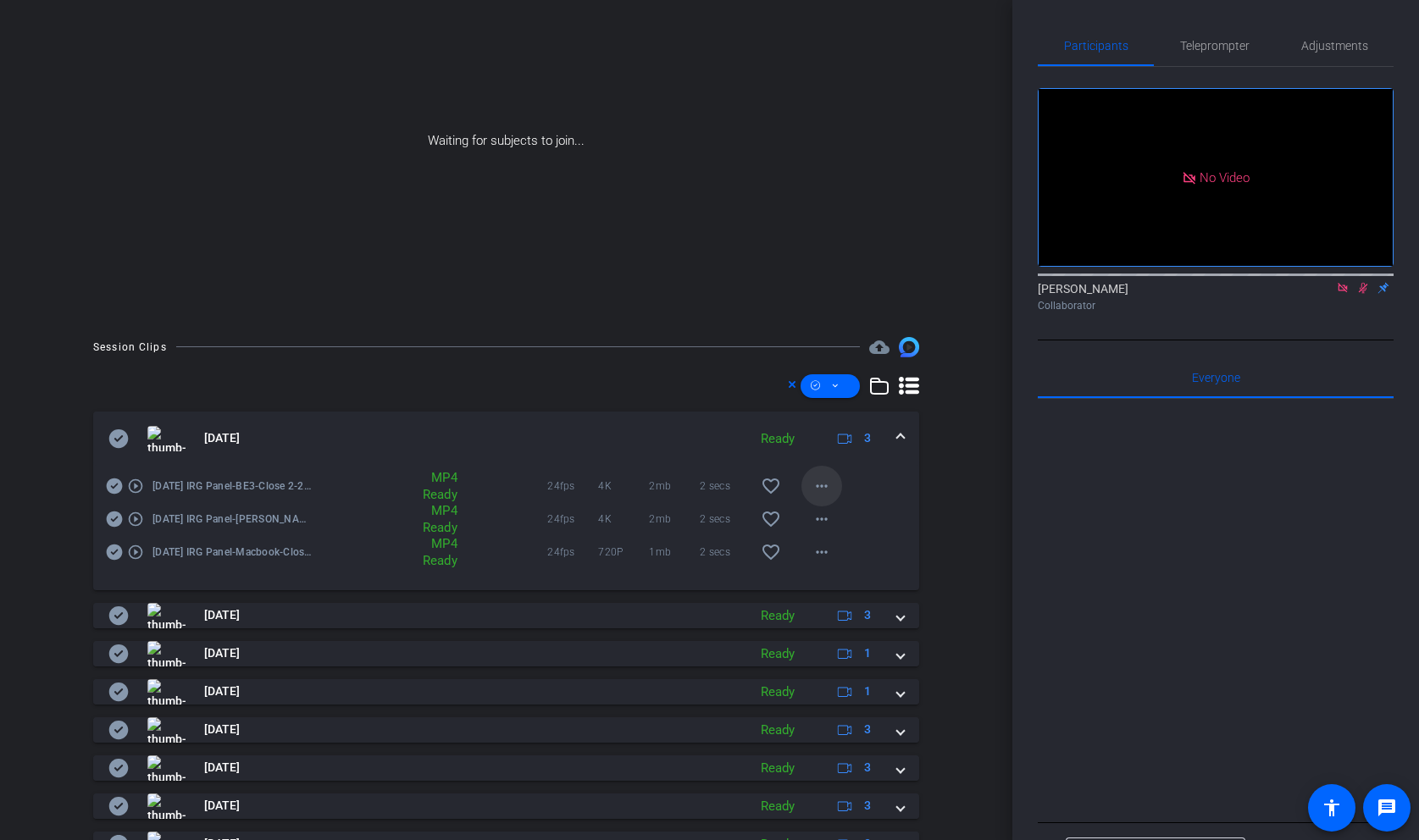
click at [828, 491] on mat-icon "more_horiz" at bounding box center [822, 486] width 21 height 21
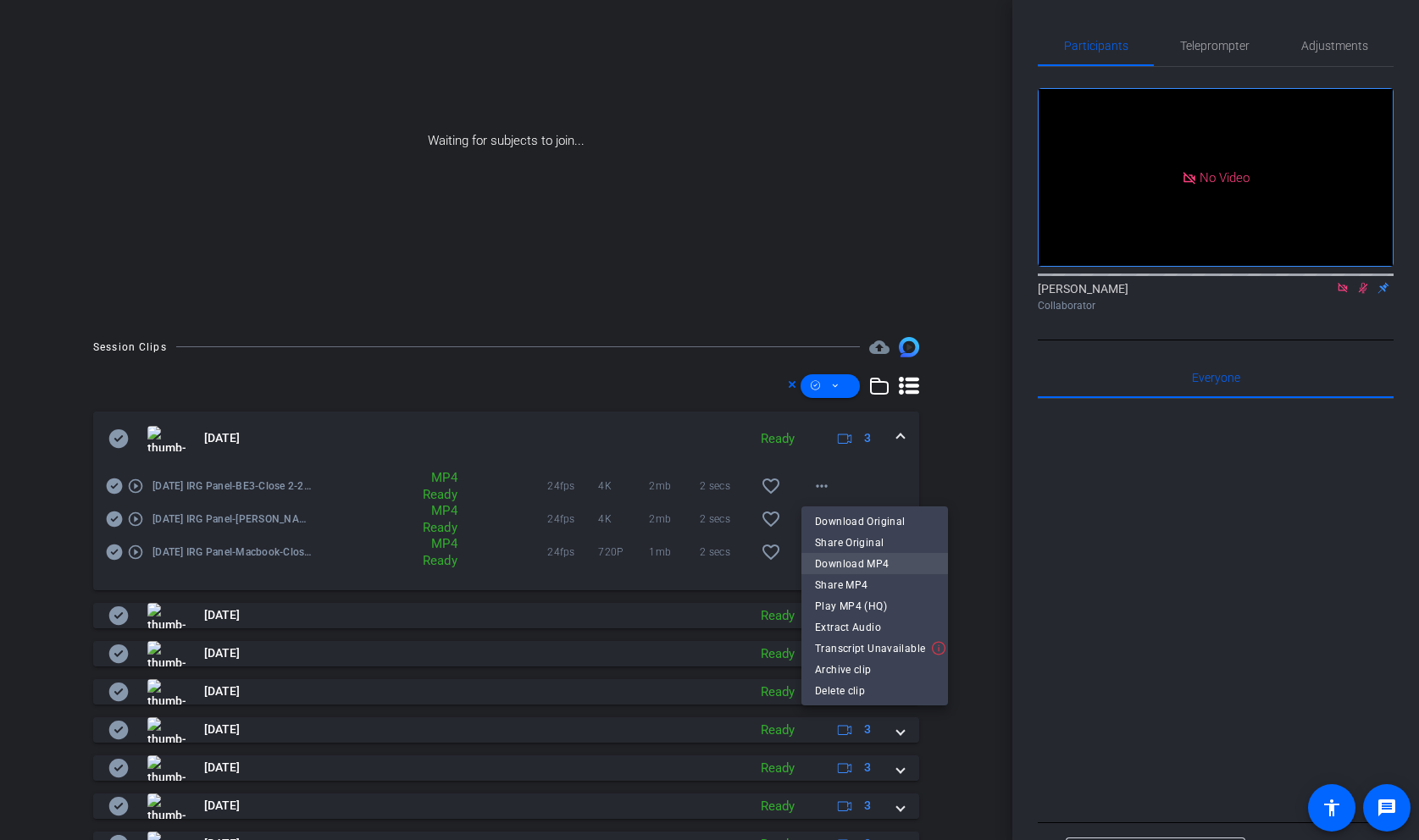
click at [840, 564] on span "Download MP4" at bounding box center [875, 564] width 120 height 21
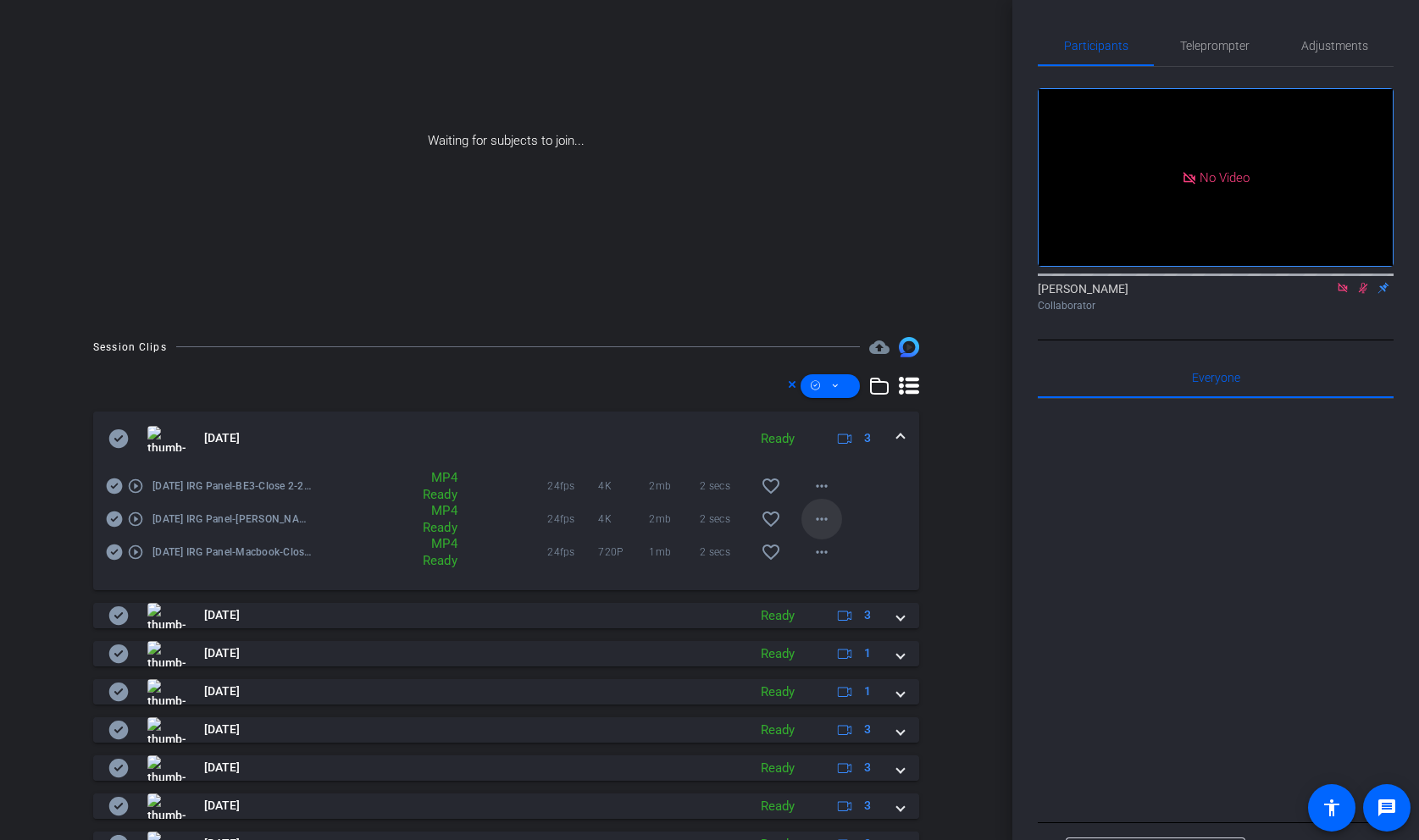
click at [820, 507] on span at bounding box center [821, 518] width 40 height 40
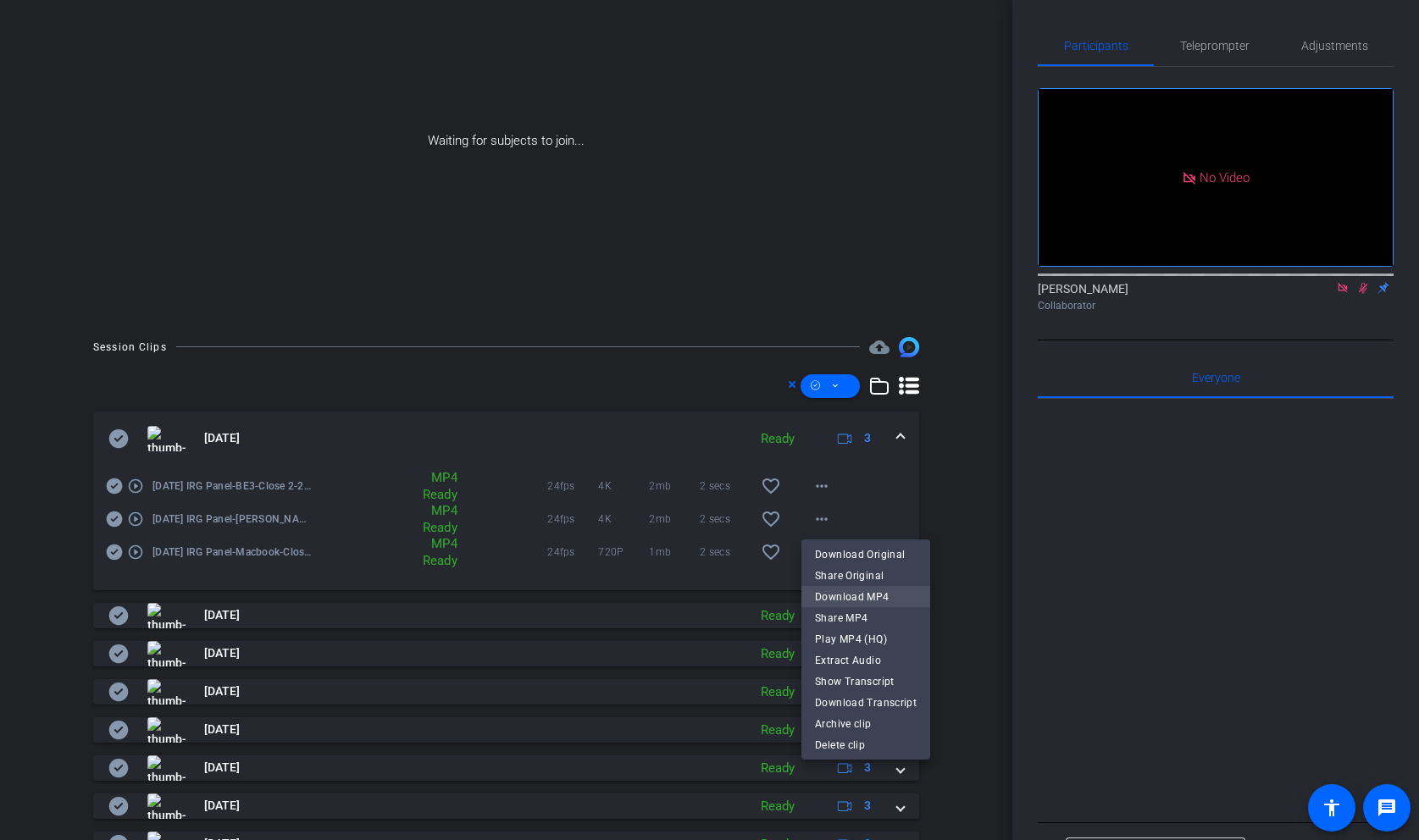
click at [835, 593] on span "Download MP4" at bounding box center [865, 598] width 102 height 21
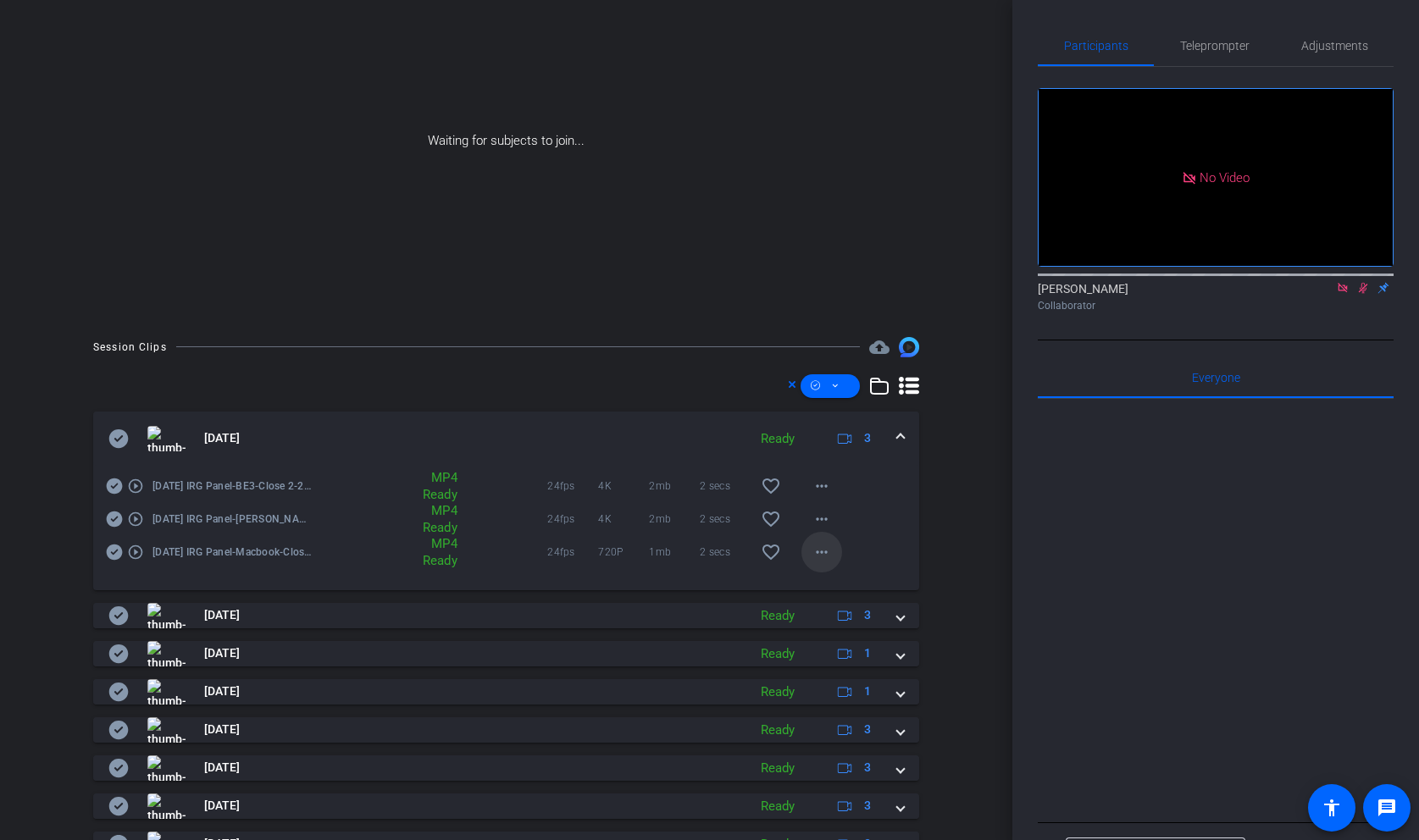
click at [824, 552] on mat-icon "more_horiz" at bounding box center [822, 553] width 21 height 21
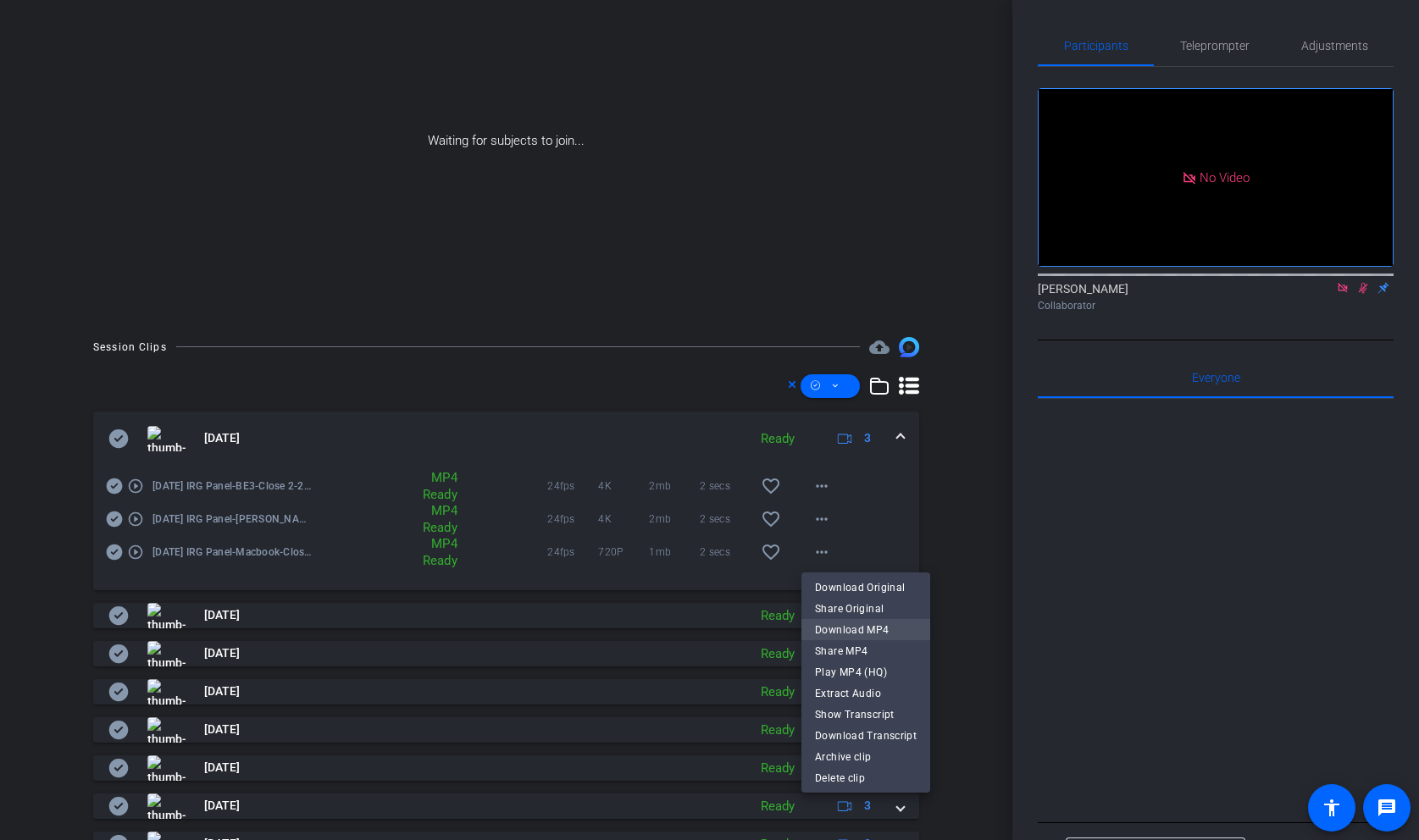
click at [857, 629] on span "Download MP4" at bounding box center [865, 630] width 102 height 21
